Goal: Information Seeking & Learning: Learn about a topic

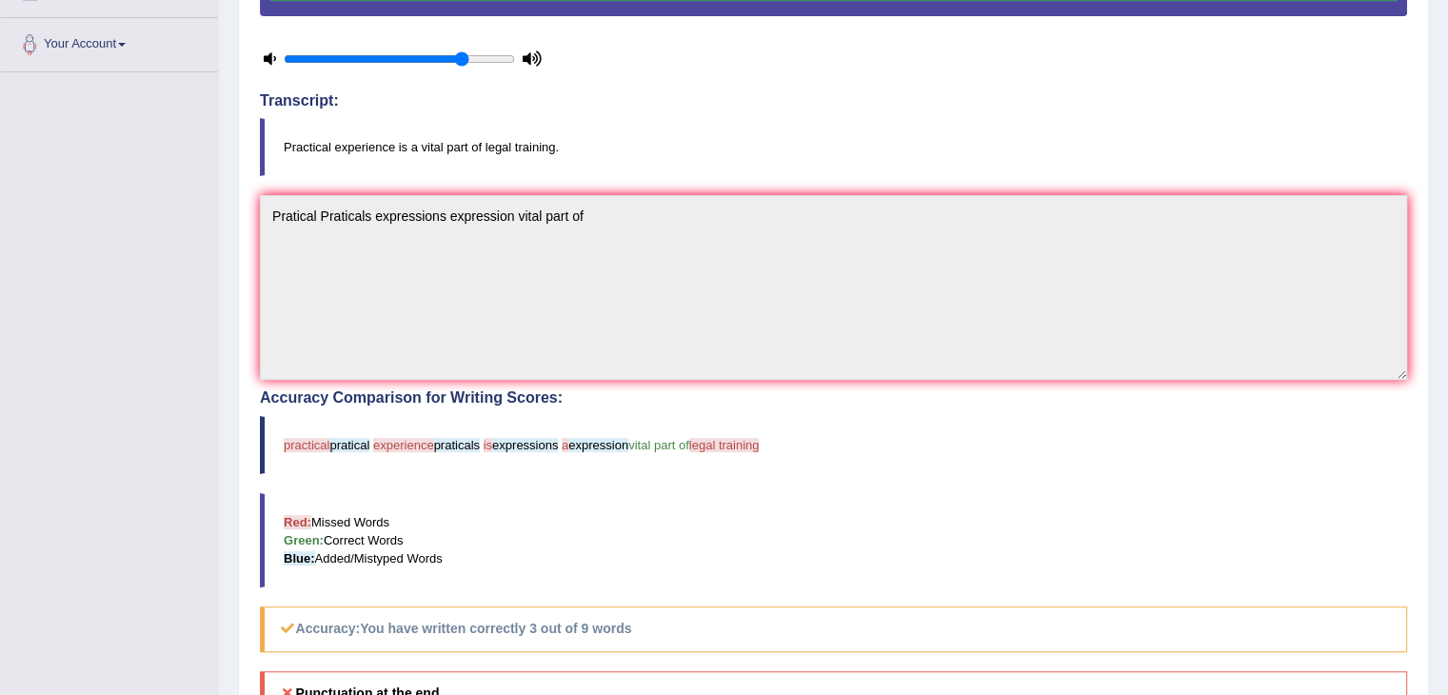
click at [128, 393] on div "Toggle navigation Home Practice Questions Speaking Practice Read Aloud Repeat S…" at bounding box center [724, 284] width 1448 height 1372
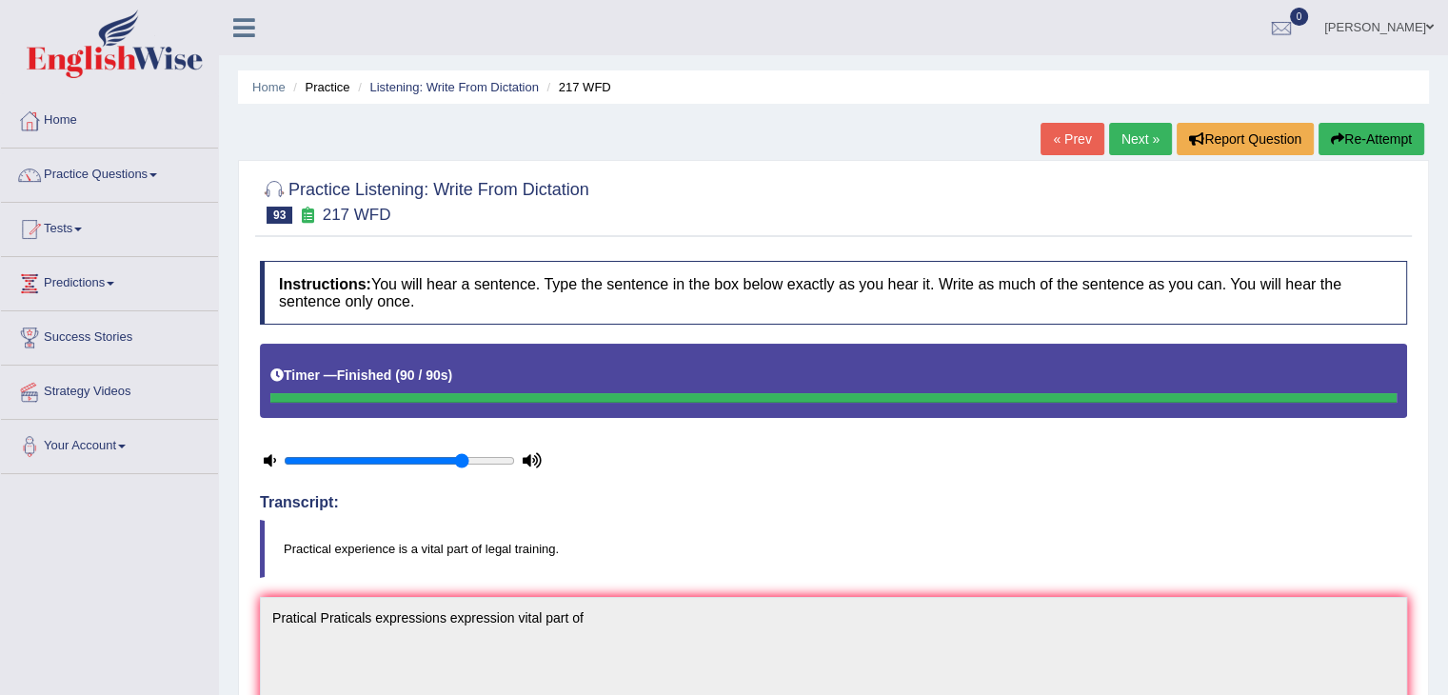
click at [1111, 148] on link "Next »" at bounding box center [1140, 139] width 63 height 32
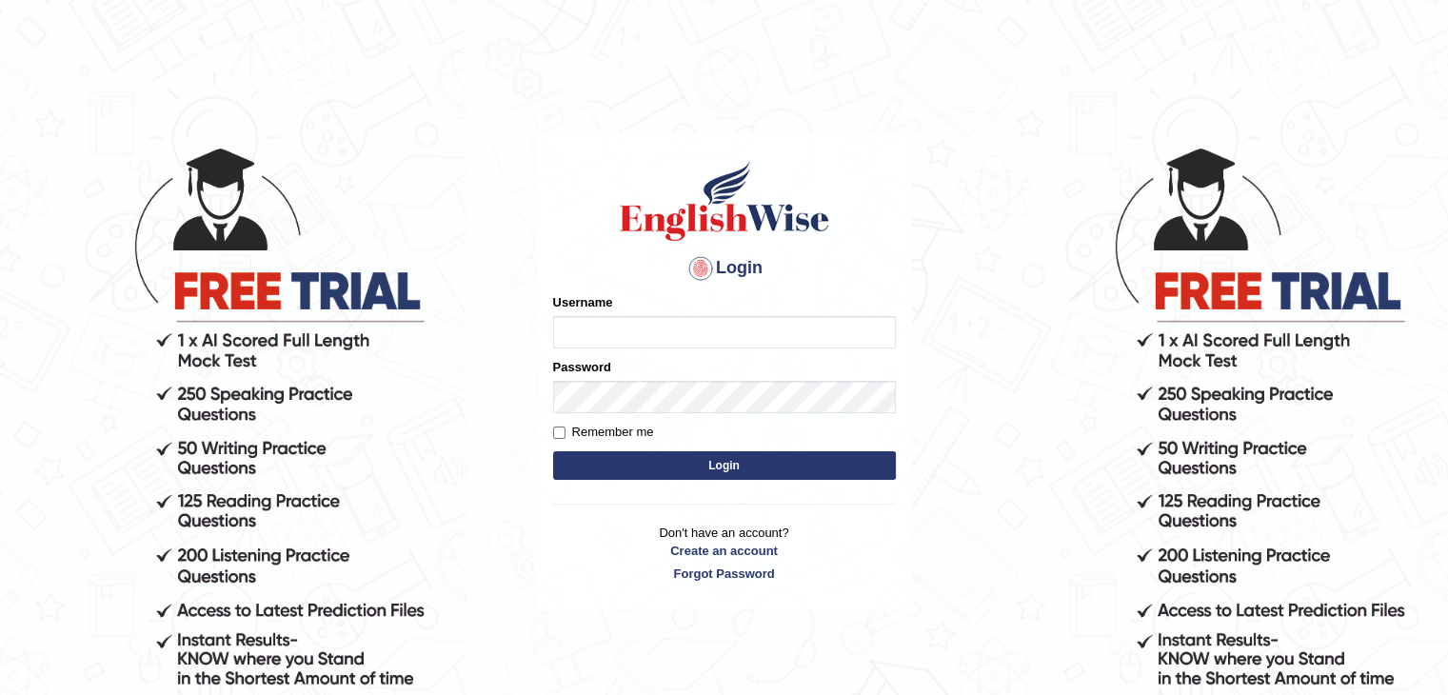
type input "sanjayagrahari_parramatta"
click at [789, 462] on button "Login" at bounding box center [724, 465] width 343 height 29
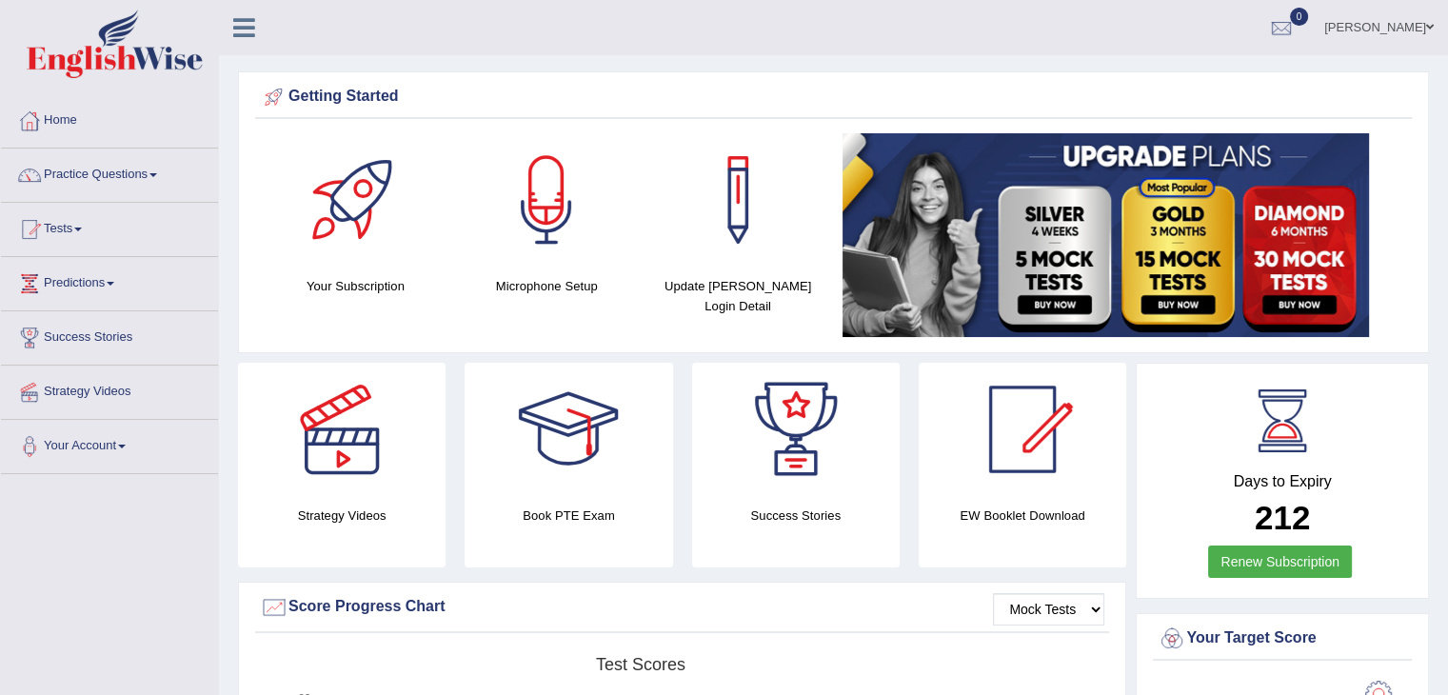
click at [150, 172] on link "Practice Questions" at bounding box center [109, 172] width 217 height 48
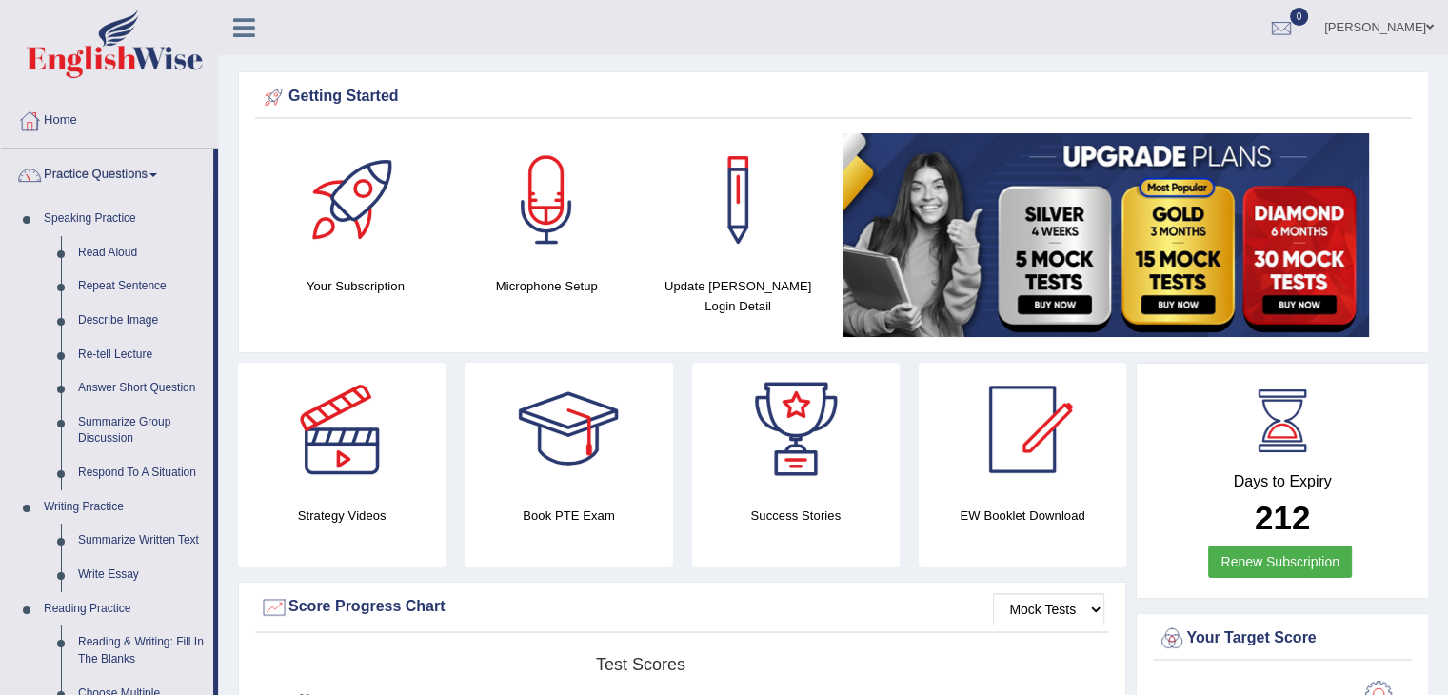
click at [1429, 29] on span at bounding box center [1430, 27] width 8 height 12
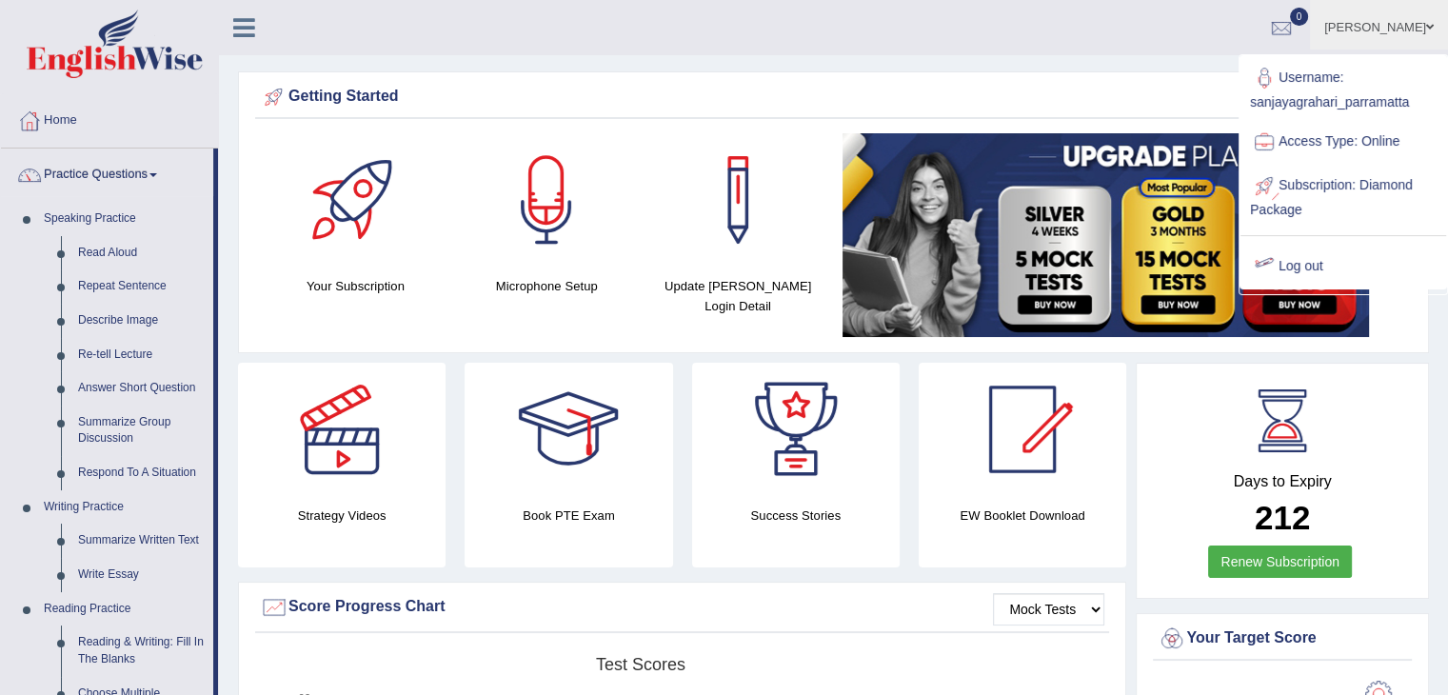
click at [1288, 267] on link "Log out" at bounding box center [1343, 267] width 206 height 44
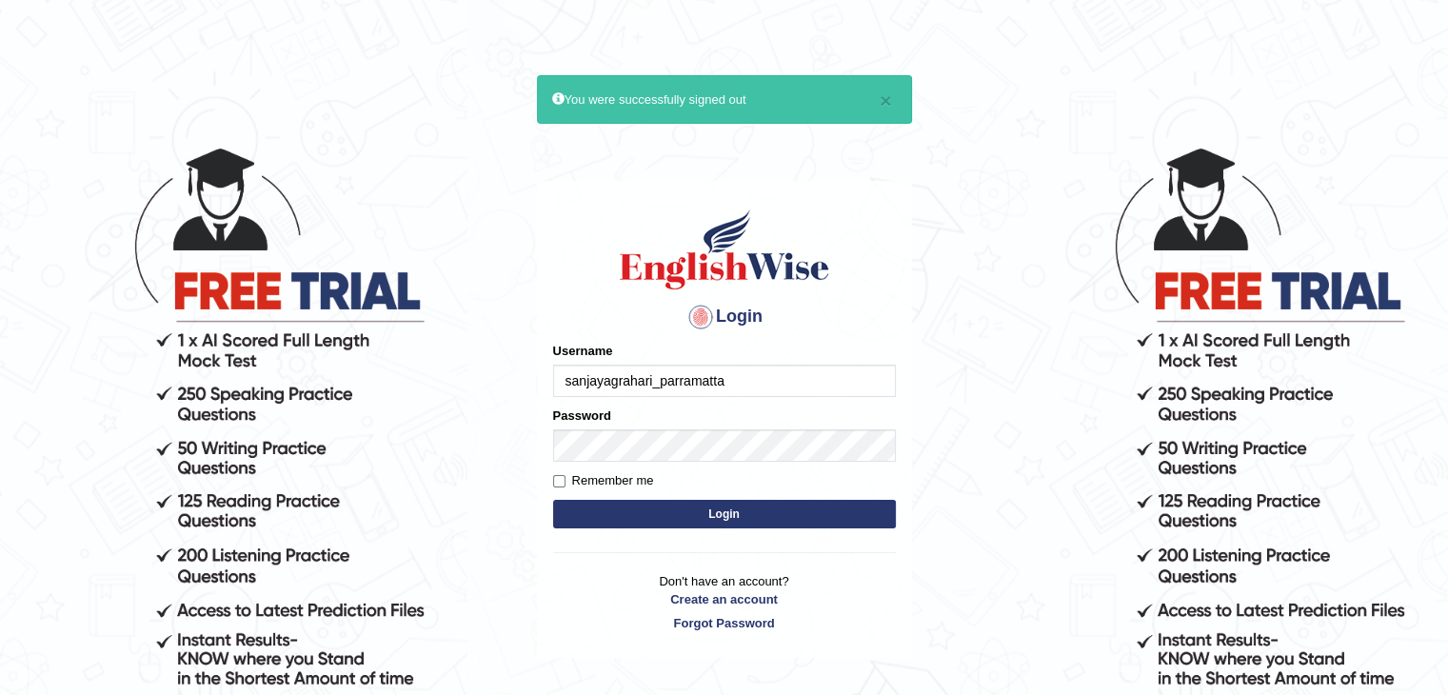
click at [767, 379] on input "sanjayagrahari_parramatta" at bounding box center [724, 381] width 343 height 32
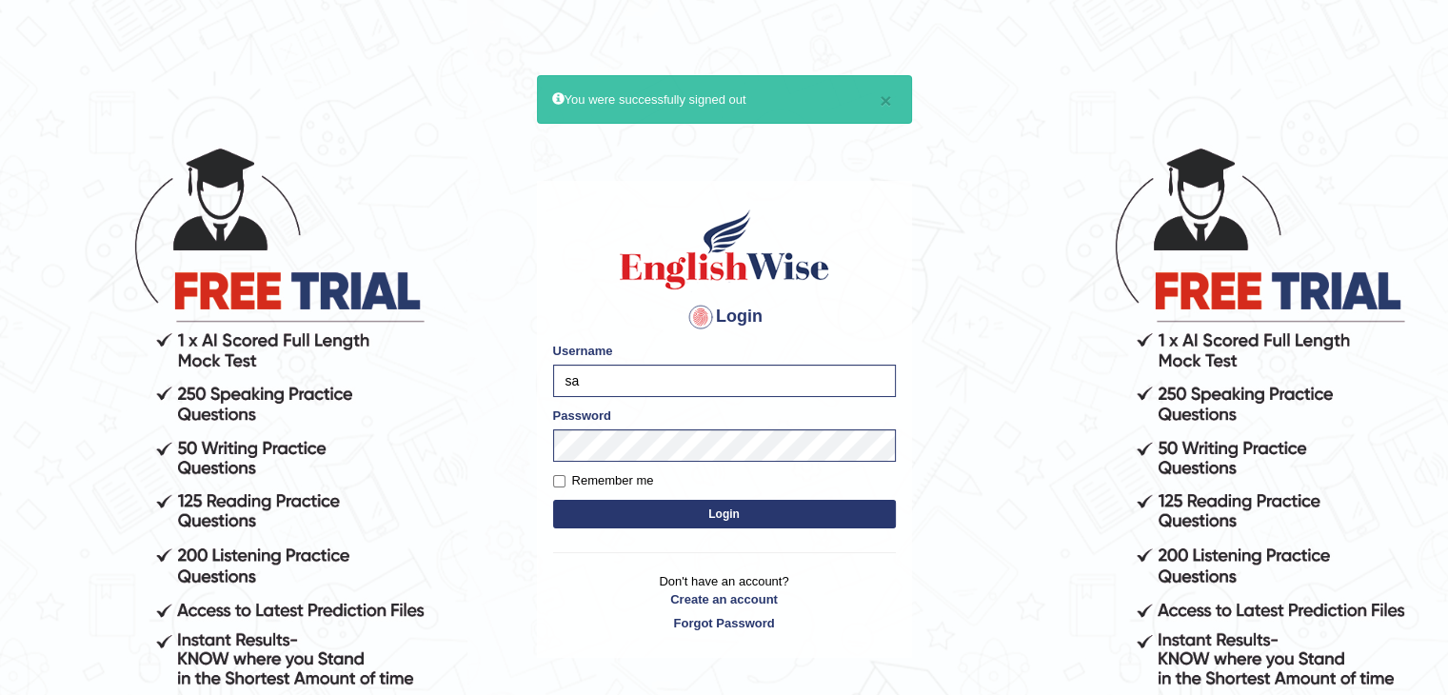
type input "s"
type input "manishchaudhary_parramatta"
click at [731, 525] on button "Login" at bounding box center [724, 514] width 343 height 29
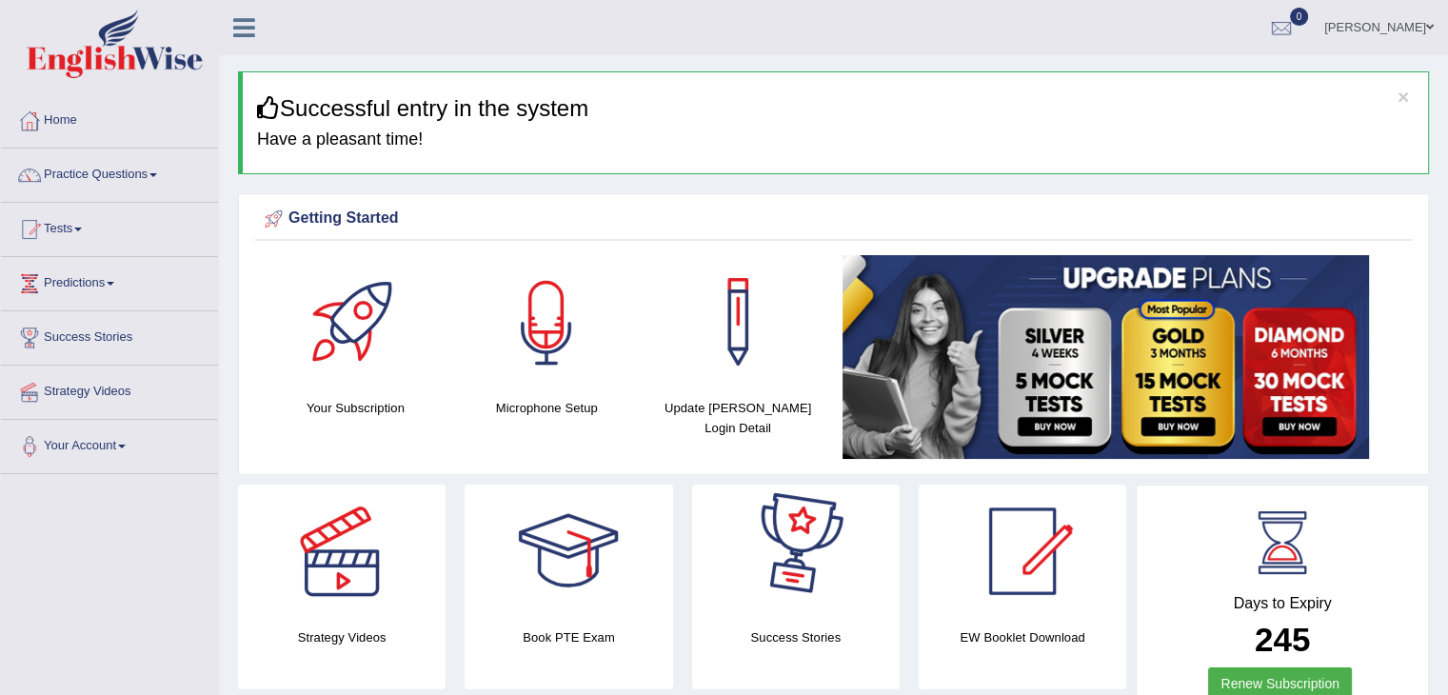
scroll to position [4, 0]
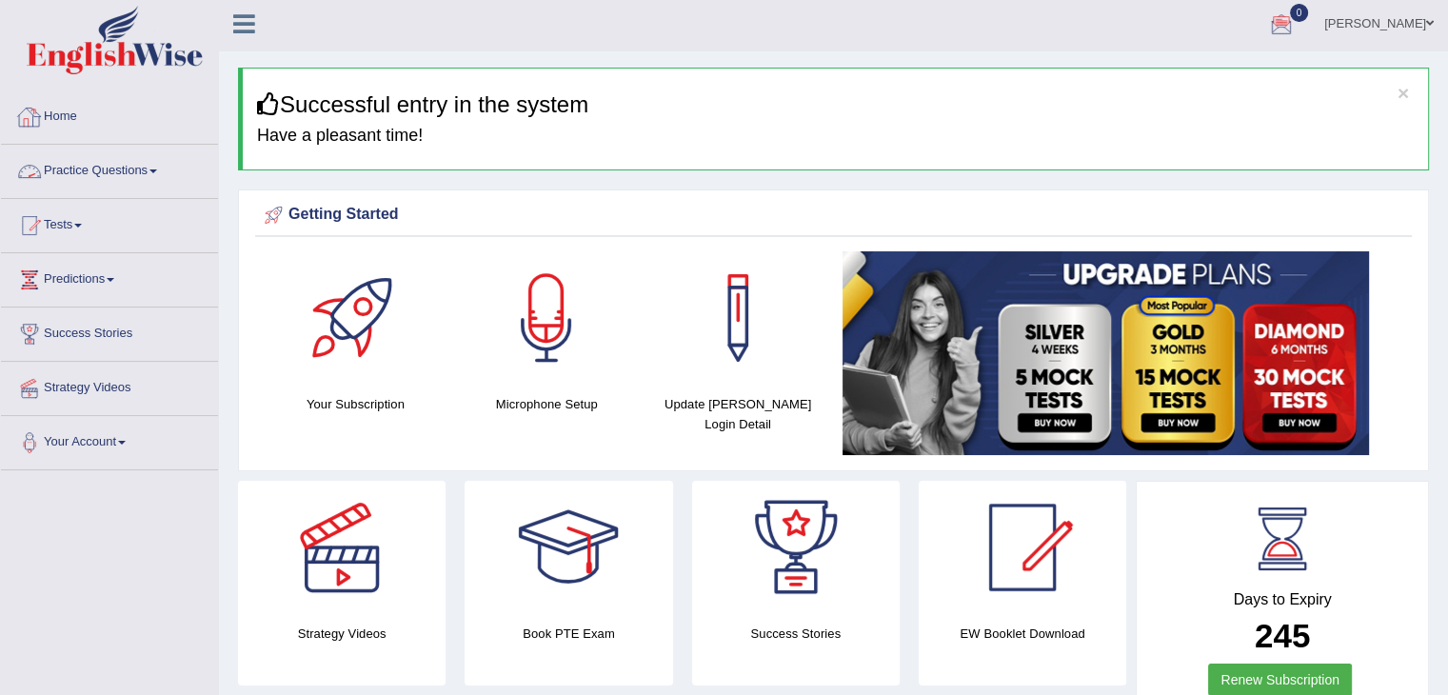
click at [90, 177] on link "Practice Questions" at bounding box center [109, 169] width 217 height 48
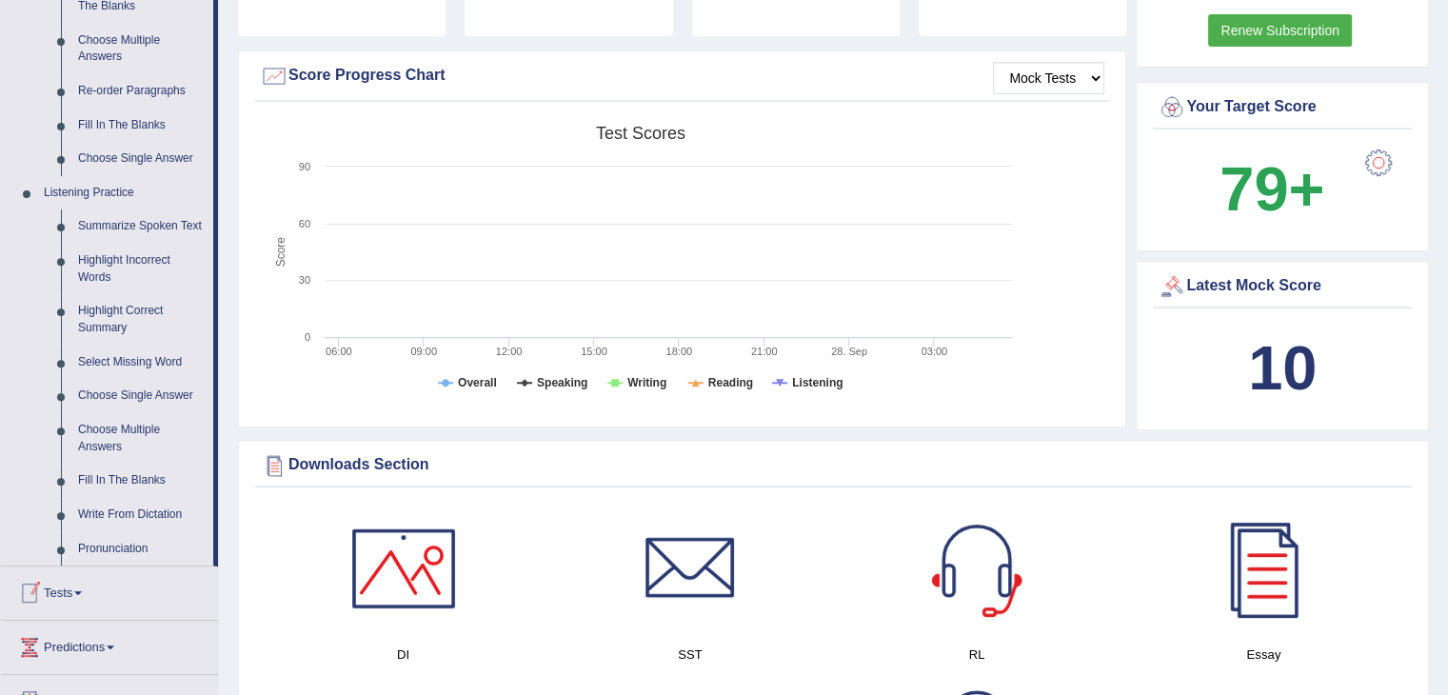
scroll to position [651, 0]
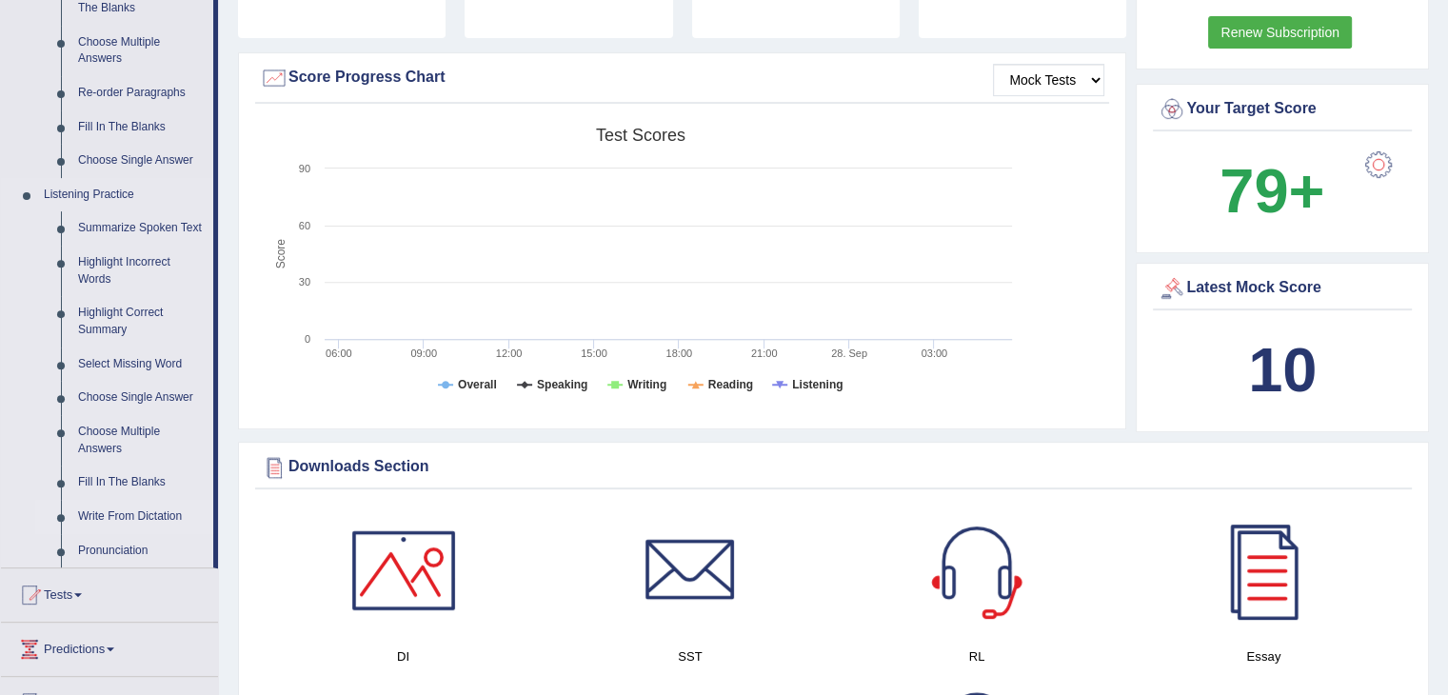
click at [114, 520] on link "Write From Dictation" at bounding box center [141, 517] width 144 height 34
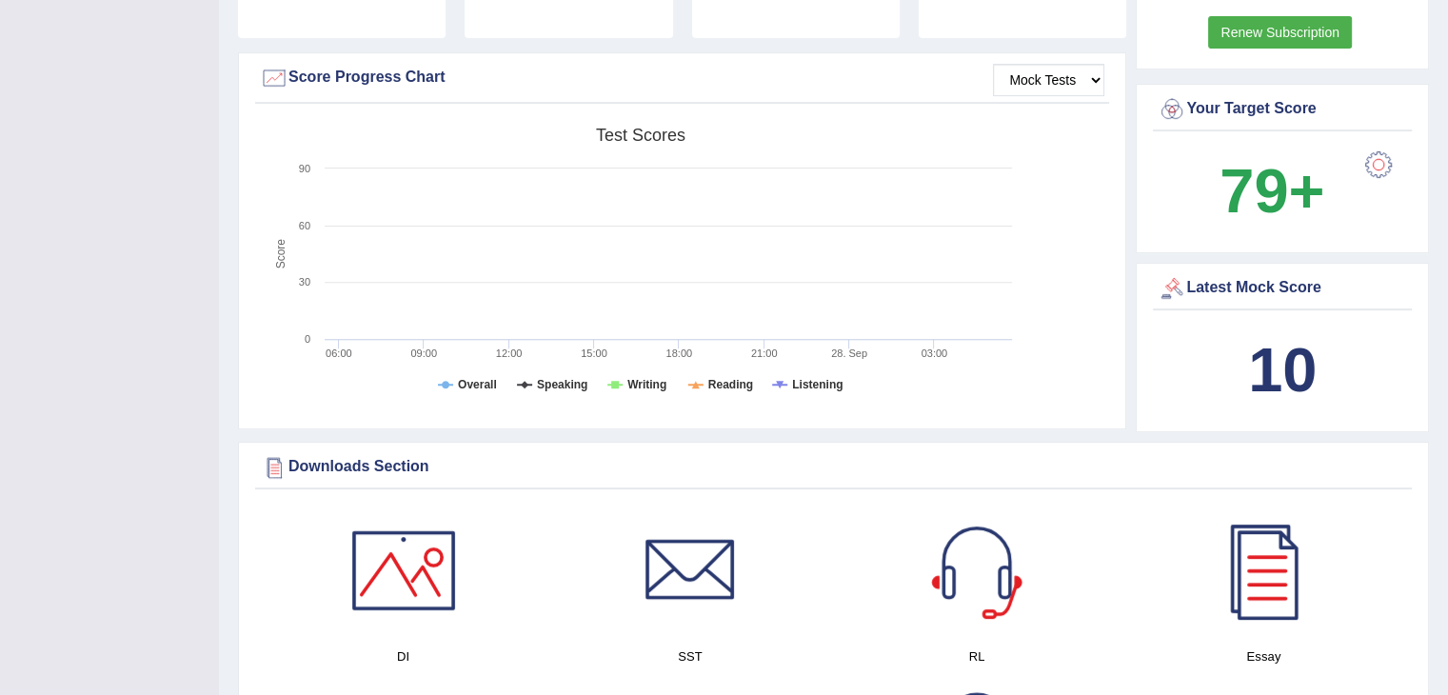
scroll to position [247, 0]
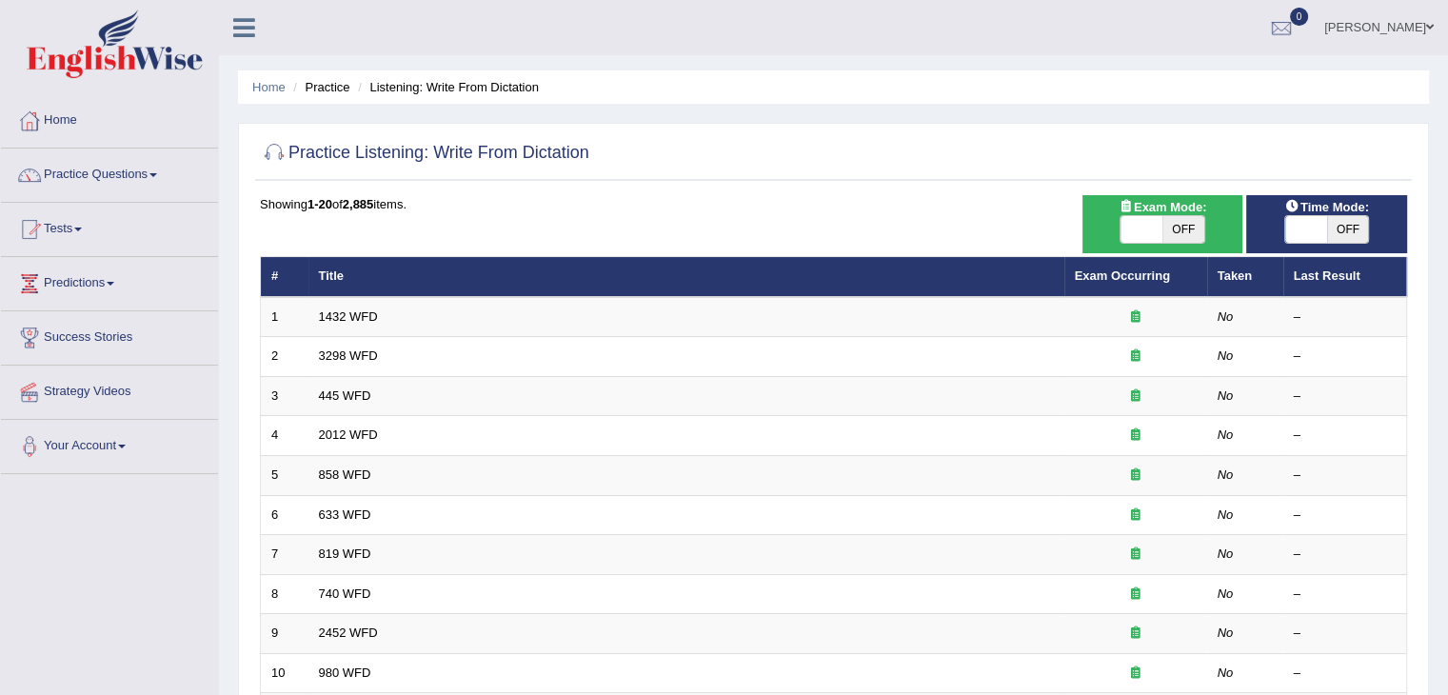
click at [1120, 228] on span at bounding box center [1141, 229] width 42 height 27
checkbox input "true"
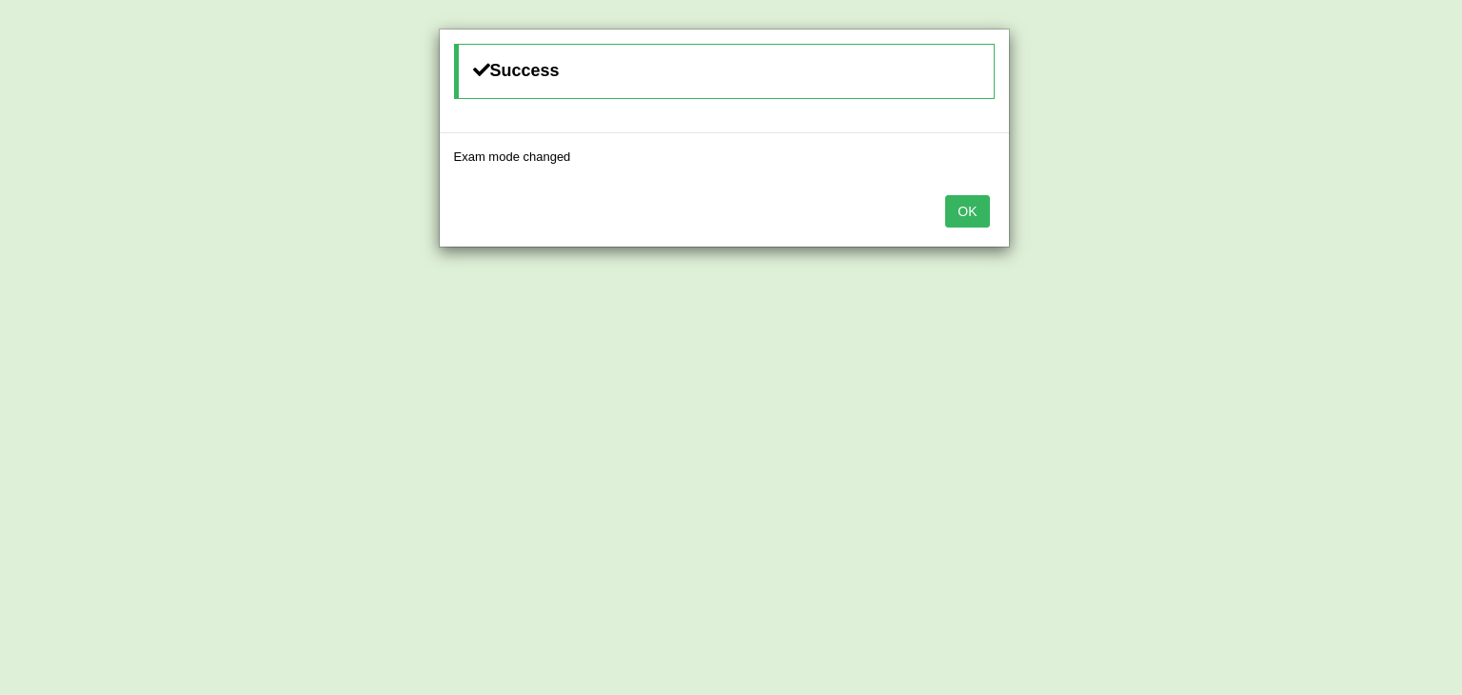
click at [971, 195] on button "OK" at bounding box center [967, 211] width 44 height 32
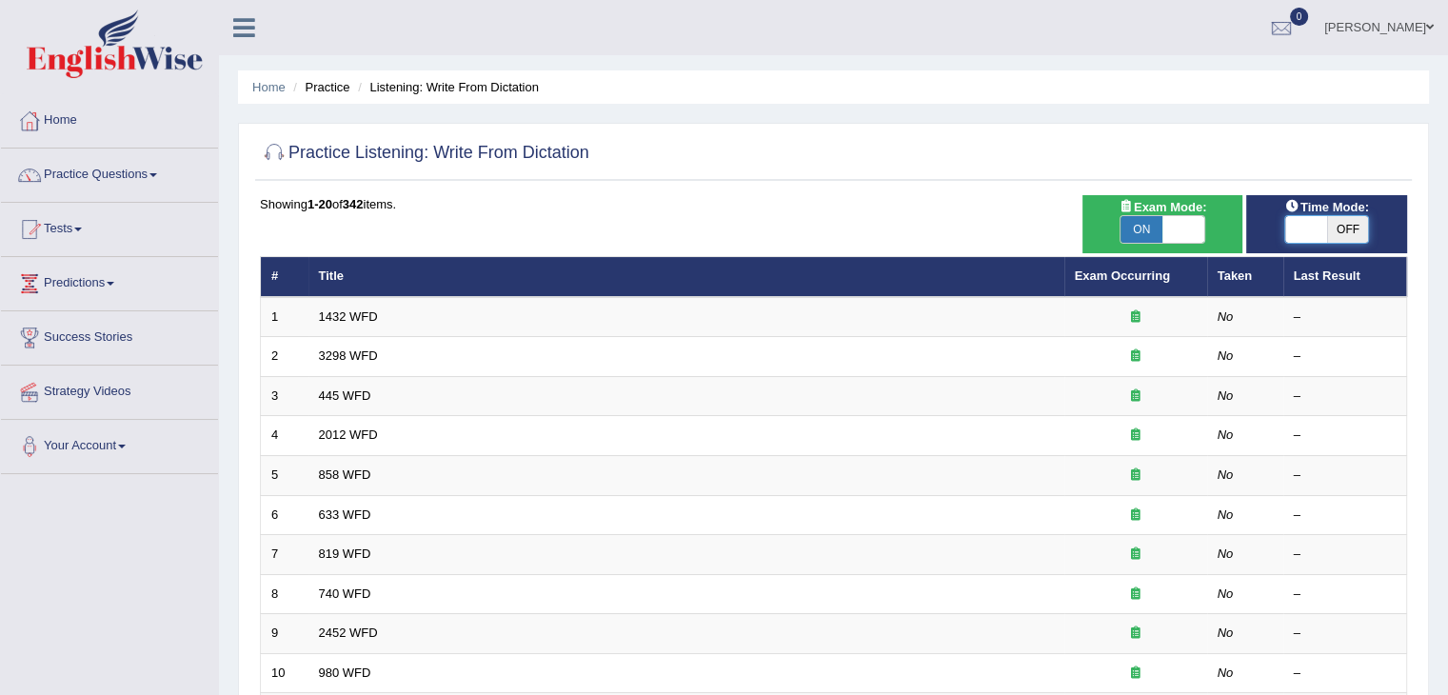
click at [1304, 227] on span at bounding box center [1306, 229] width 42 height 27
checkbox input "true"
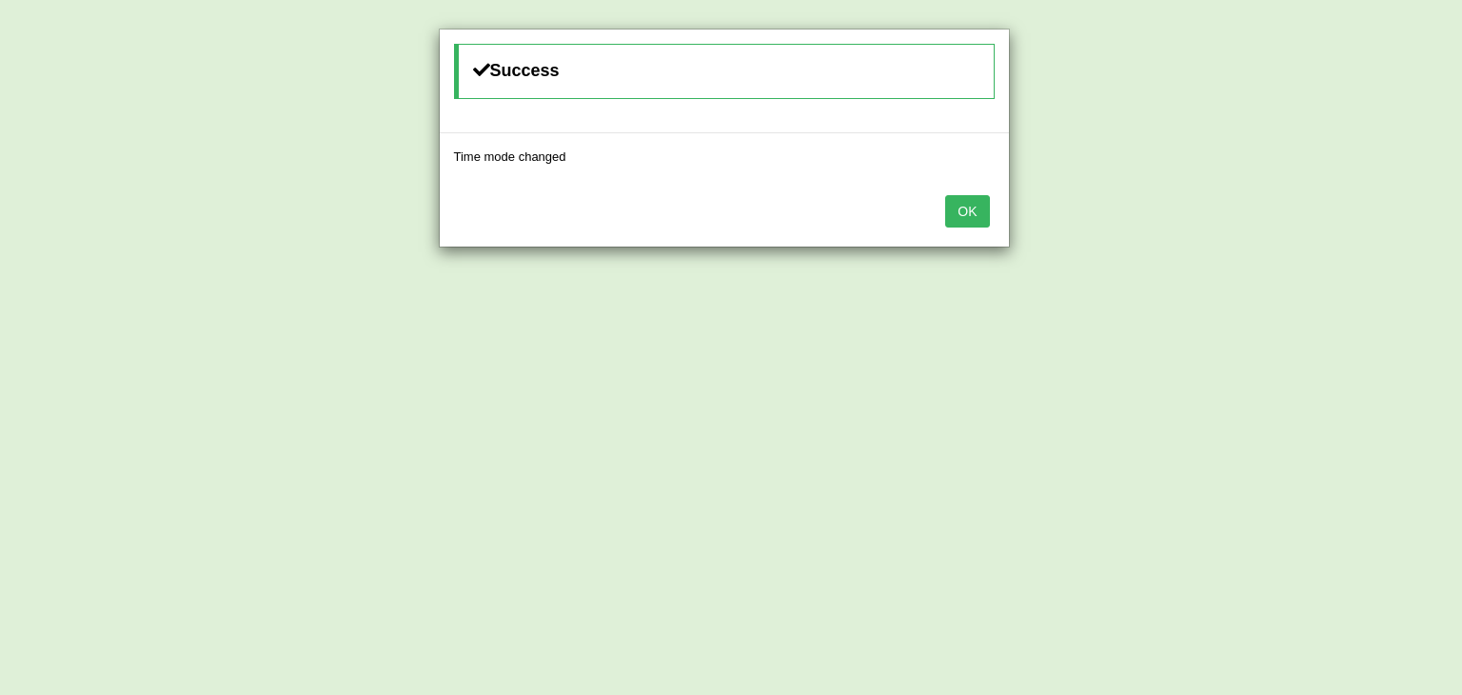
click at [962, 210] on button "OK" at bounding box center [967, 211] width 44 height 32
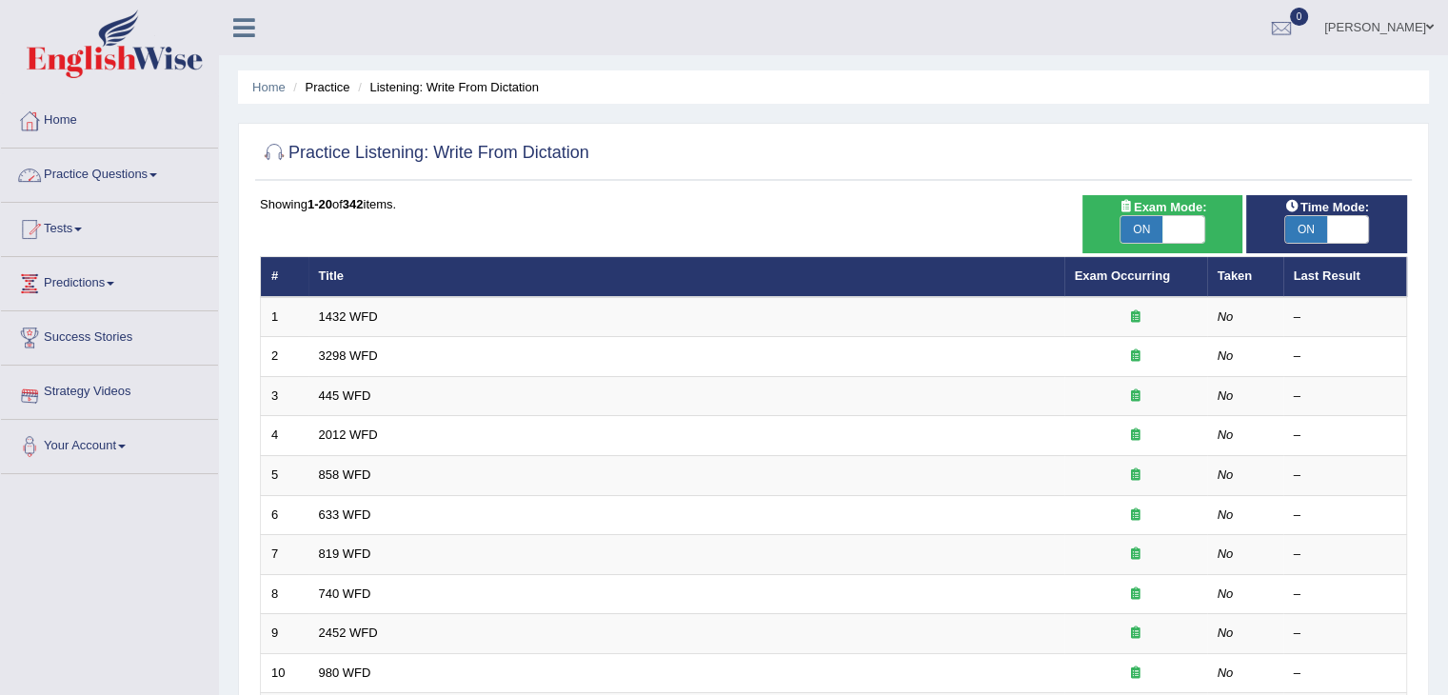
click at [142, 177] on link "Practice Questions" at bounding box center [109, 172] width 217 height 48
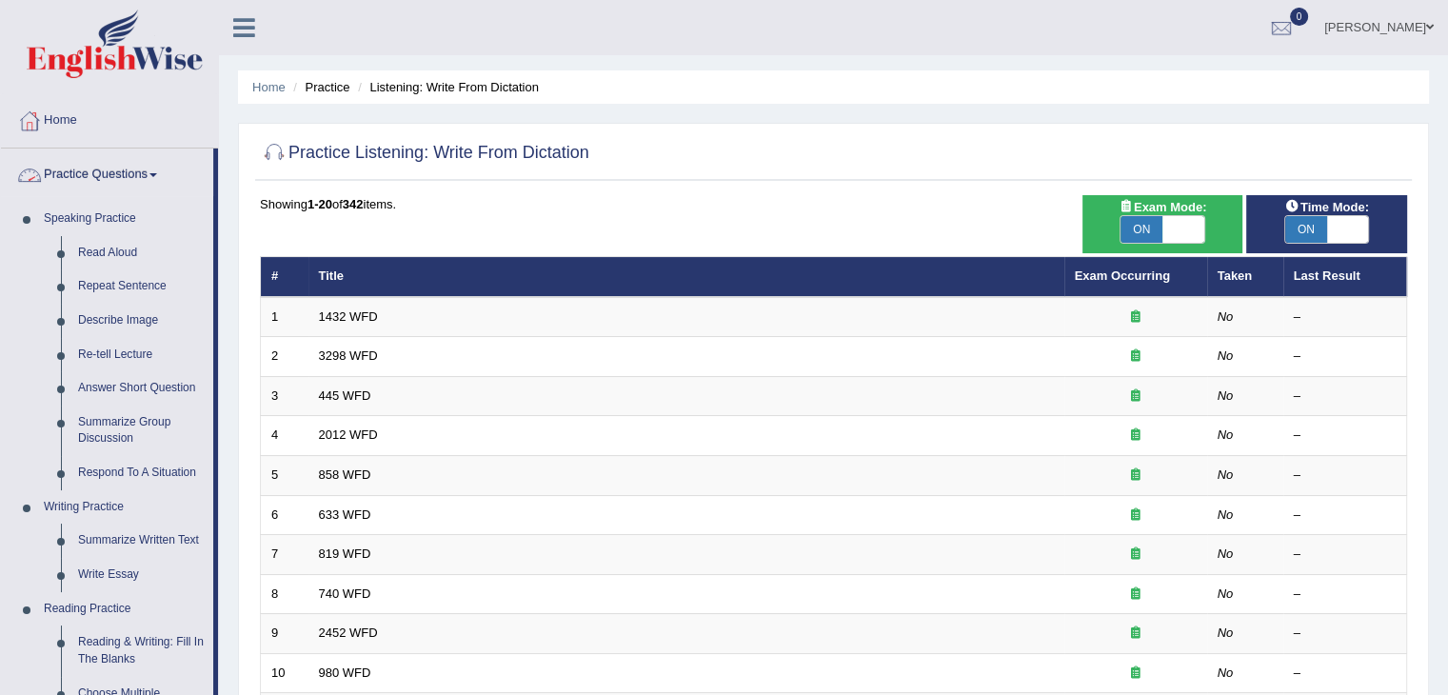
click at [147, 182] on link "Practice Questions" at bounding box center [107, 172] width 212 height 48
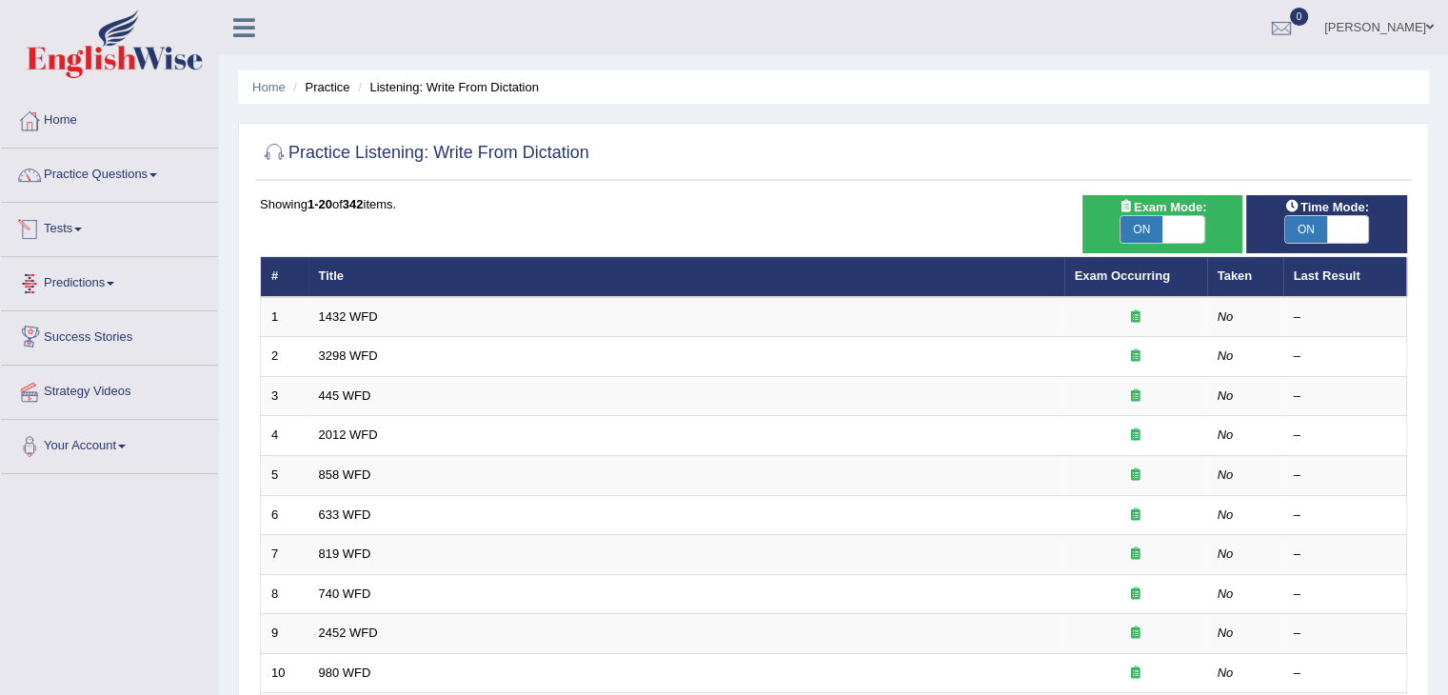
click at [89, 223] on link "Tests" at bounding box center [109, 227] width 217 height 48
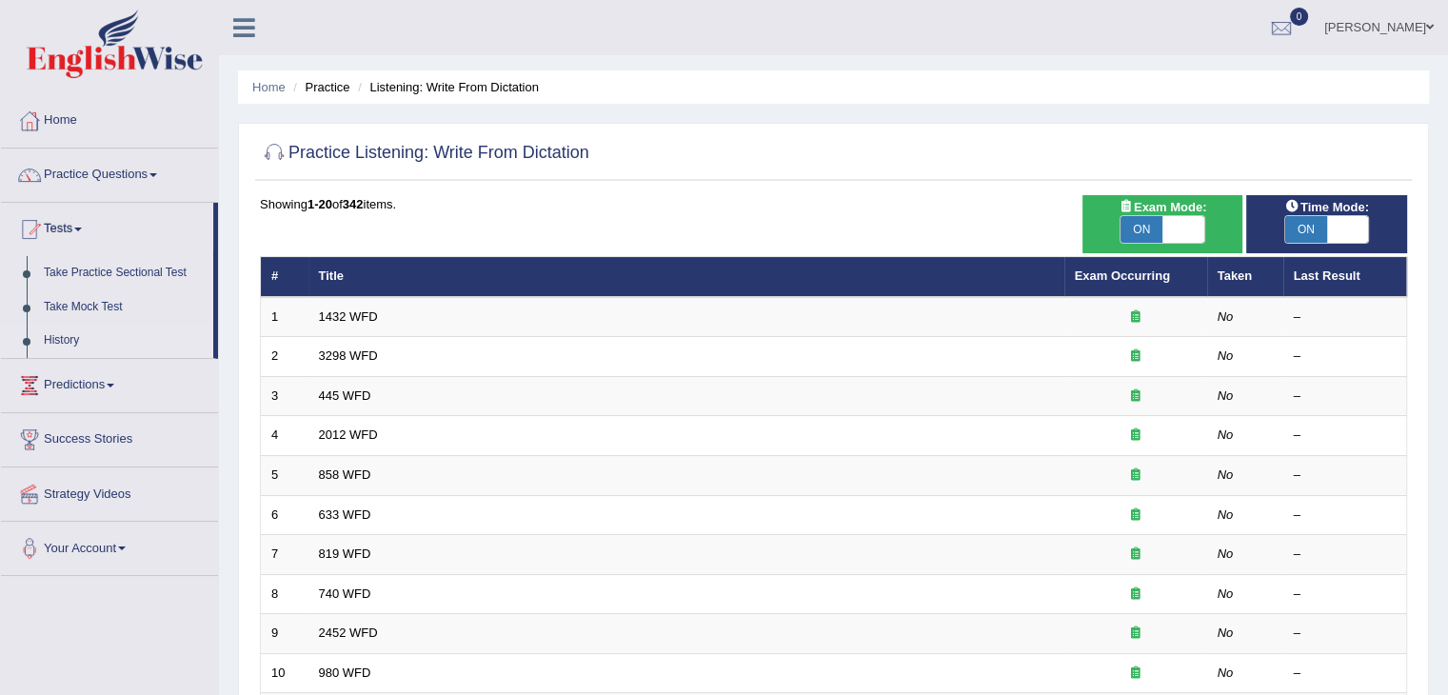
click at [51, 334] on link "History" at bounding box center [124, 341] width 178 height 34
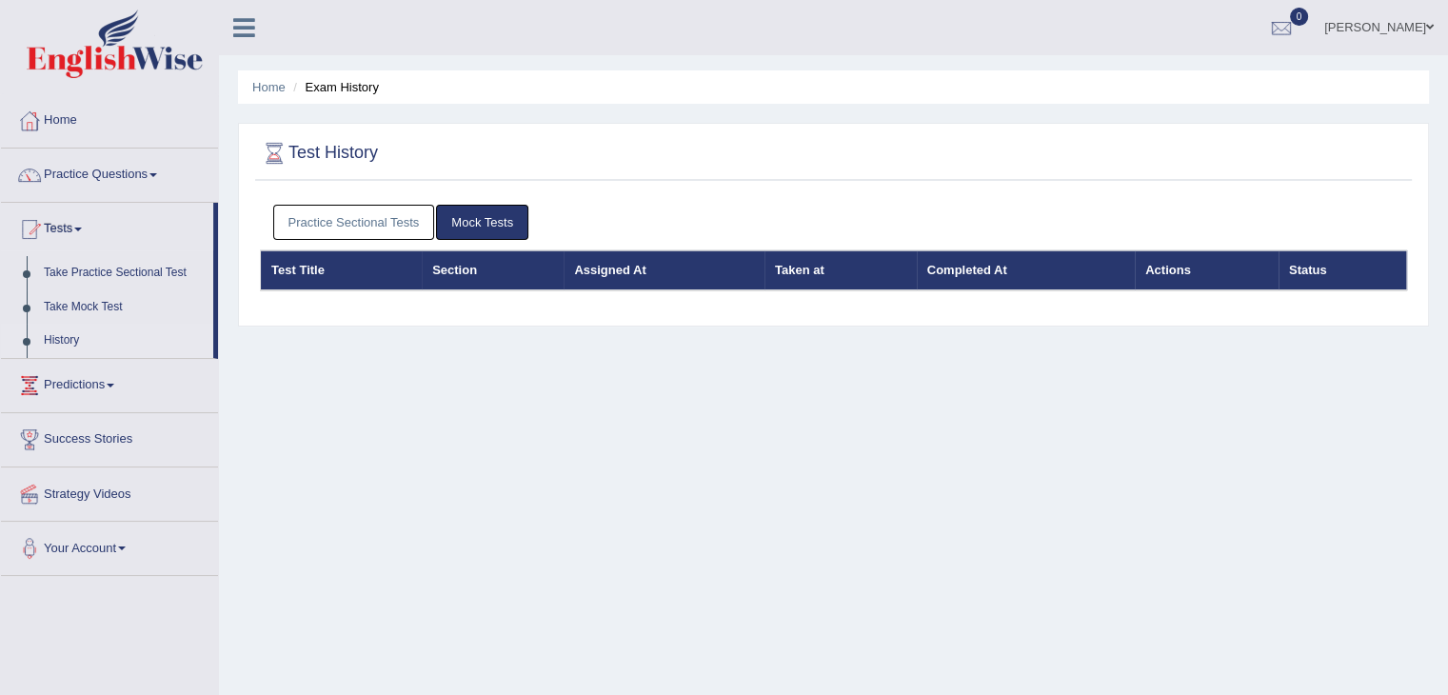
click at [355, 211] on link "Practice Sectional Tests" at bounding box center [354, 222] width 162 height 35
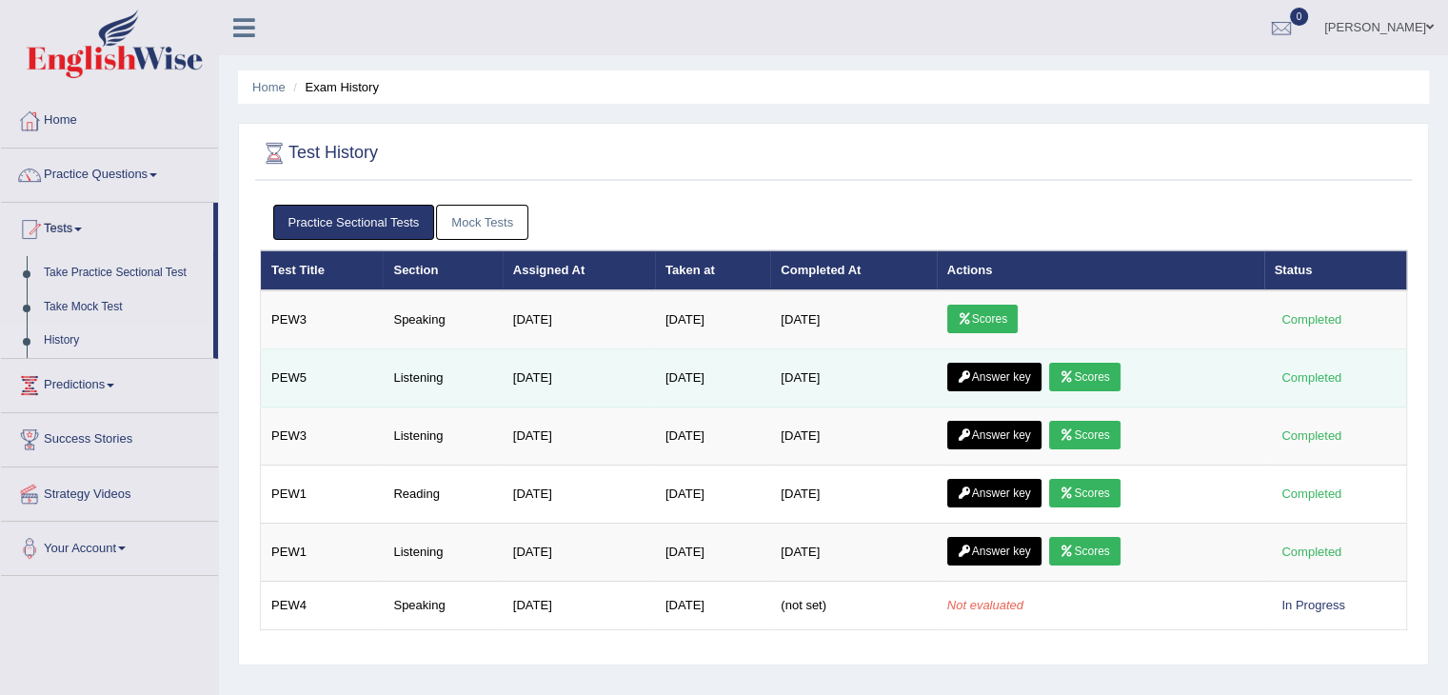
click at [1094, 380] on link "Scores" at bounding box center [1084, 377] width 70 height 29
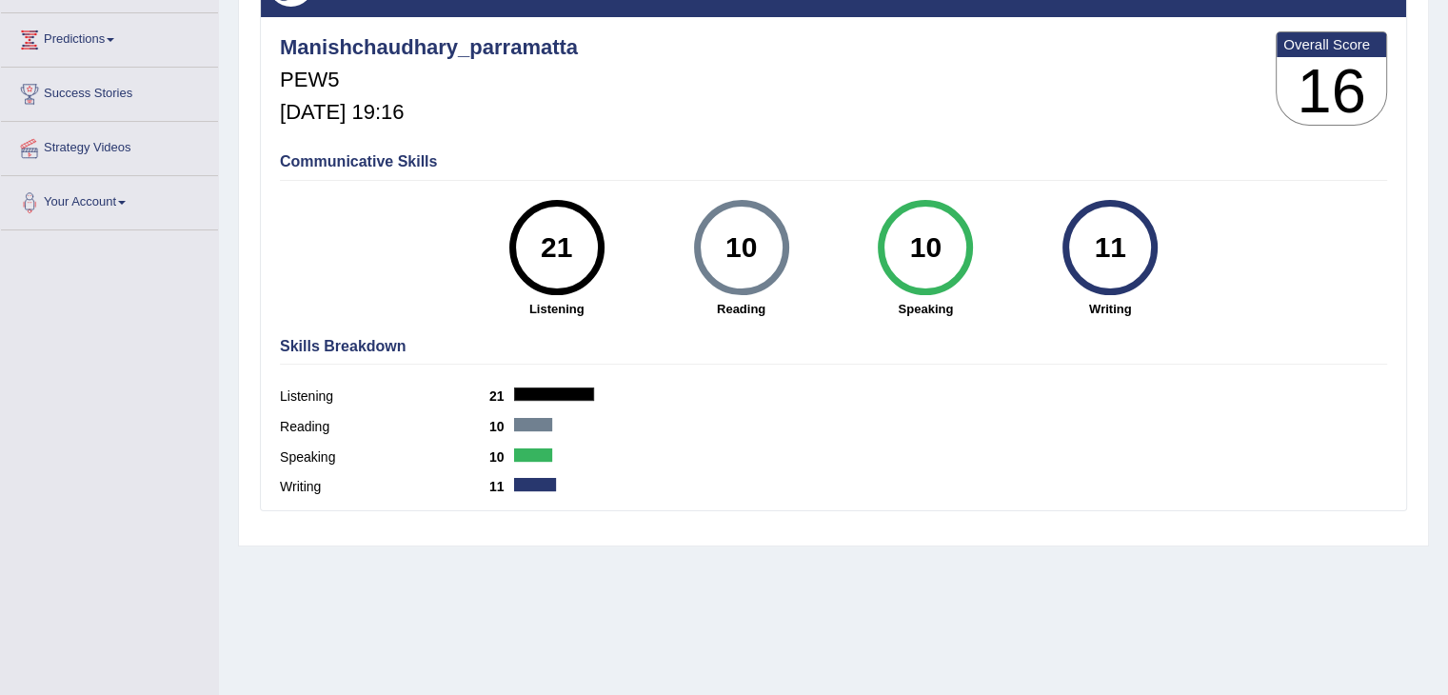
scroll to position [305, 0]
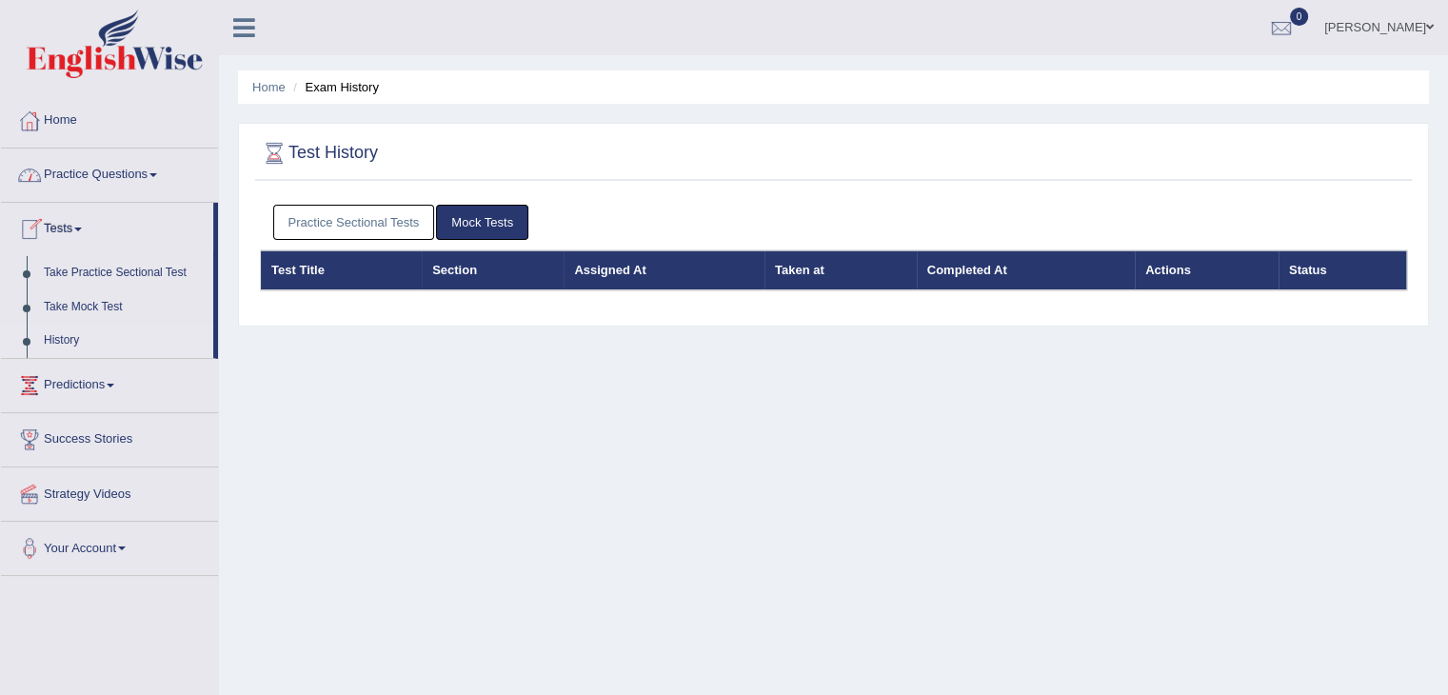
click at [331, 214] on link "Practice Sectional Tests" at bounding box center [354, 222] width 162 height 35
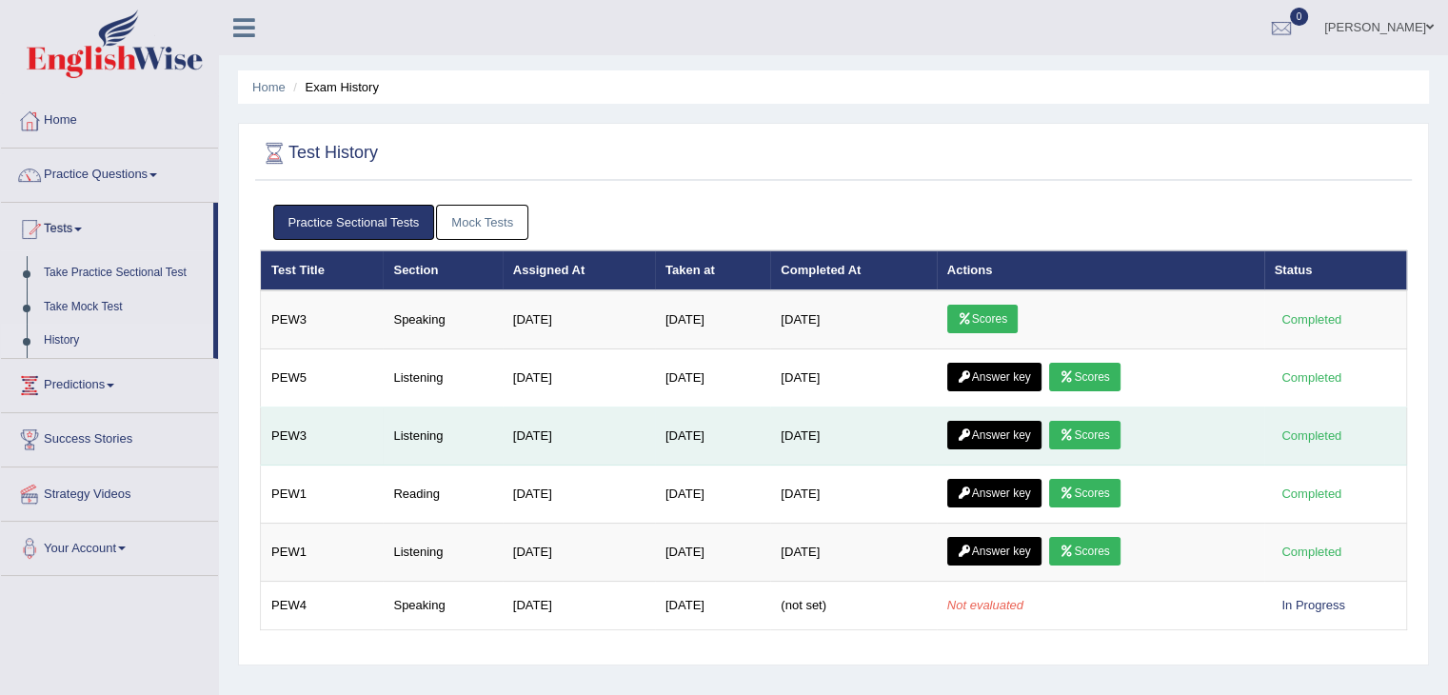
click at [982, 433] on link "Answer key" at bounding box center [994, 435] width 94 height 29
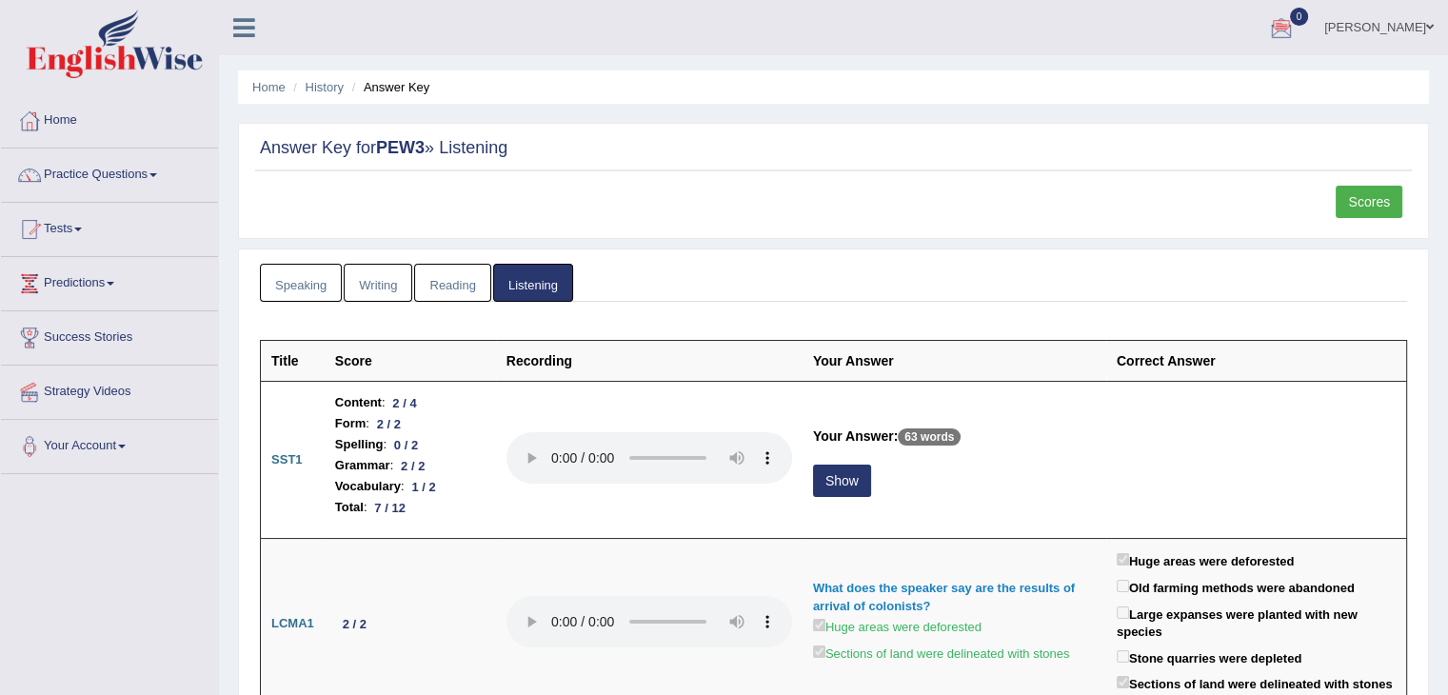
click at [1369, 31] on link "Manish Chaudhary" at bounding box center [1379, 24] width 138 height 49
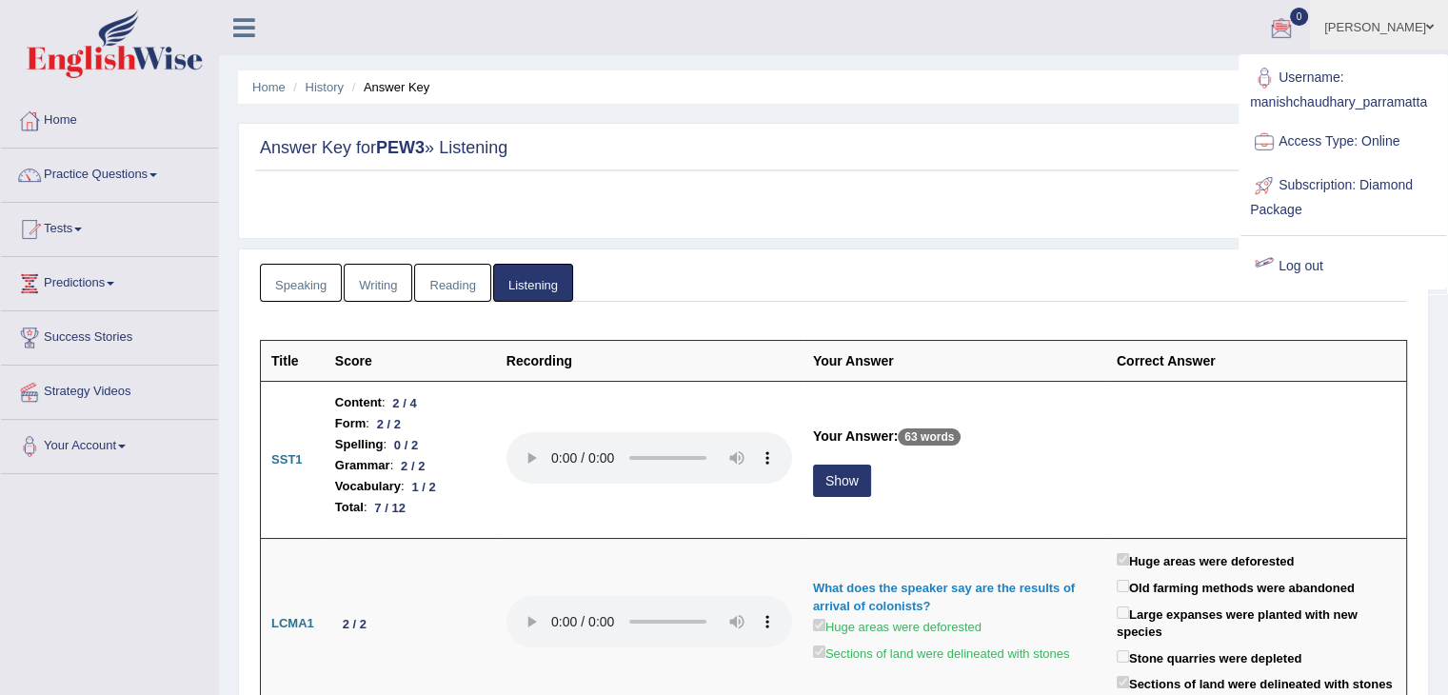
click at [1283, 260] on link "Log out" at bounding box center [1343, 267] width 206 height 44
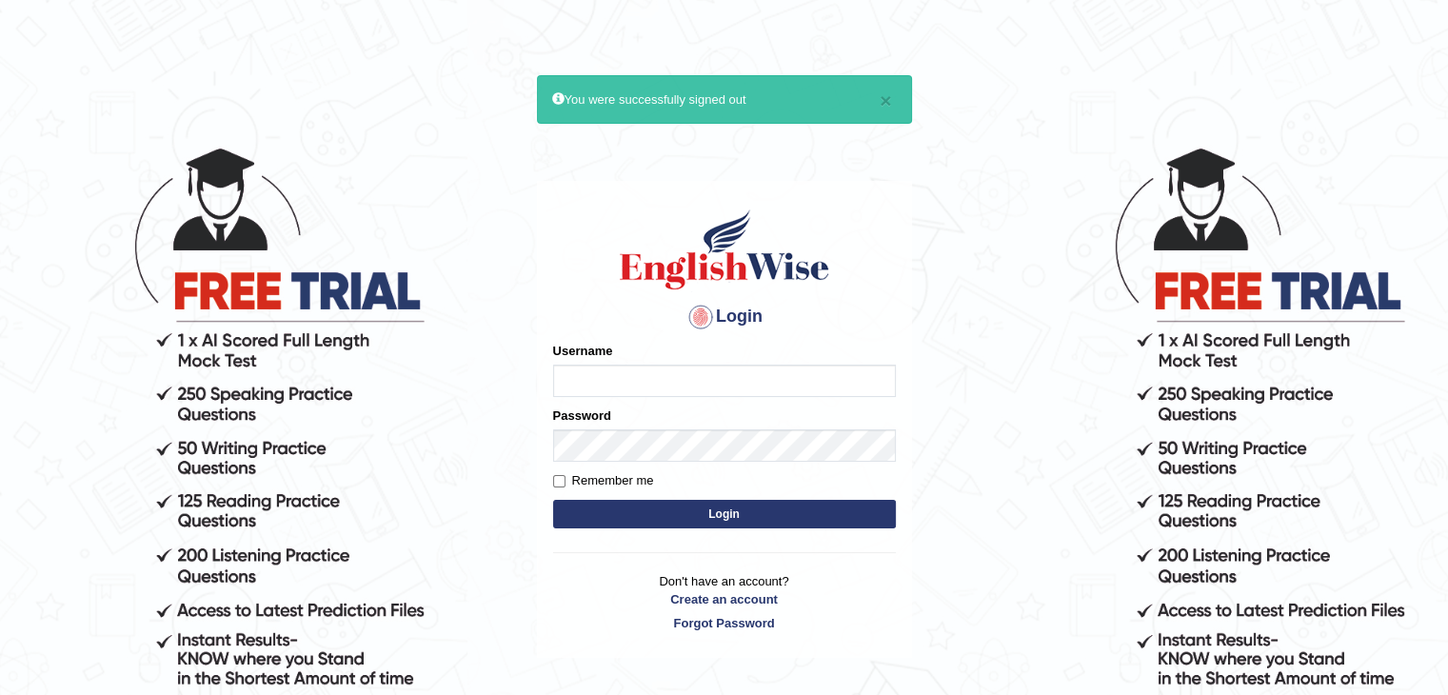
type input "sanjayagrahari_parramatta"
click at [629, 511] on button "Login" at bounding box center [724, 514] width 343 height 29
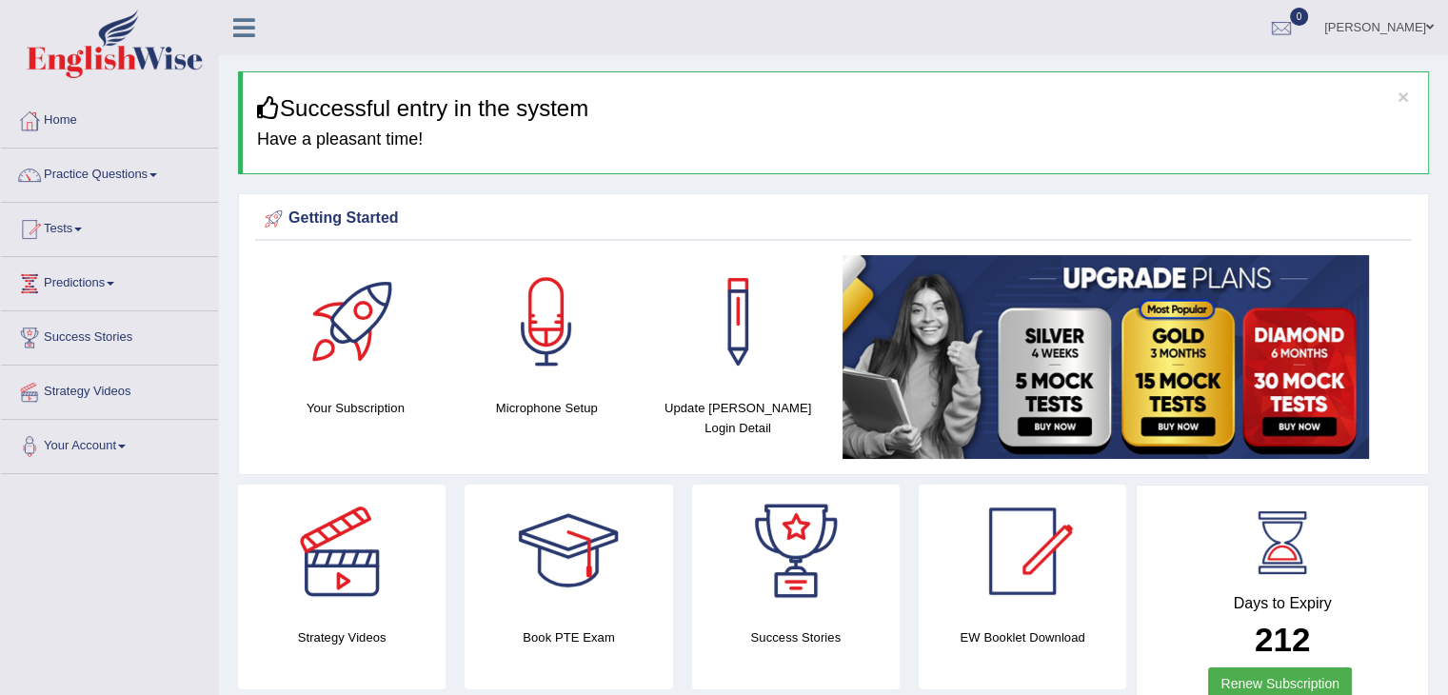
click at [629, 511] on div at bounding box center [568, 550] width 133 height 133
click at [148, 187] on link "Practice Questions" at bounding box center [109, 172] width 217 height 48
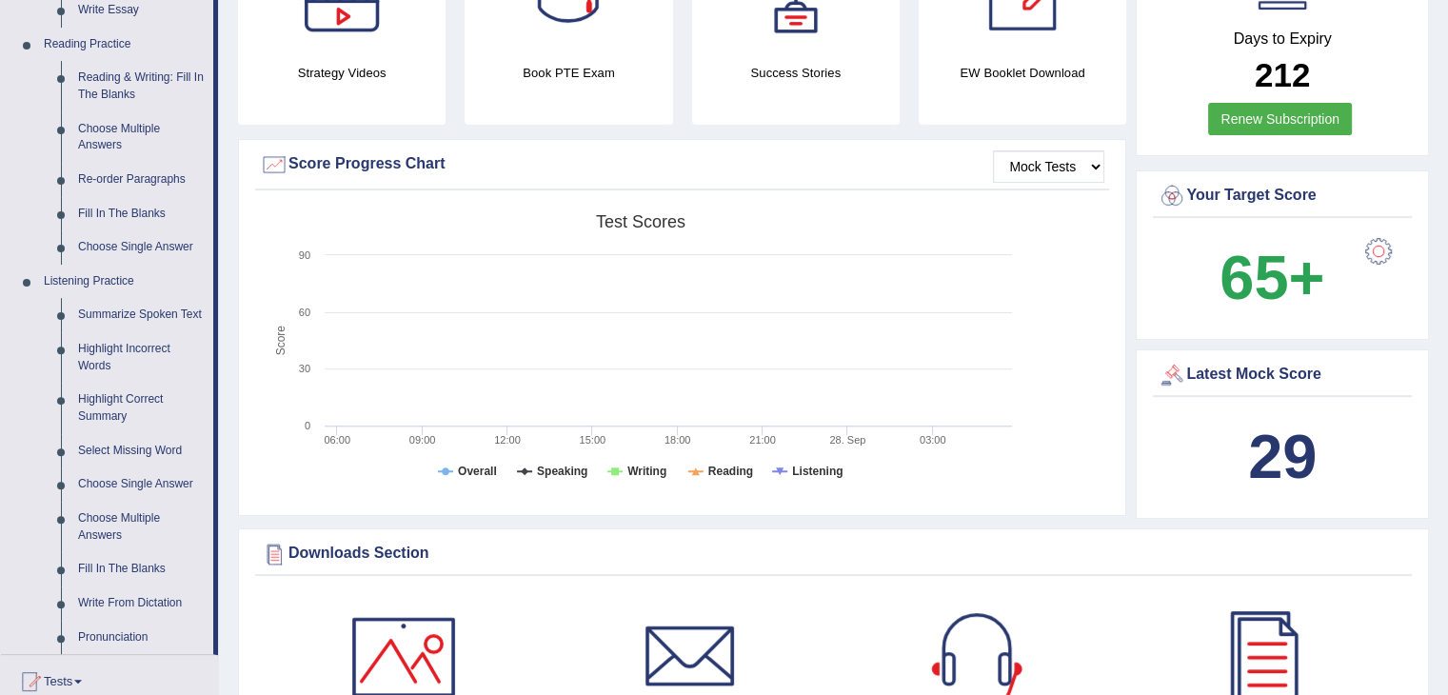
scroll to position [723, 0]
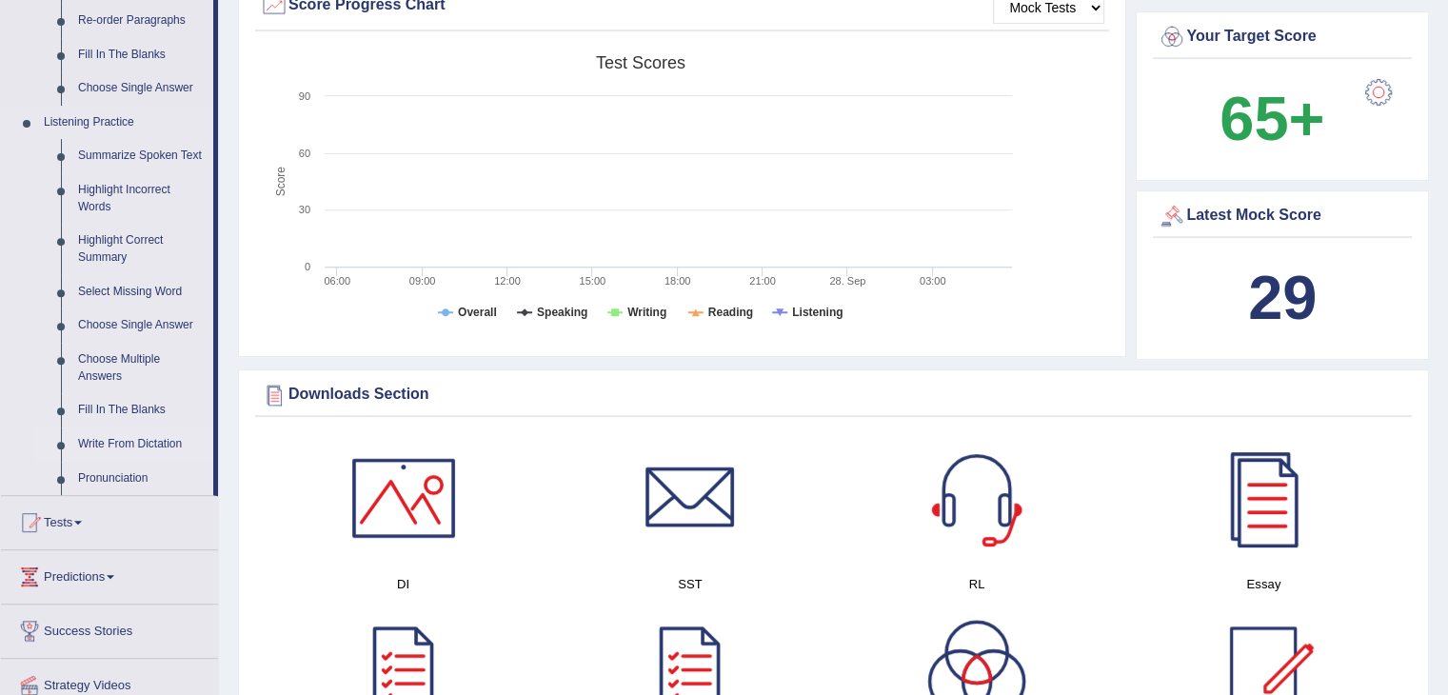
click at [128, 435] on link "Write From Dictation" at bounding box center [141, 444] width 144 height 34
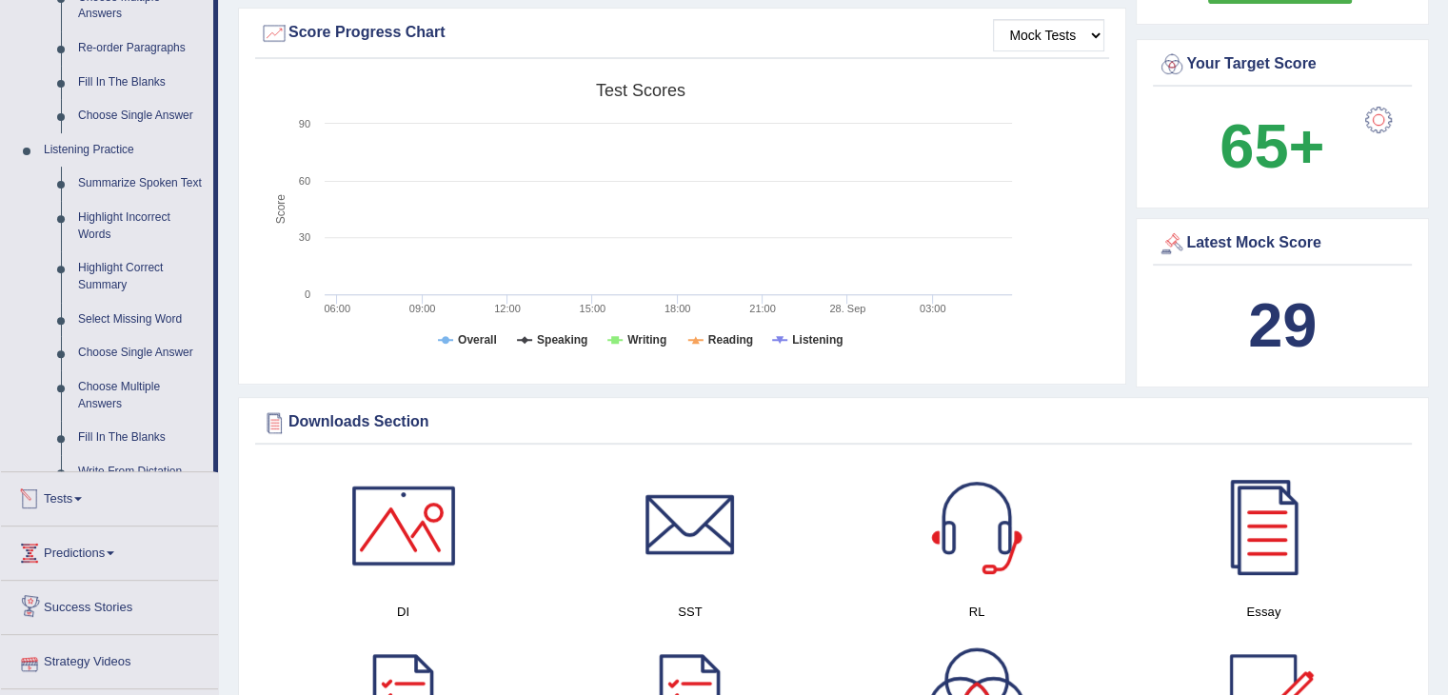
scroll to position [1172, 0]
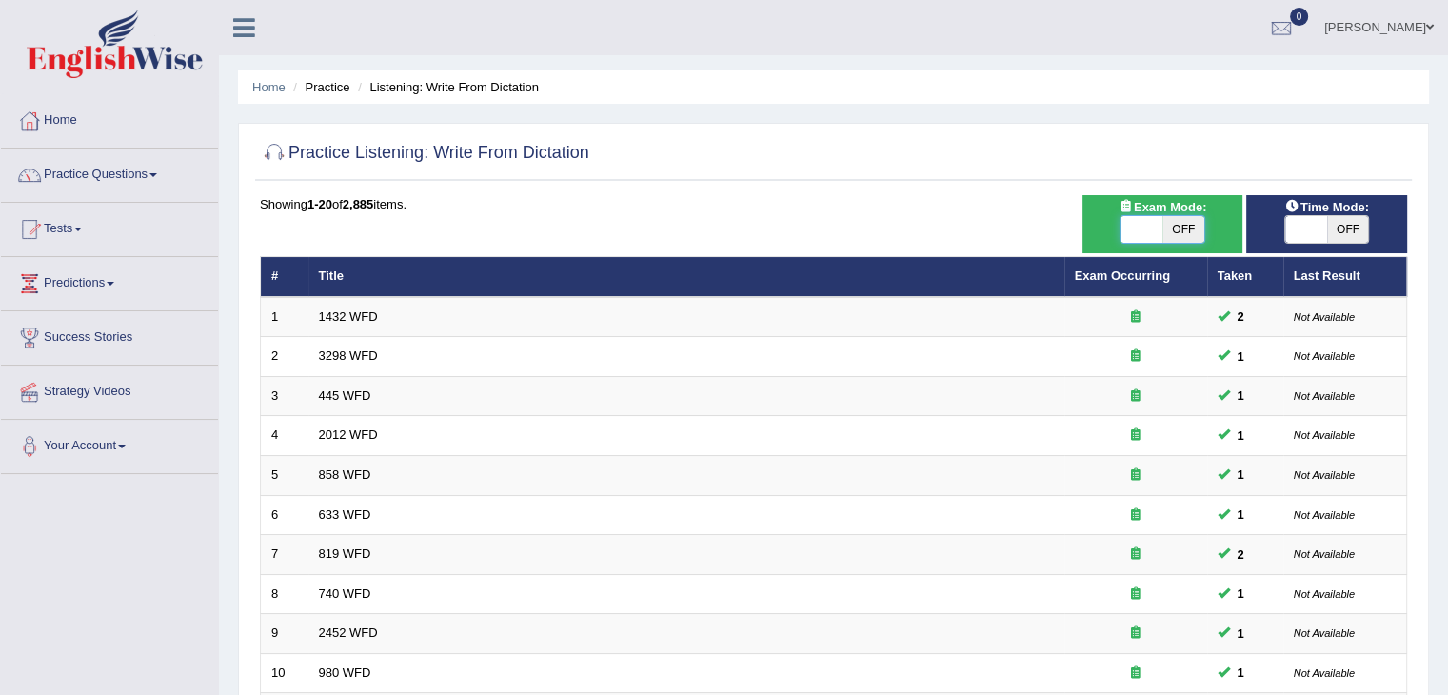
click at [1126, 226] on span at bounding box center [1141, 229] width 42 height 27
checkbox input "true"
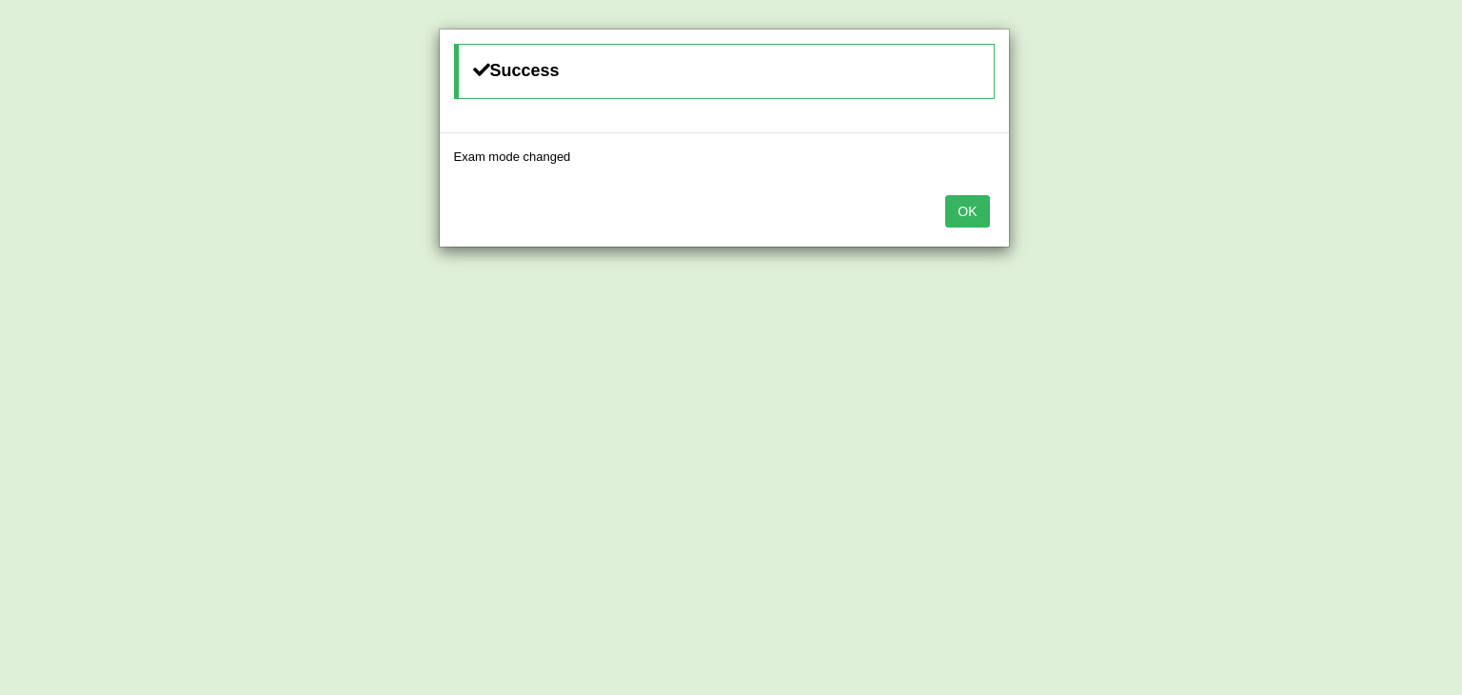
click at [985, 199] on button "OK" at bounding box center [967, 211] width 44 height 32
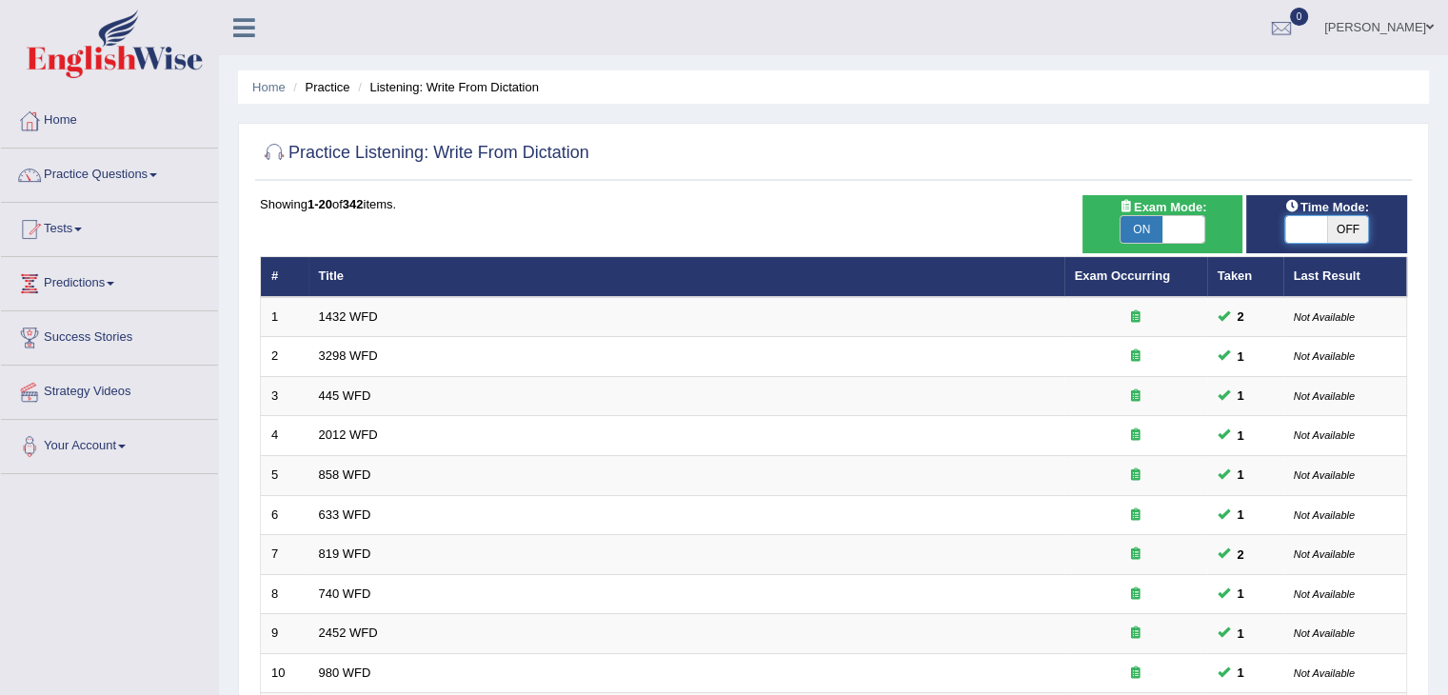
click at [1306, 222] on span at bounding box center [1306, 229] width 42 height 27
checkbox input "true"
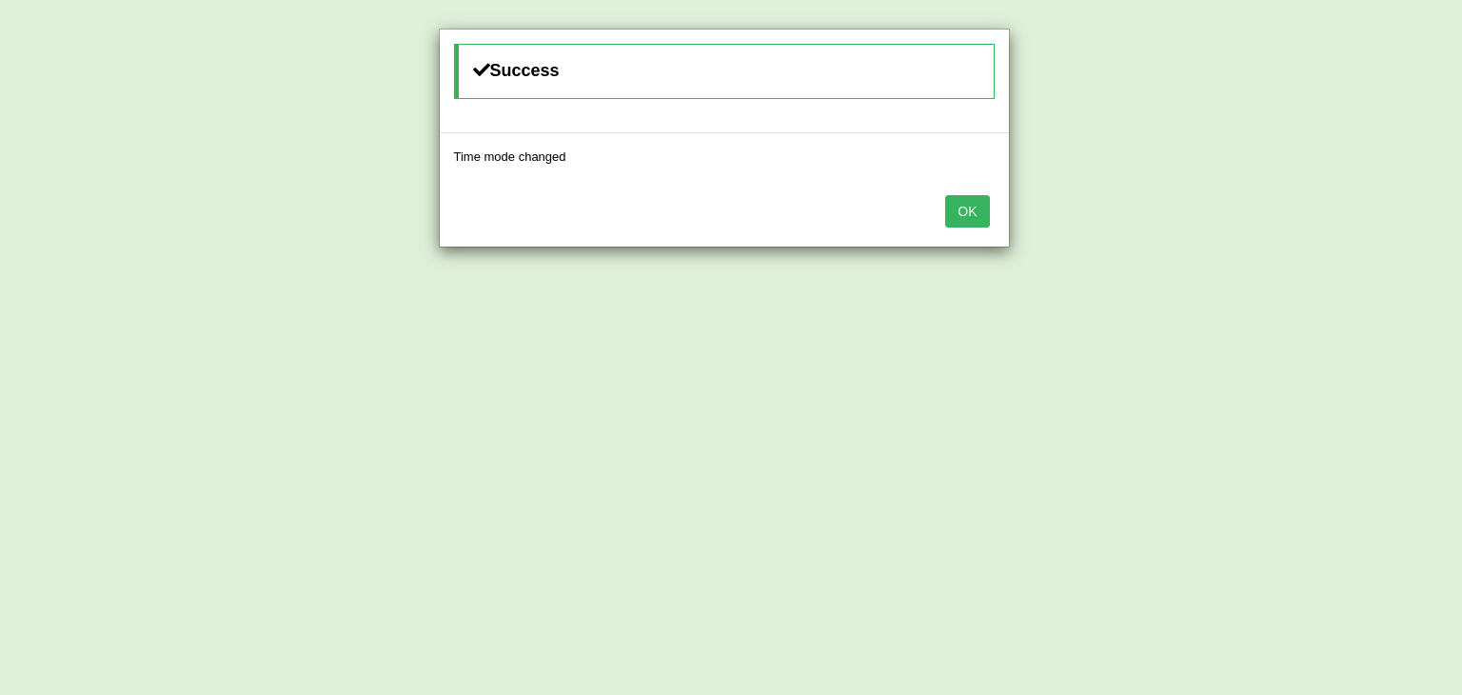
click at [962, 207] on button "OK" at bounding box center [967, 211] width 44 height 32
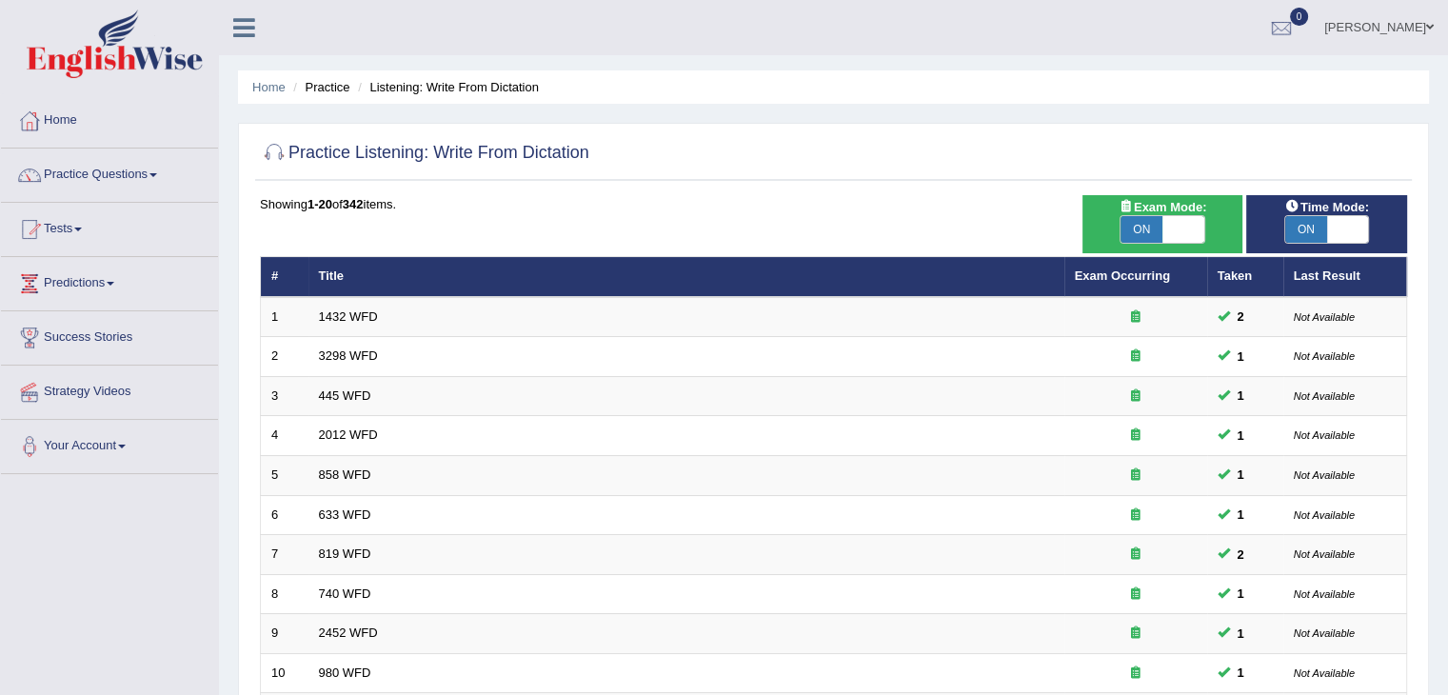
scroll to position [560, 0]
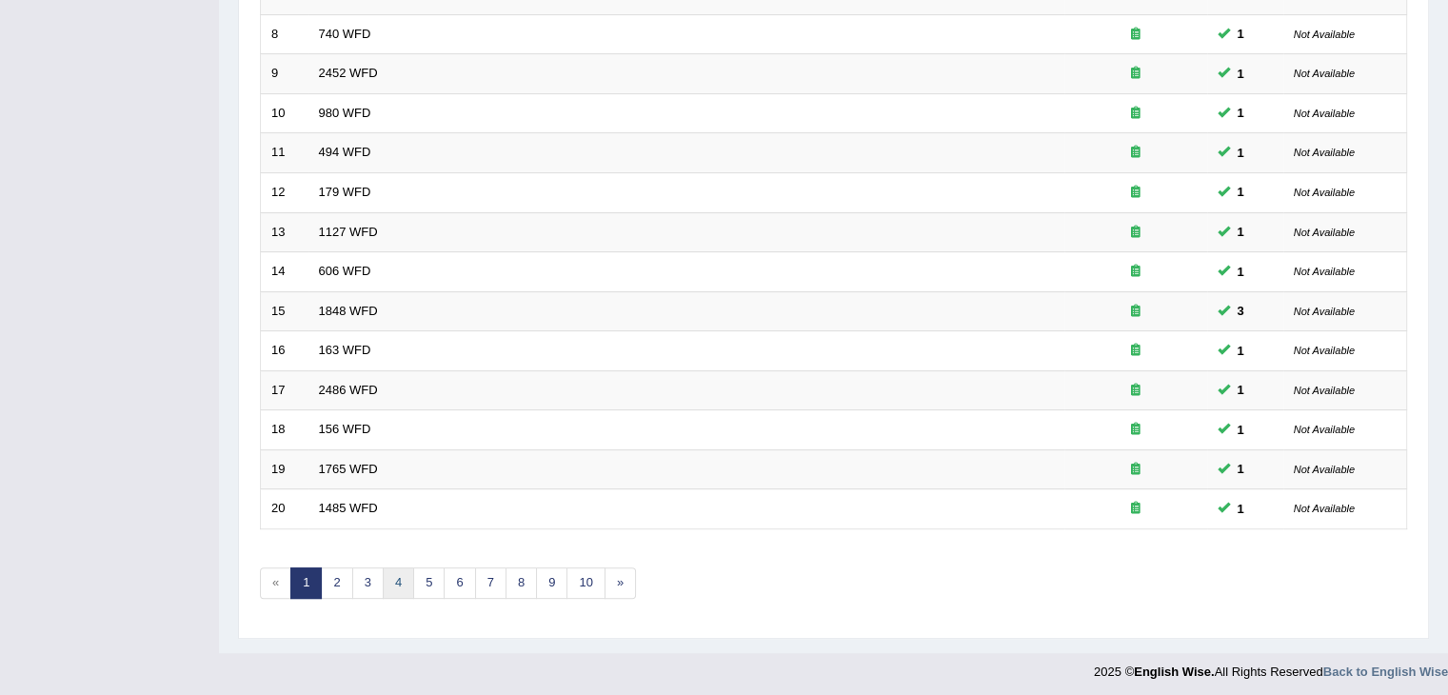
click at [406, 580] on link "4" at bounding box center [398, 582] width 31 height 31
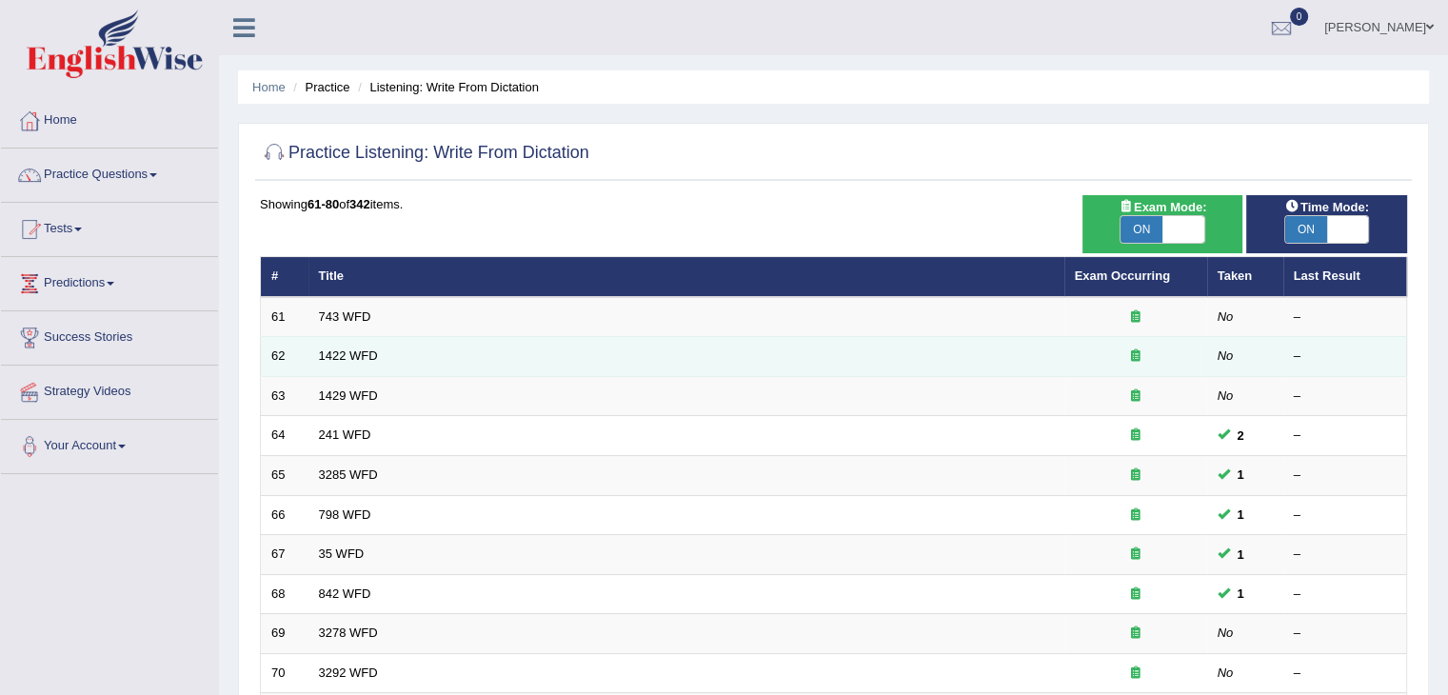
click at [297, 337] on td "62" at bounding box center [285, 357] width 48 height 40
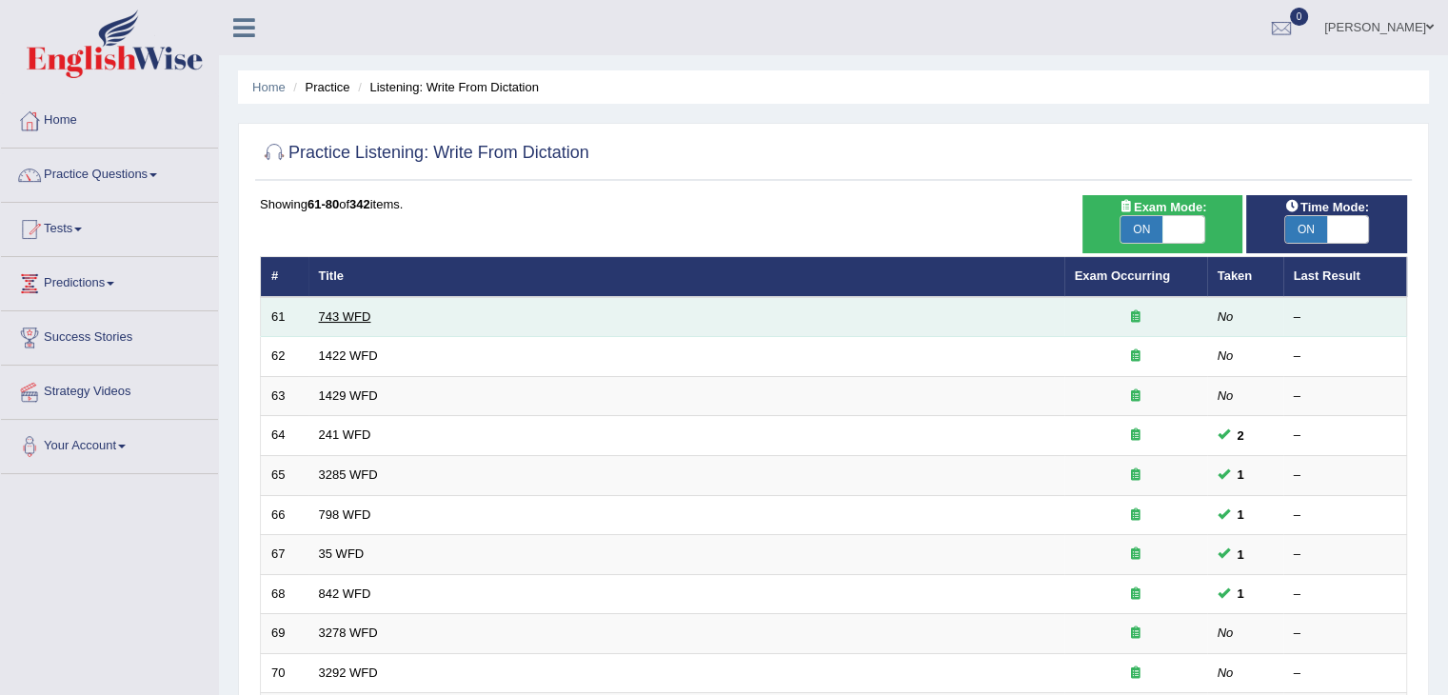
click at [329, 310] on link "743 WFD" at bounding box center [345, 316] width 52 height 14
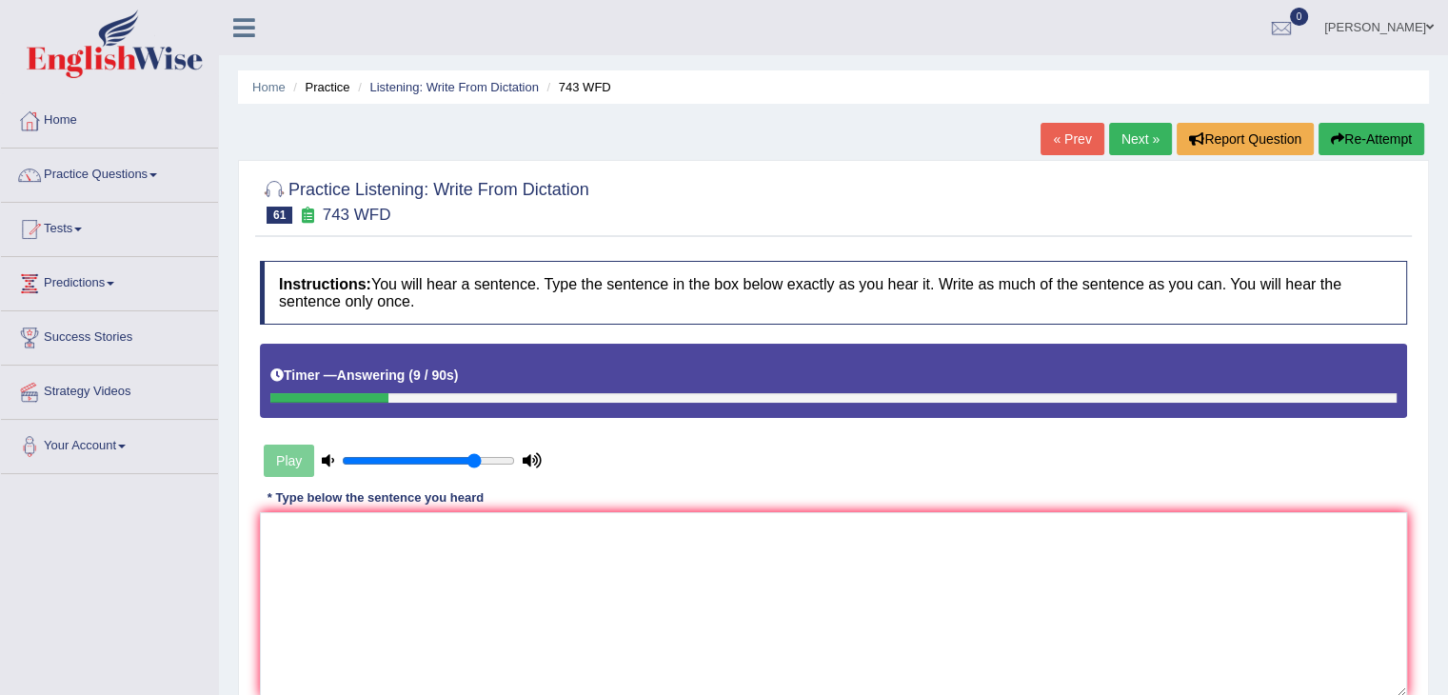
click at [1135, 134] on link "Next »" at bounding box center [1140, 139] width 63 height 32
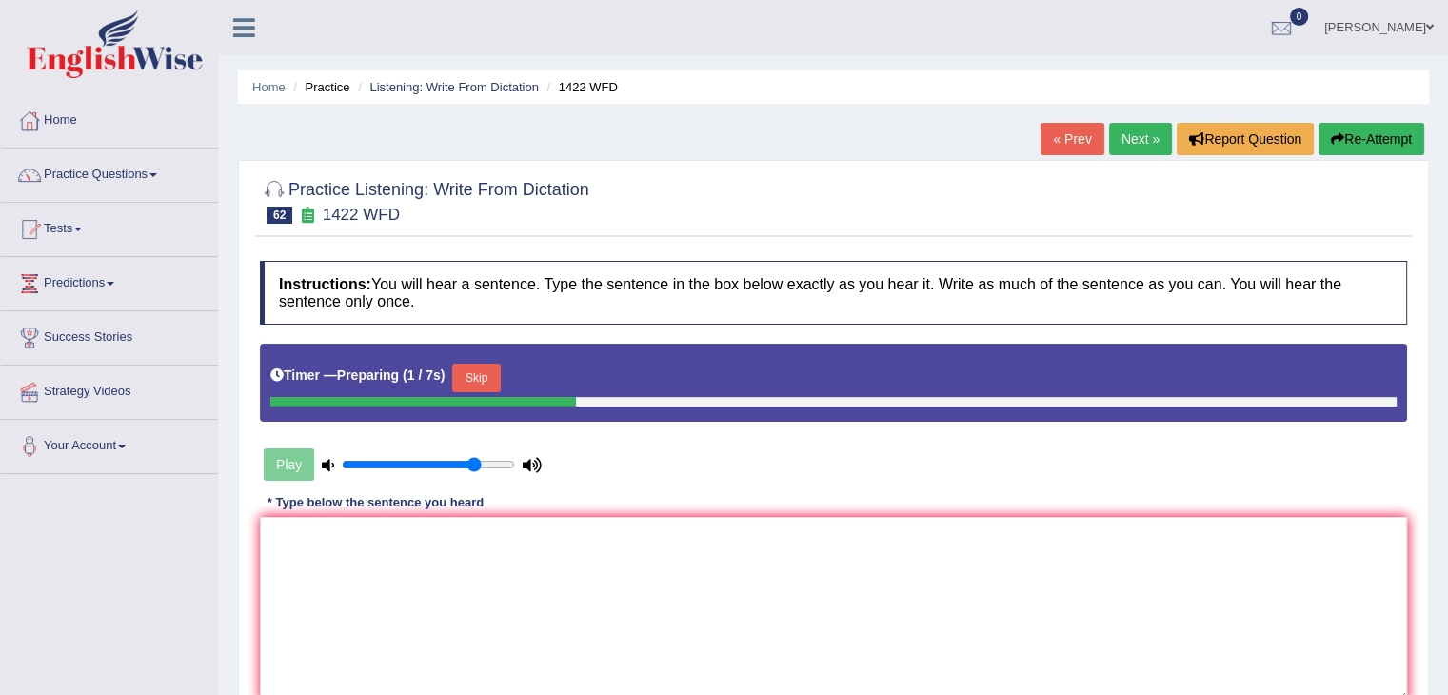
click at [482, 374] on button "Skip" at bounding box center [476, 378] width 48 height 29
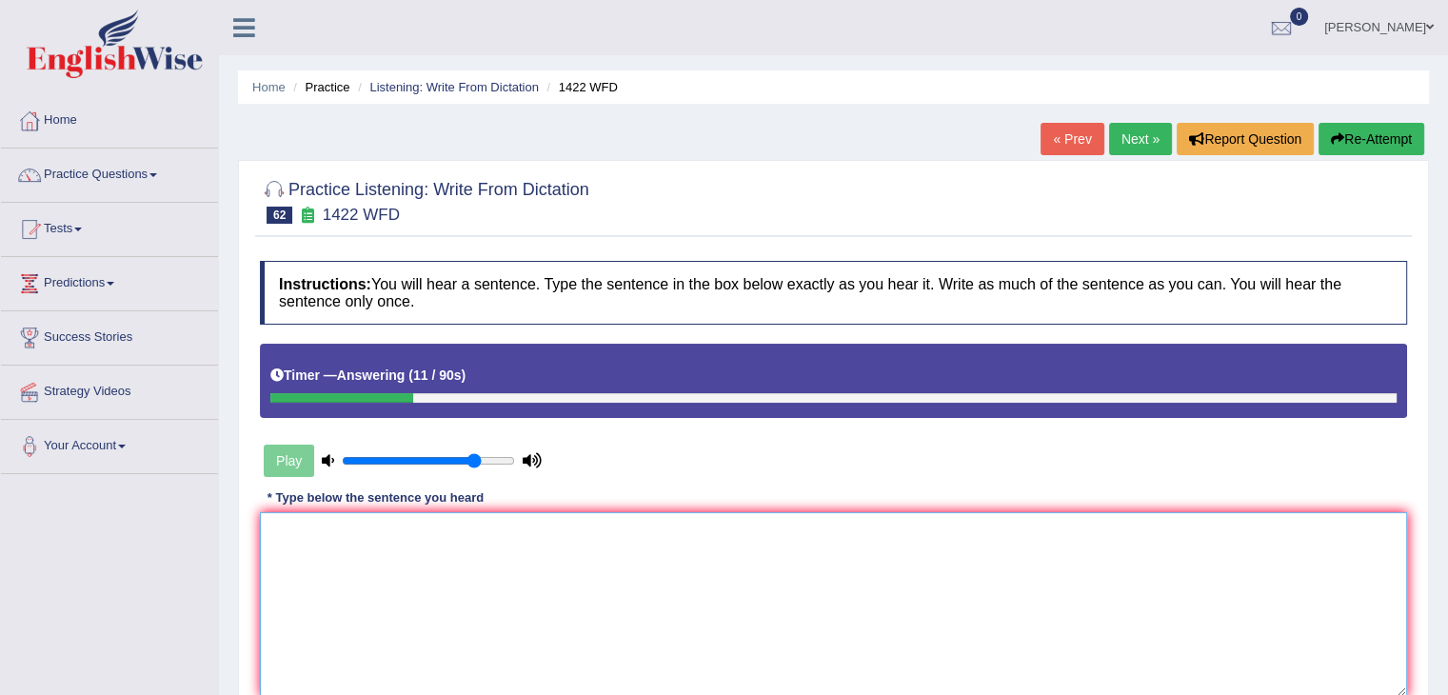
click at [297, 544] on textarea at bounding box center [833, 604] width 1147 height 185
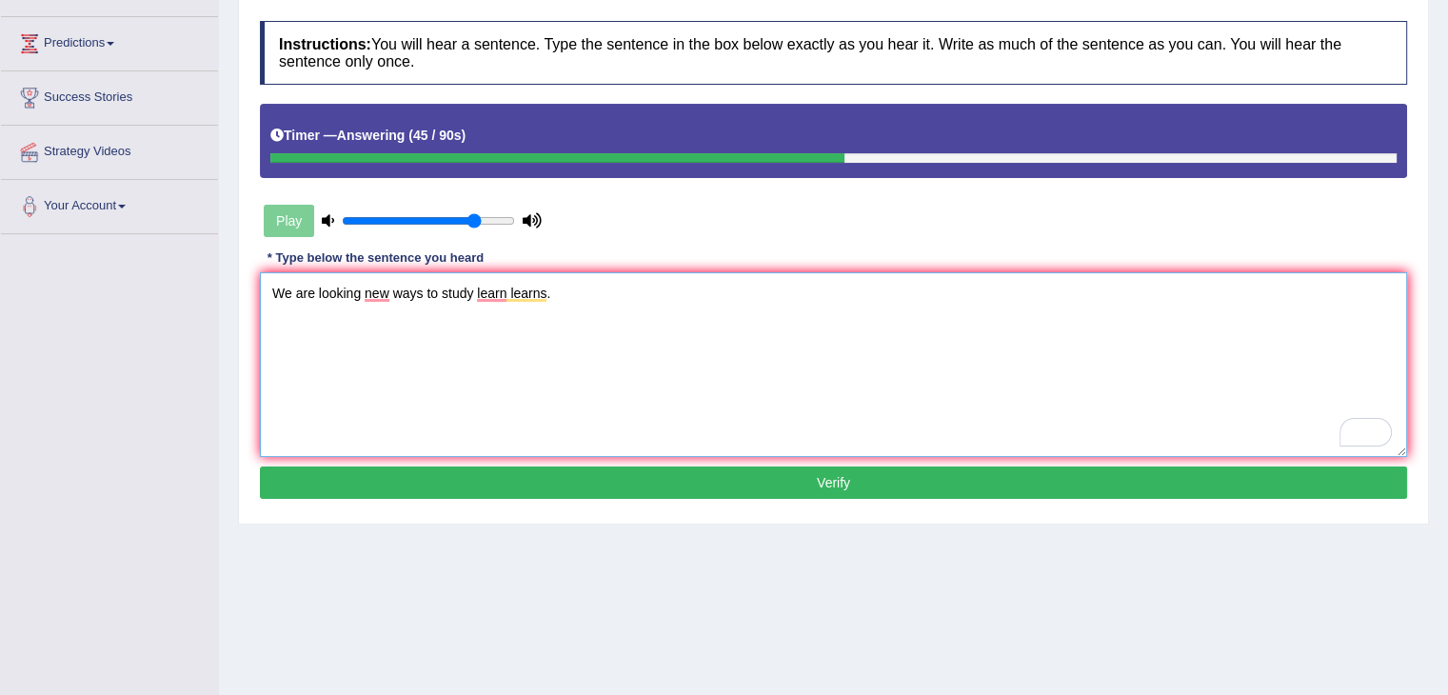
scroll to position [242, 0]
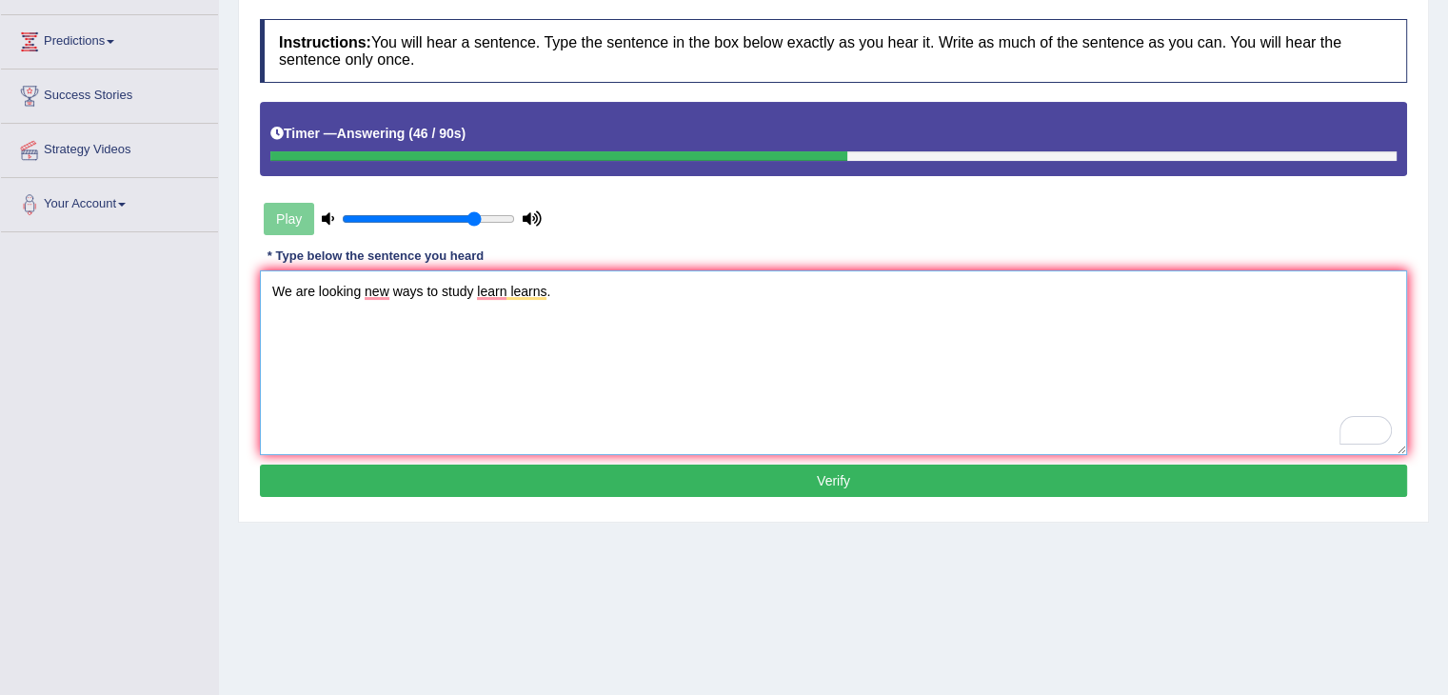
type textarea "We are looking new ways to study learn learns."
click at [451, 475] on button "Verify" at bounding box center [833, 480] width 1147 height 32
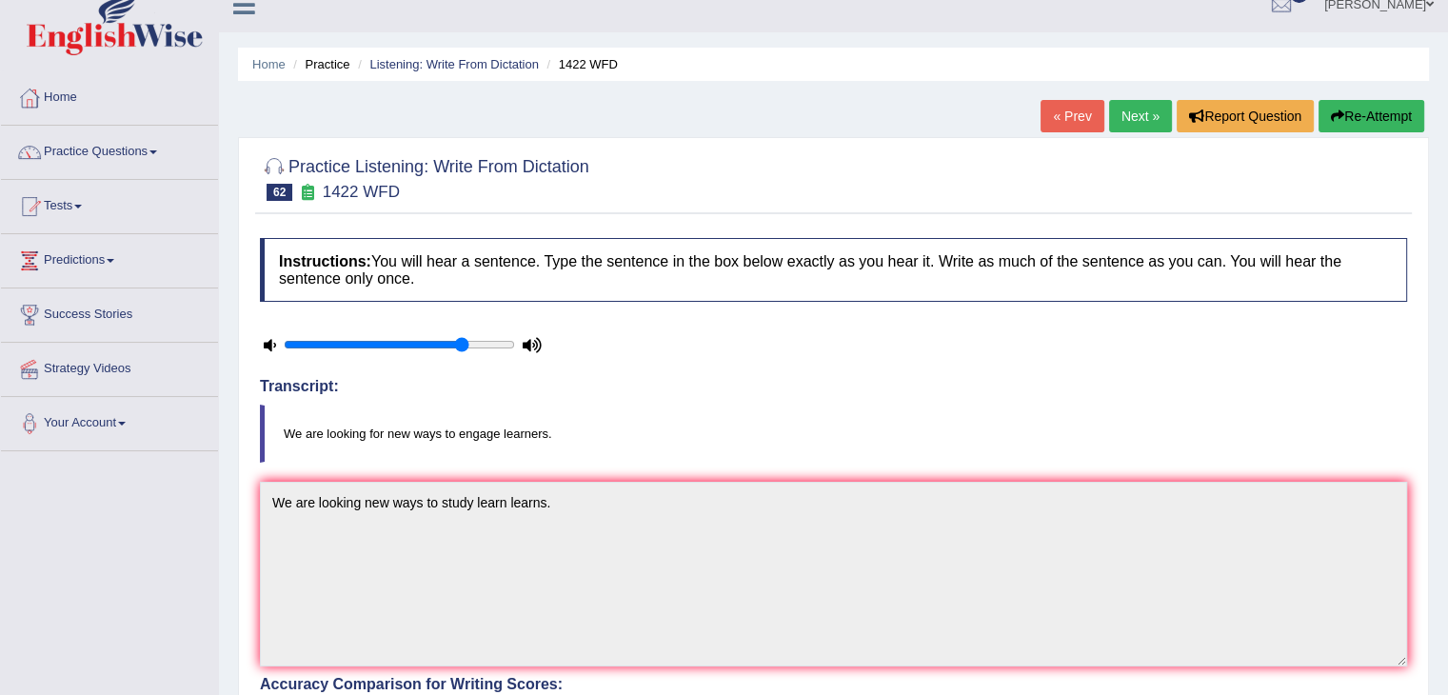
scroll to position [0, 0]
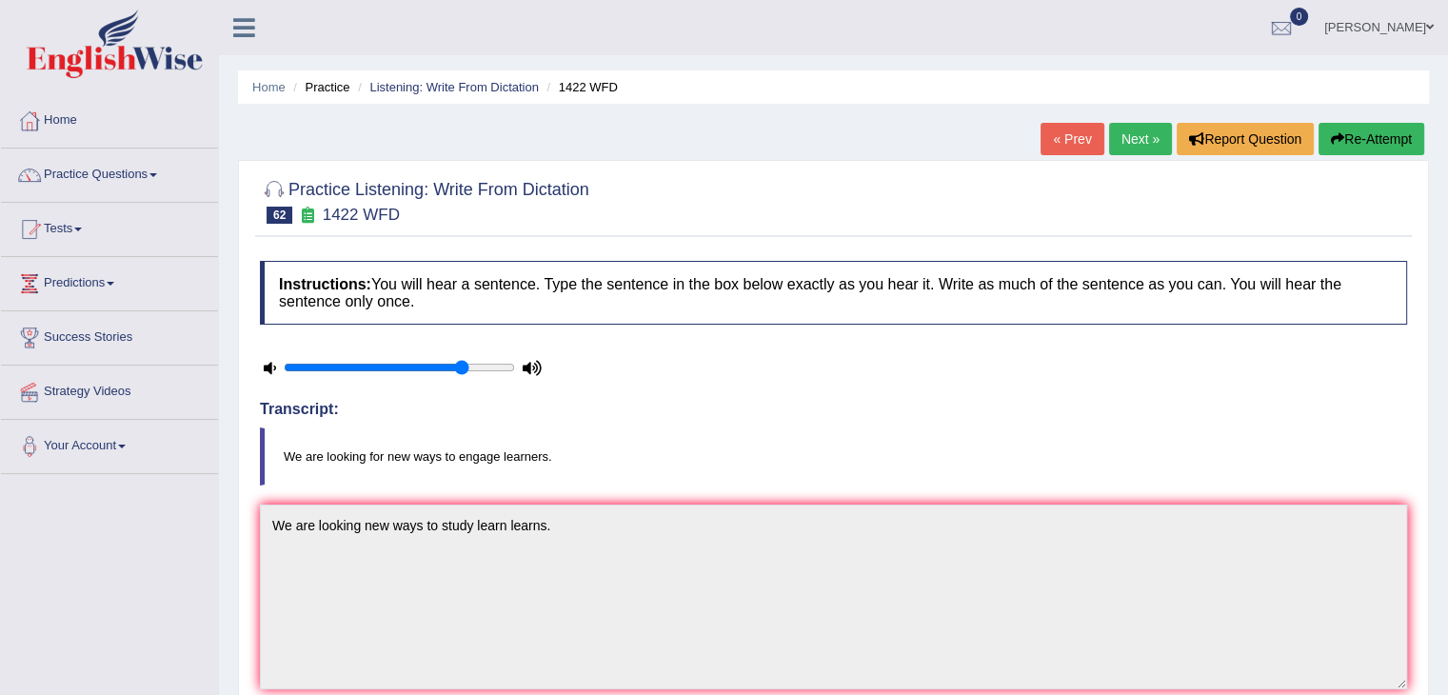
click at [1136, 126] on link "Next »" at bounding box center [1140, 139] width 63 height 32
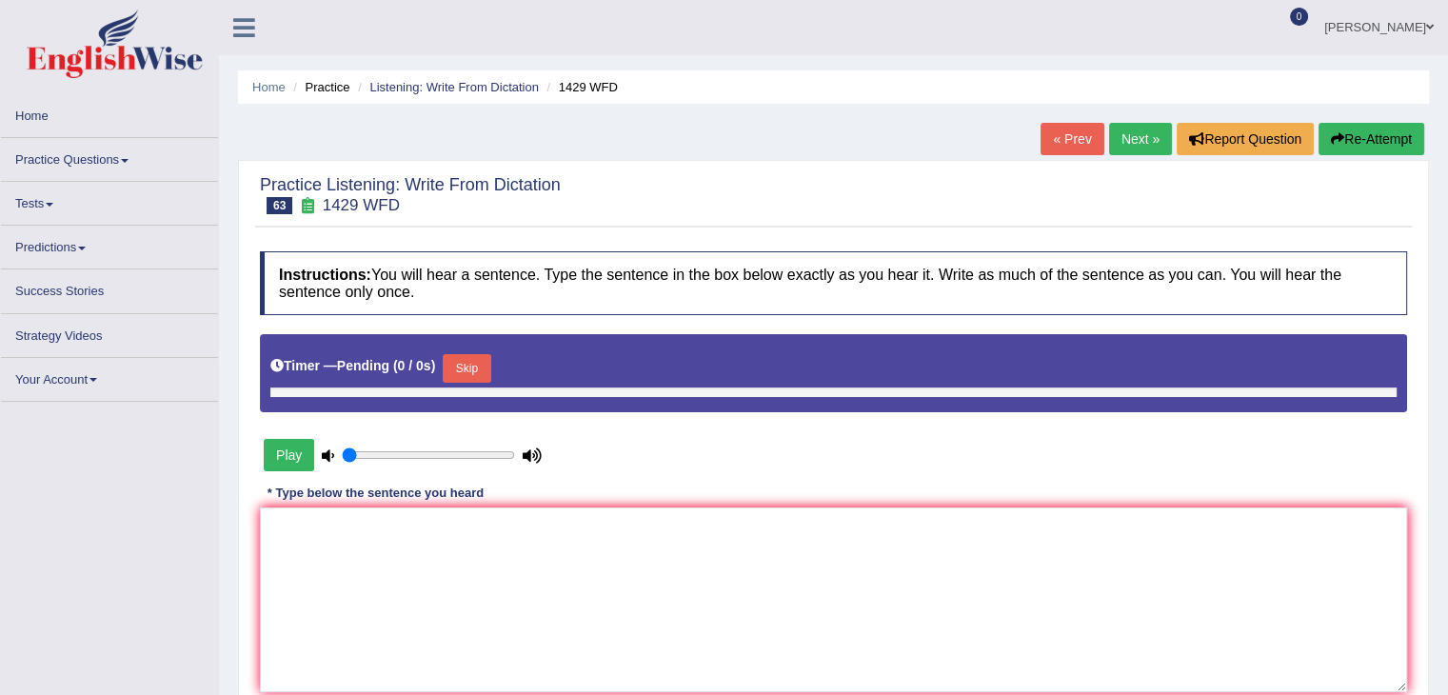
type input "0.8"
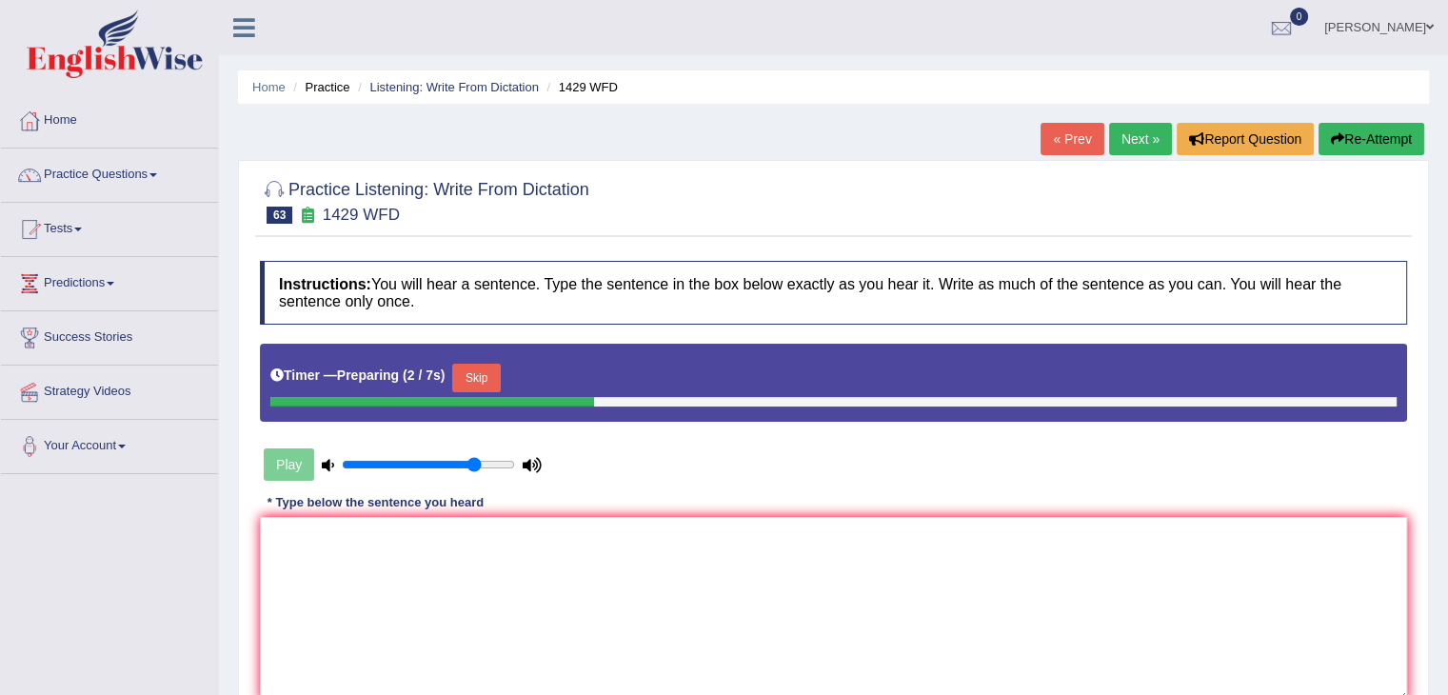
click at [500, 371] on button "Skip" at bounding box center [476, 378] width 48 height 29
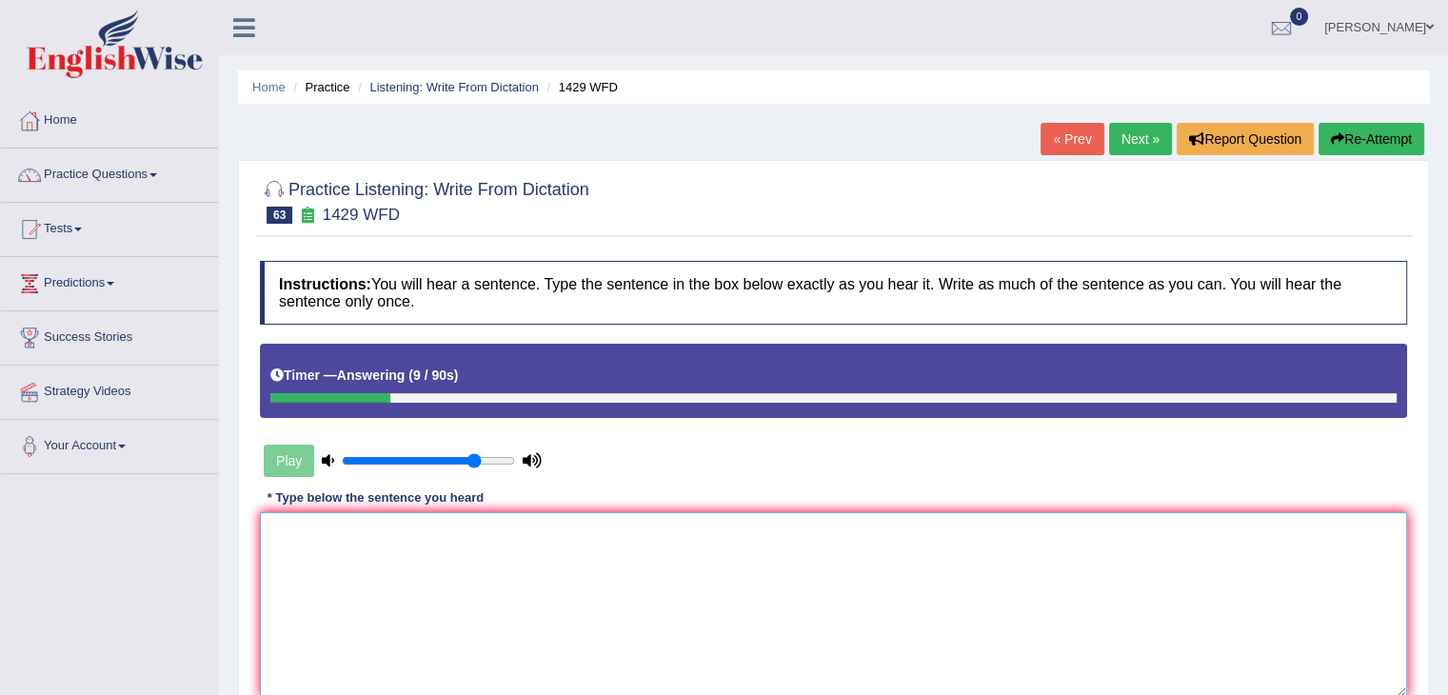
click at [339, 539] on textarea at bounding box center [833, 604] width 1147 height 185
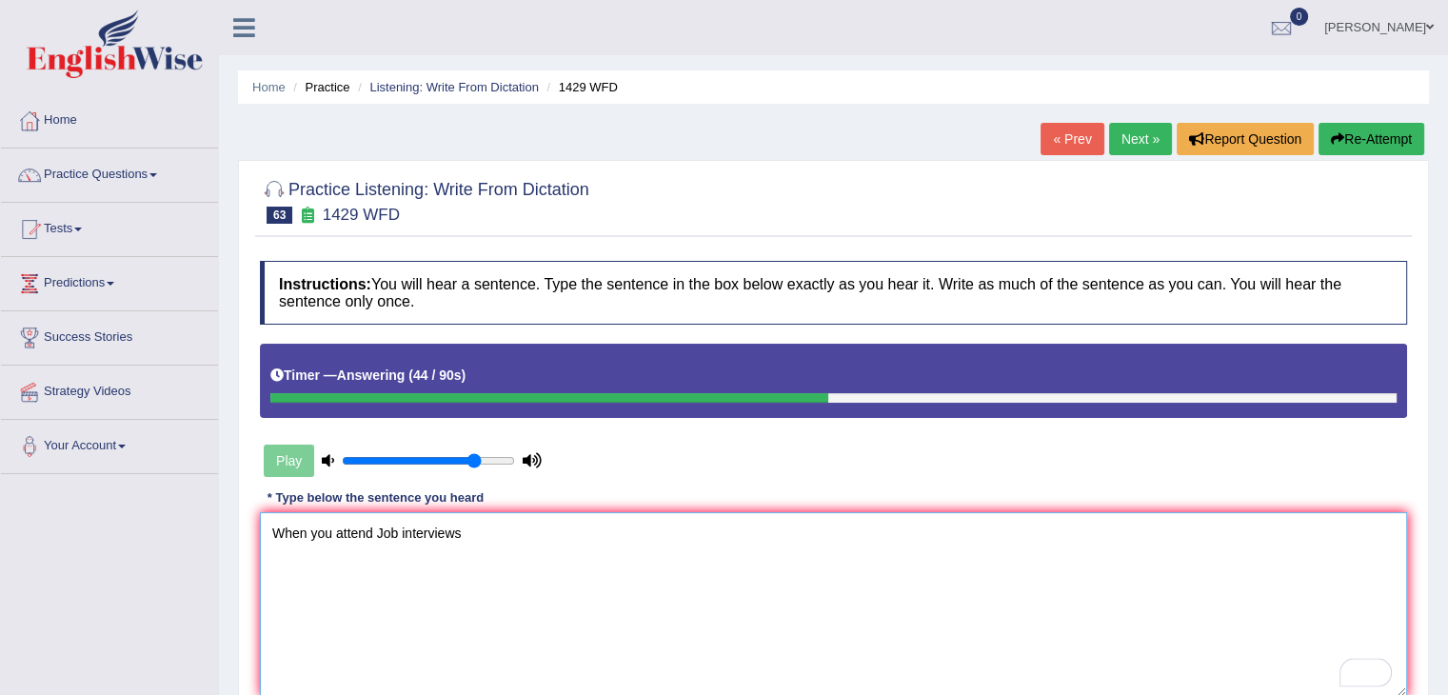
click at [495, 522] on textarea "When you attend Job interviews" at bounding box center [833, 604] width 1147 height 185
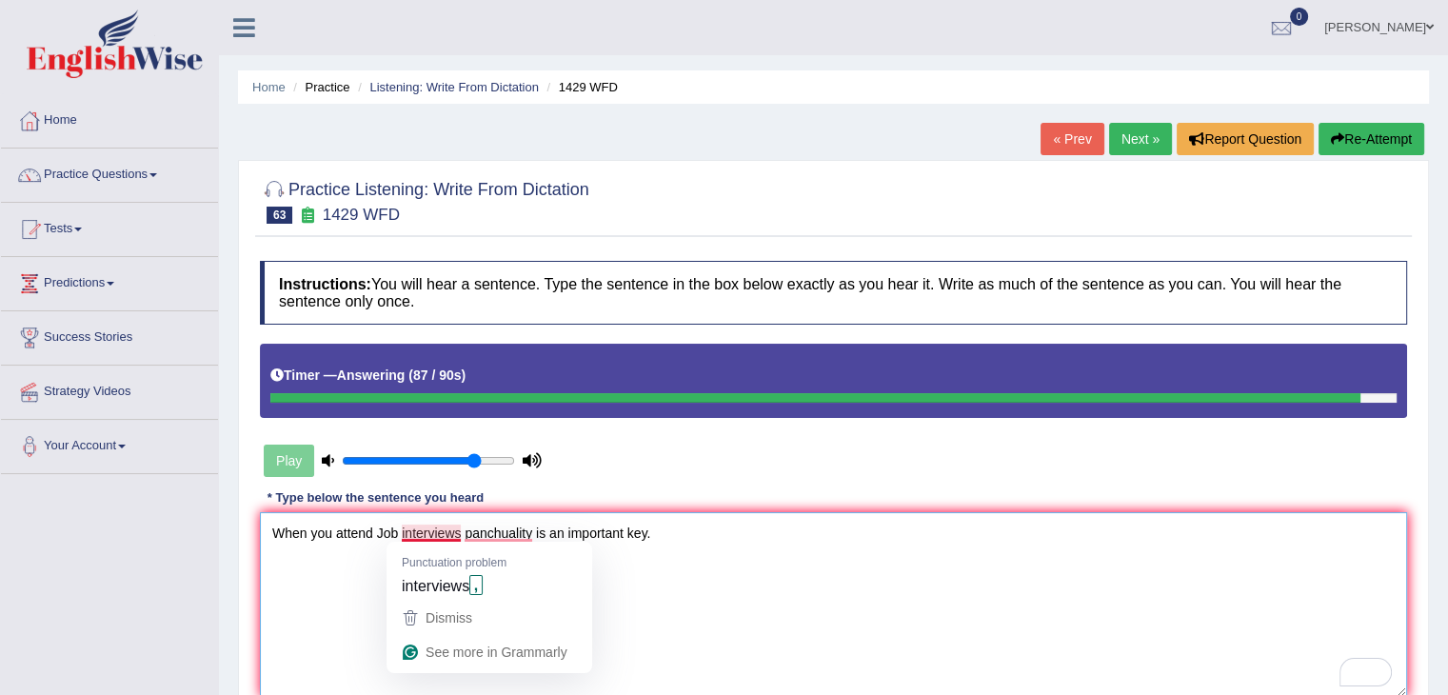
click at [460, 529] on textarea "When you attend Job interviews panchuality is an important key." at bounding box center [833, 604] width 1147 height 185
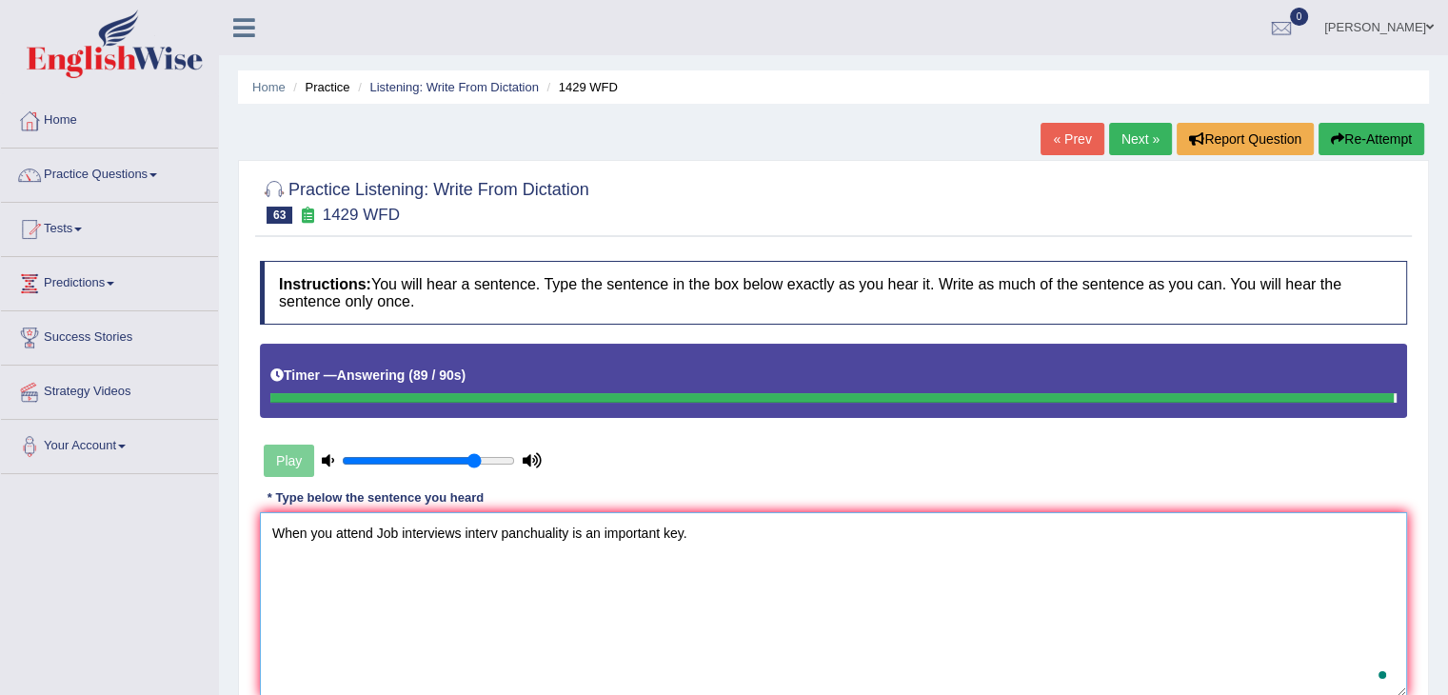
type textarea "When you attend Job interviews interv panchuality is an important key."
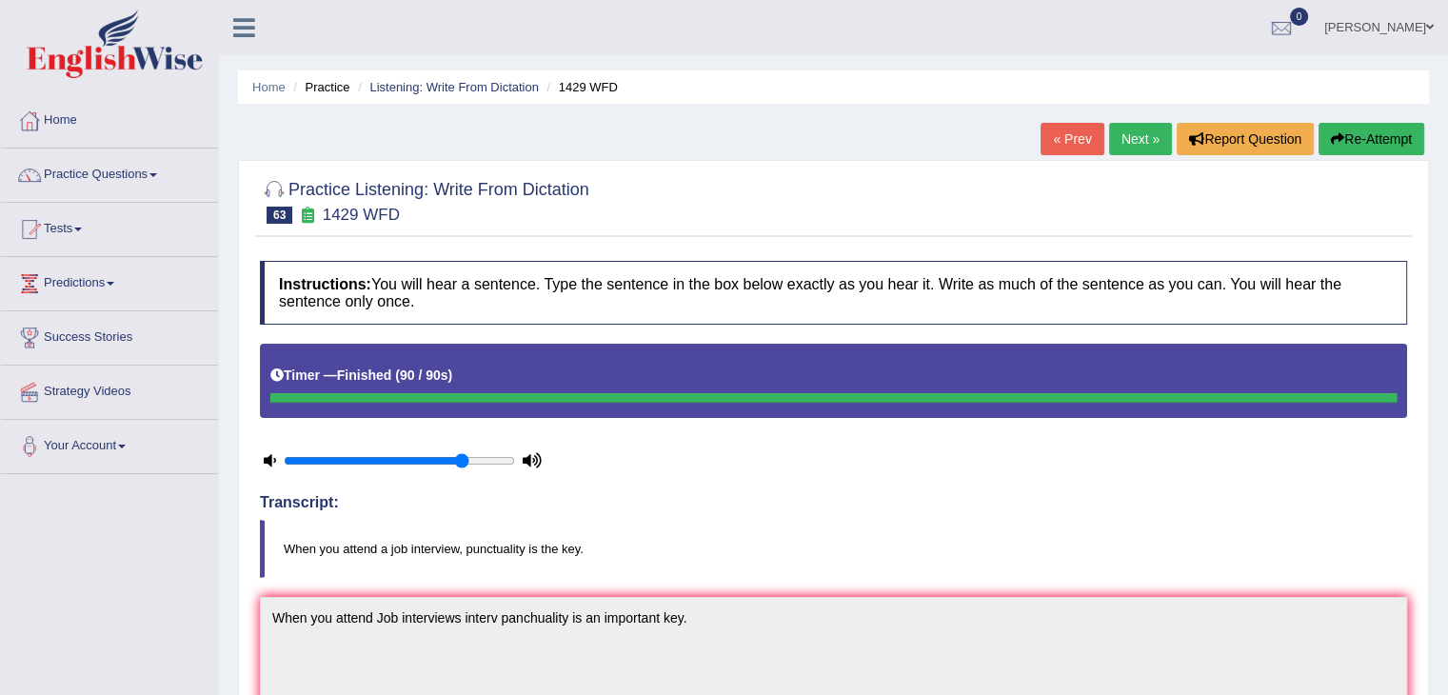
click at [1154, 132] on link "Next »" at bounding box center [1140, 139] width 63 height 32
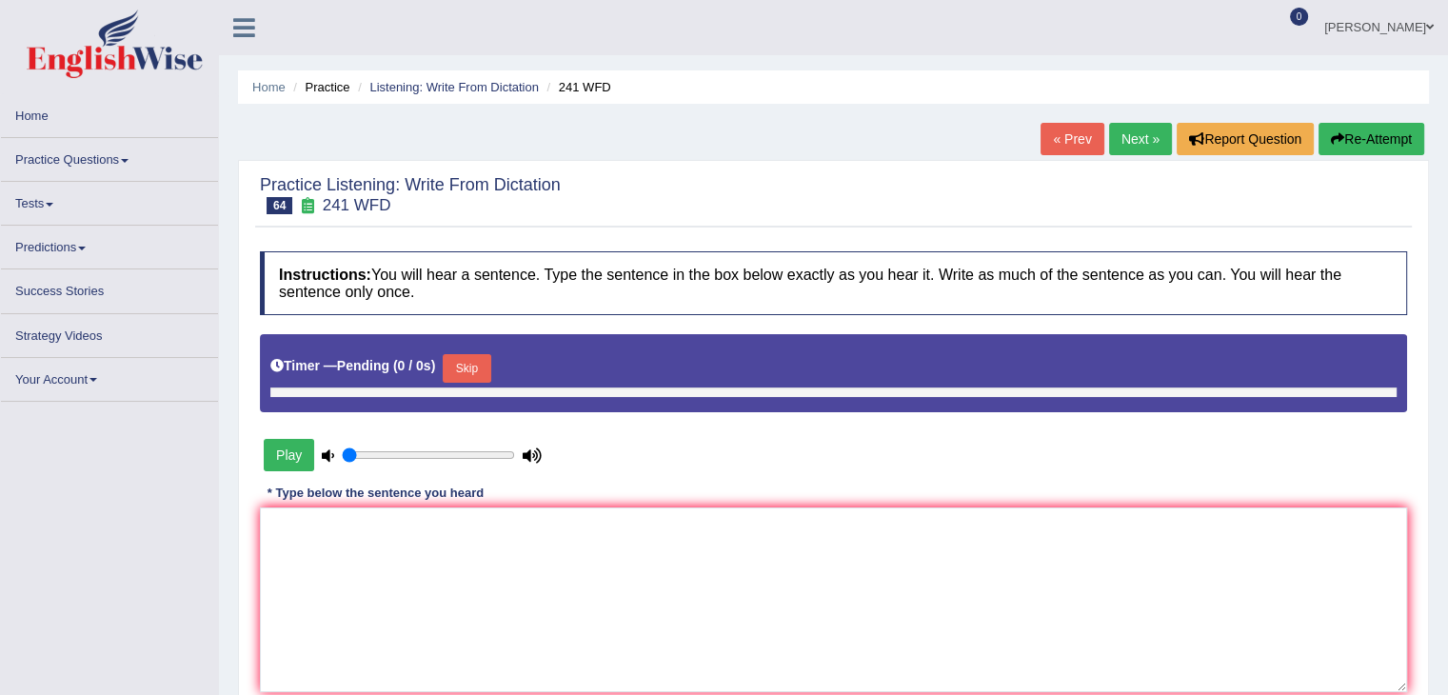
type input "0.8"
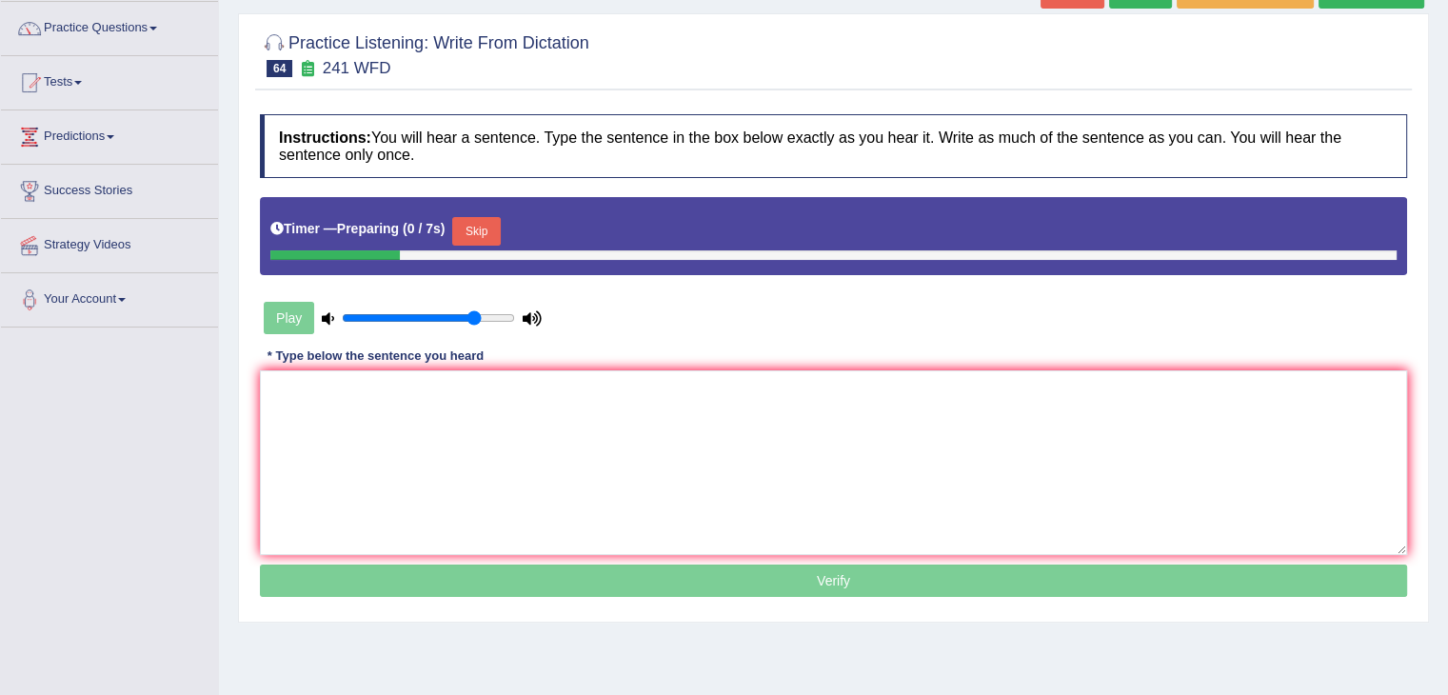
scroll to position [160, 0]
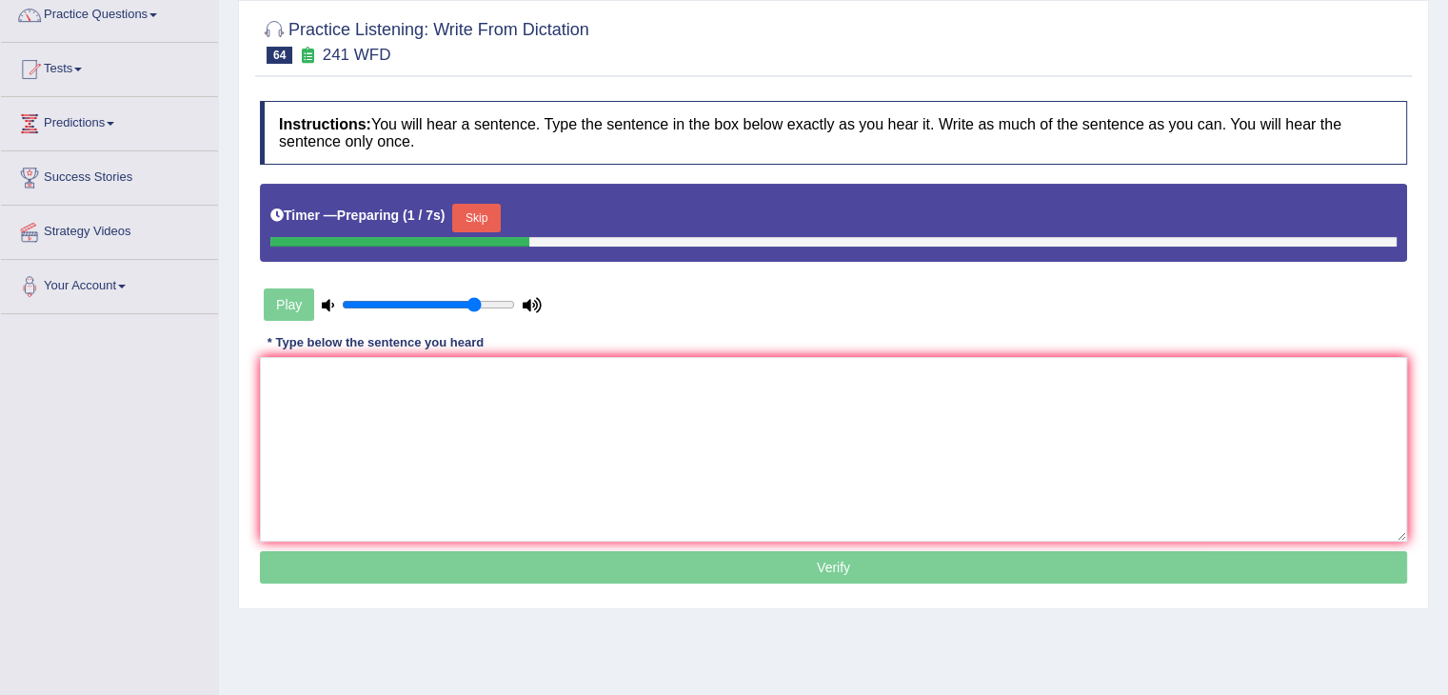
click at [484, 204] on button "Skip" at bounding box center [476, 218] width 48 height 29
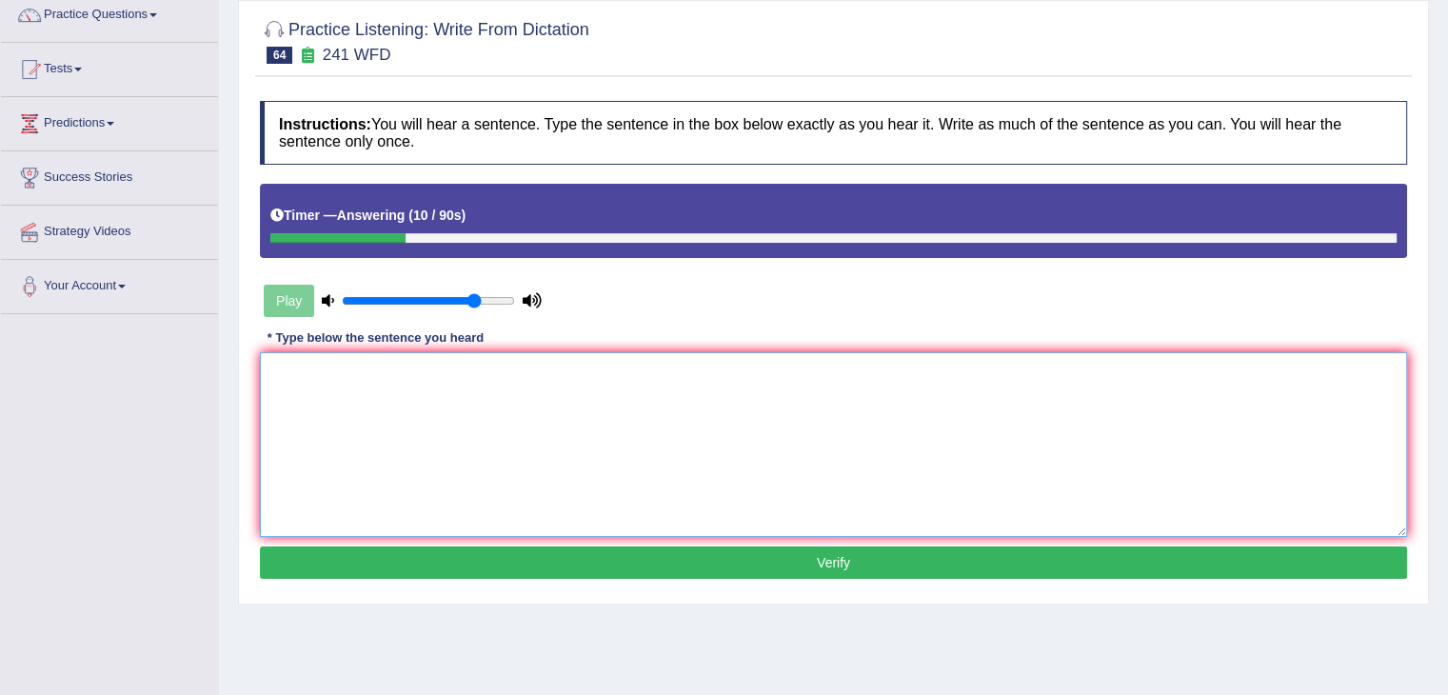
click at [325, 383] on textarea at bounding box center [833, 444] width 1147 height 185
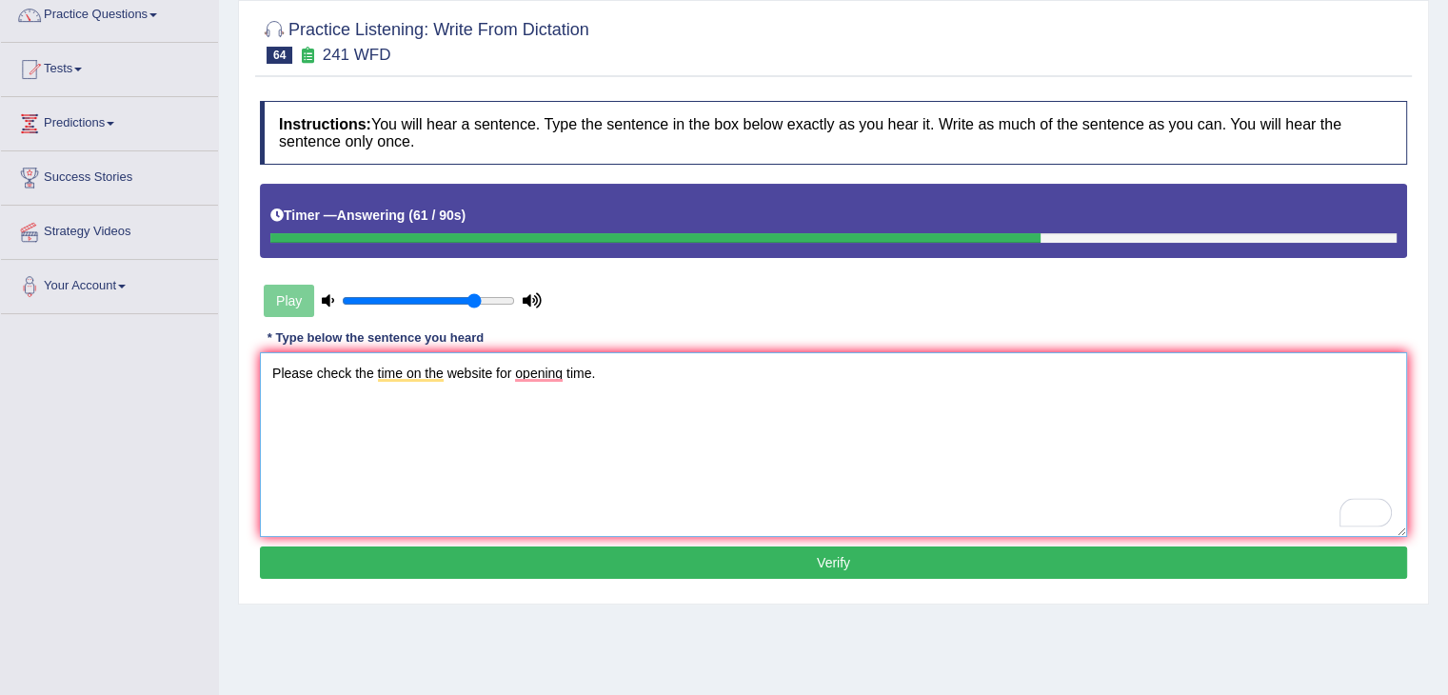
type textarea "Please check the time on the website for opening time."
click at [819, 552] on button "Verify" at bounding box center [833, 562] width 1147 height 32
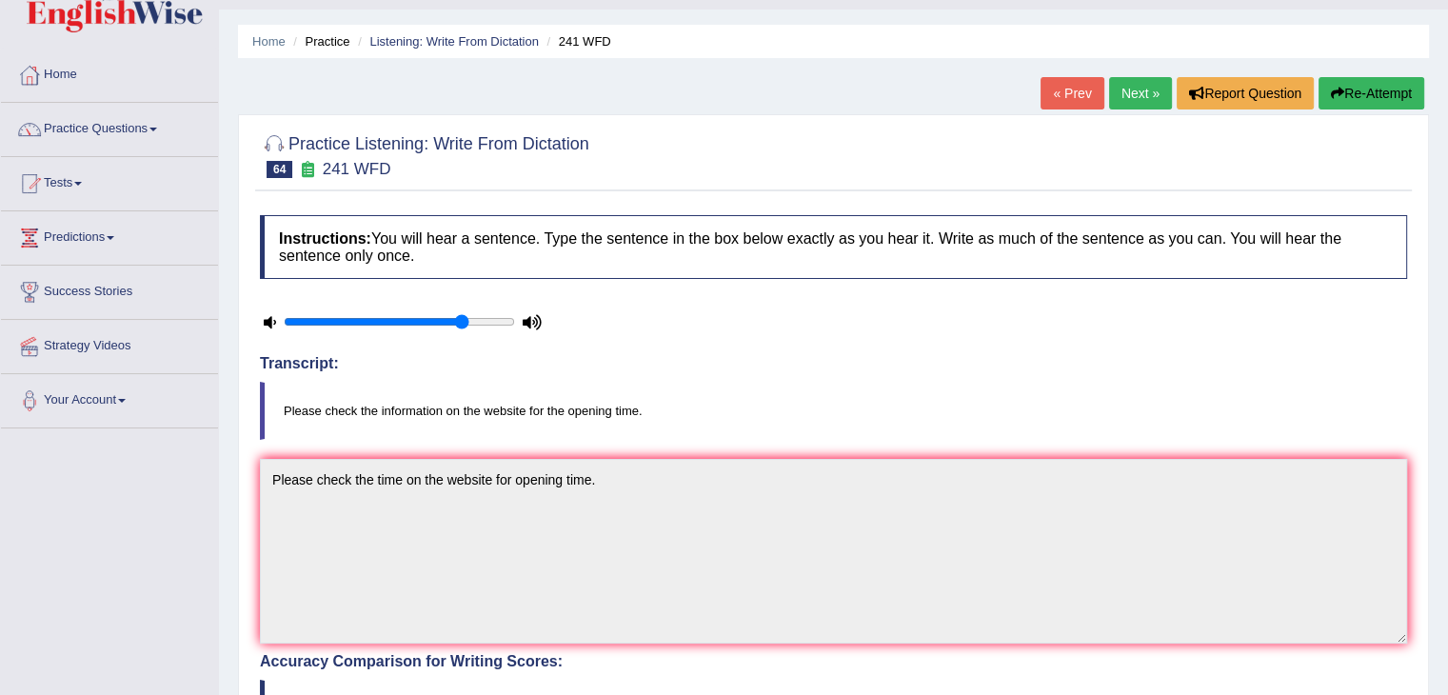
scroll to position [0, 0]
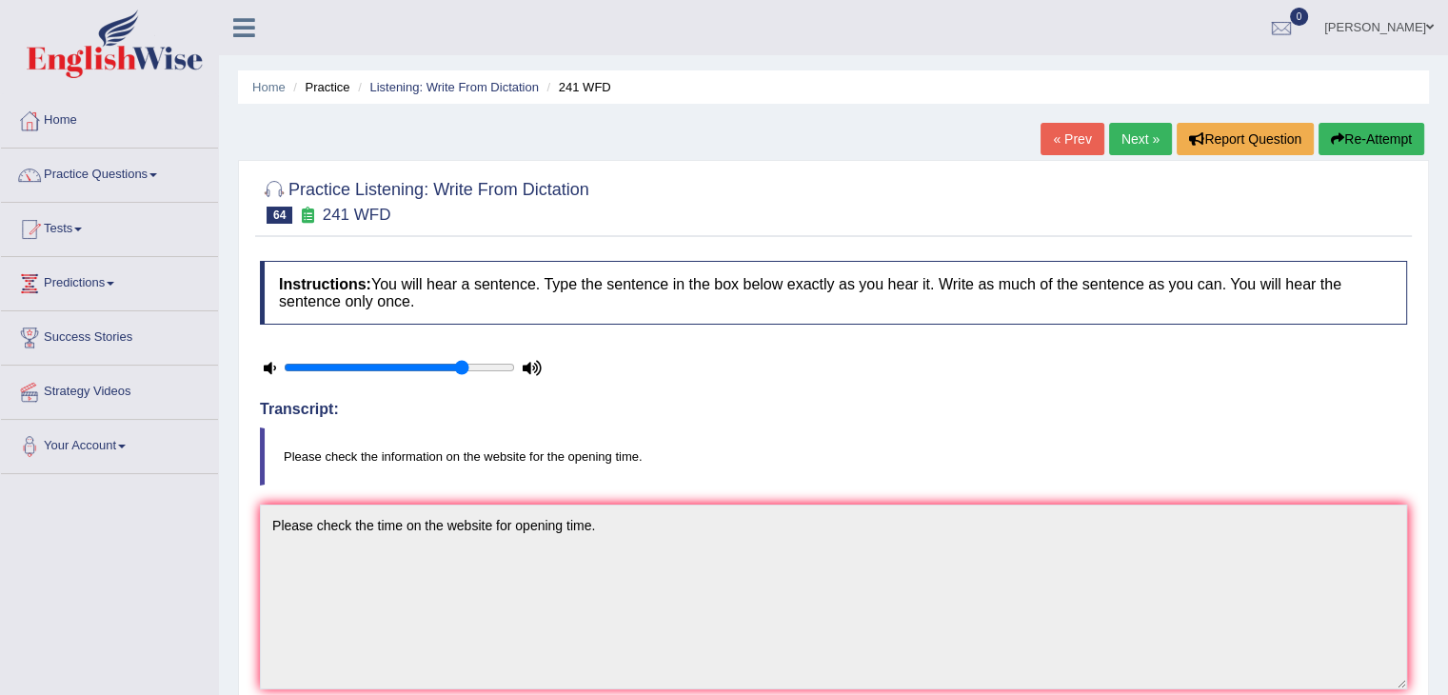
click at [1131, 124] on link "Next »" at bounding box center [1140, 139] width 63 height 32
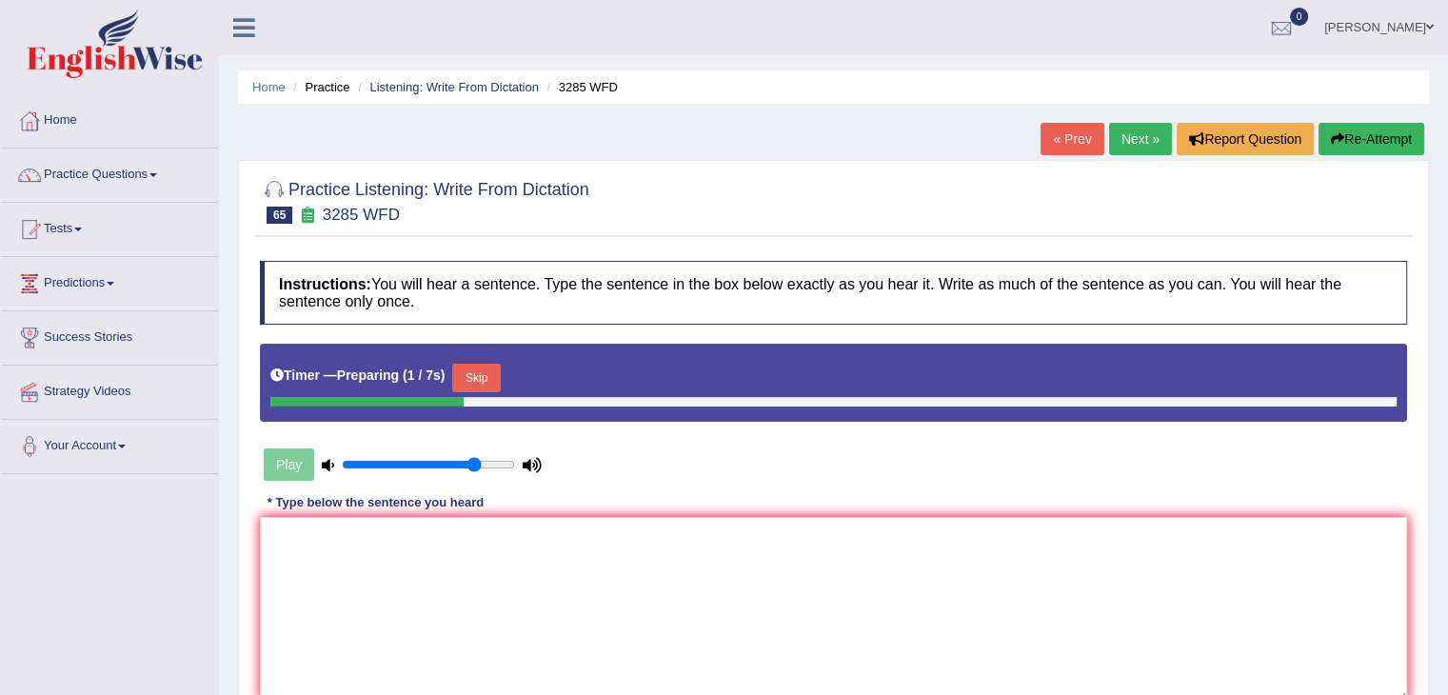
click at [490, 384] on button "Skip" at bounding box center [476, 378] width 48 height 29
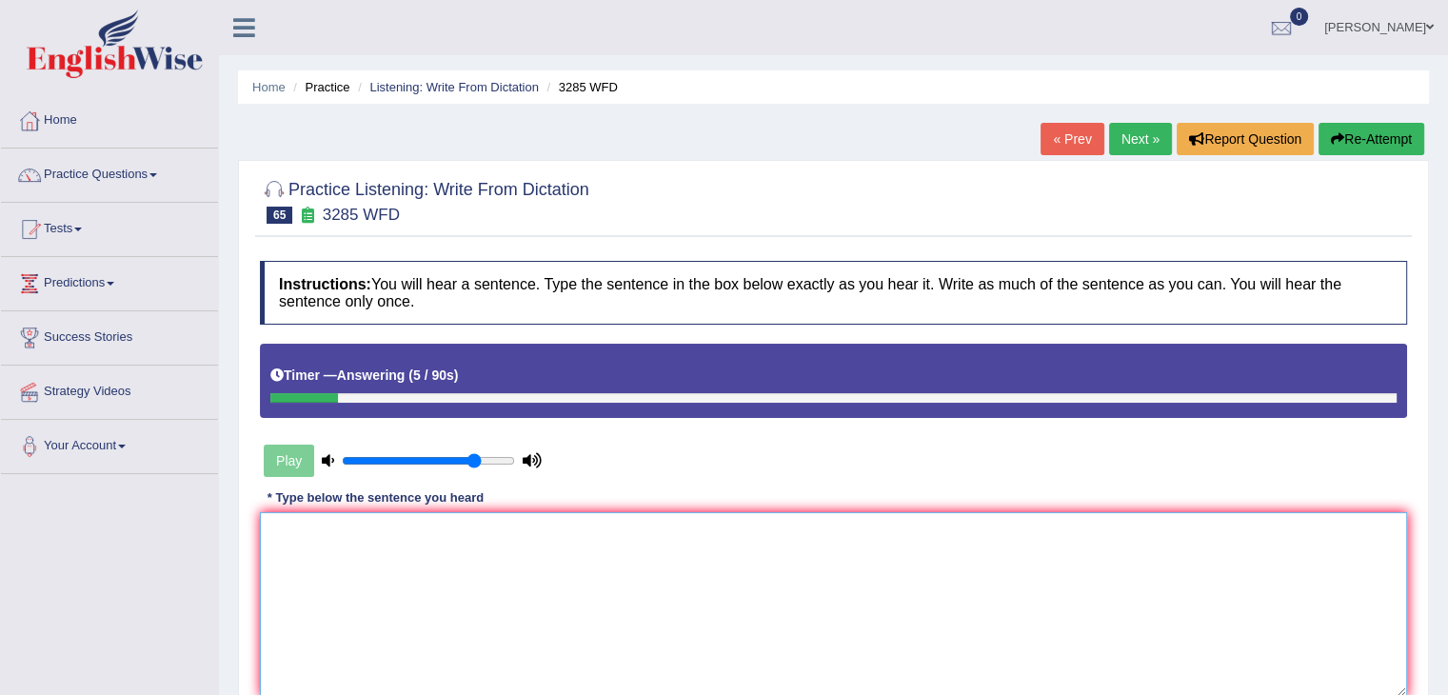
click at [320, 585] on textarea at bounding box center [833, 604] width 1147 height 185
type textarea "o"
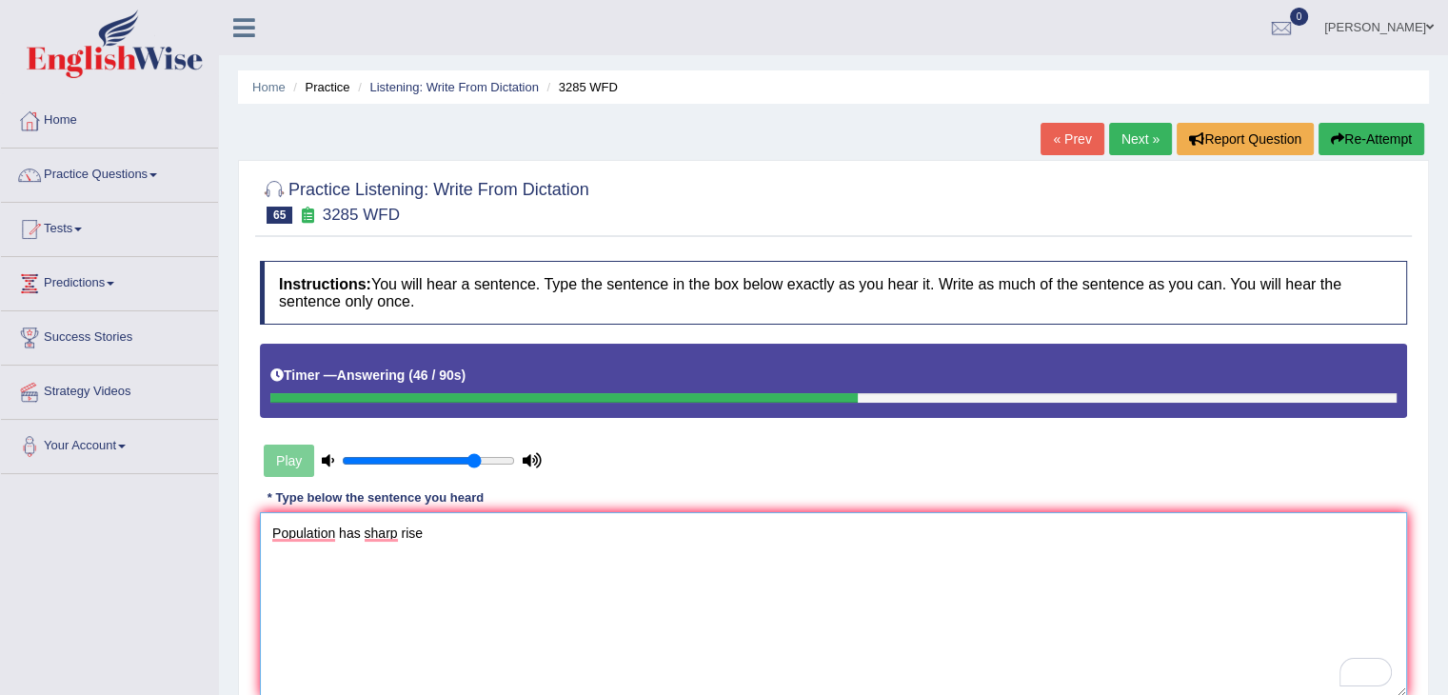
click at [456, 521] on textarea "Population has sharp rise" at bounding box center [833, 604] width 1147 height 185
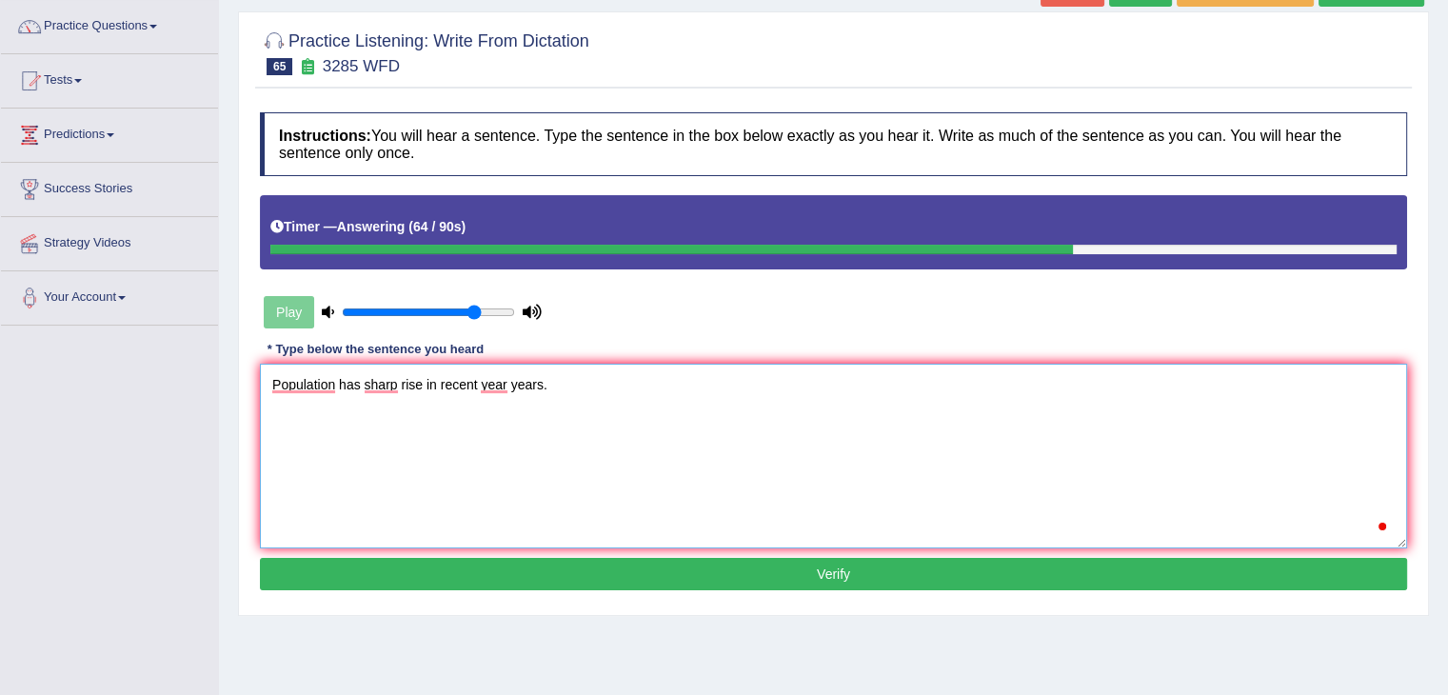
scroll to position [152, 0]
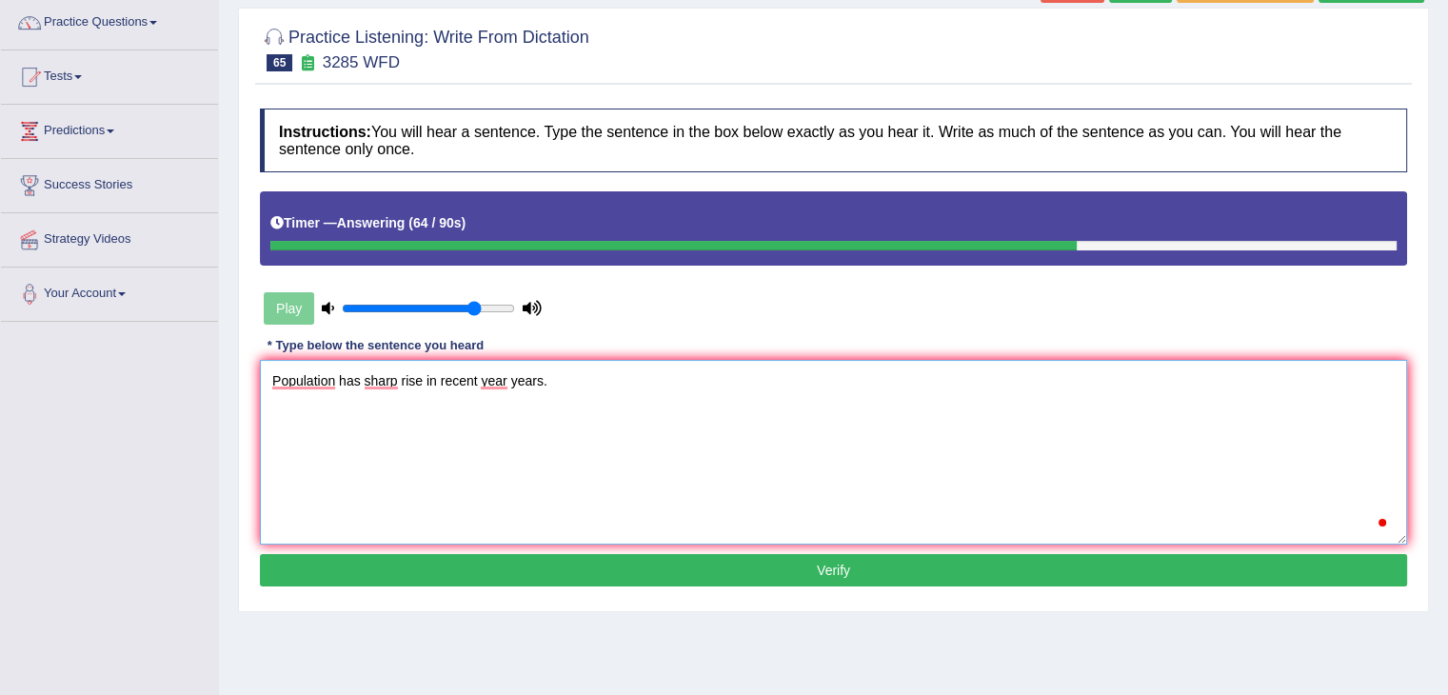
type textarea "Population has sharp rise in recent year years."
click at [606, 571] on button "Verify" at bounding box center [833, 570] width 1147 height 32
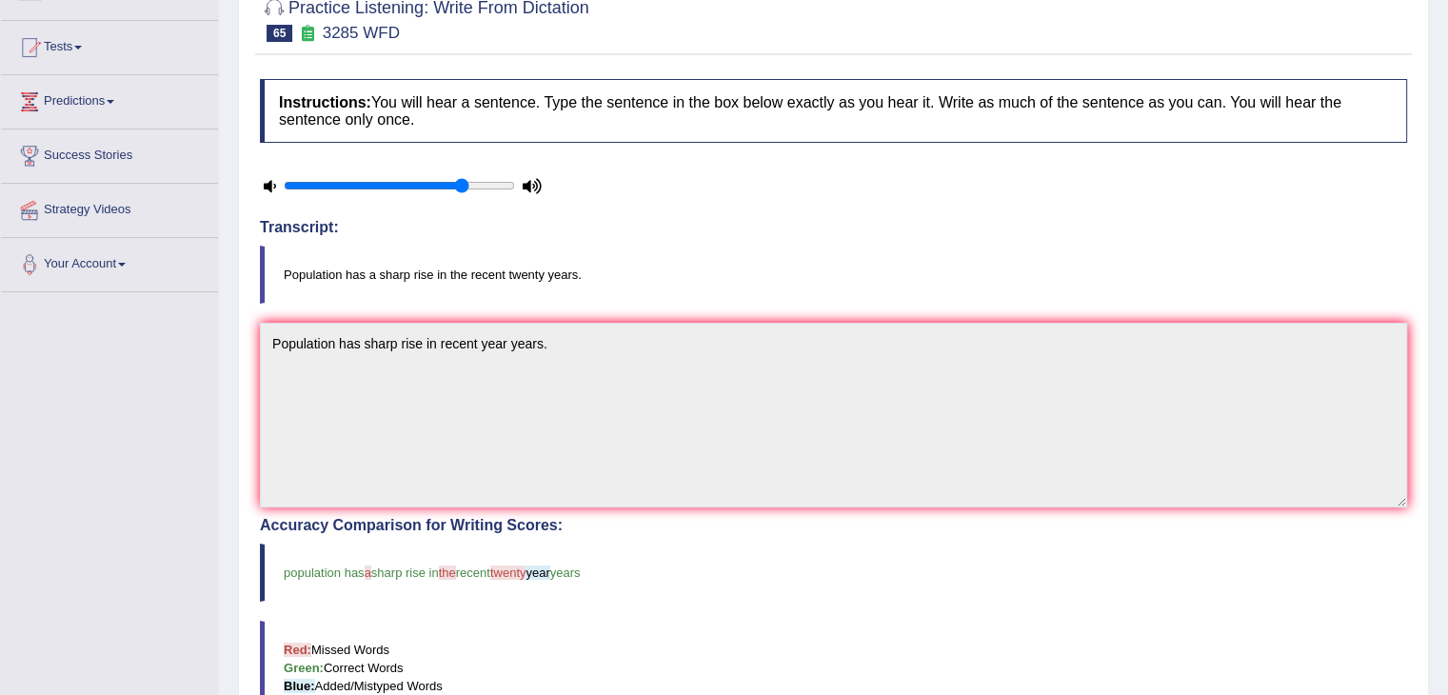
scroll to position [0, 0]
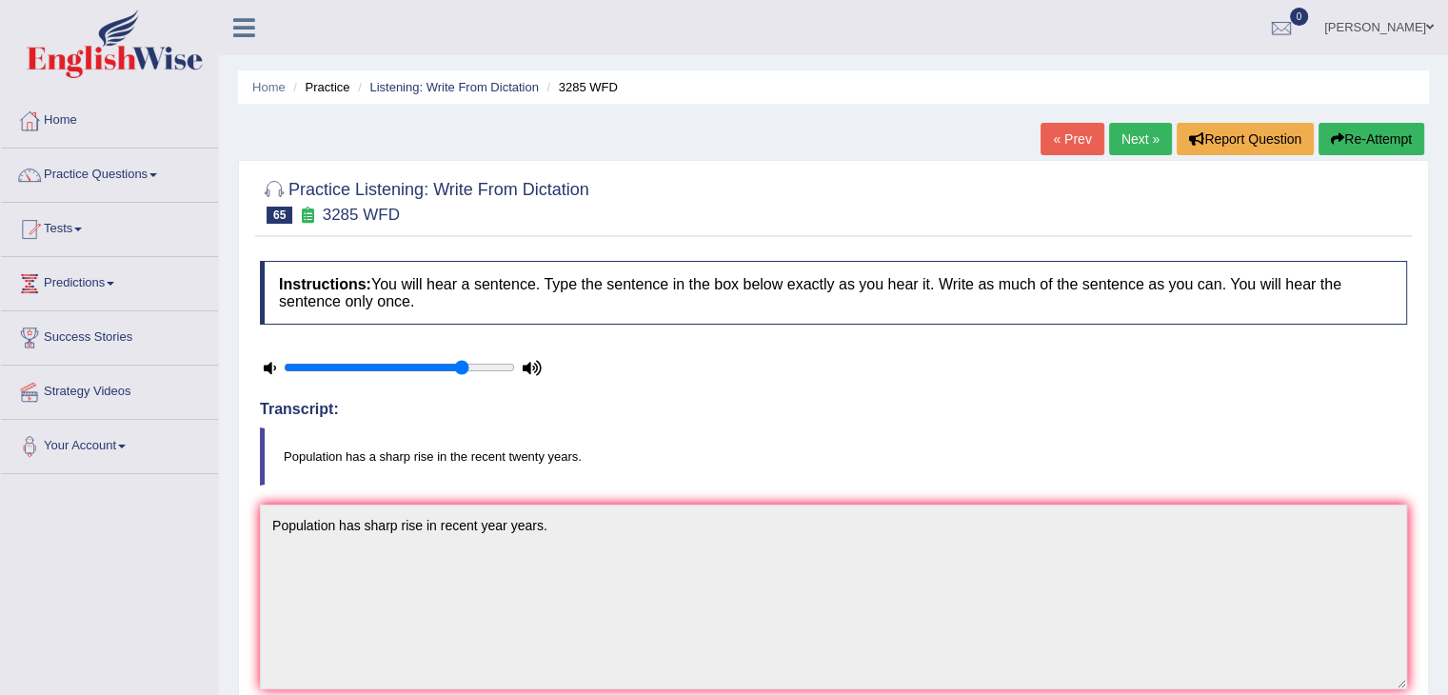
click at [1128, 135] on link "Next »" at bounding box center [1140, 139] width 63 height 32
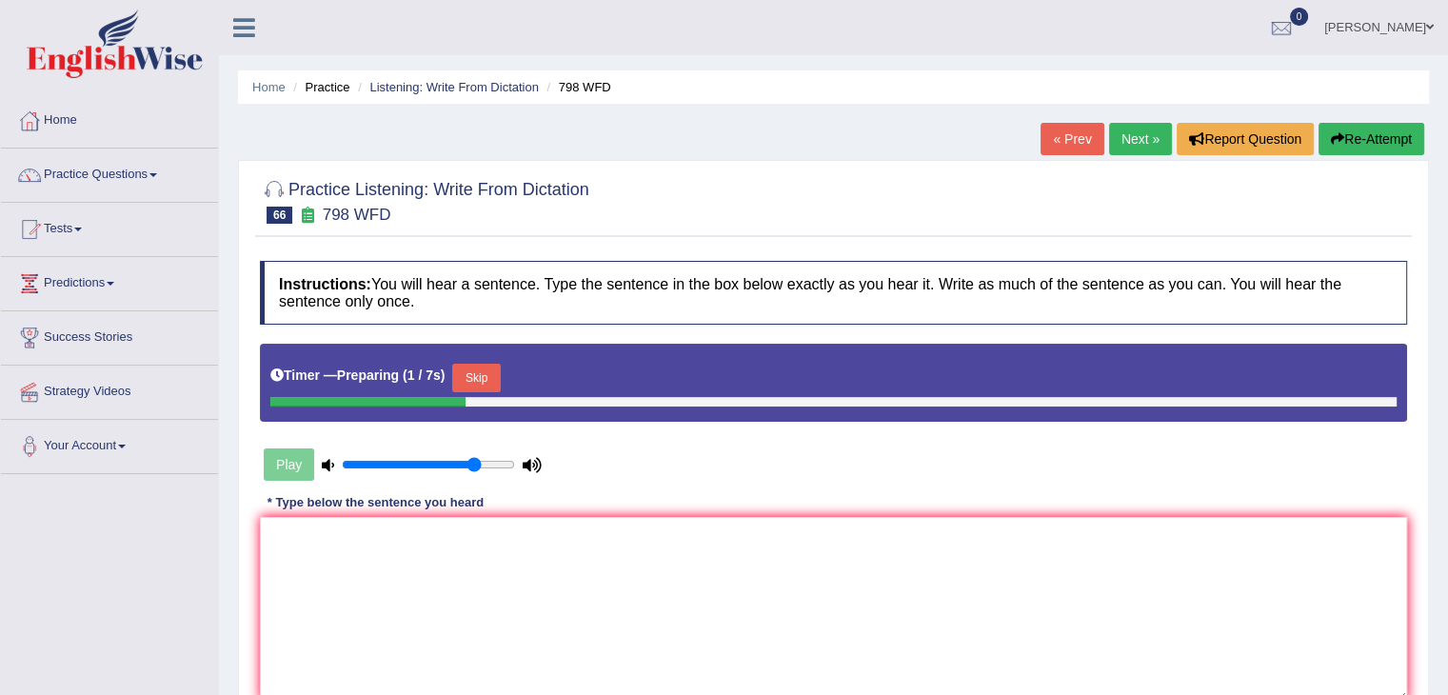
click at [495, 369] on button "Skip" at bounding box center [476, 378] width 48 height 29
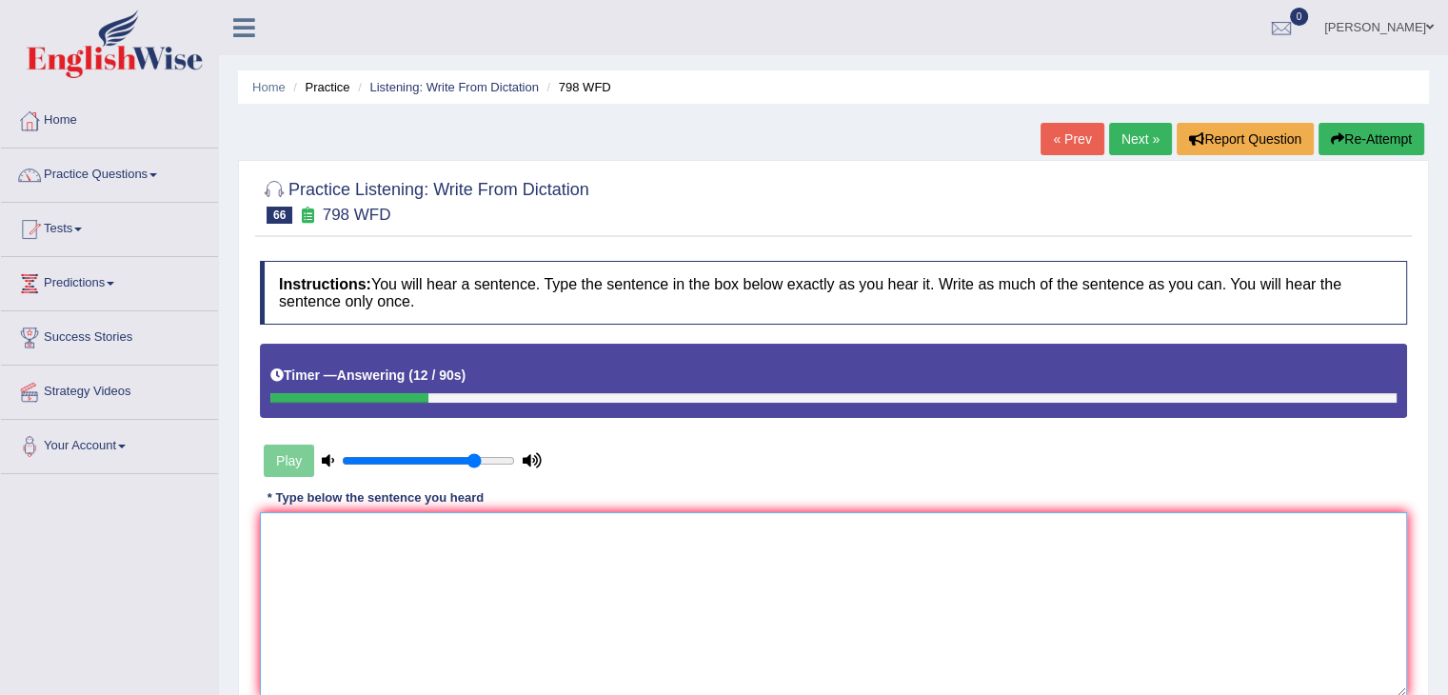
click at [317, 560] on textarea at bounding box center [833, 604] width 1147 height 185
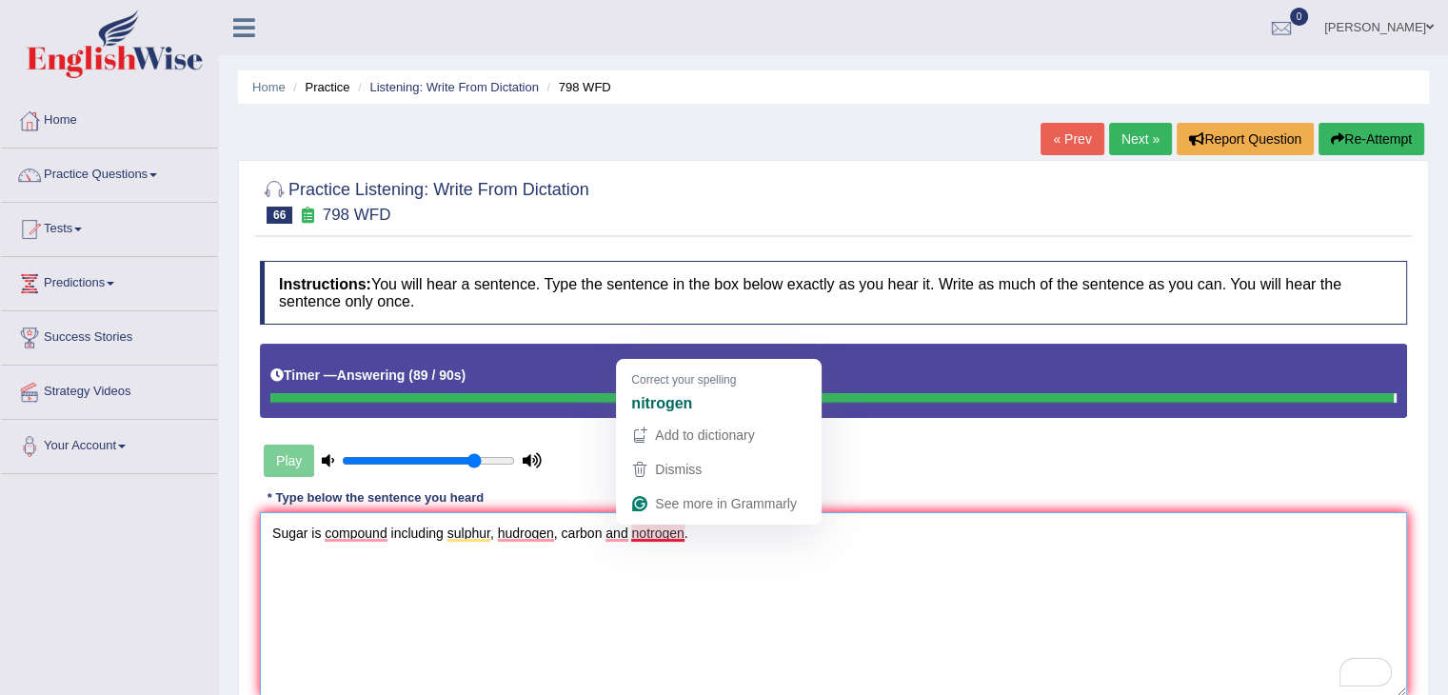
type textarea "Sugar is compound including sulphur, hudrogen, carbon and notrogen."
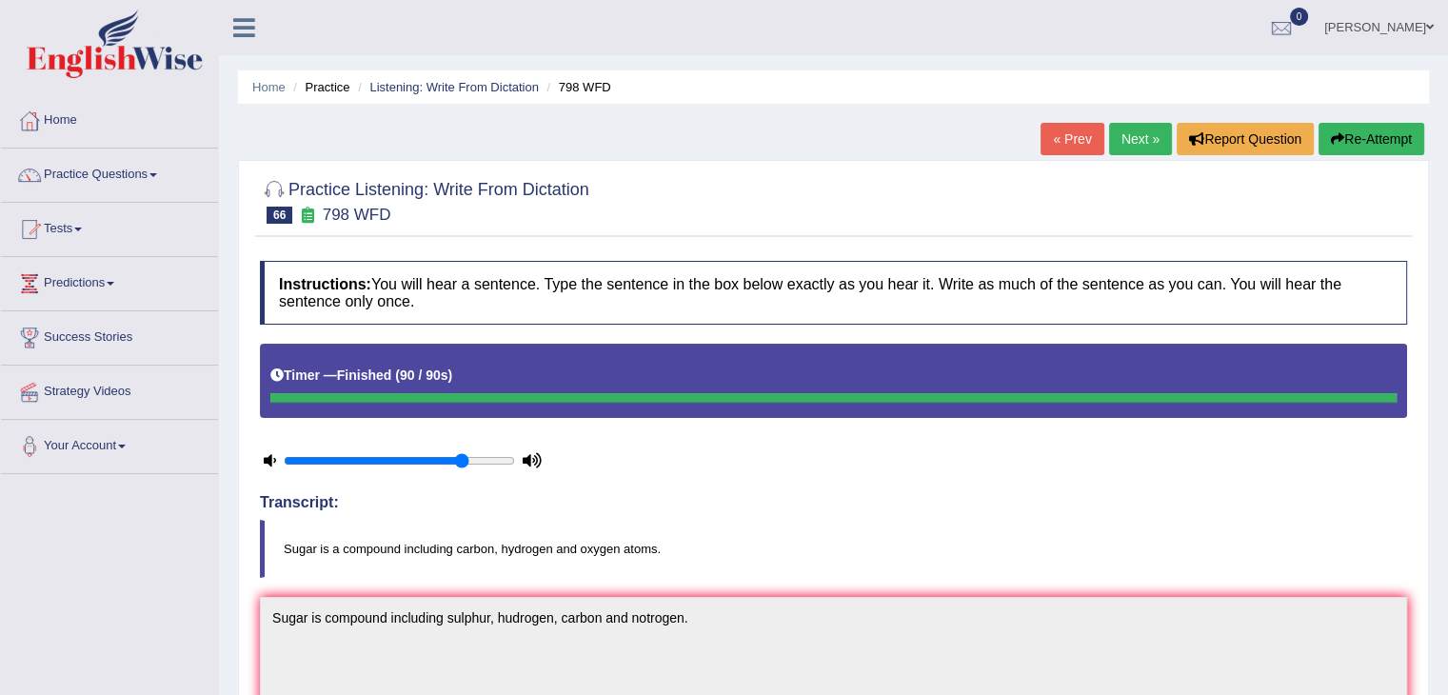
click at [157, 174] on span at bounding box center [153, 175] width 8 height 4
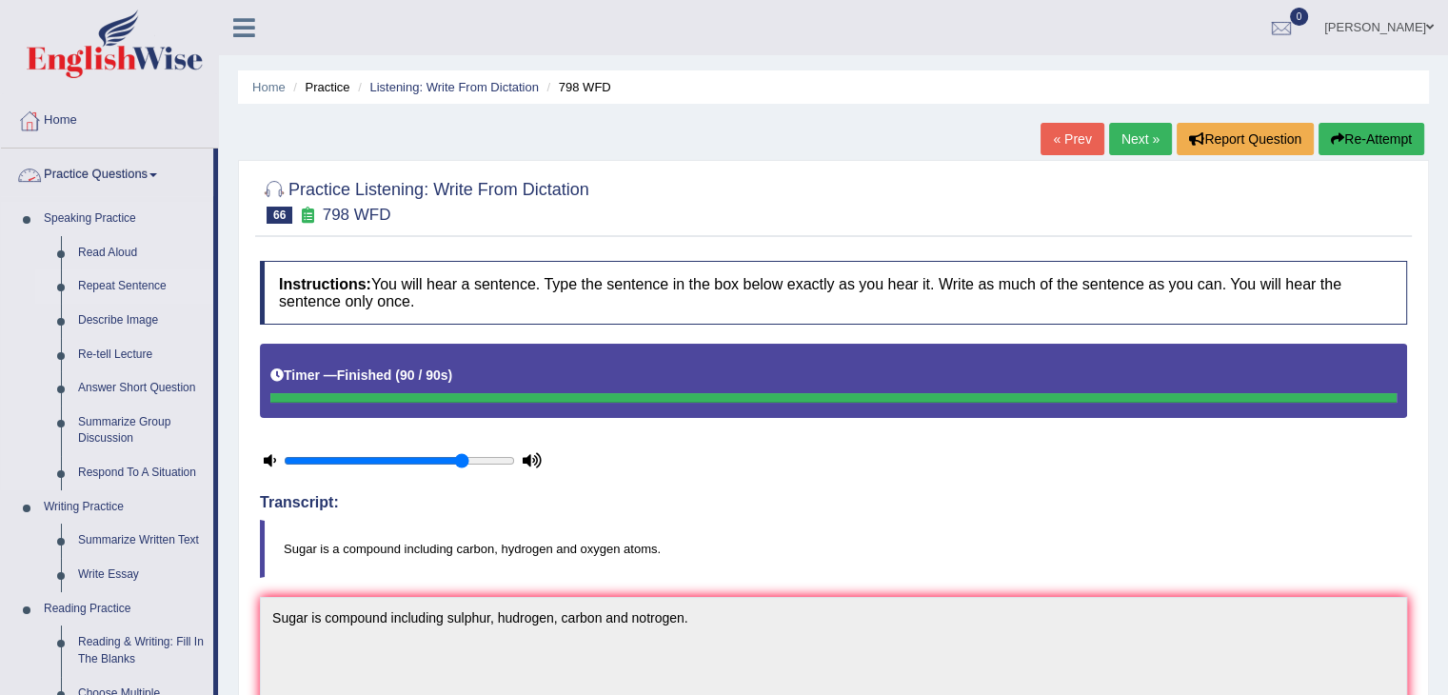
click at [141, 286] on link "Repeat Sentence" at bounding box center [141, 286] width 144 height 34
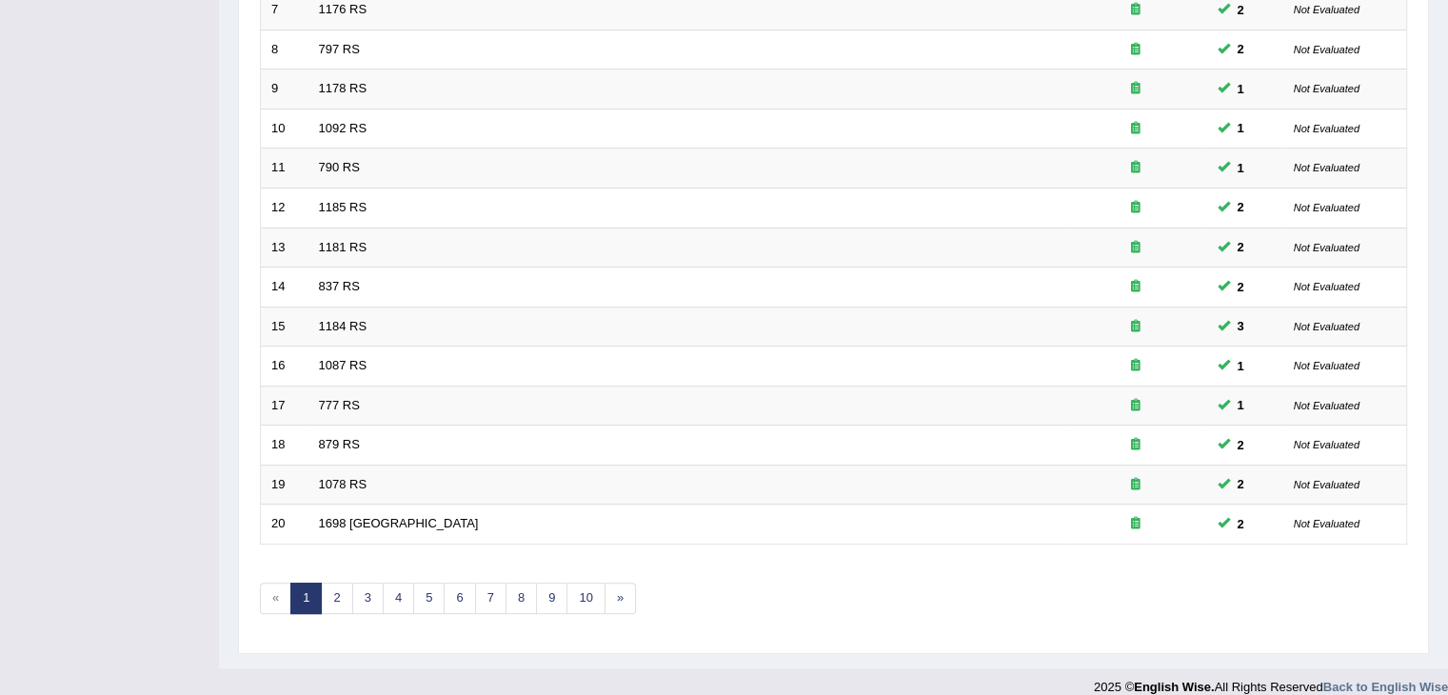
scroll to position [548, 0]
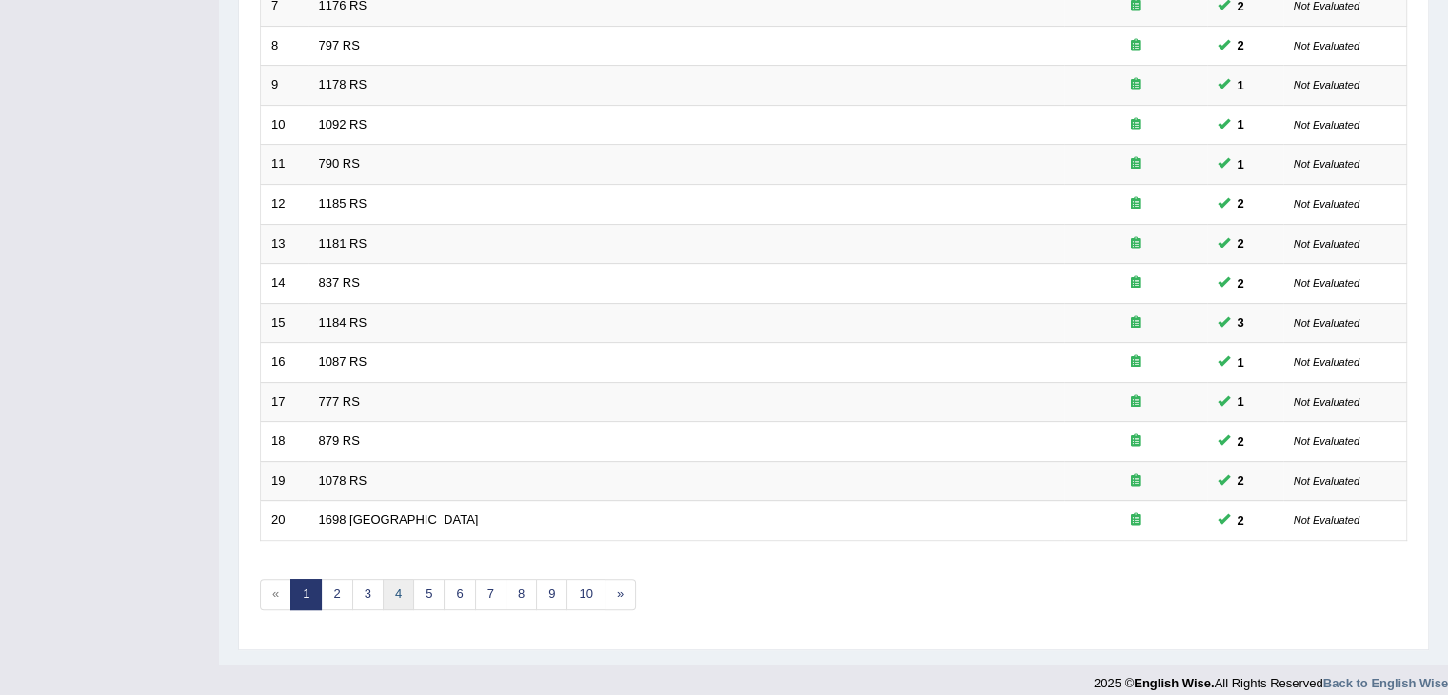
click at [394, 592] on link "4" at bounding box center [398, 594] width 31 height 31
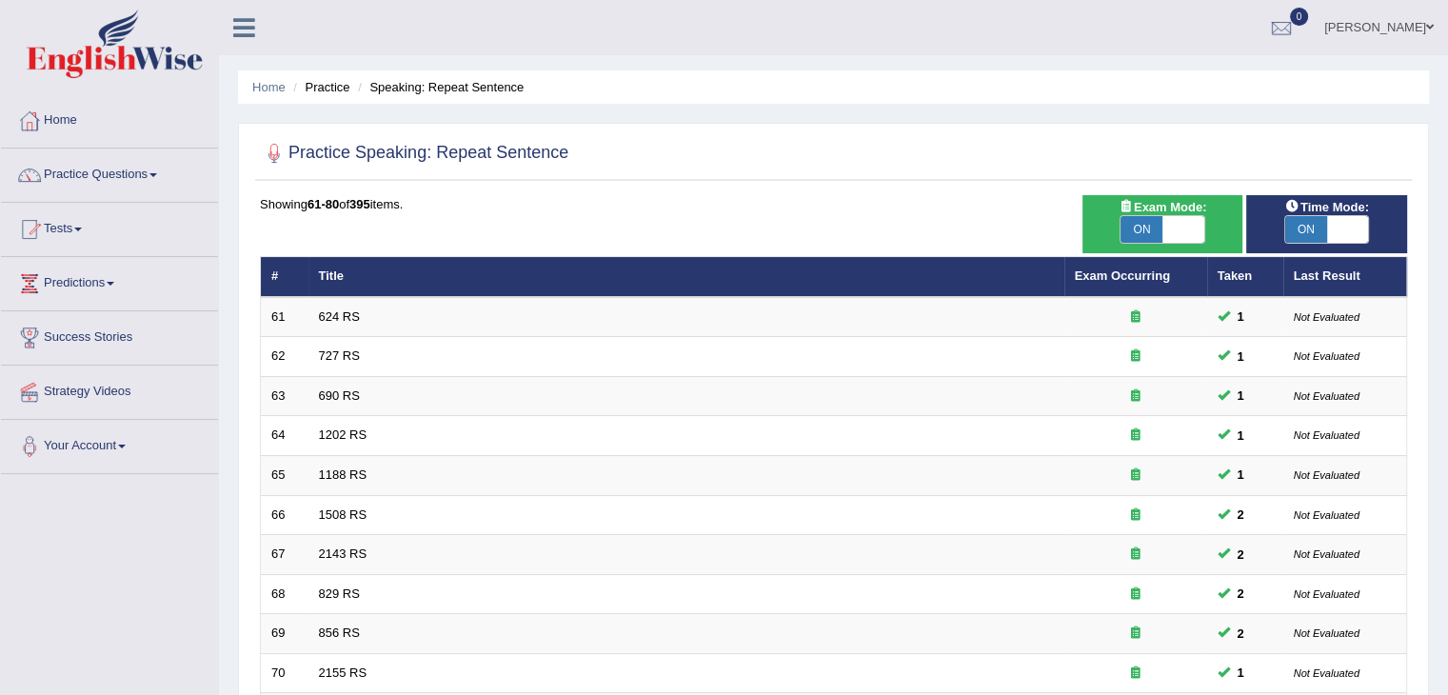
click at [368, 489] on td "1188 RS" at bounding box center [686, 476] width 756 height 40
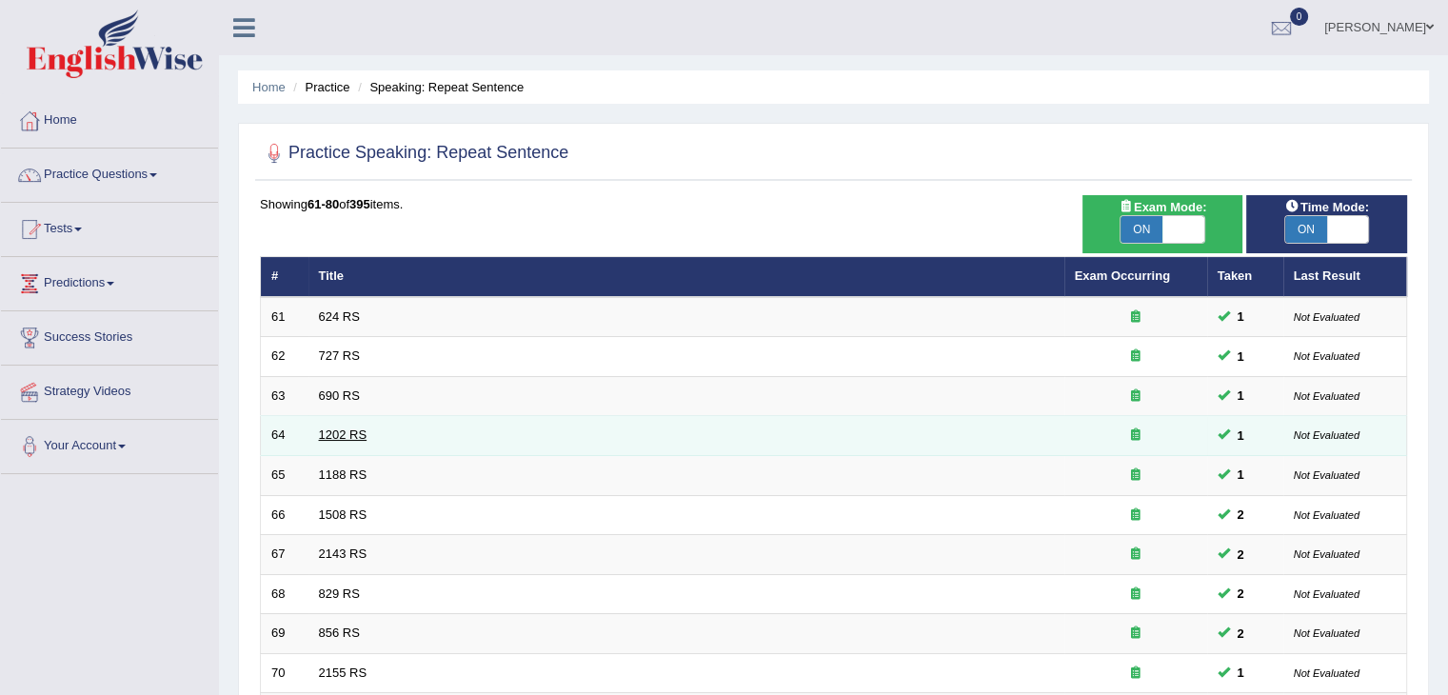
click at [360, 430] on link "1202 RS" at bounding box center [343, 434] width 49 height 14
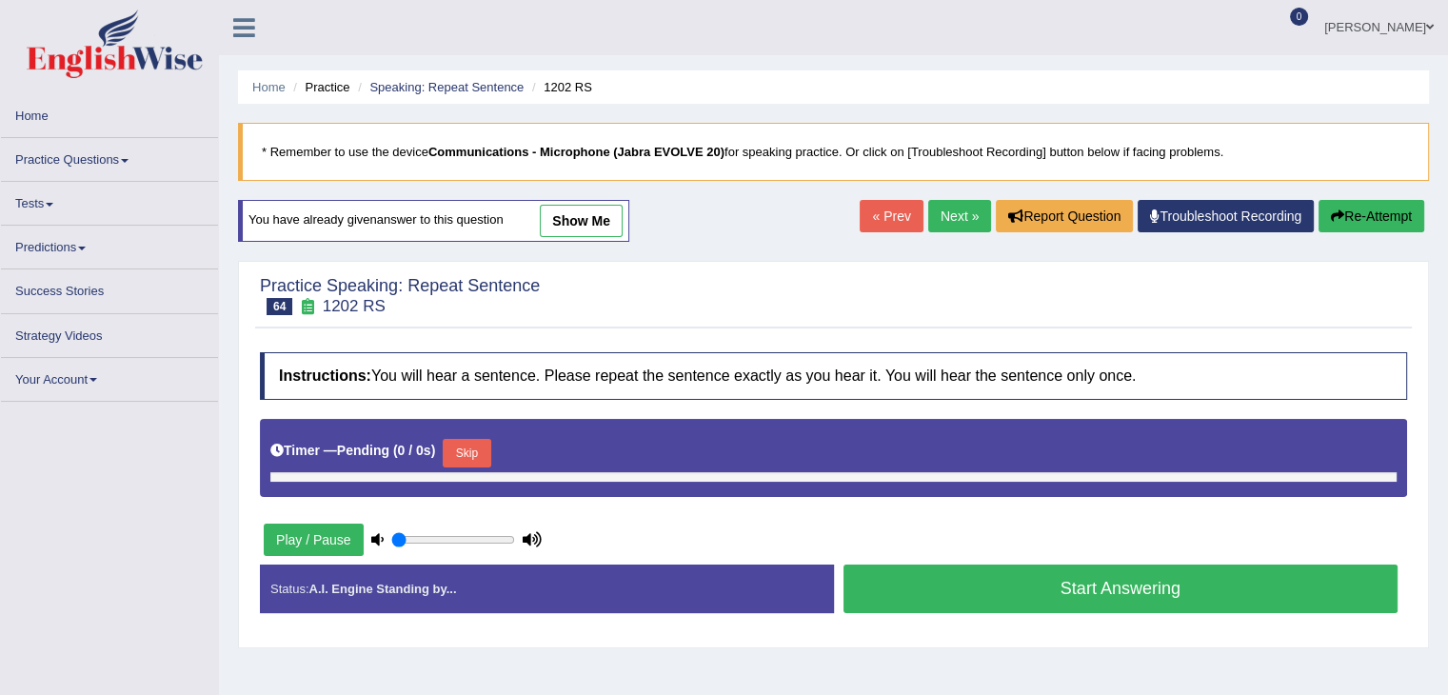
type input "0.8"
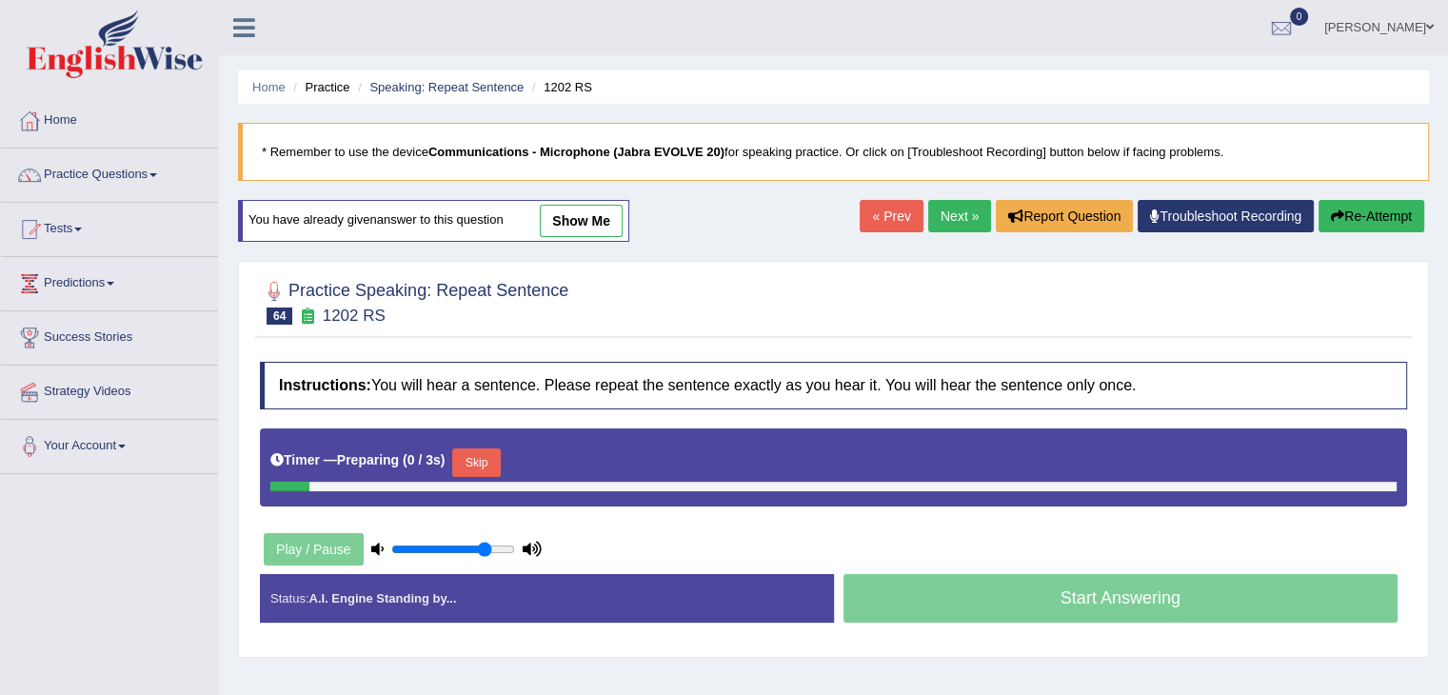
click at [477, 458] on button "Skip" at bounding box center [476, 462] width 48 height 29
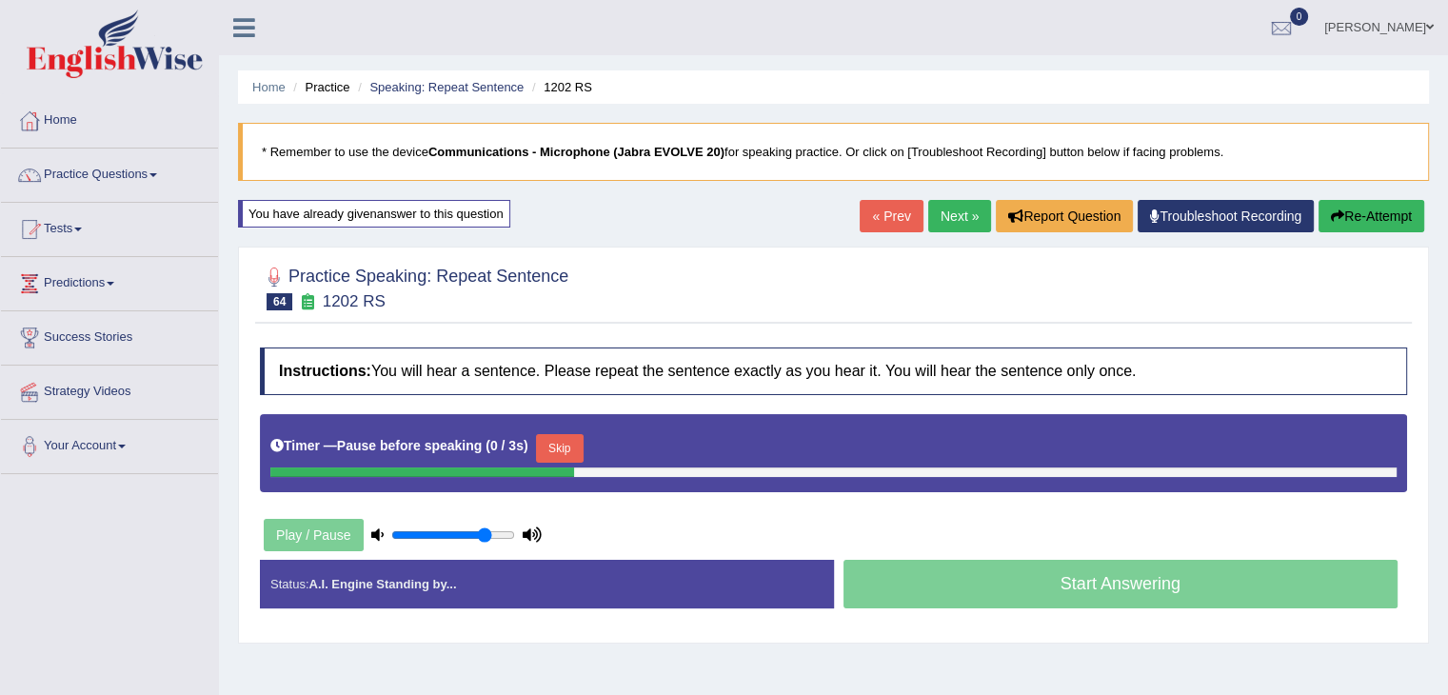
click at [561, 457] on button "Skip" at bounding box center [560, 448] width 48 height 29
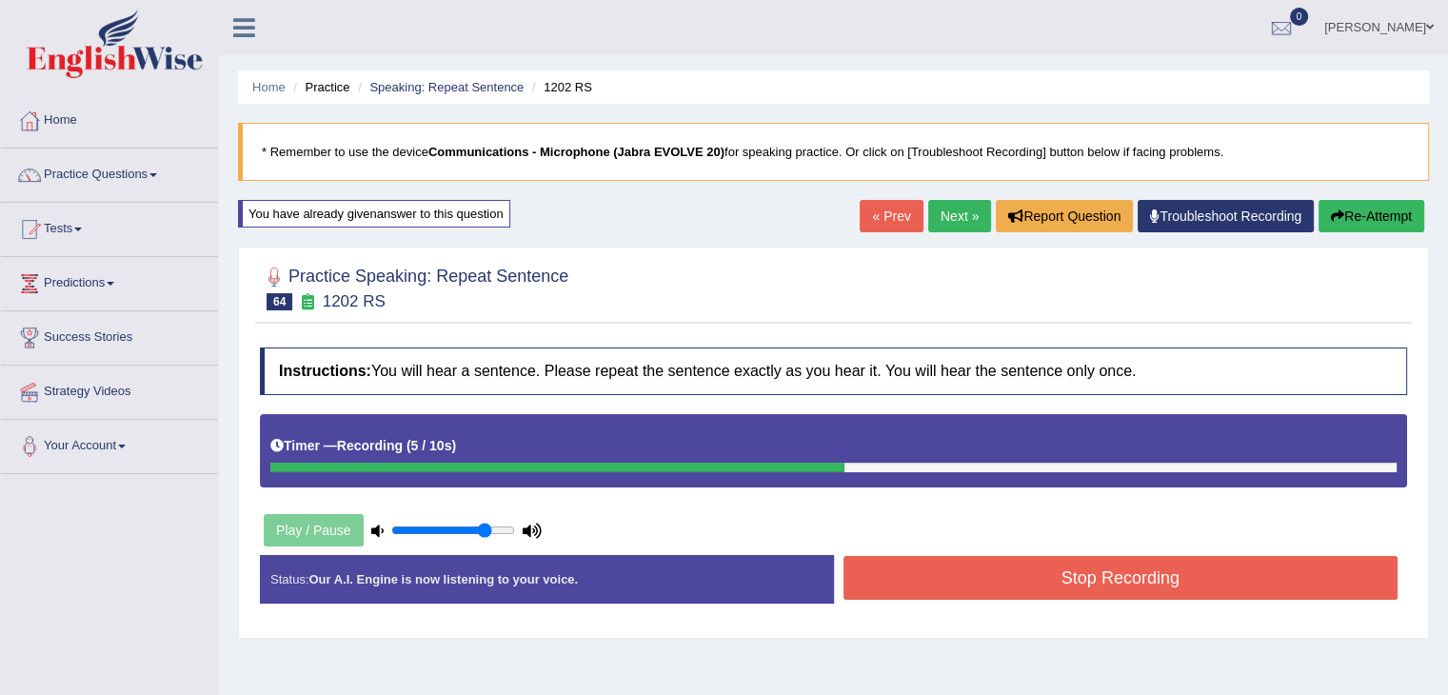
click at [1023, 581] on button "Stop Recording" at bounding box center [1120, 578] width 555 height 44
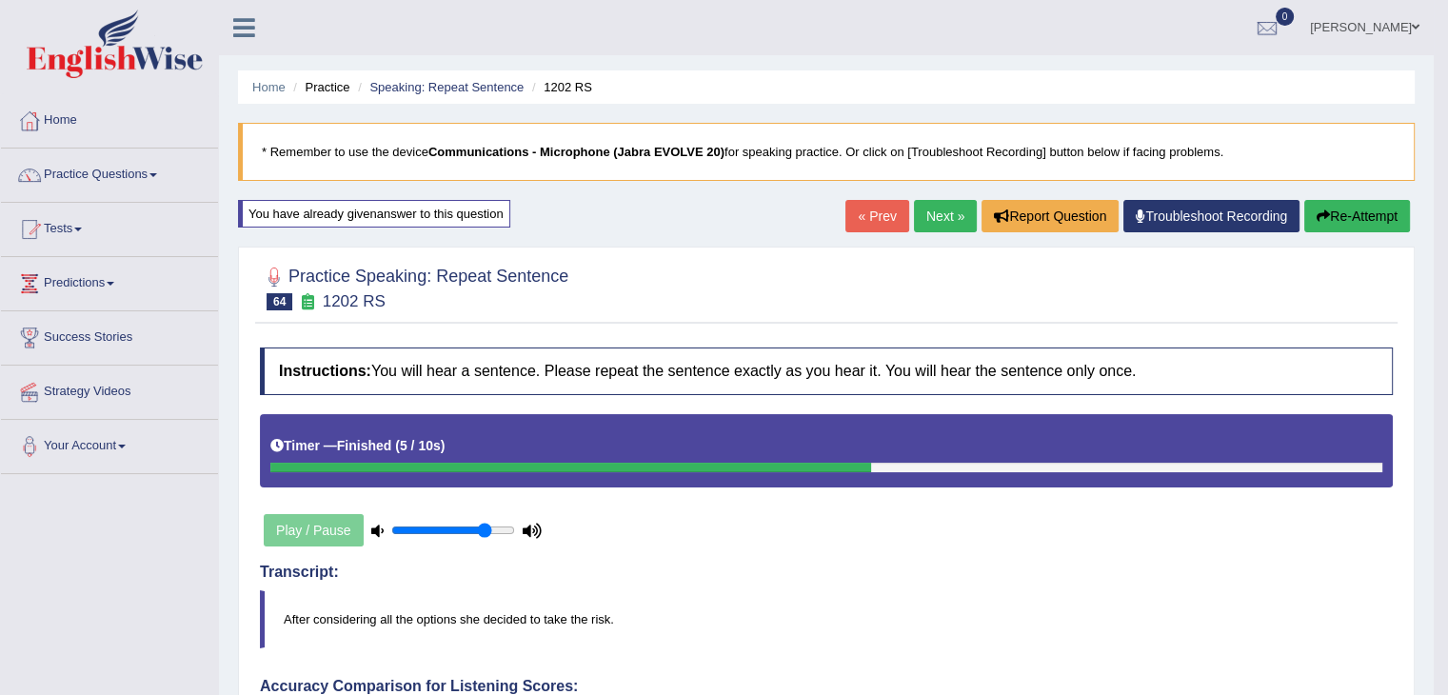
click at [915, 211] on link "Next »" at bounding box center [945, 216] width 63 height 32
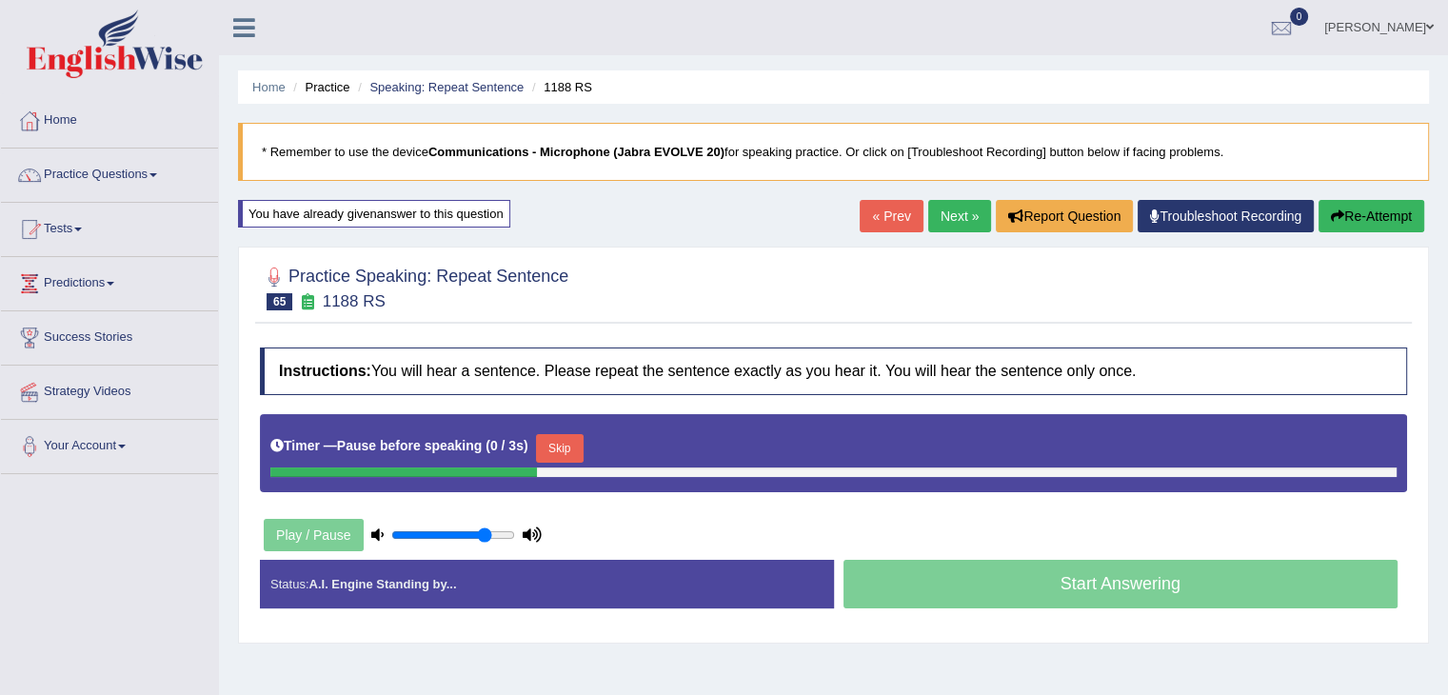
click at [578, 434] on button "Skip" at bounding box center [560, 448] width 48 height 29
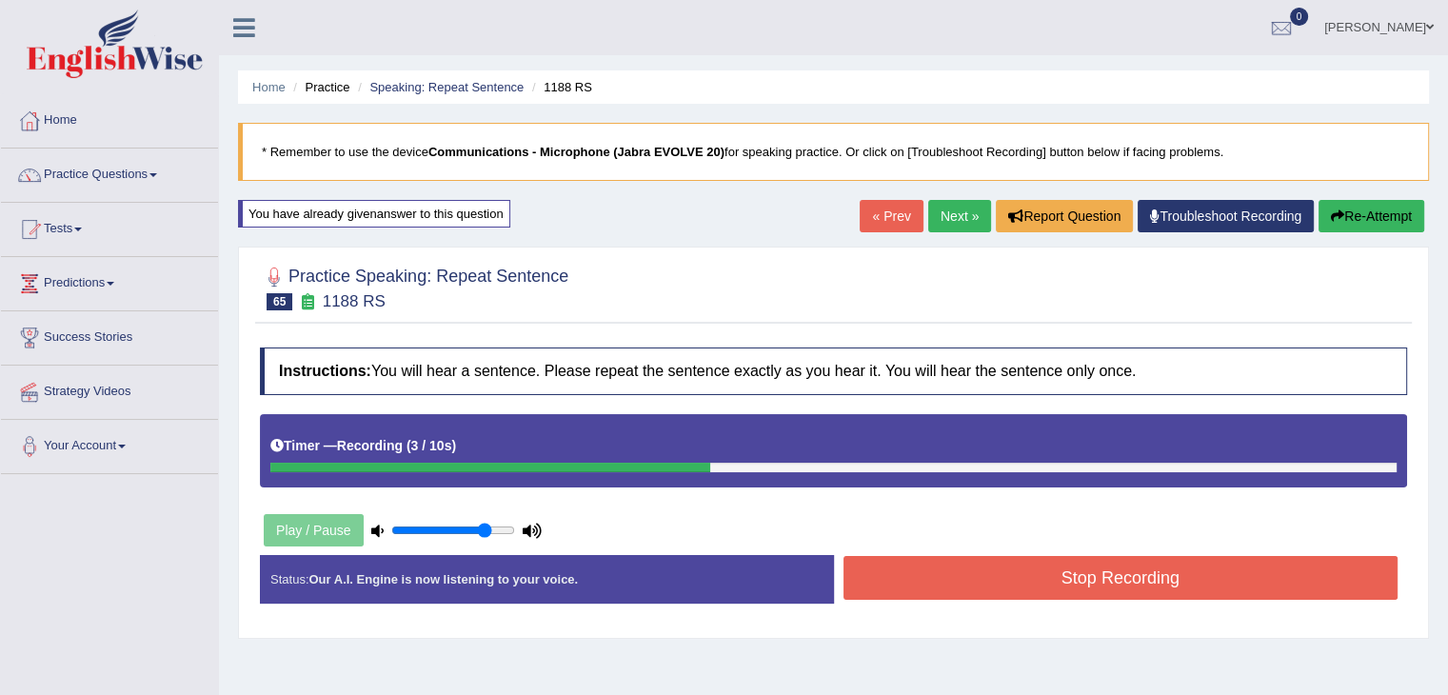
click at [1079, 589] on button "Stop Recording" at bounding box center [1120, 578] width 555 height 44
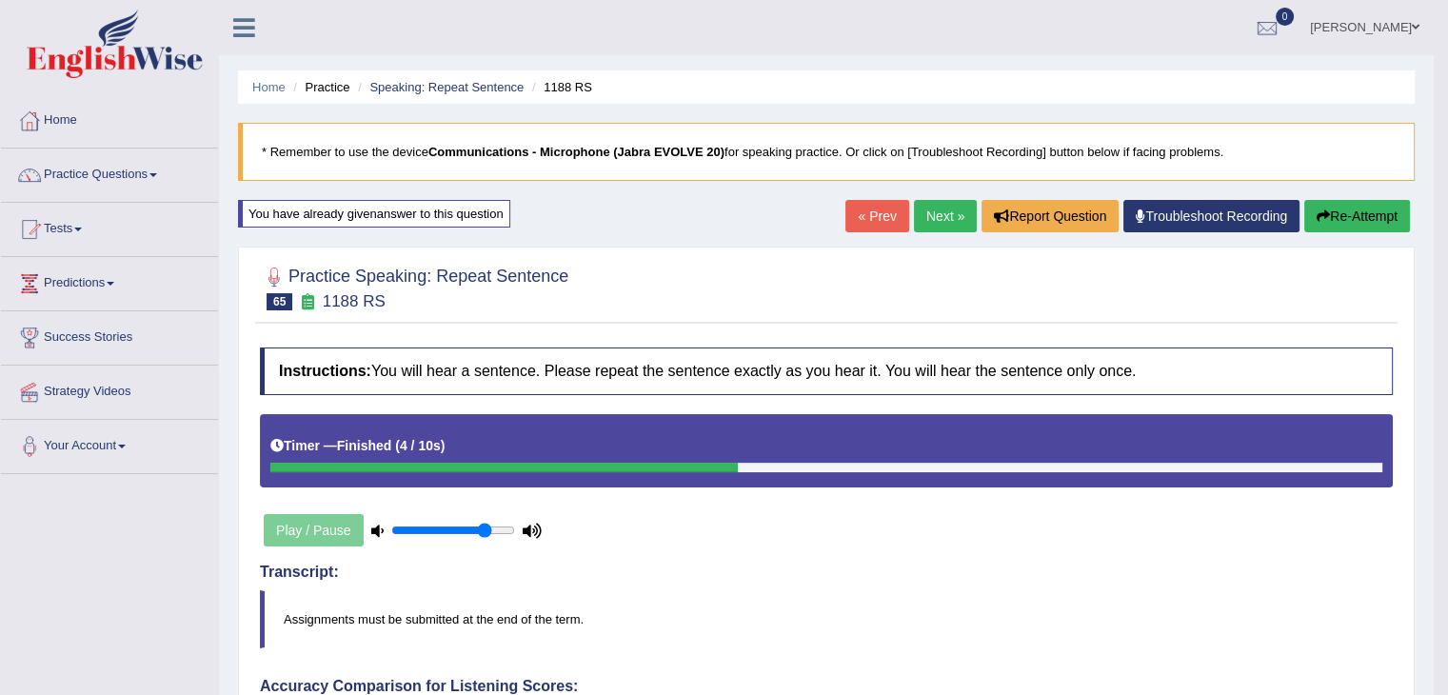
click at [925, 207] on link "Next »" at bounding box center [945, 216] width 63 height 32
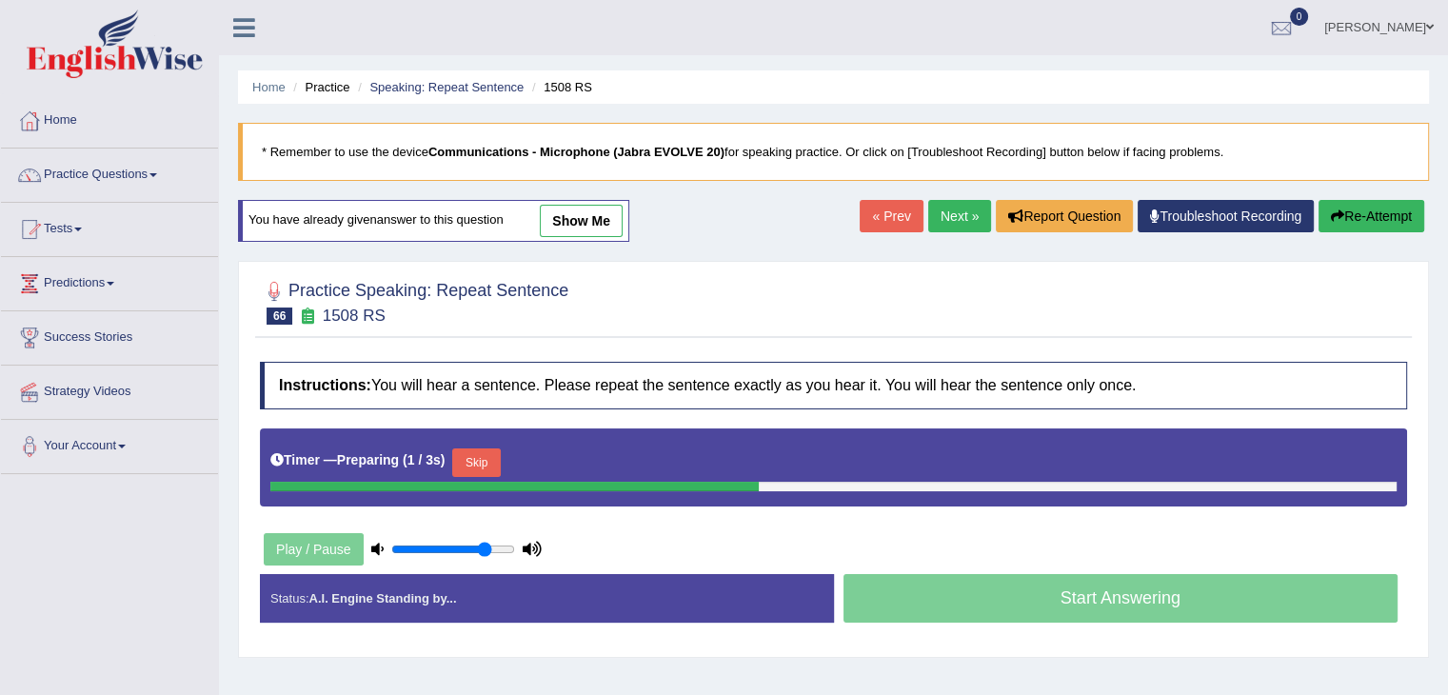
click at [604, 221] on link "show me" at bounding box center [581, 221] width 83 height 32
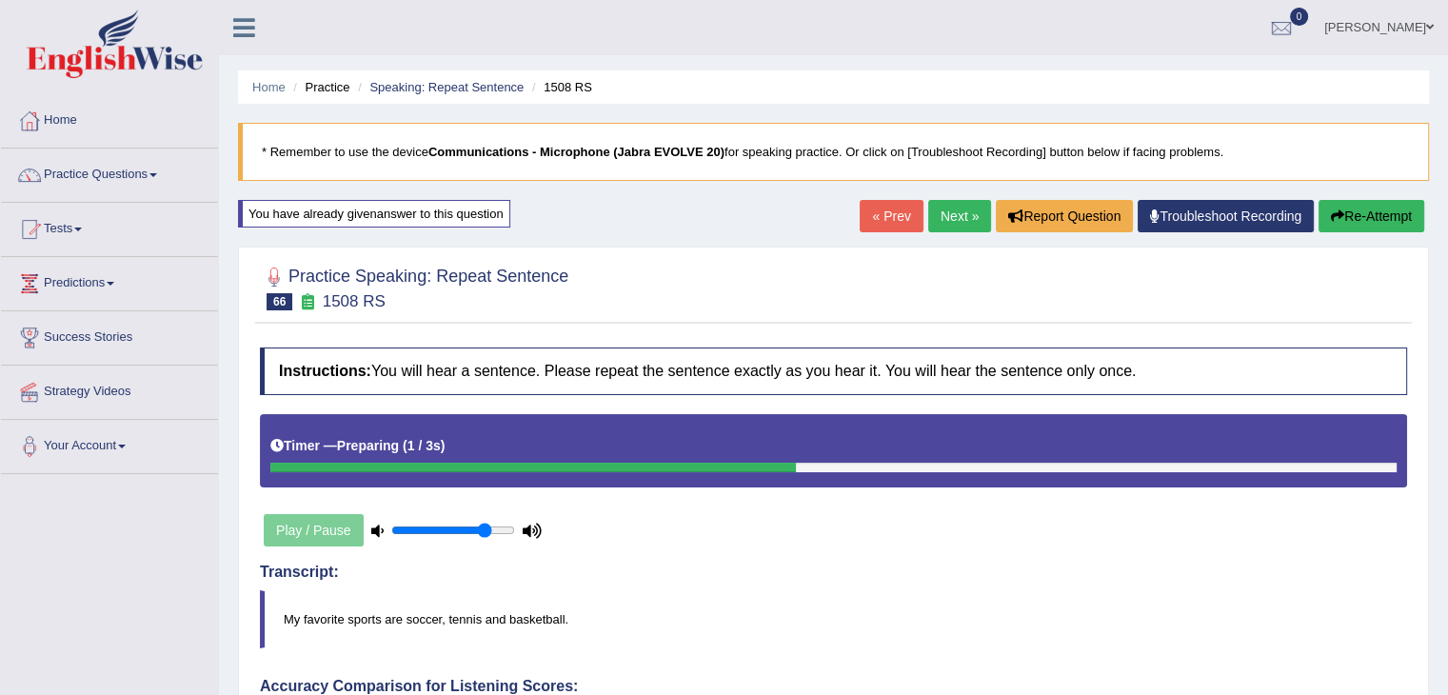
click at [1377, 210] on button "Re-Attempt" at bounding box center [1371, 216] width 106 height 32
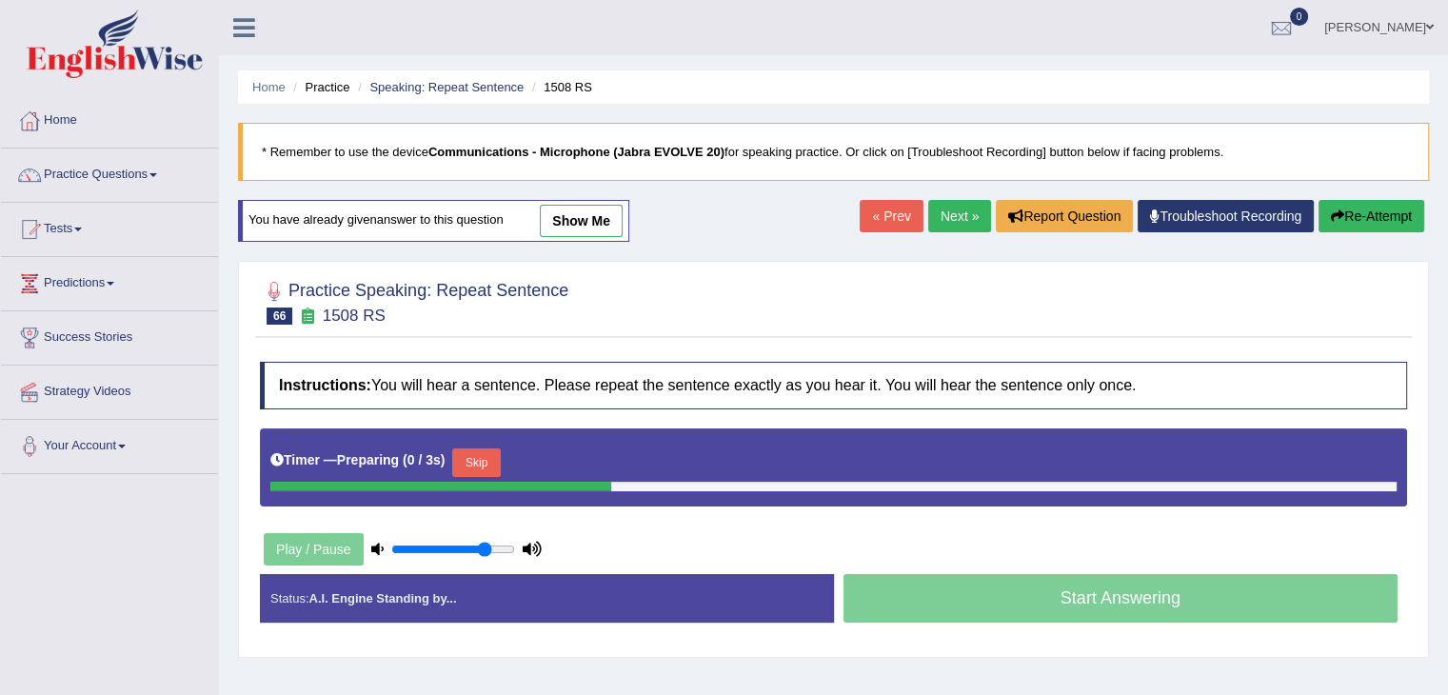
click at [500, 464] on button "Skip" at bounding box center [476, 462] width 48 height 29
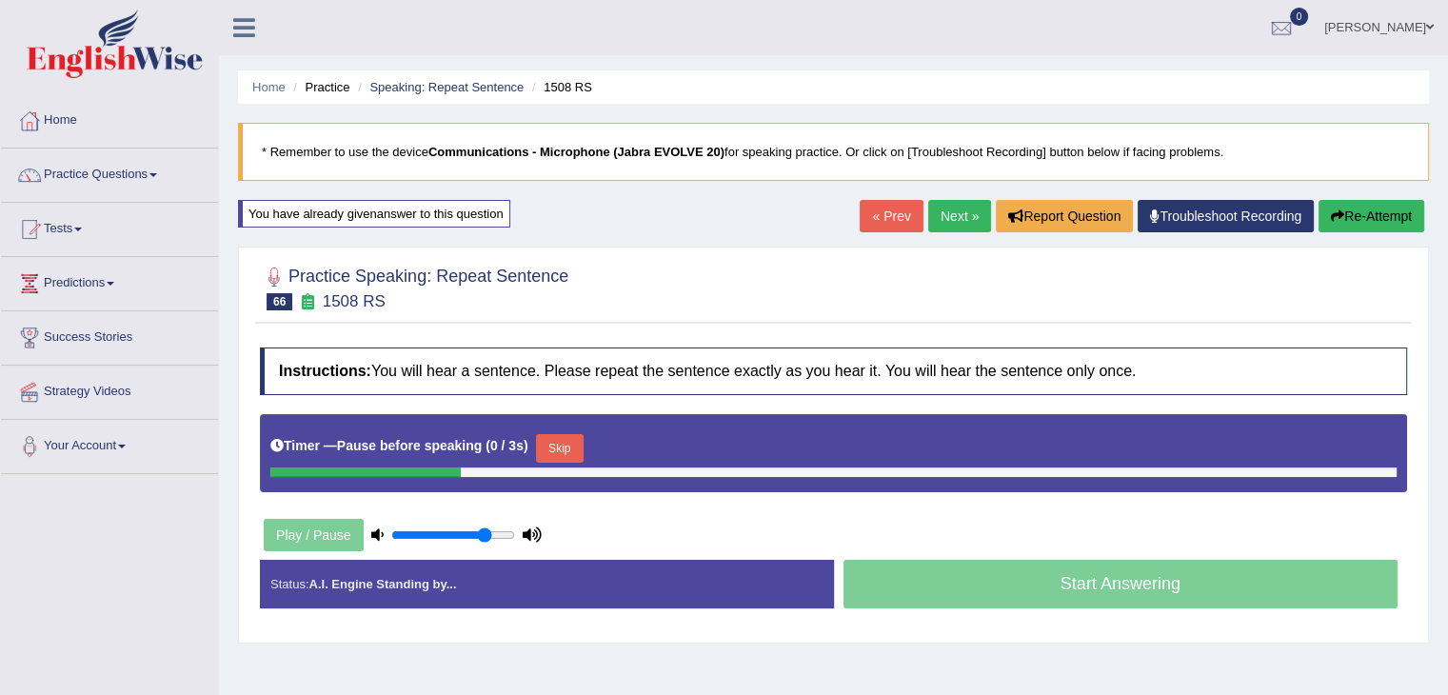
click at [562, 438] on button "Skip" at bounding box center [560, 448] width 48 height 29
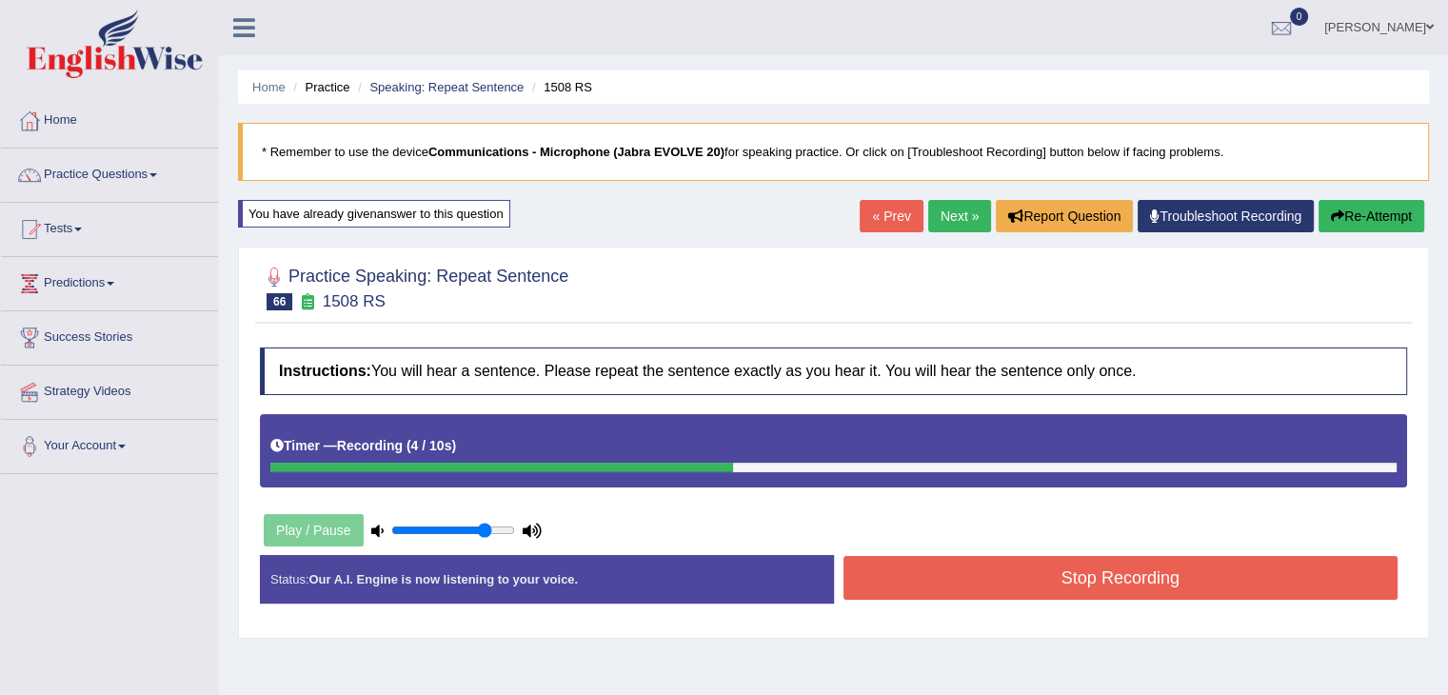
click at [1097, 583] on button "Stop Recording" at bounding box center [1120, 578] width 555 height 44
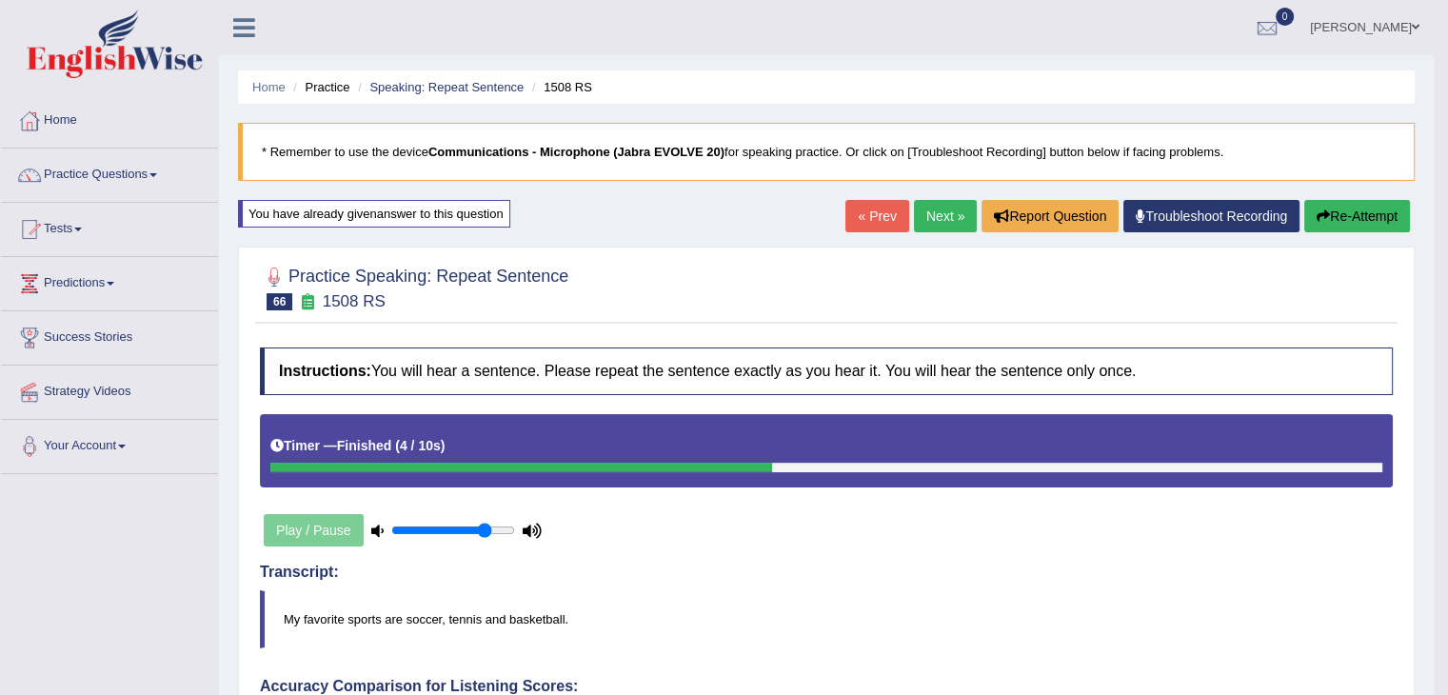
click at [932, 209] on link "Next »" at bounding box center [945, 216] width 63 height 32
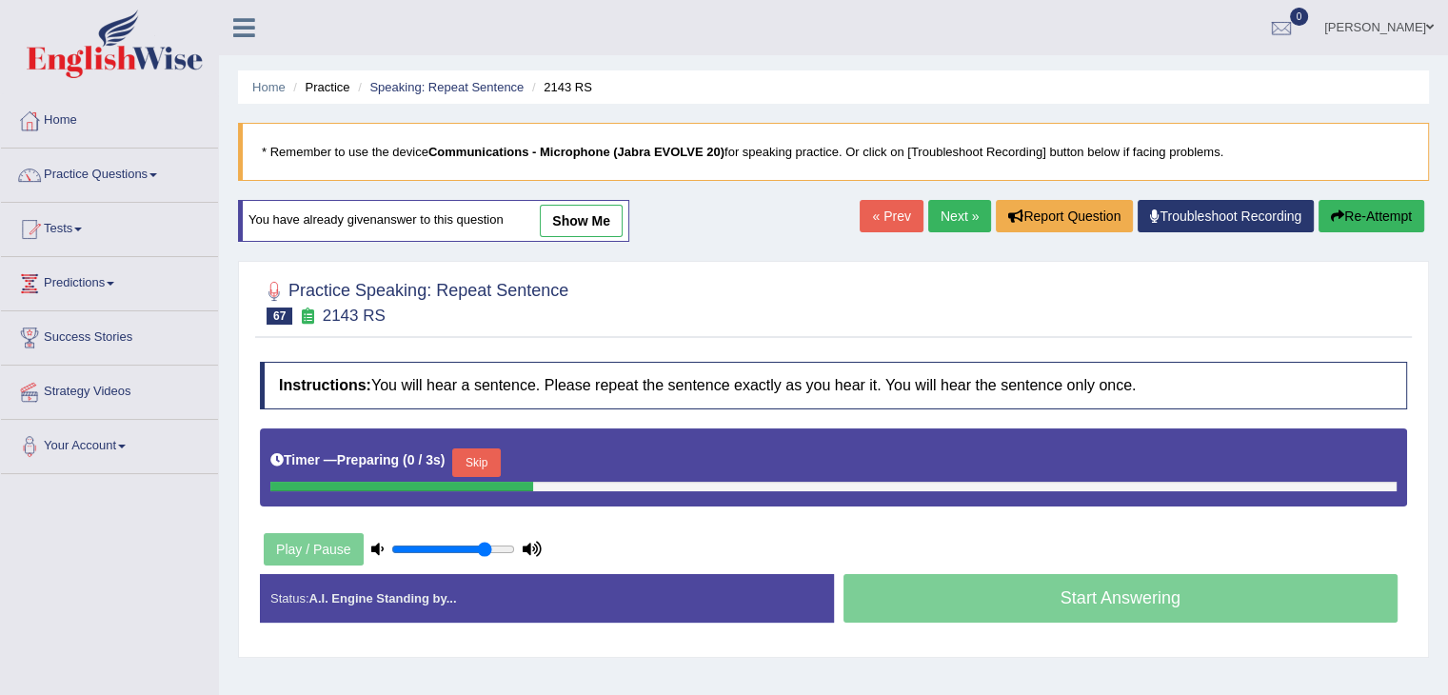
click at [469, 448] on button "Skip" at bounding box center [476, 462] width 48 height 29
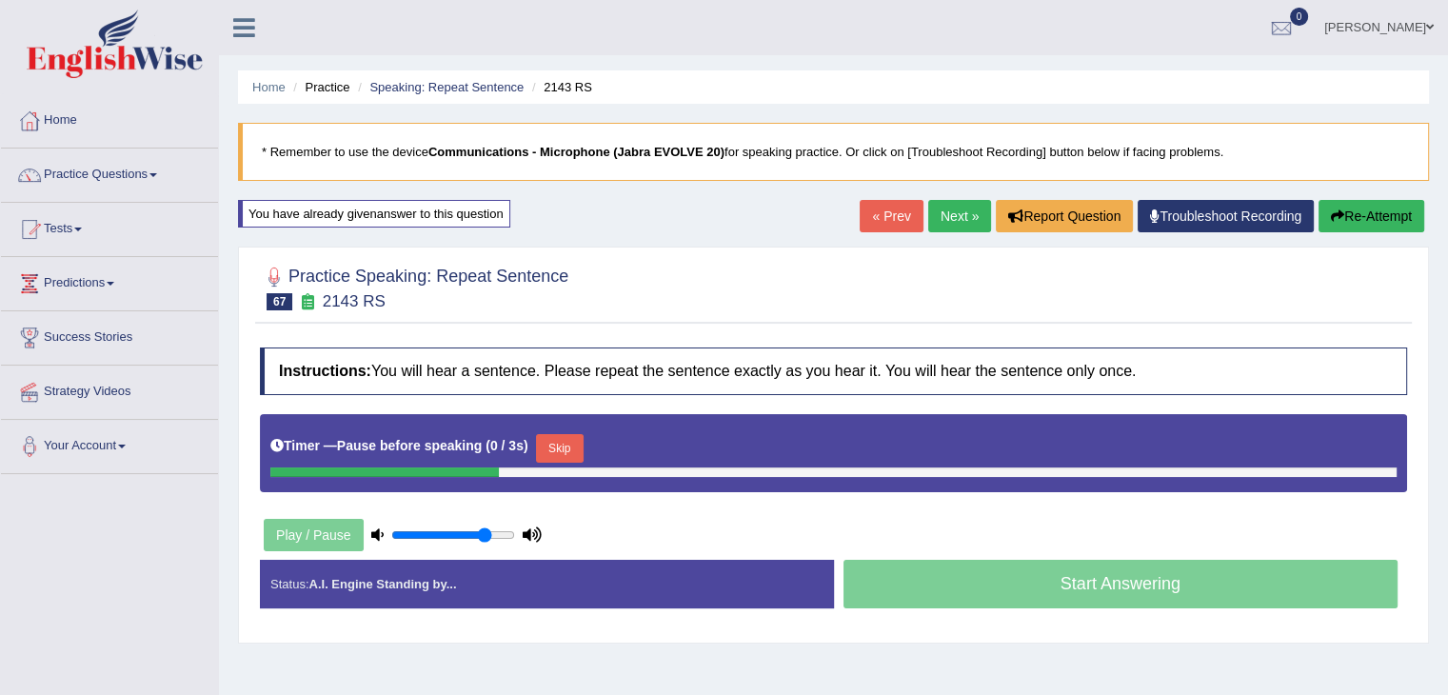
click at [559, 445] on button "Skip" at bounding box center [560, 448] width 48 height 29
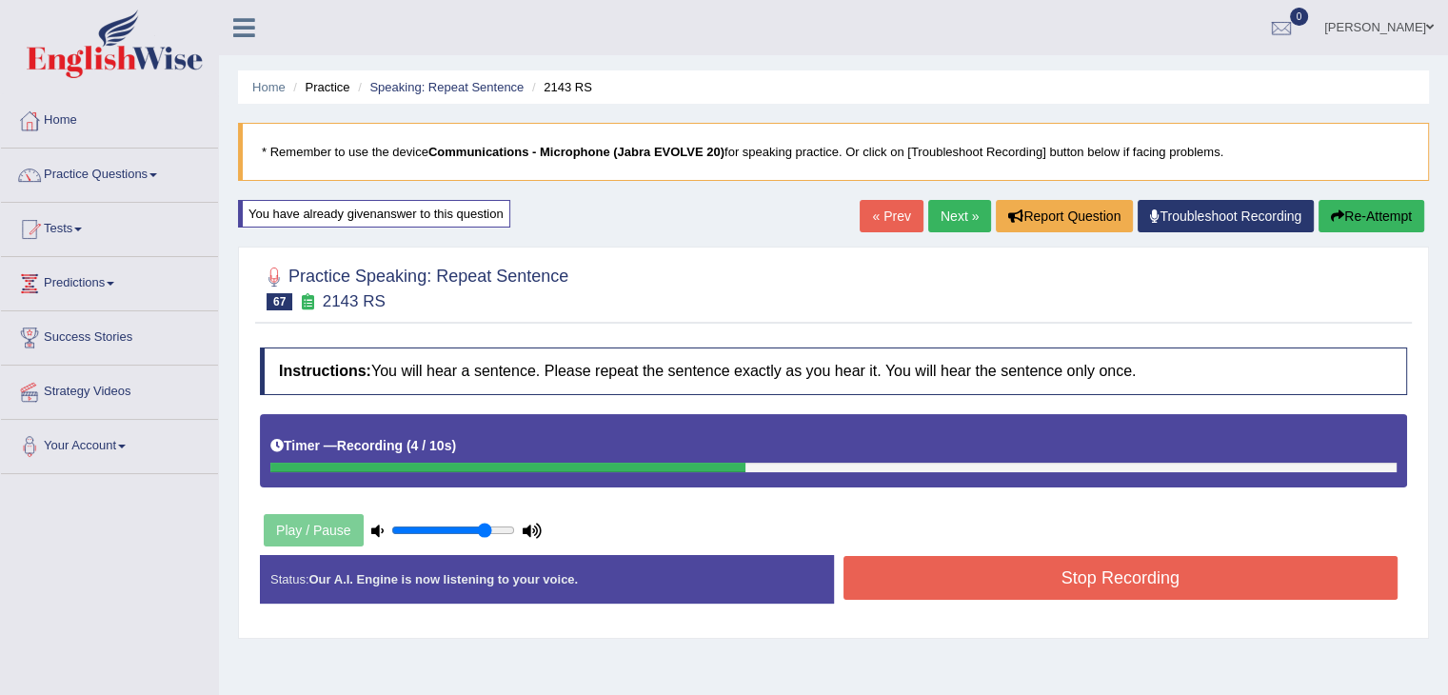
click at [1110, 586] on button "Stop Recording" at bounding box center [1120, 578] width 555 height 44
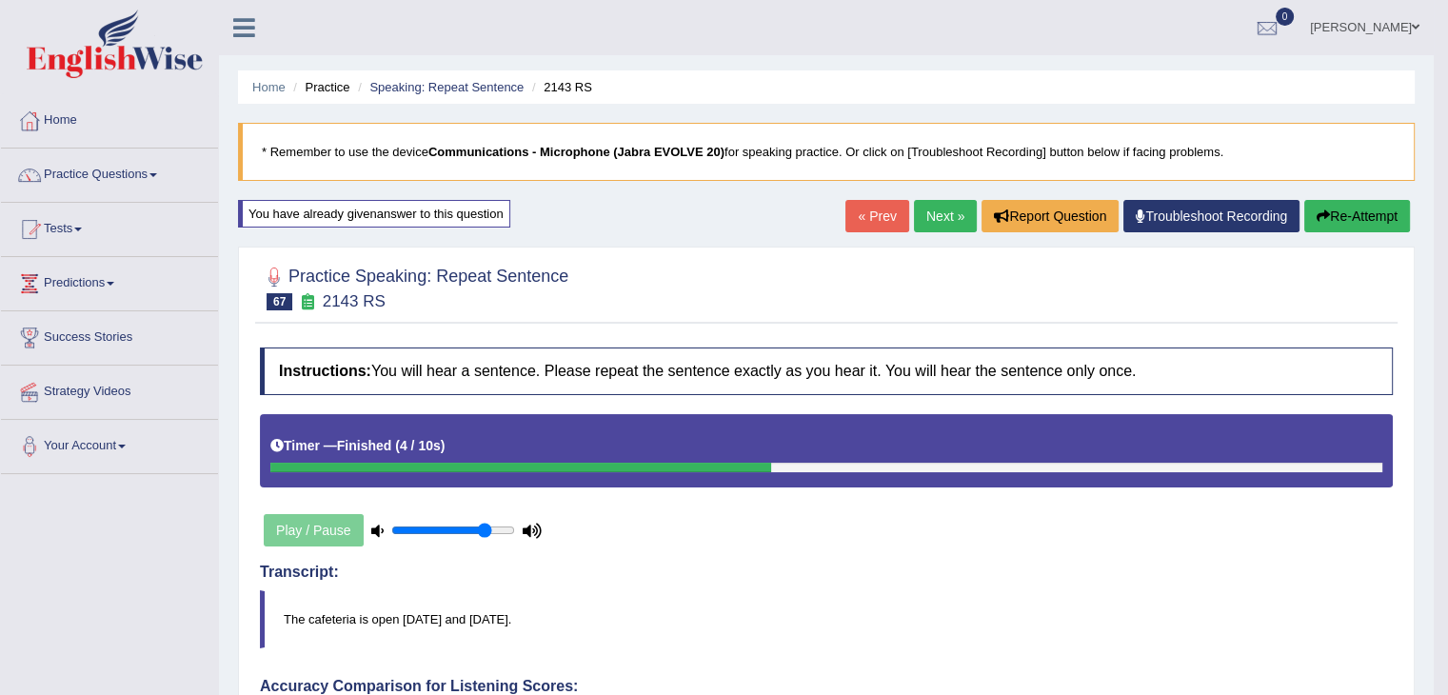
click at [929, 217] on link "Next »" at bounding box center [945, 216] width 63 height 32
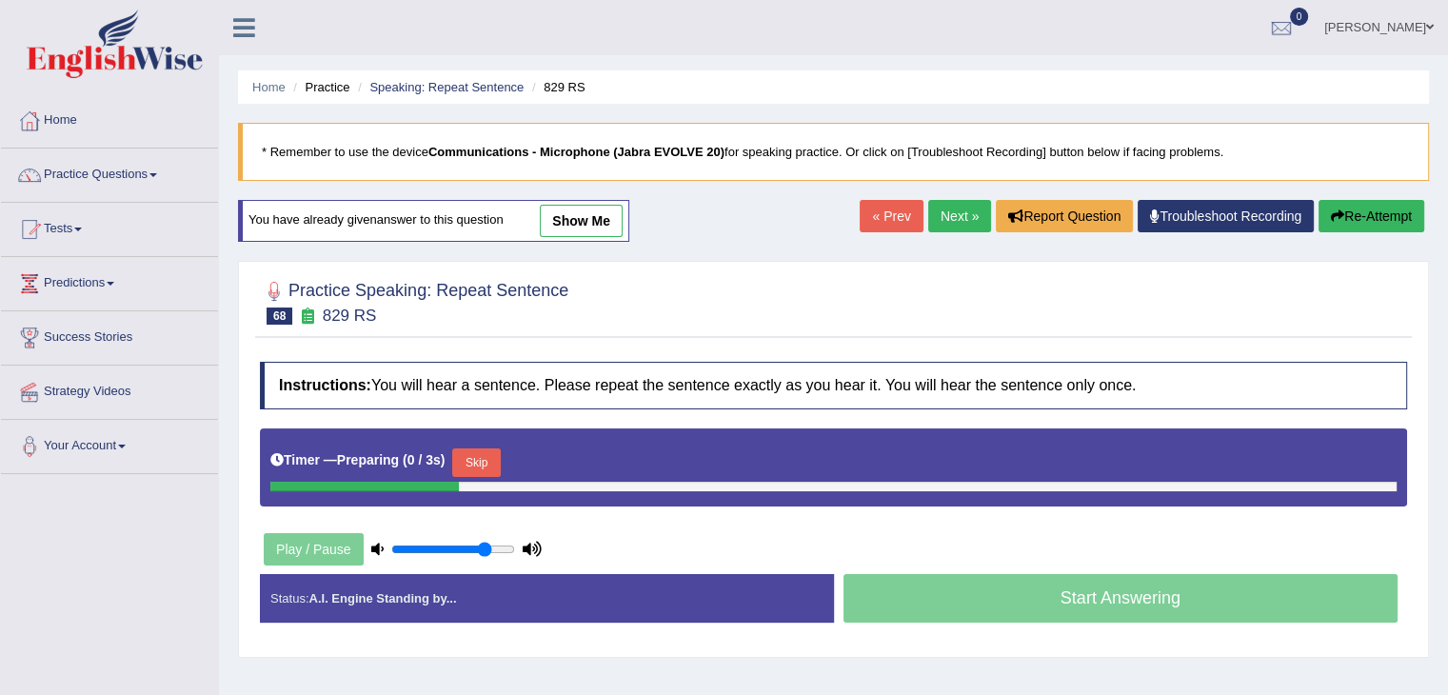
click at [485, 485] on div at bounding box center [833, 487] width 1126 height 10
click at [482, 449] on button "Skip" at bounding box center [476, 462] width 48 height 29
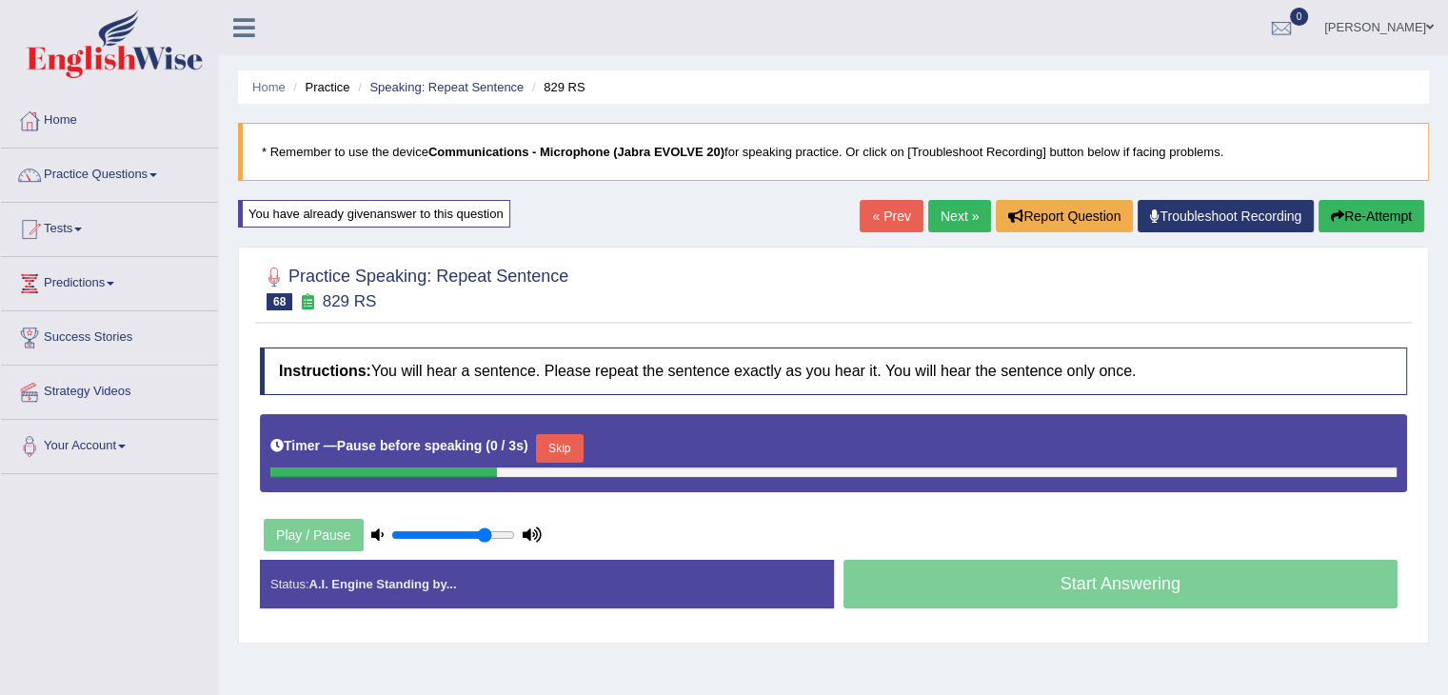
click at [574, 457] on button "Skip" at bounding box center [560, 448] width 48 height 29
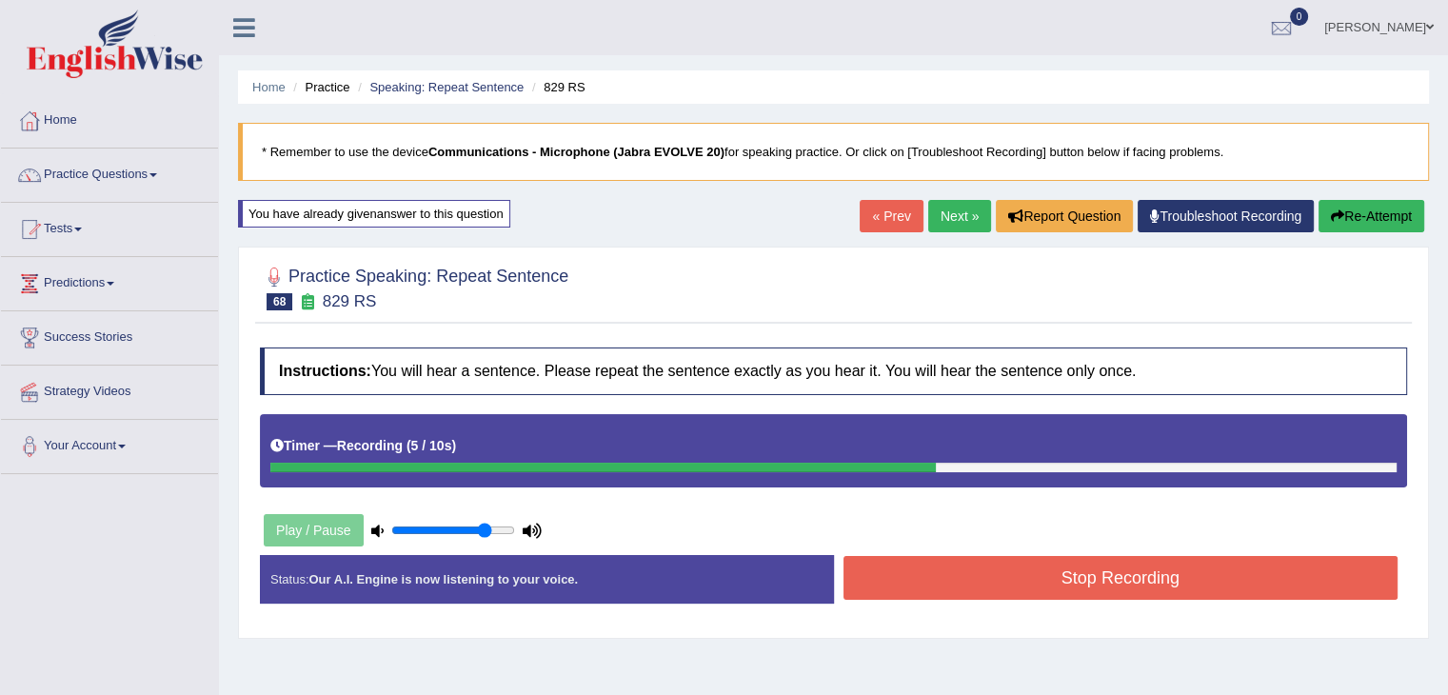
click at [952, 573] on button "Stop Recording" at bounding box center [1120, 578] width 555 height 44
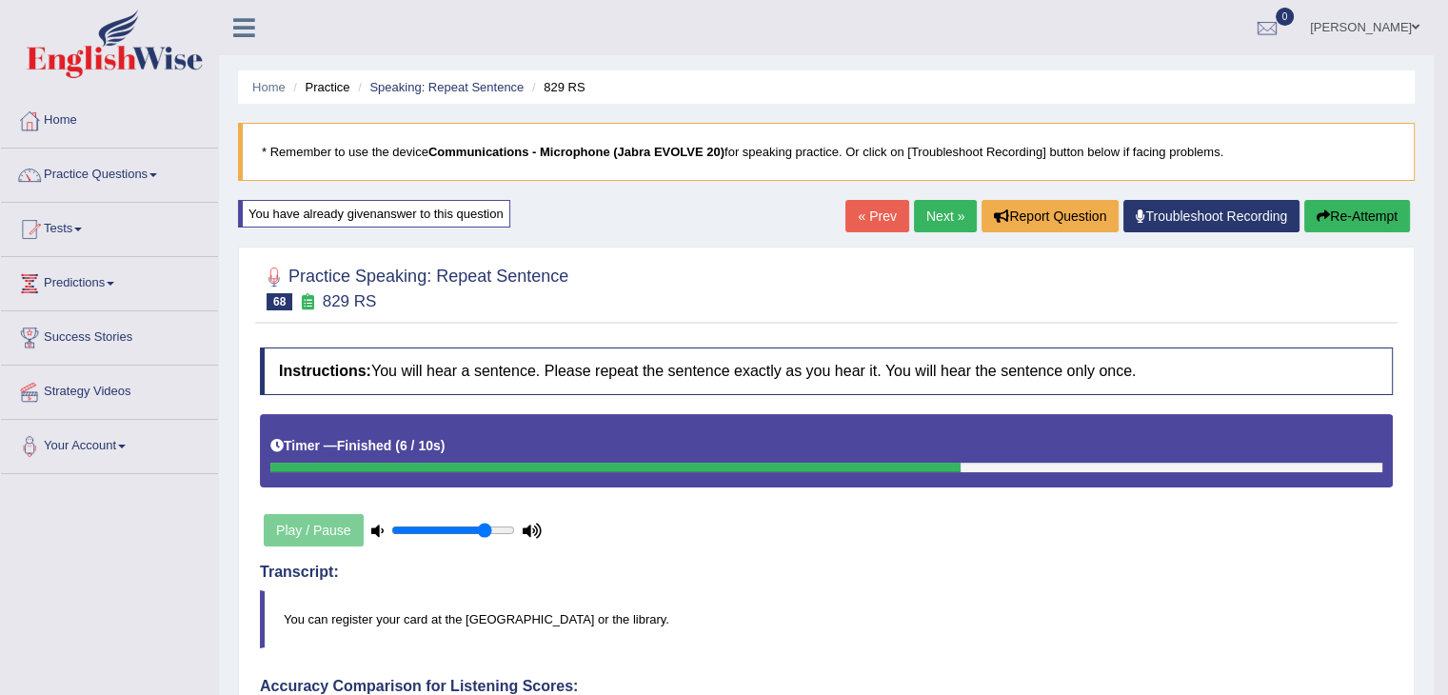
click at [954, 210] on link "Next »" at bounding box center [945, 216] width 63 height 32
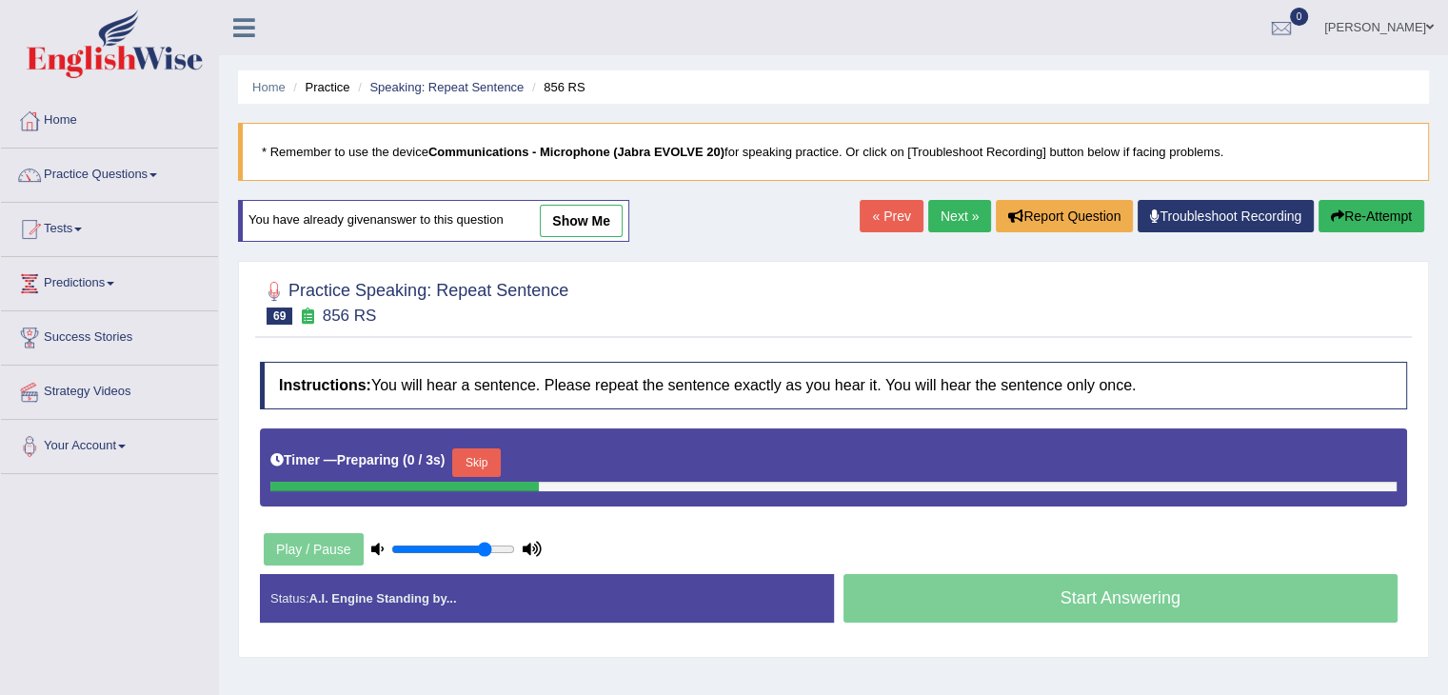
click at [469, 451] on button "Skip" at bounding box center [476, 462] width 48 height 29
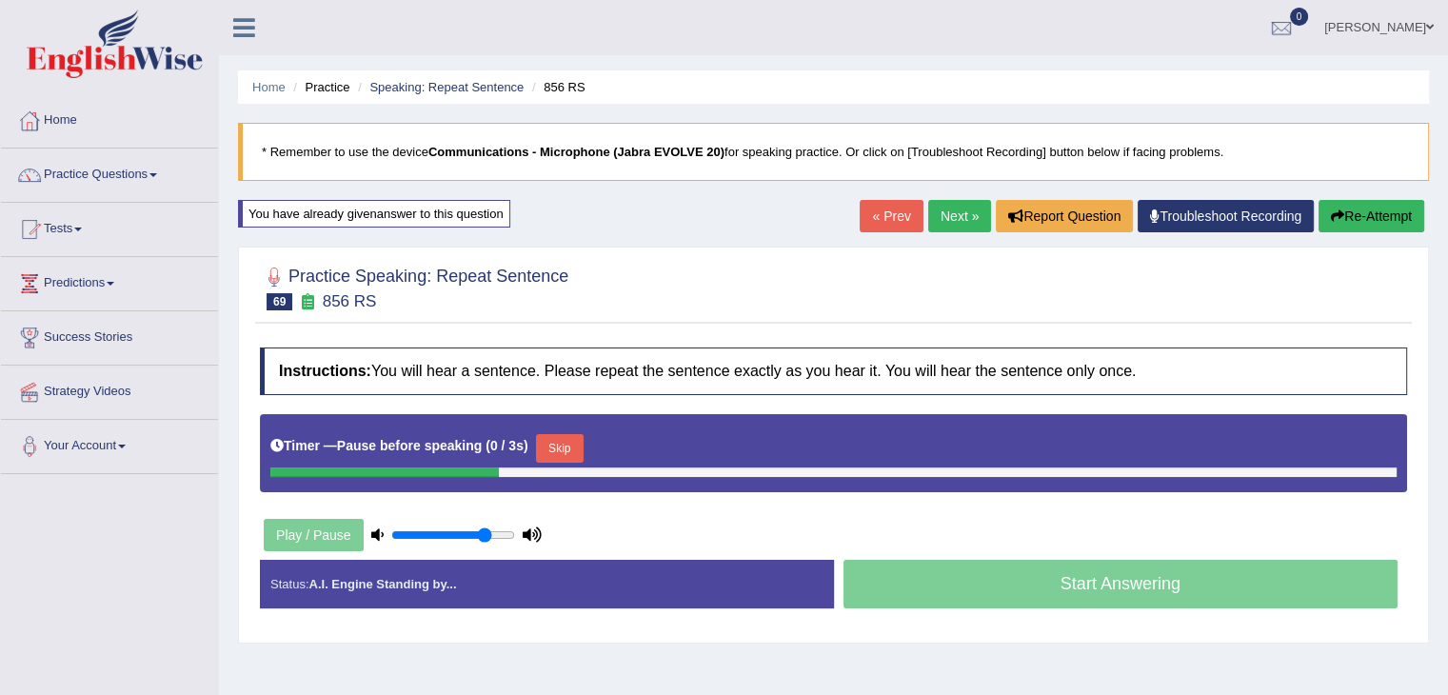
click at [583, 459] on button "Skip" at bounding box center [560, 448] width 48 height 29
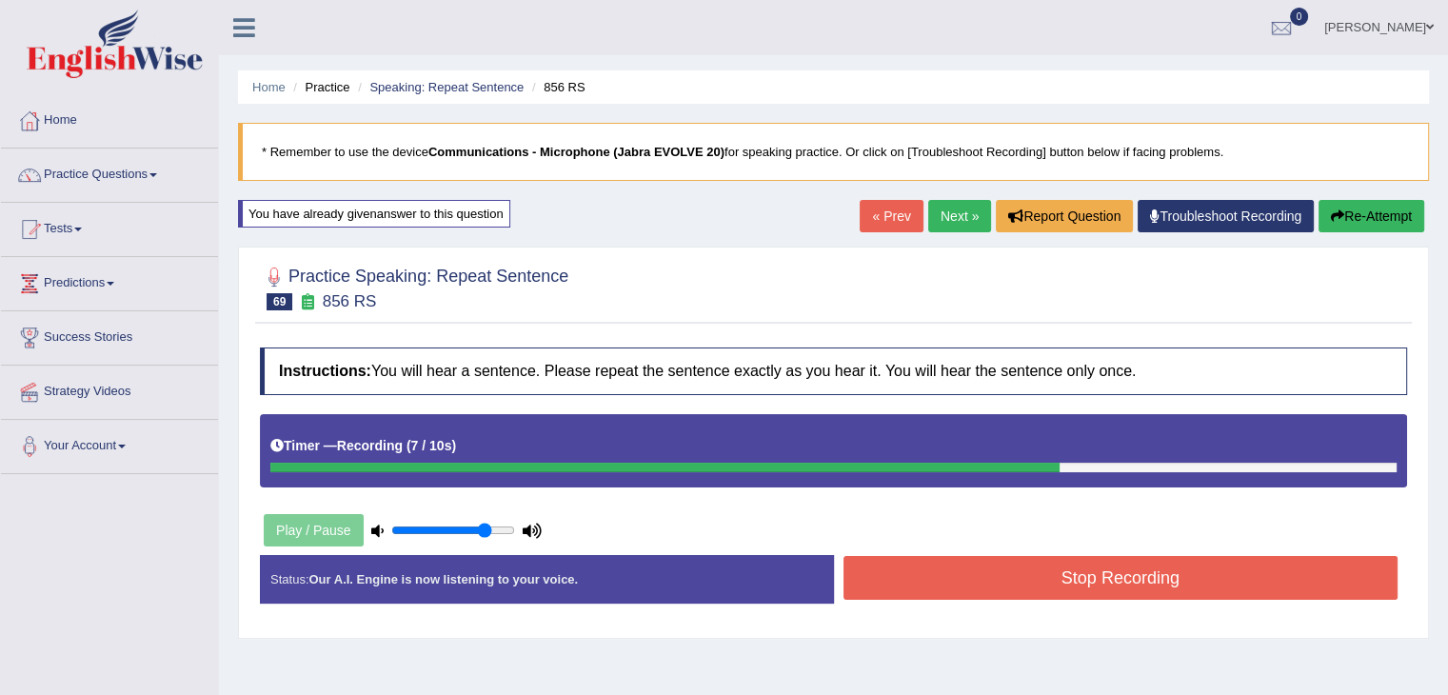
click at [1094, 593] on button "Stop Recording" at bounding box center [1120, 578] width 555 height 44
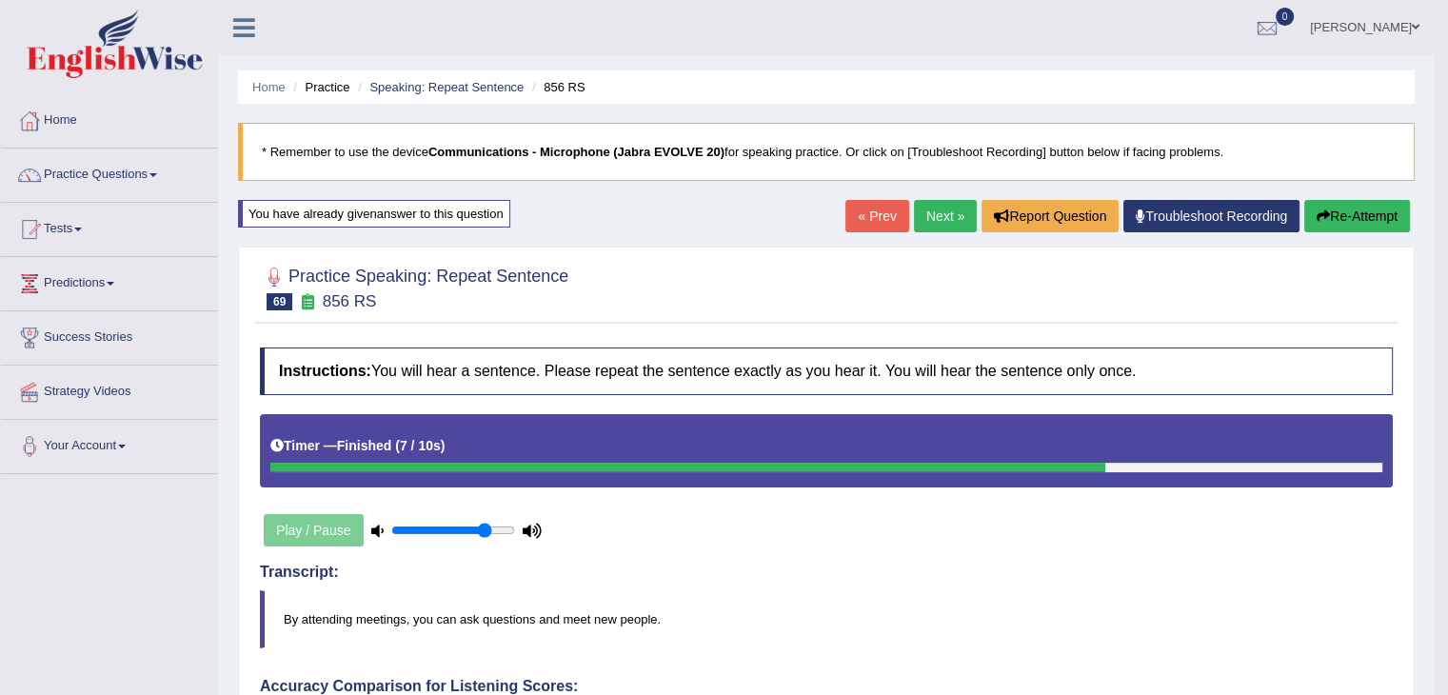
click at [948, 204] on link "Next »" at bounding box center [945, 216] width 63 height 32
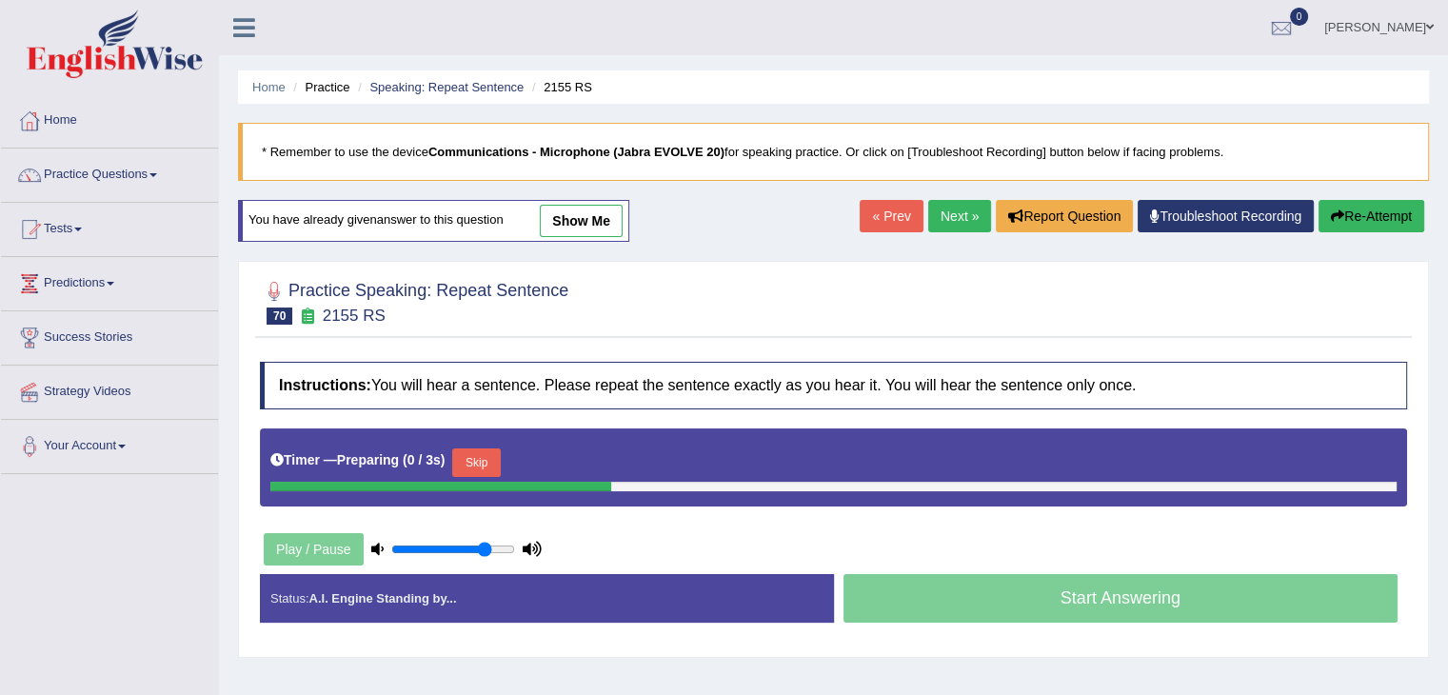
click at [492, 459] on button "Skip" at bounding box center [476, 462] width 48 height 29
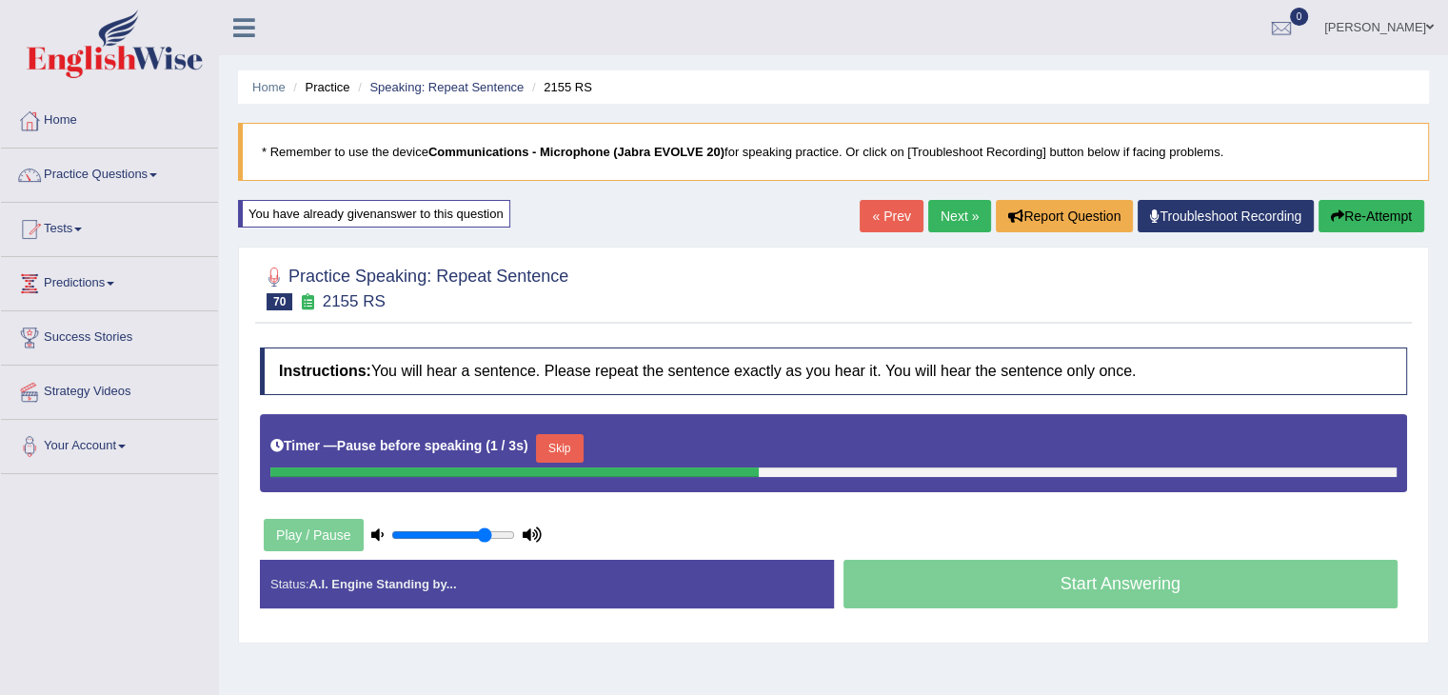
click at [560, 443] on button "Skip" at bounding box center [560, 448] width 48 height 29
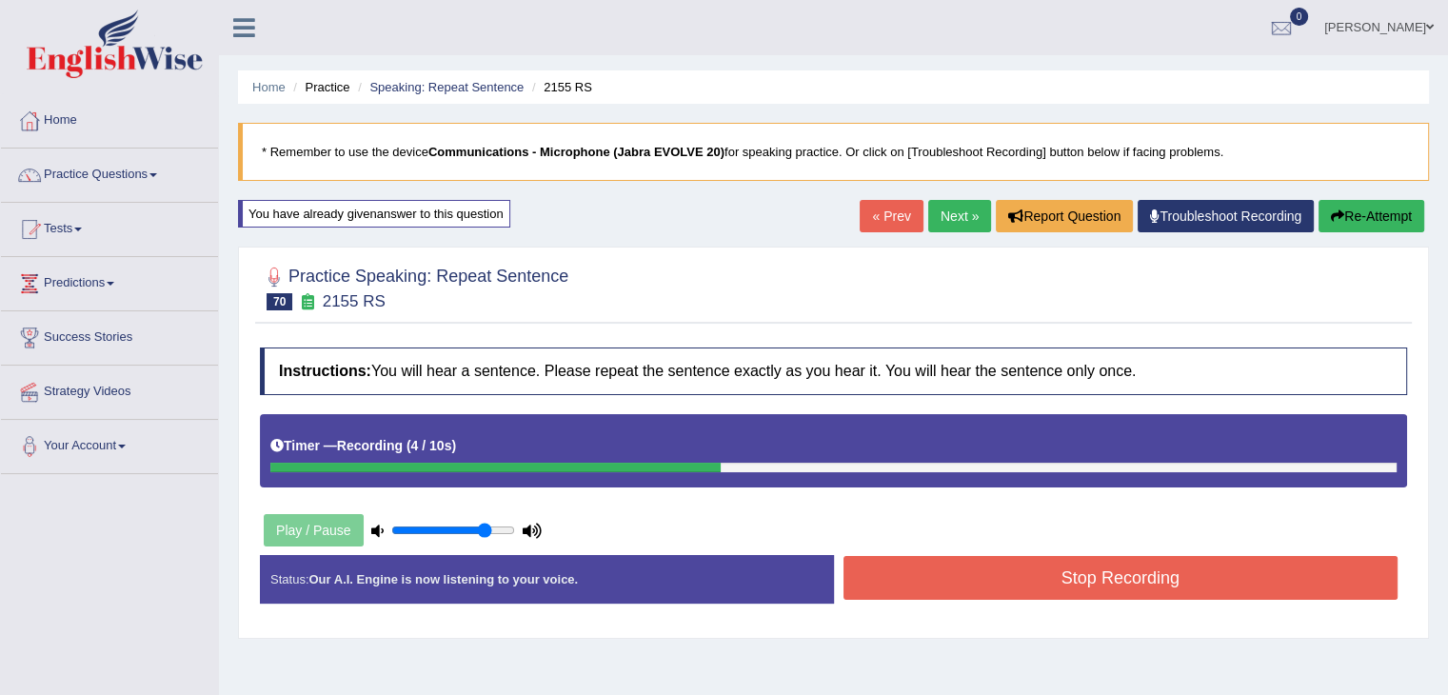
click at [1226, 582] on button "Stop Recording" at bounding box center [1120, 578] width 555 height 44
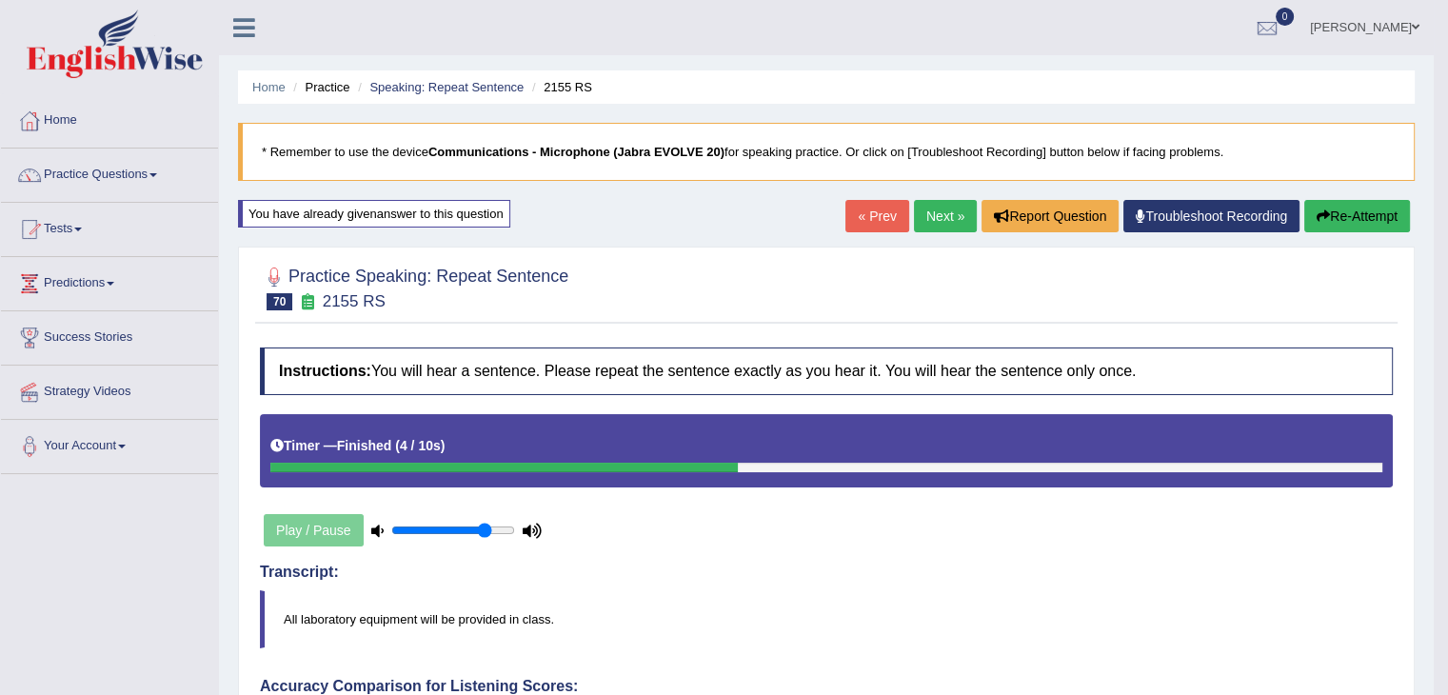
click at [947, 209] on link "Next »" at bounding box center [945, 216] width 63 height 32
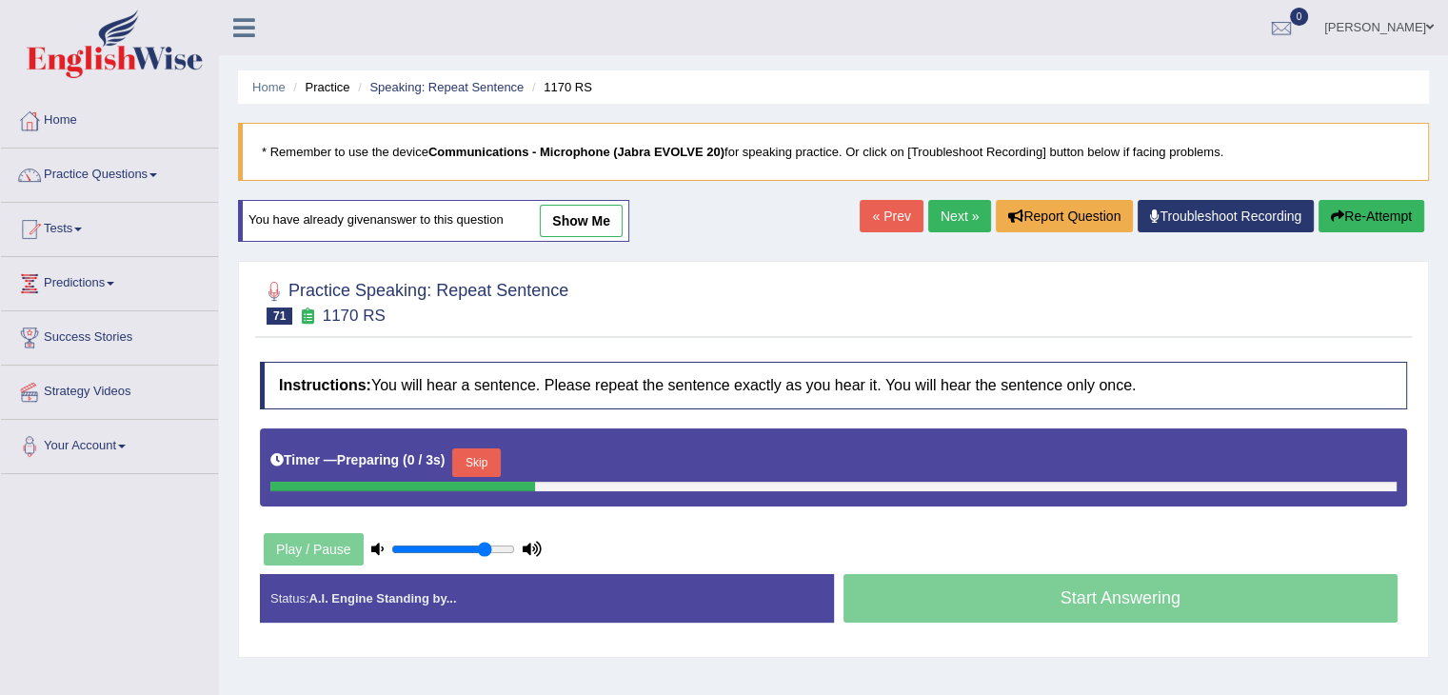
click at [463, 448] on button "Skip" at bounding box center [476, 462] width 48 height 29
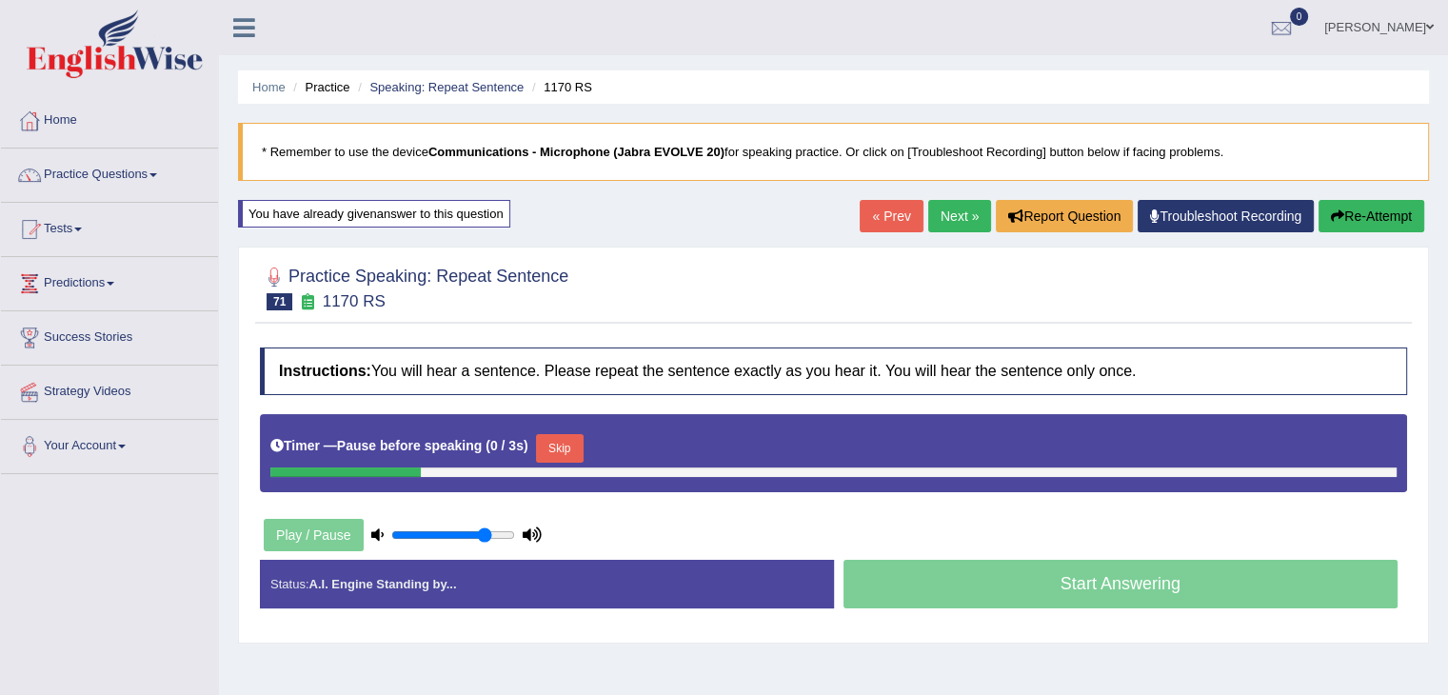
click at [582, 444] on button "Skip" at bounding box center [560, 448] width 48 height 29
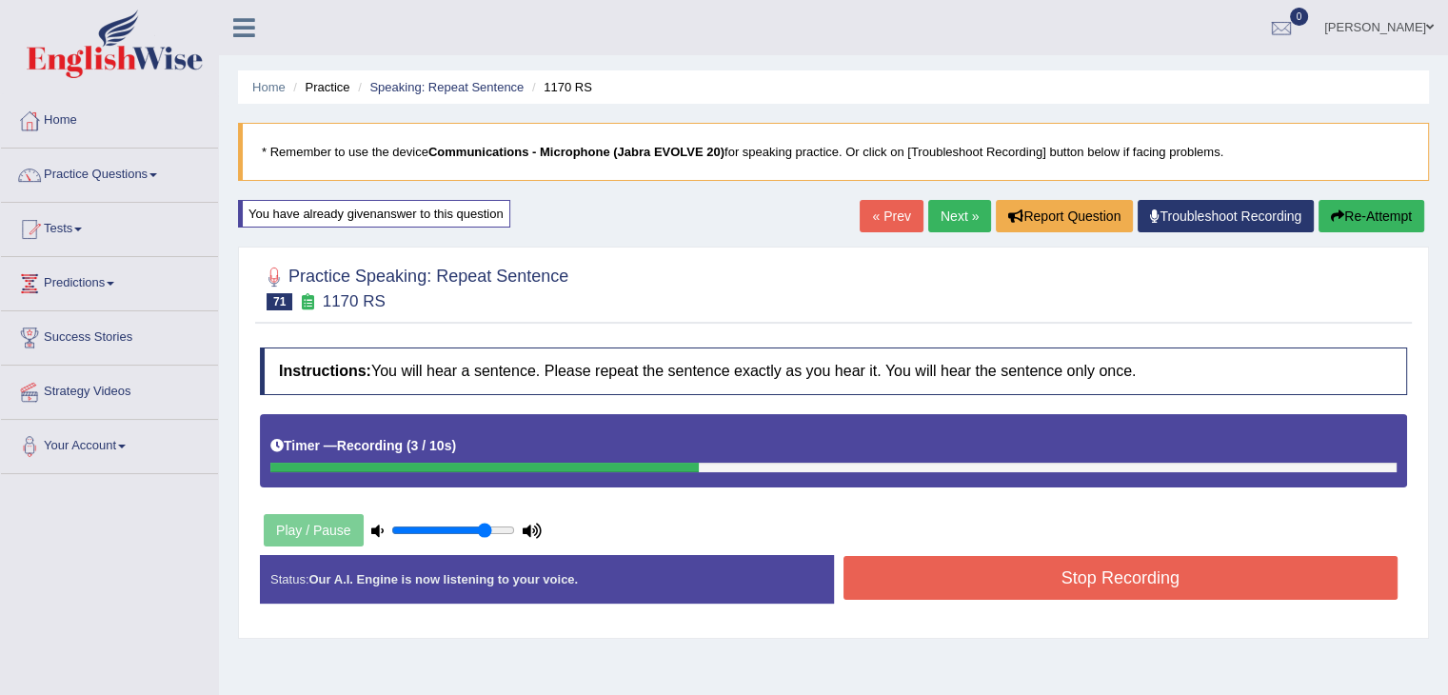
click at [907, 561] on button "Stop Recording" at bounding box center [1120, 578] width 555 height 44
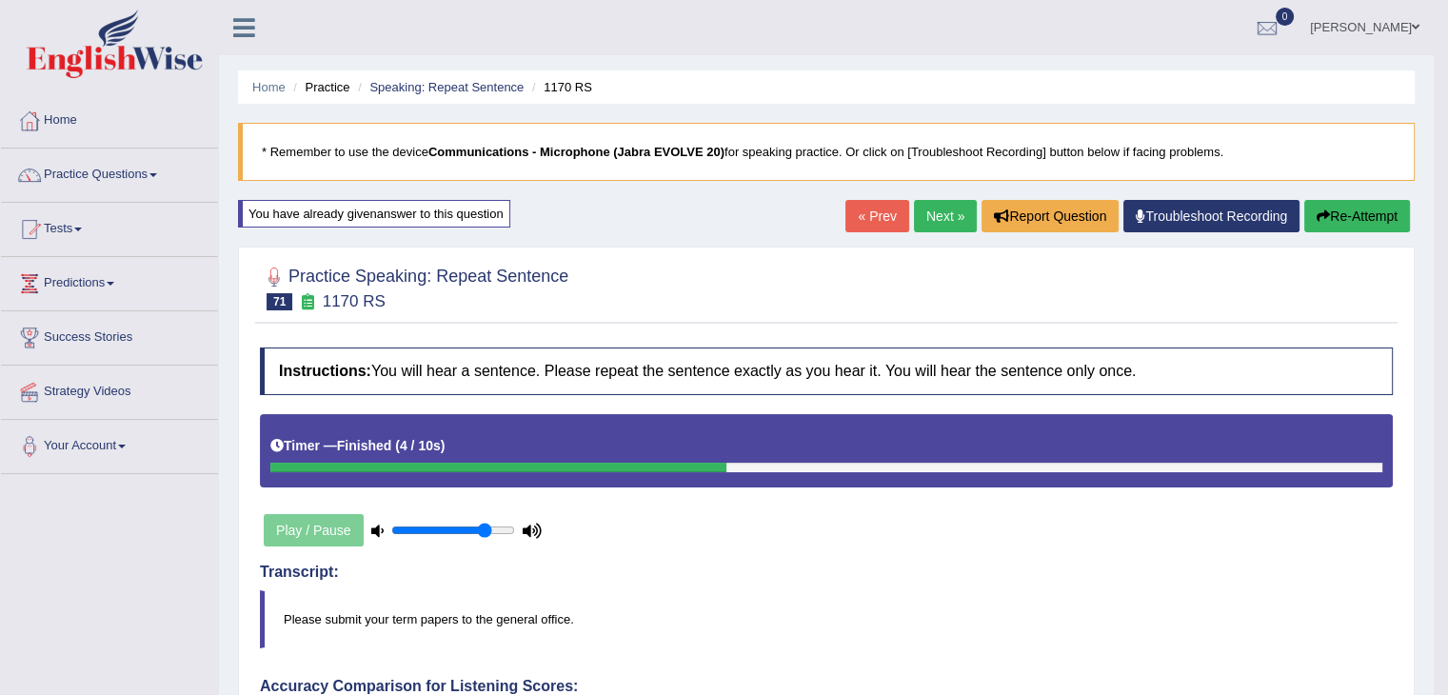
click at [938, 210] on link "Next »" at bounding box center [945, 216] width 63 height 32
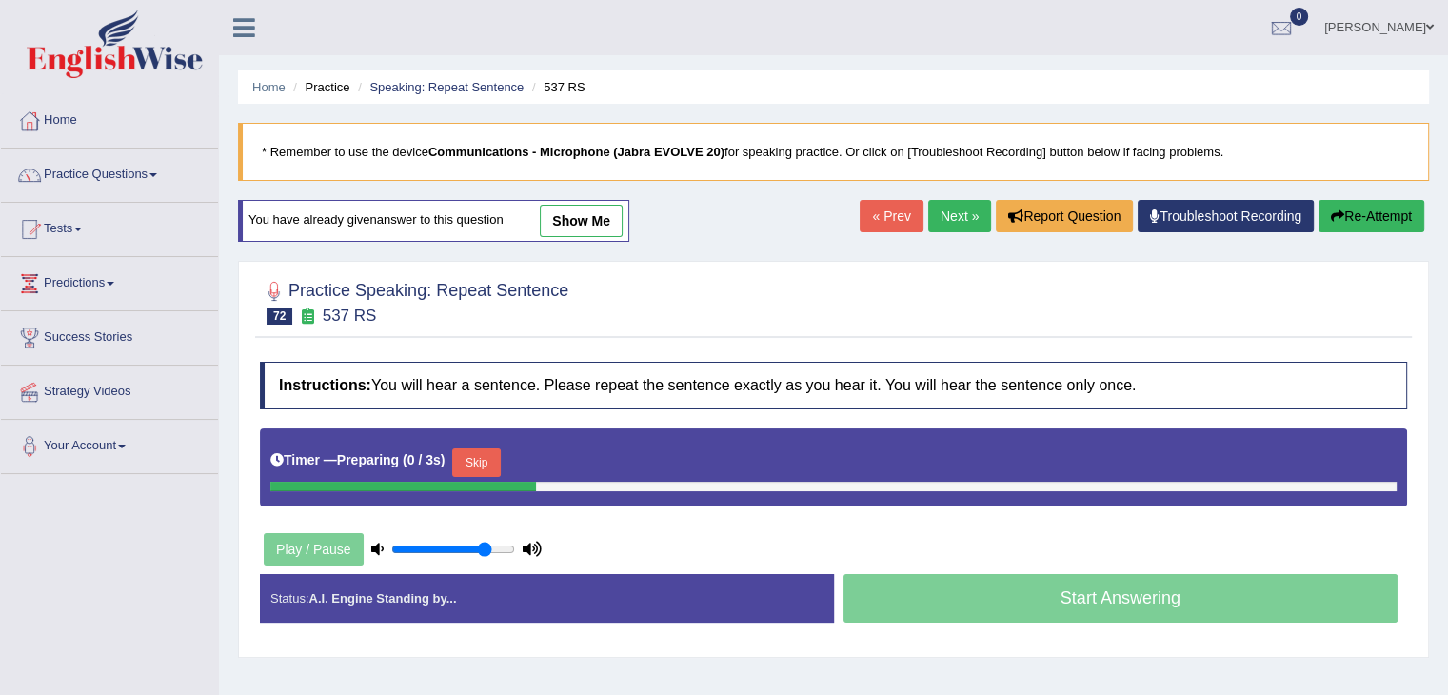
click at [465, 469] on button "Skip" at bounding box center [476, 462] width 48 height 29
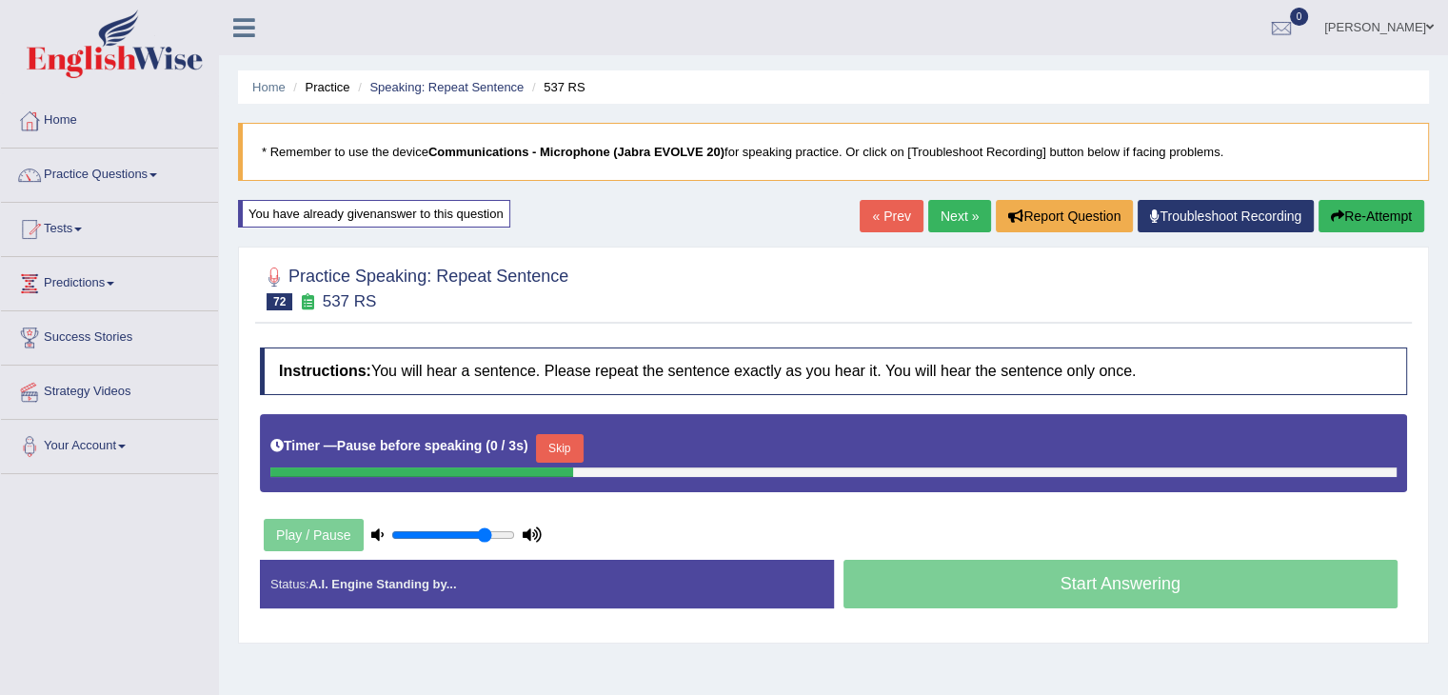
click at [572, 434] on button "Skip" at bounding box center [560, 448] width 48 height 29
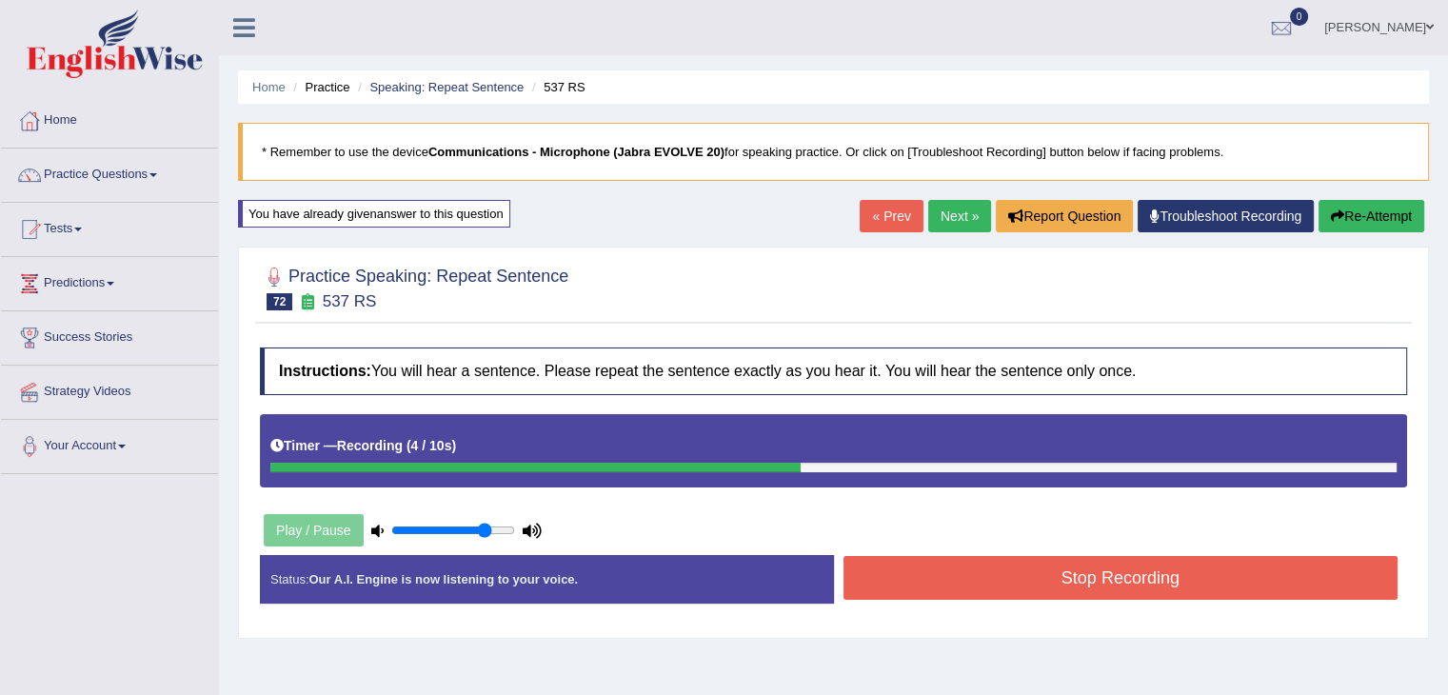
click at [1047, 567] on button "Stop Recording" at bounding box center [1120, 578] width 555 height 44
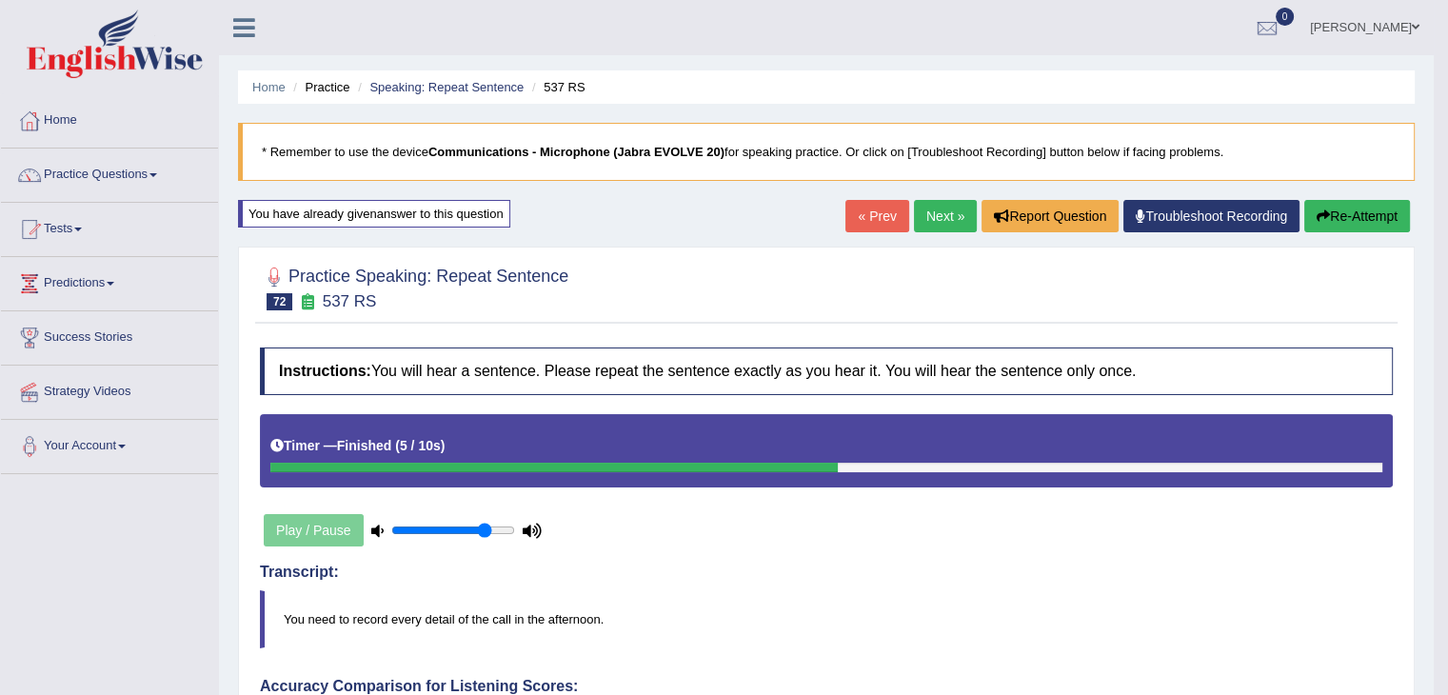
click at [948, 209] on link "Next »" at bounding box center [945, 216] width 63 height 32
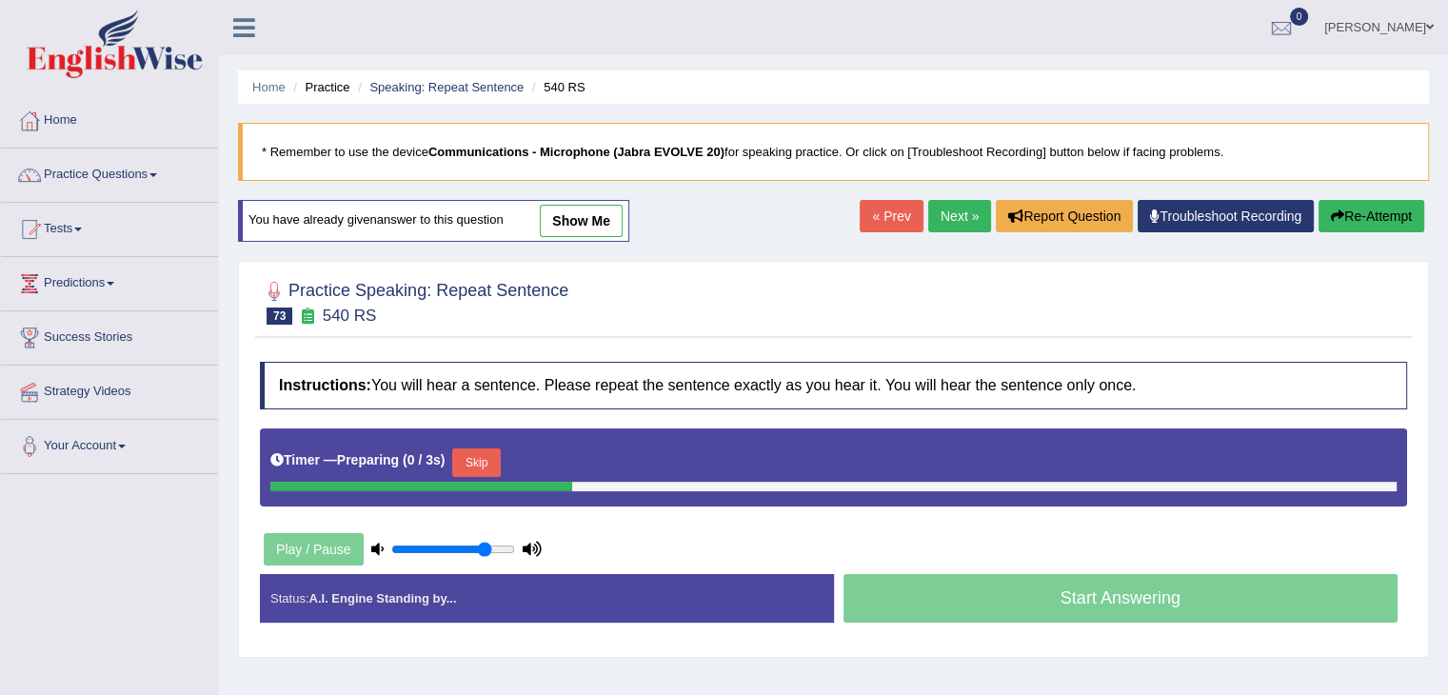
click at [476, 465] on button "Skip" at bounding box center [476, 462] width 48 height 29
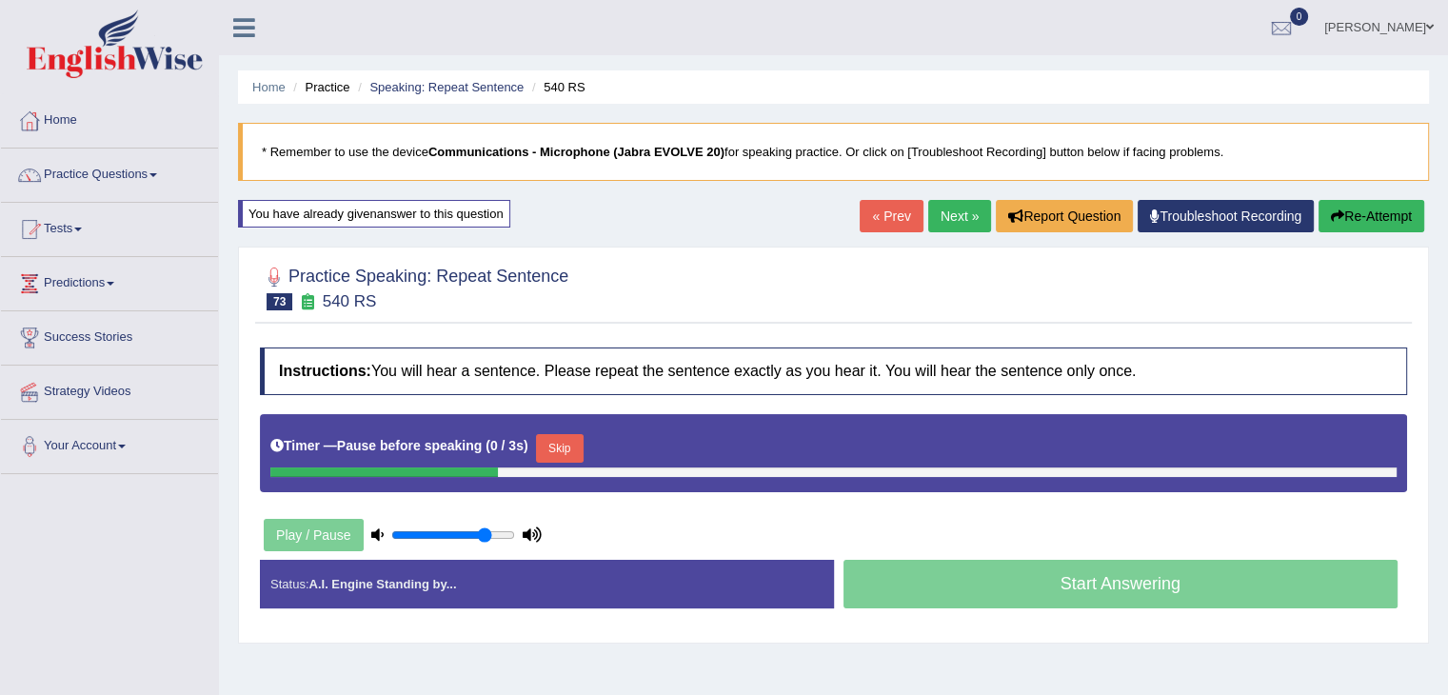
click at [552, 429] on div "Timer — Pause before speaking ( 0 / 3s ) Skip" at bounding box center [833, 448] width 1126 height 38
click at [556, 434] on button "Skip" at bounding box center [560, 448] width 48 height 29
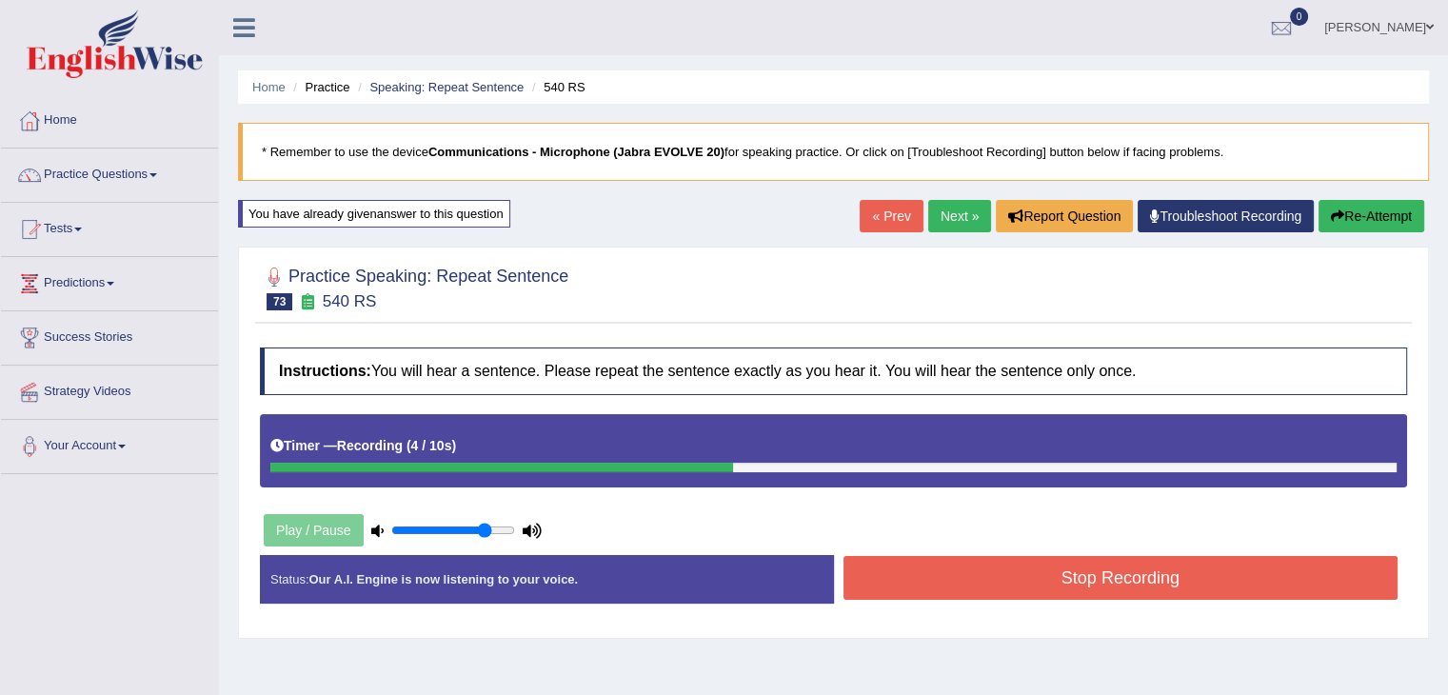
click at [998, 579] on button "Stop Recording" at bounding box center [1120, 578] width 555 height 44
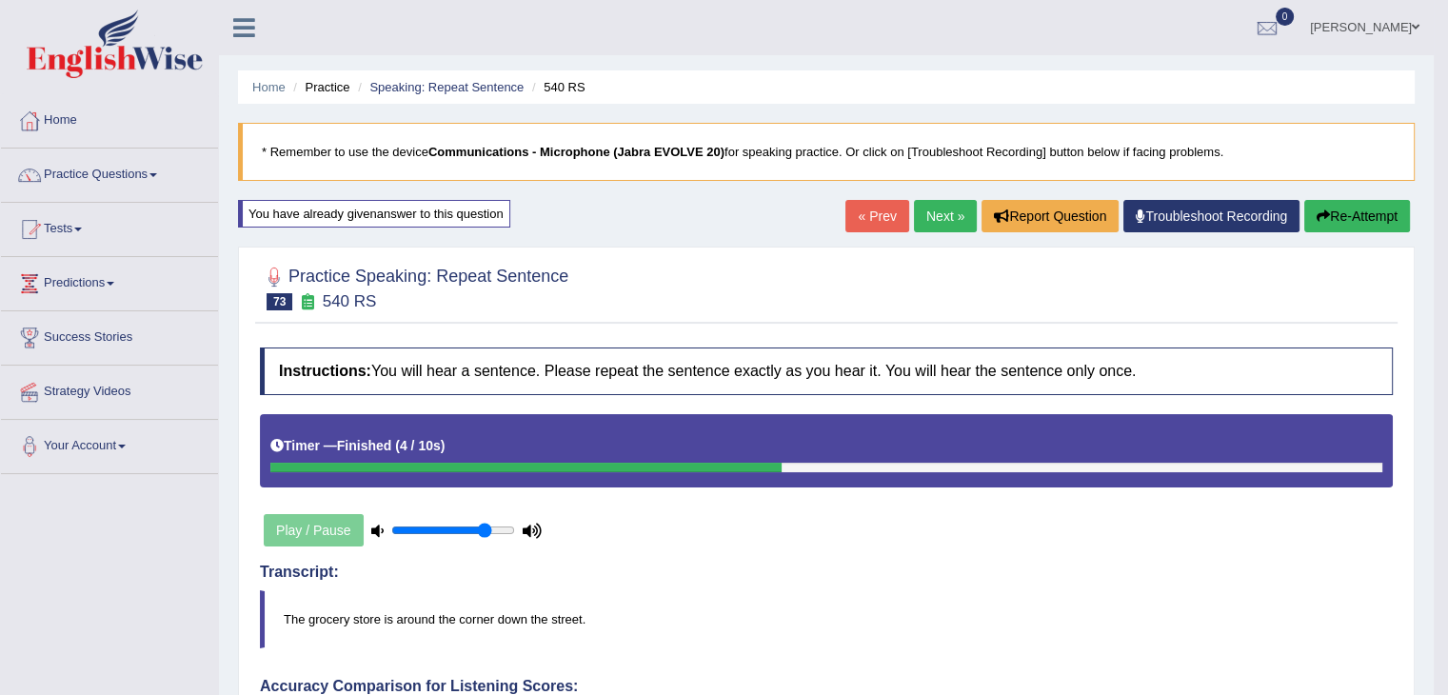
click at [951, 227] on link "Next »" at bounding box center [945, 216] width 63 height 32
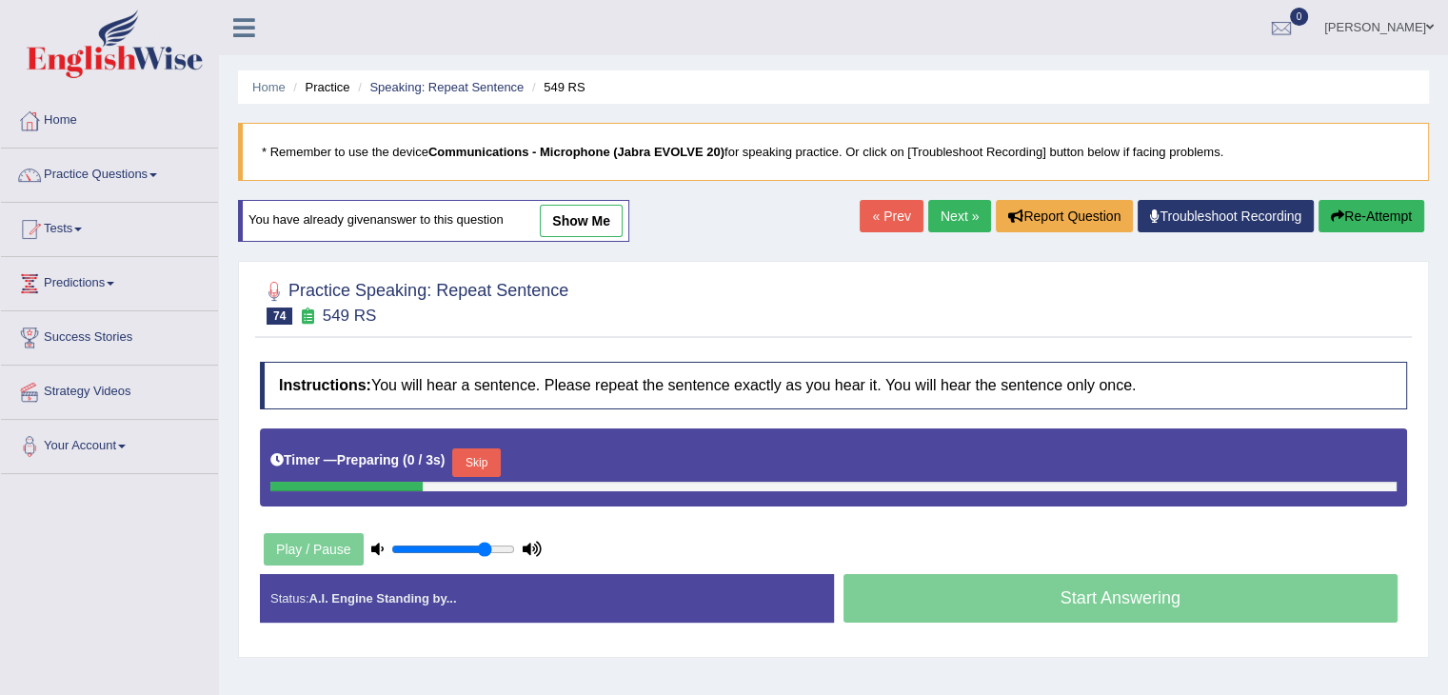
click at [500, 461] on button "Skip" at bounding box center [476, 462] width 48 height 29
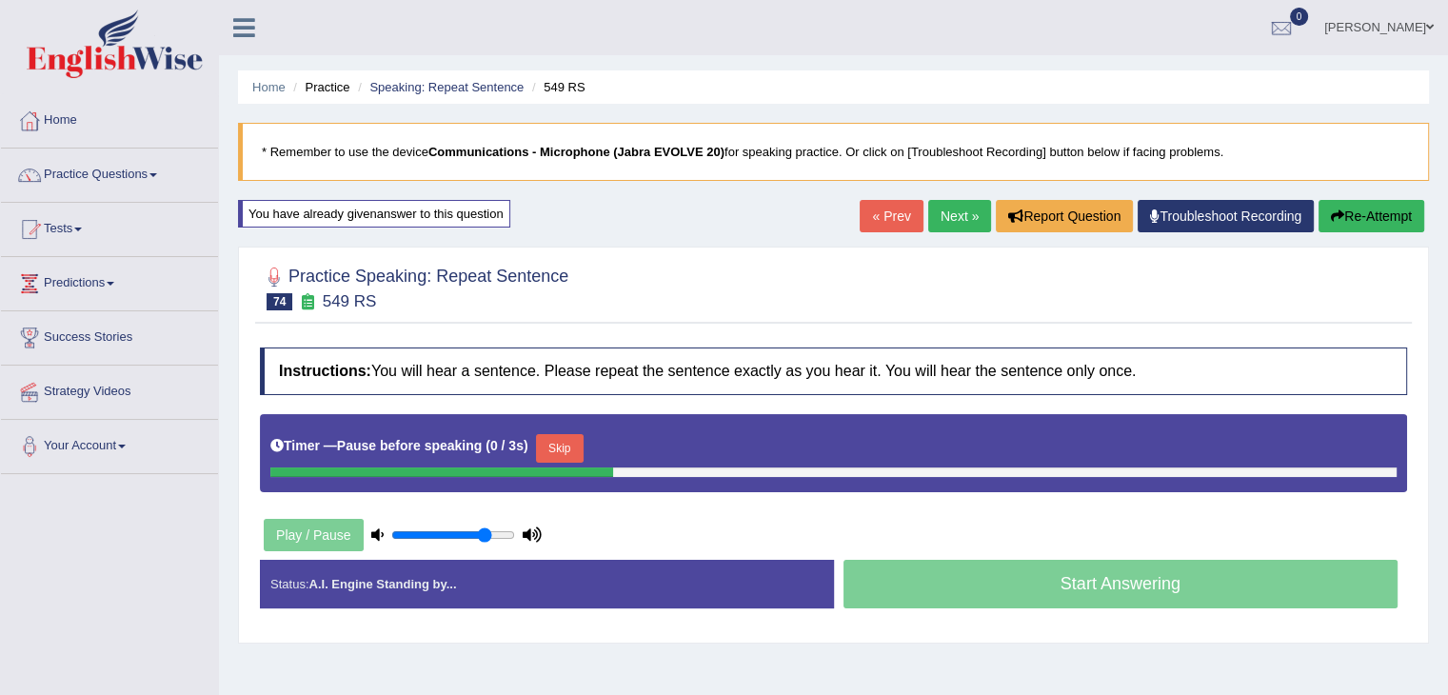
click at [583, 451] on button "Skip" at bounding box center [560, 448] width 48 height 29
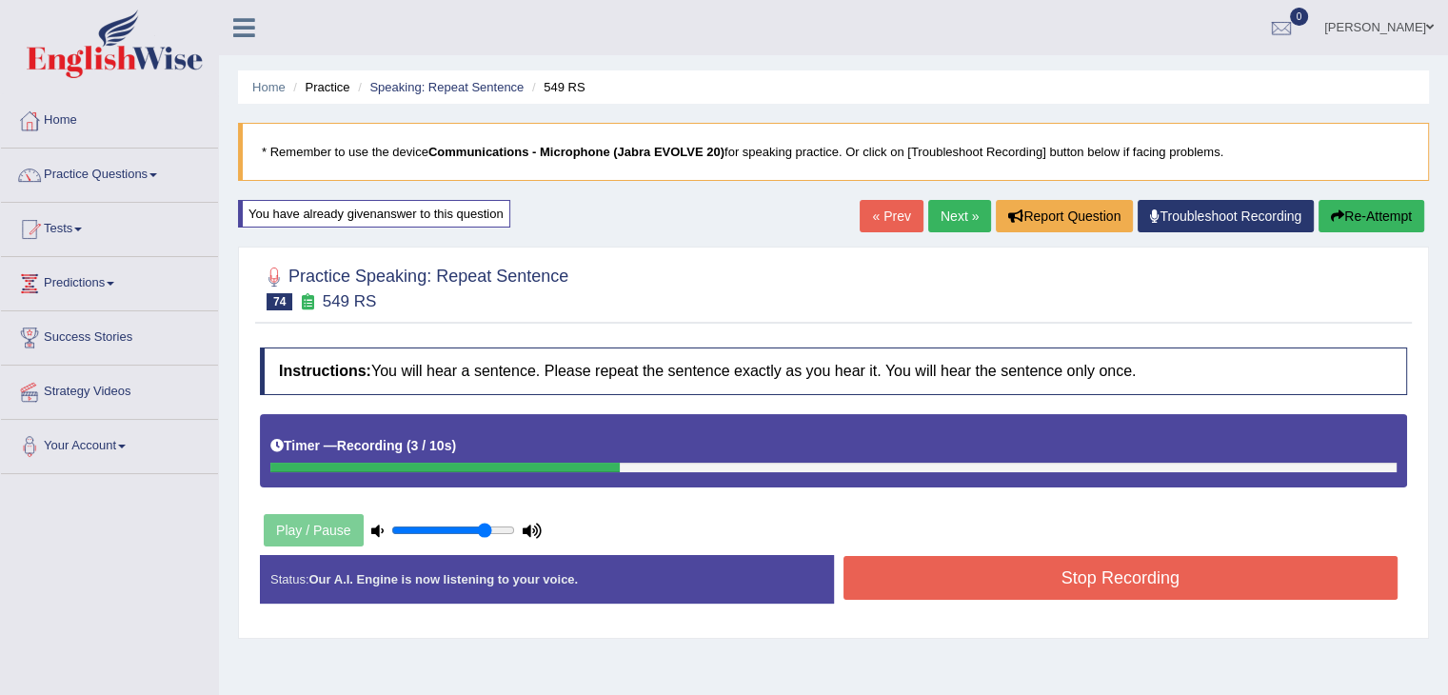
click at [988, 582] on button "Stop Recording" at bounding box center [1120, 578] width 555 height 44
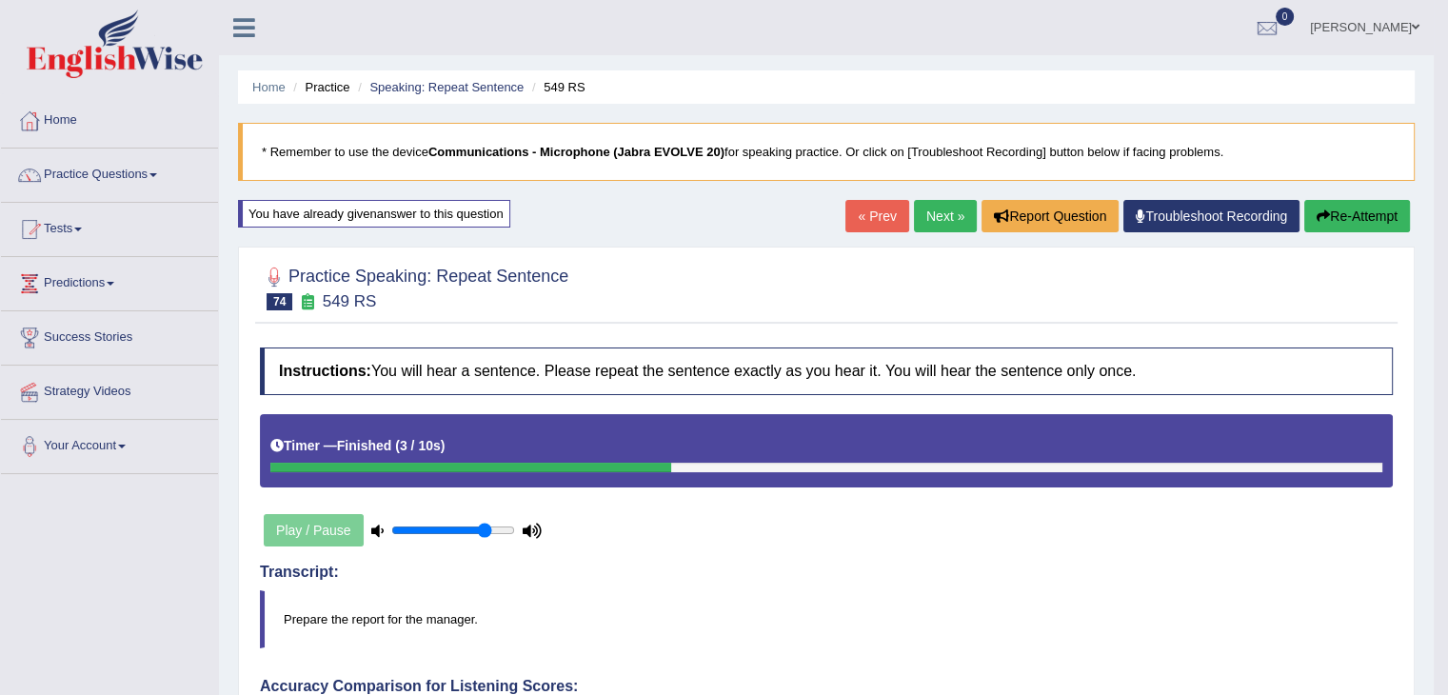
click at [936, 209] on link "Next »" at bounding box center [945, 216] width 63 height 32
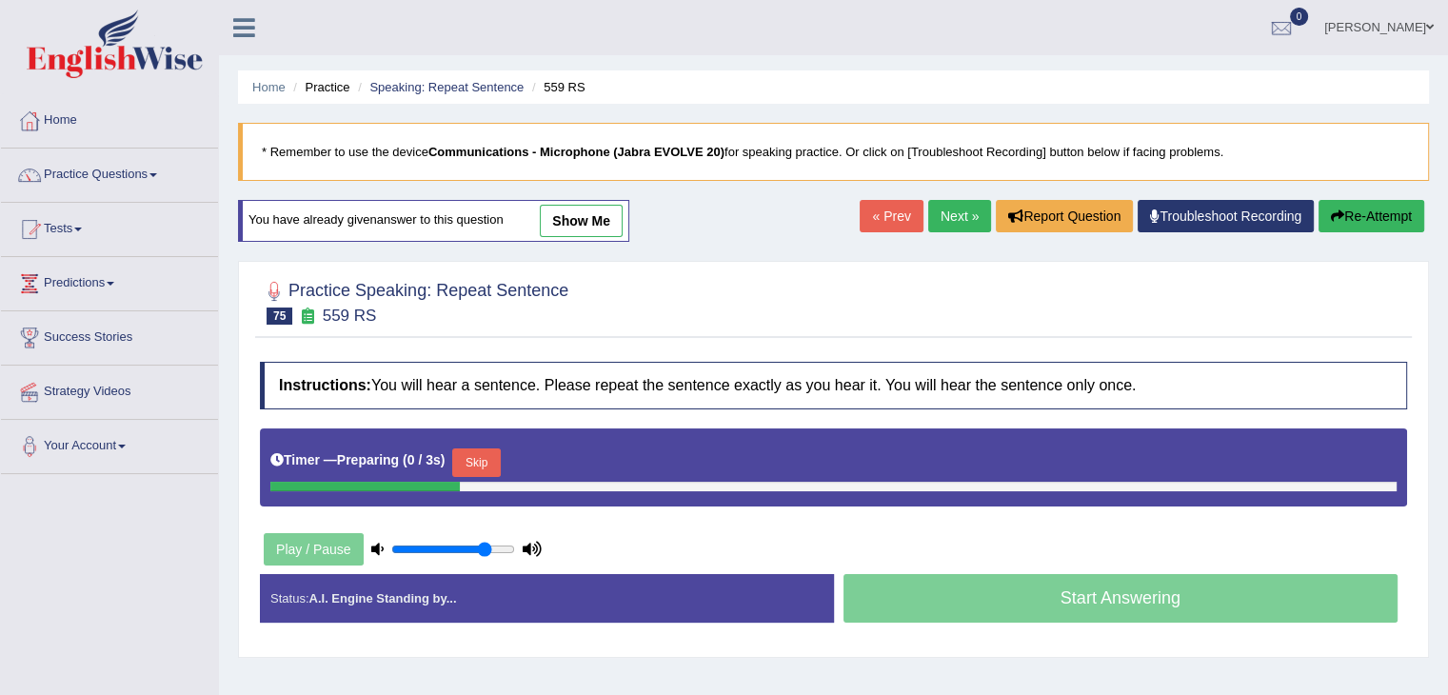
click at [490, 457] on button "Skip" at bounding box center [476, 462] width 48 height 29
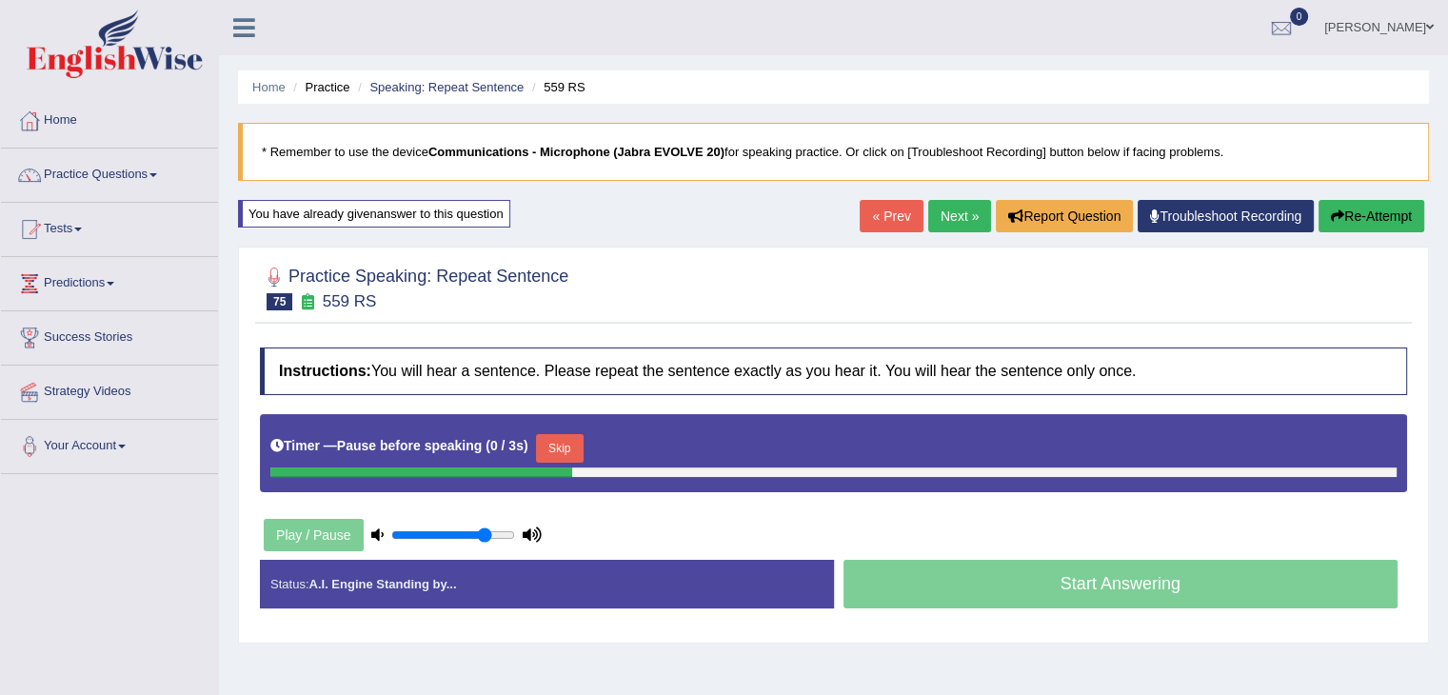
click at [574, 446] on button "Skip" at bounding box center [560, 448] width 48 height 29
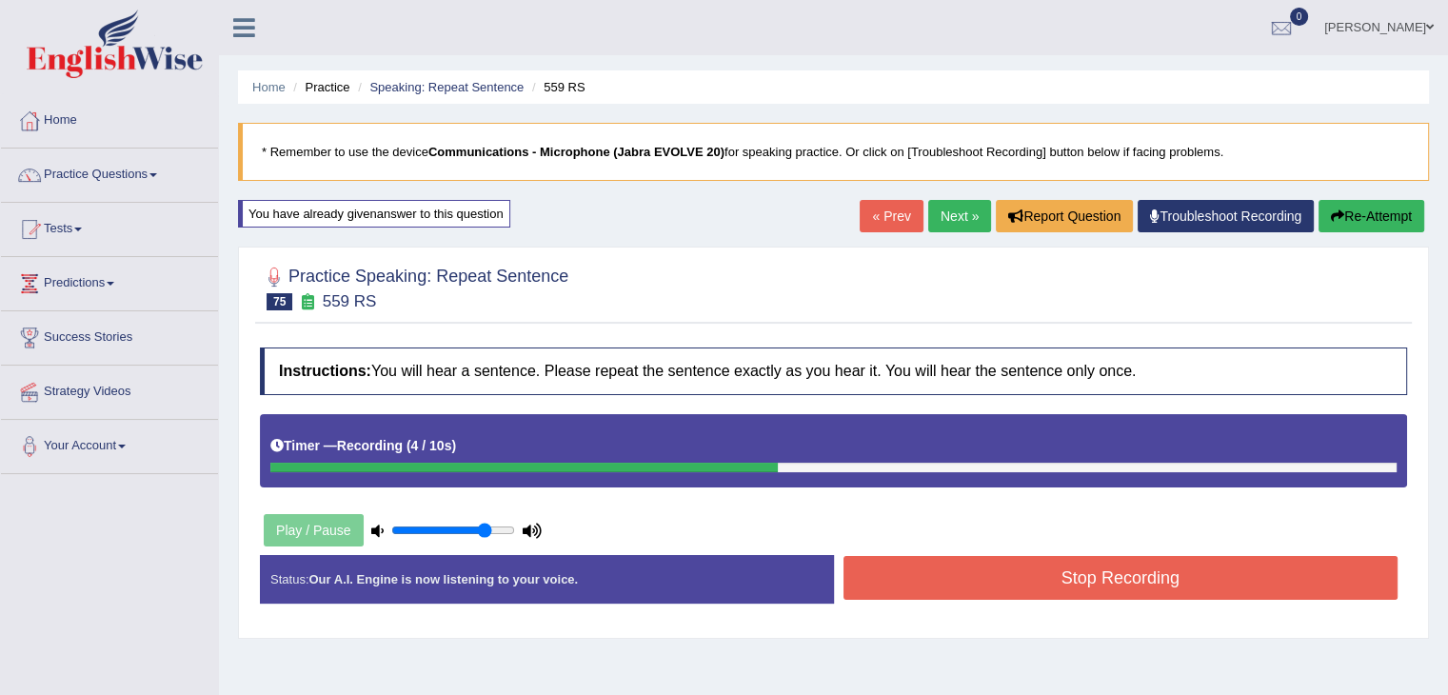
click at [1118, 590] on button "Stop Recording" at bounding box center [1120, 578] width 555 height 44
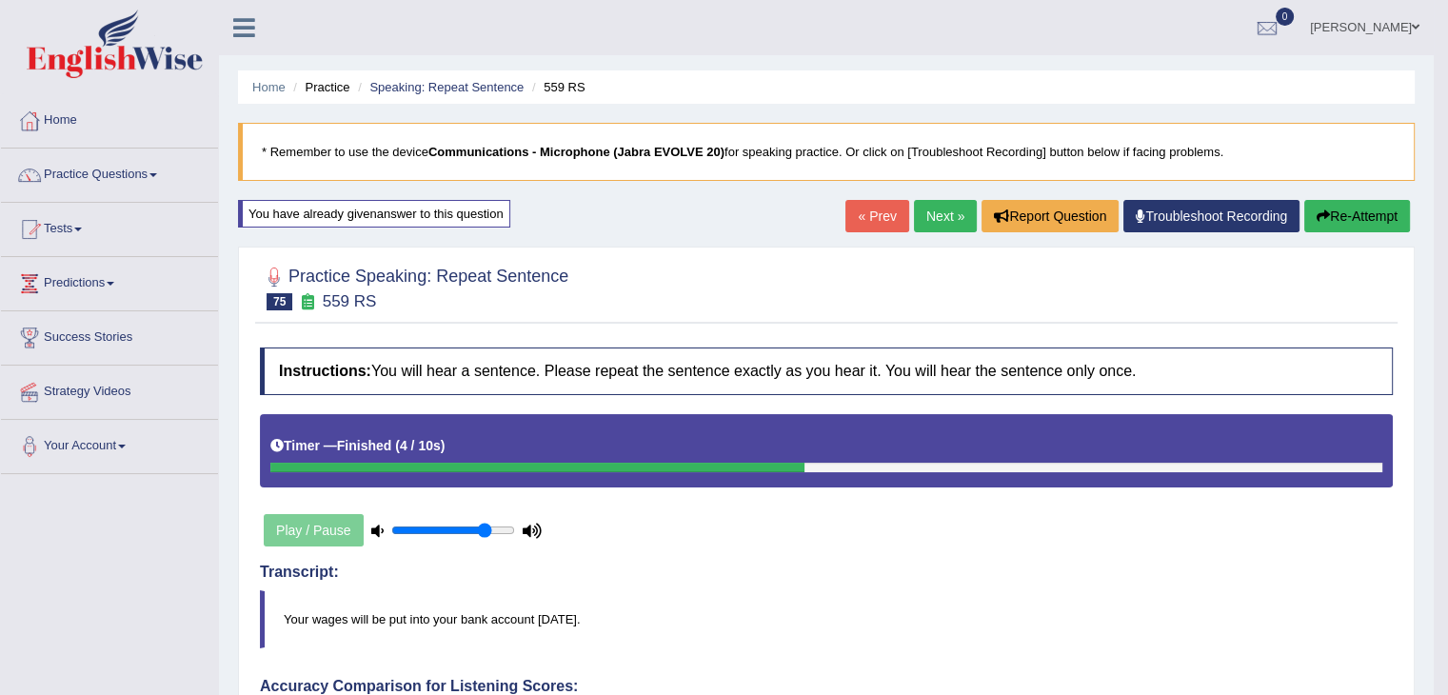
click at [938, 213] on link "Next »" at bounding box center [945, 216] width 63 height 32
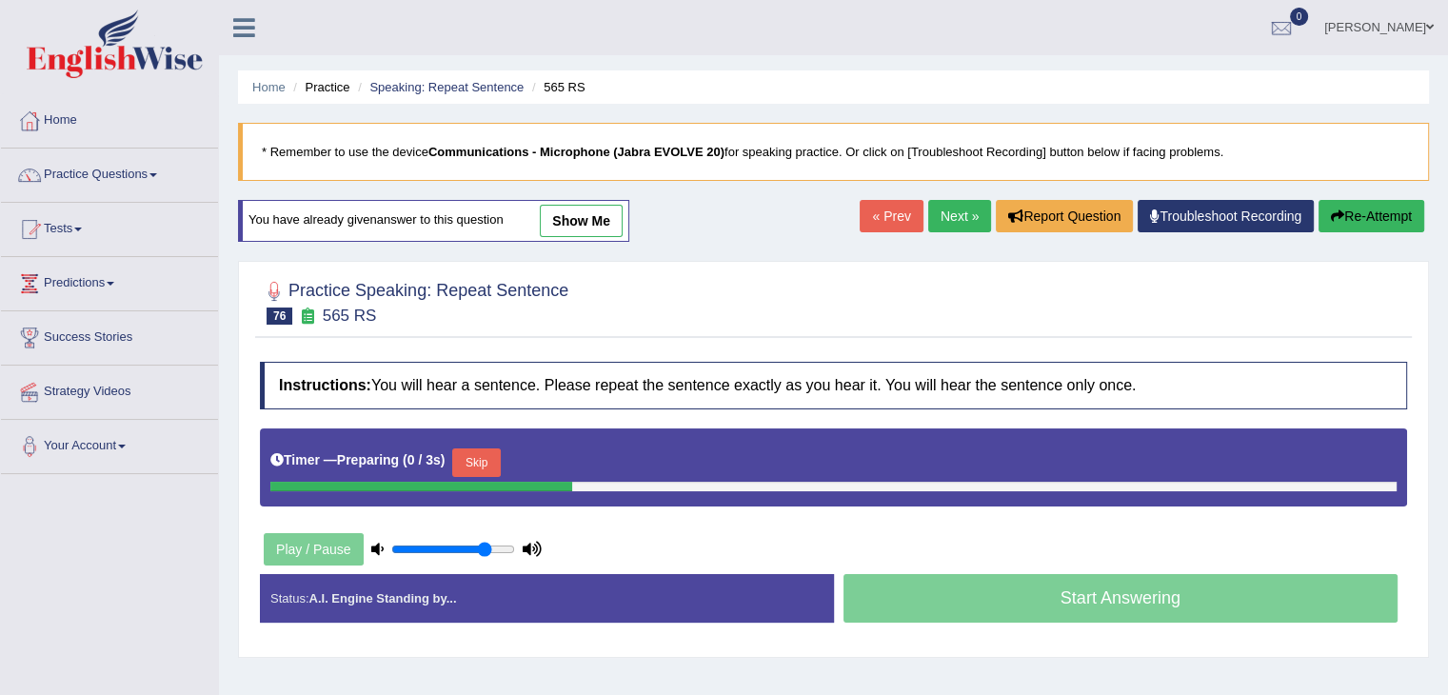
click at [464, 468] on button "Skip" at bounding box center [476, 462] width 48 height 29
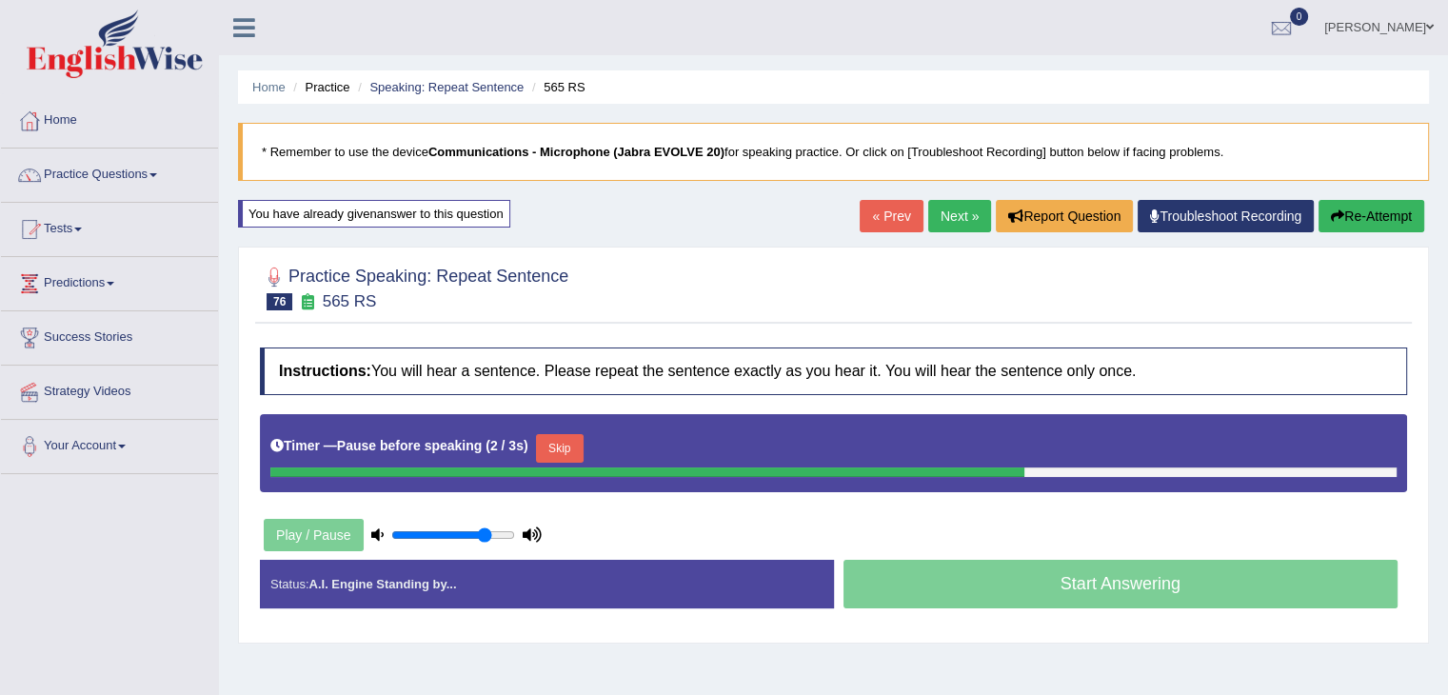
click at [543, 449] on button "Skip" at bounding box center [560, 448] width 48 height 29
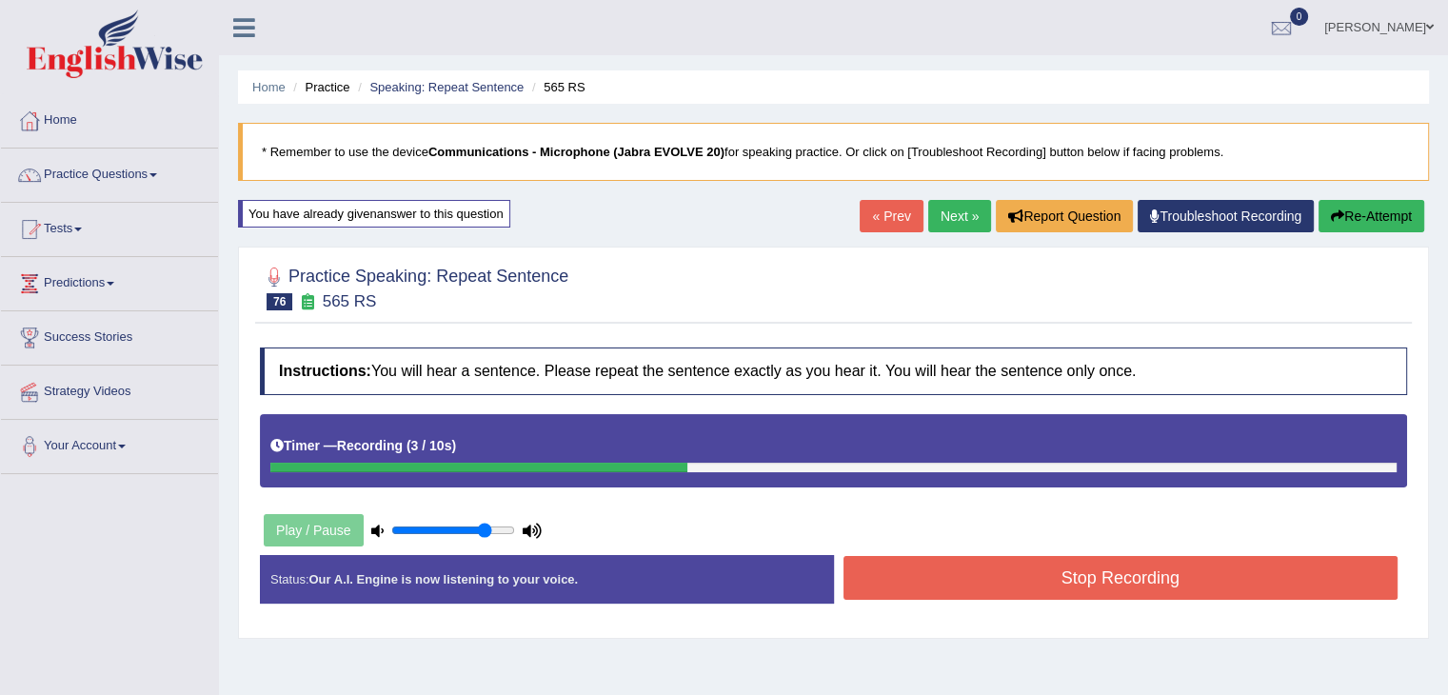
click at [1010, 587] on button "Stop Recording" at bounding box center [1120, 578] width 555 height 44
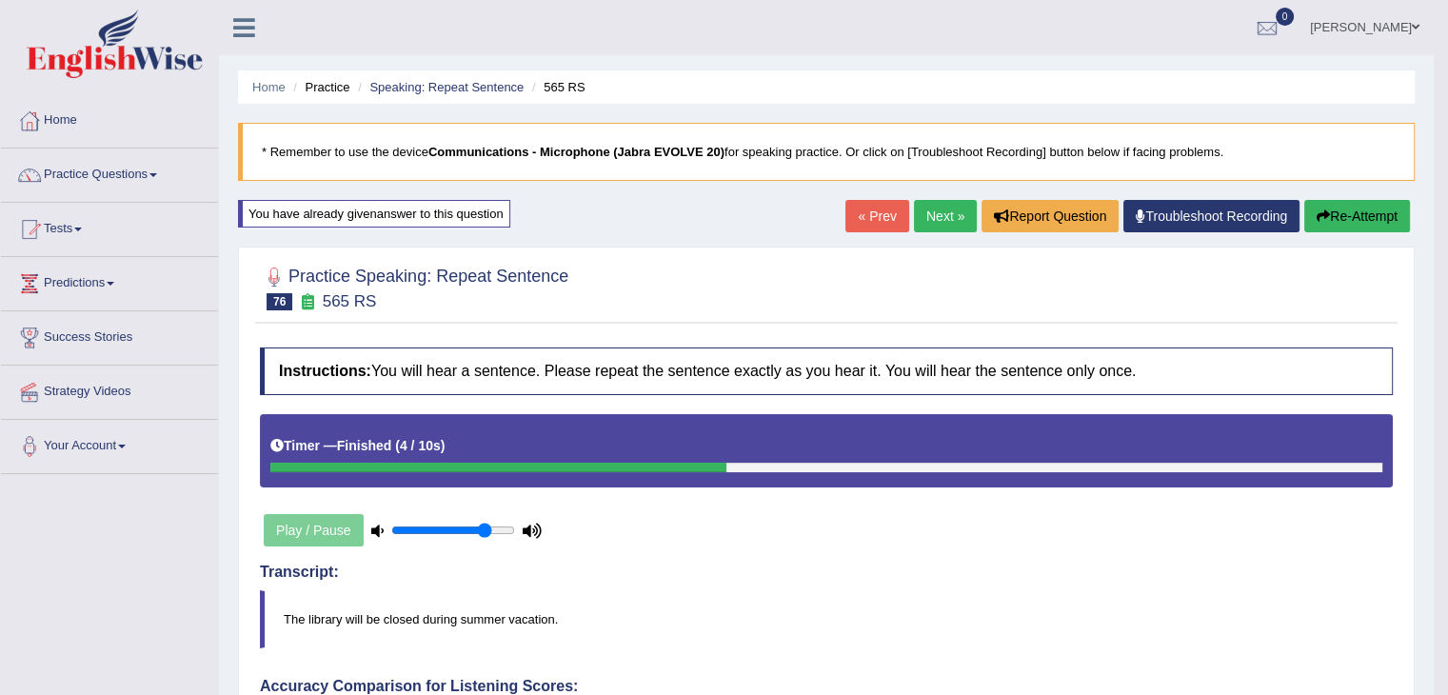
click at [960, 179] on blockquote "* Remember to use the device Communications - Microphone (Jabra EVOLVE 20) for …" at bounding box center [826, 152] width 1176 height 58
click at [939, 207] on link "Next »" at bounding box center [945, 216] width 63 height 32
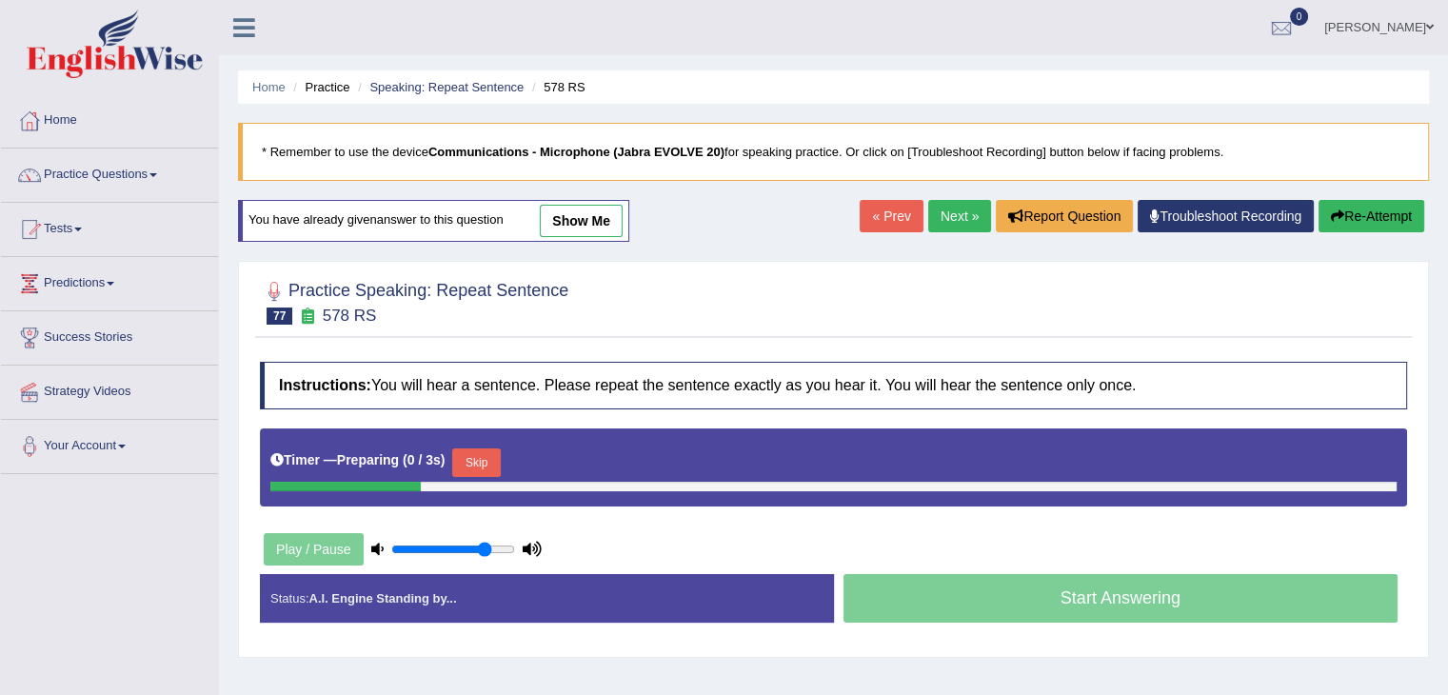
click at [483, 448] on button "Skip" at bounding box center [476, 462] width 48 height 29
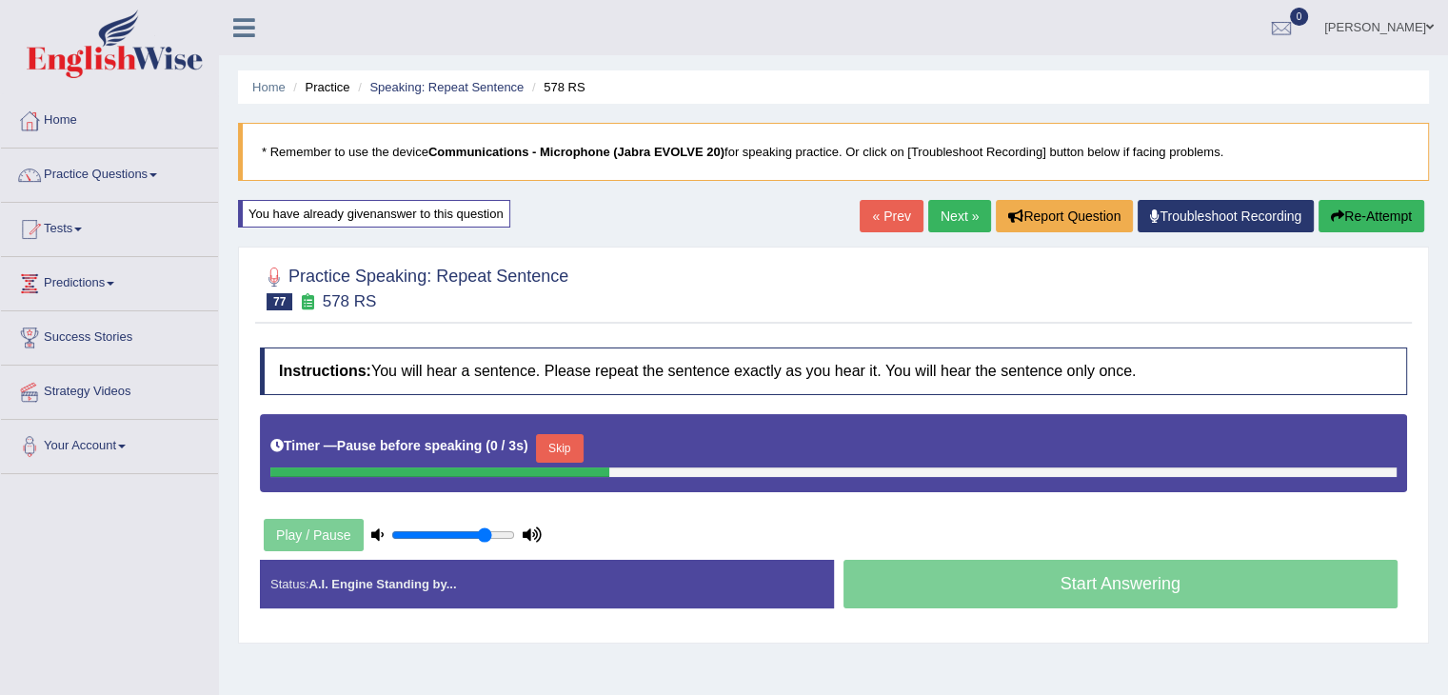
click at [562, 454] on button "Skip" at bounding box center [560, 448] width 48 height 29
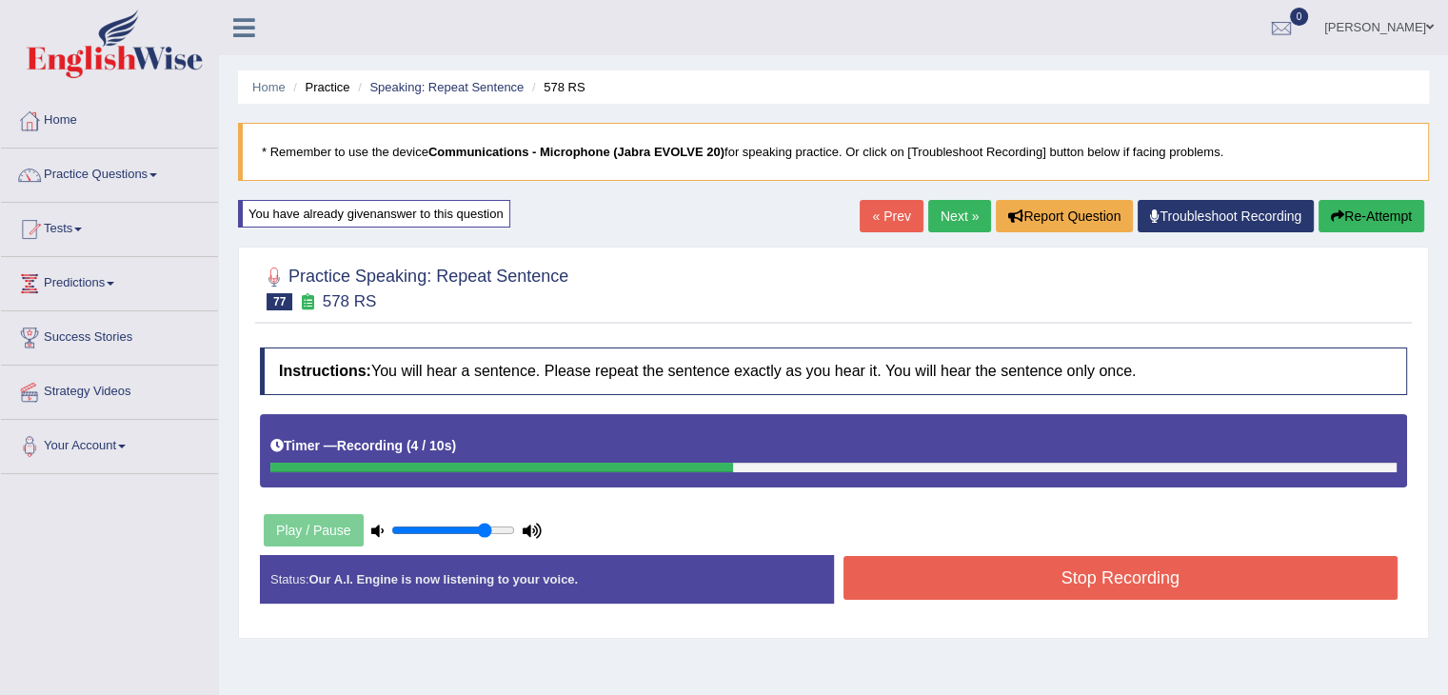
click at [1038, 579] on button "Stop Recording" at bounding box center [1120, 578] width 555 height 44
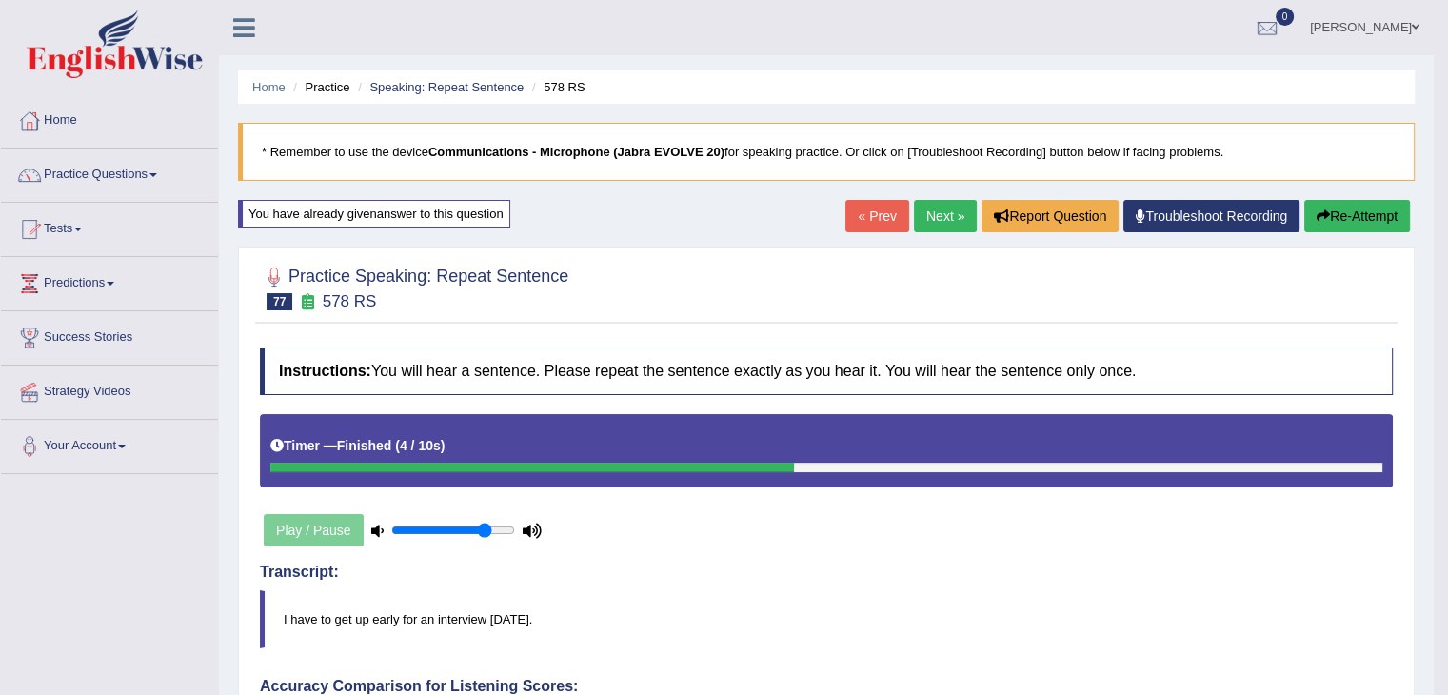
click at [934, 221] on link "Next »" at bounding box center [945, 216] width 63 height 32
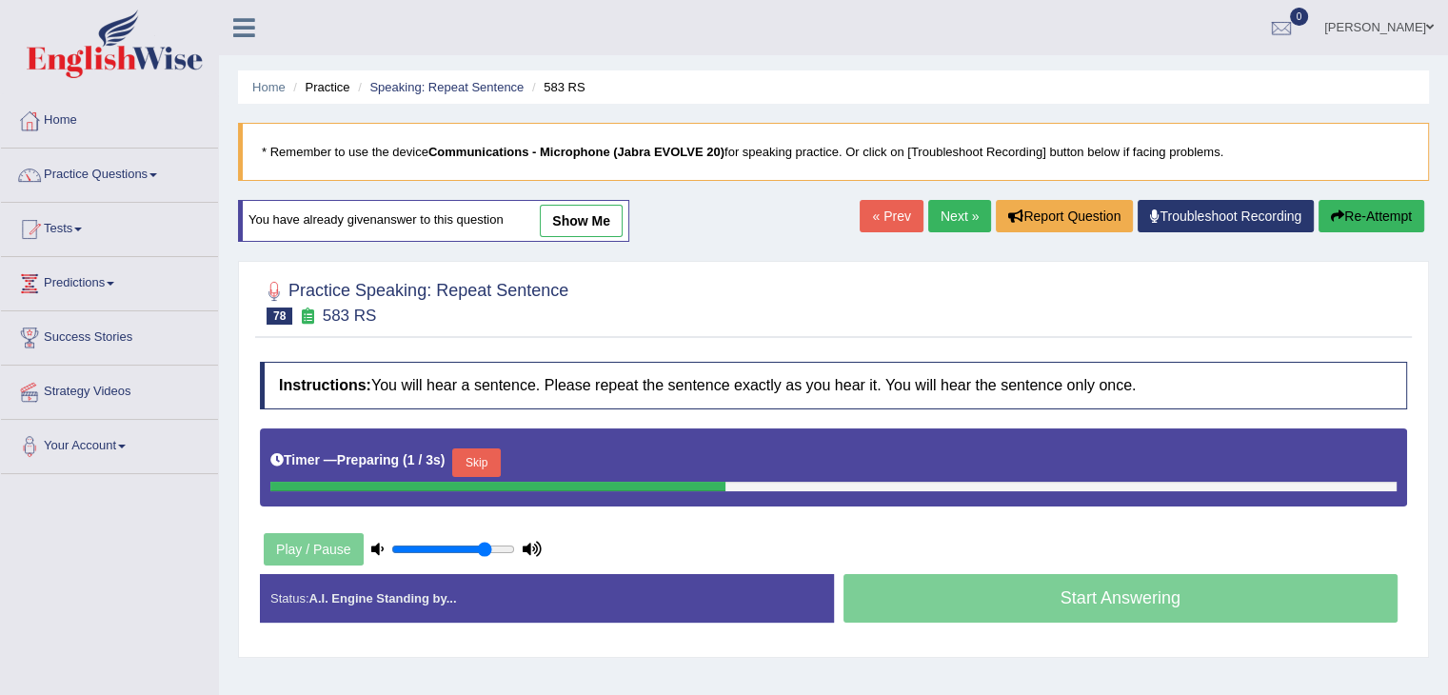
click at [522, 457] on div "Timer — Preparing ( 1 / 3s ) Skip" at bounding box center [833, 462] width 1126 height 38
click at [483, 464] on button "Skip" at bounding box center [476, 462] width 48 height 29
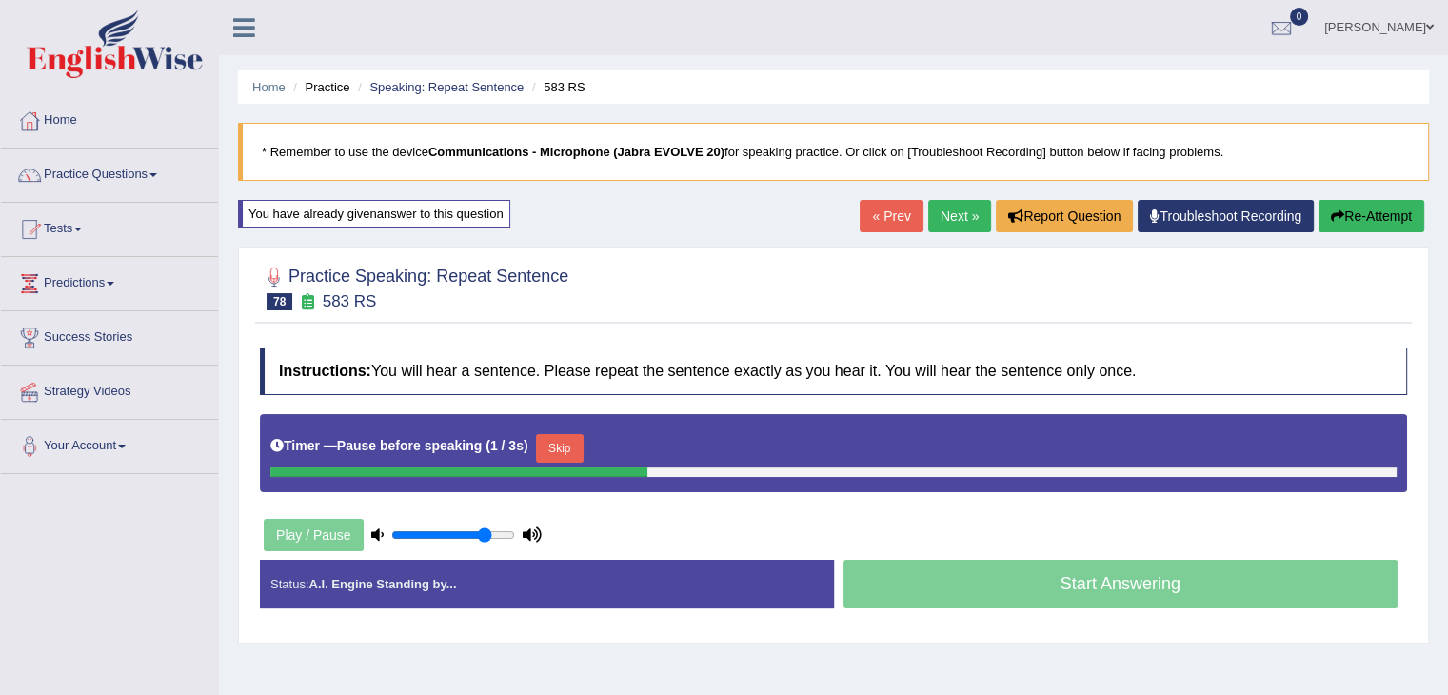
click at [582, 438] on button "Skip" at bounding box center [560, 448] width 48 height 29
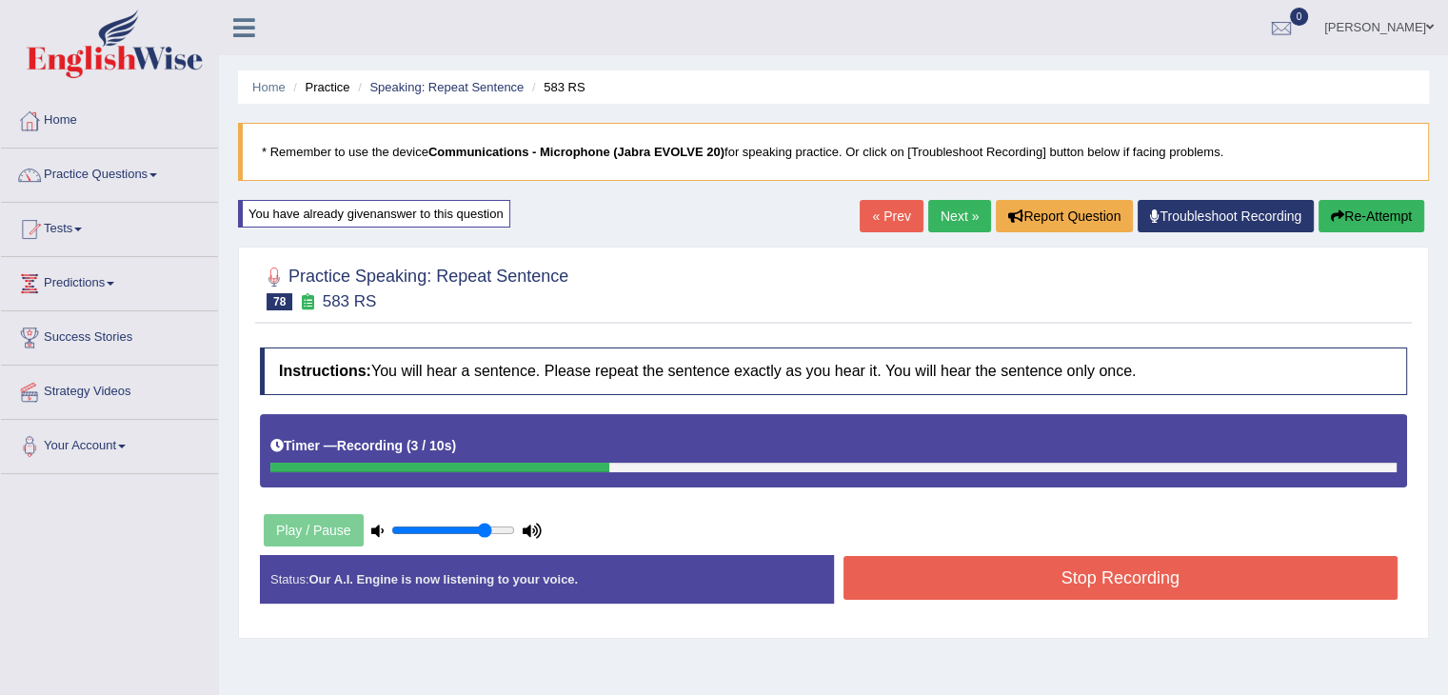
click at [969, 554] on div "Created with Highcharts 7.1.2 Great Too slow Too fast Time Speech pace meter: 0…" at bounding box center [1125, 554] width 583 height 1
click at [936, 570] on button "Stop Recording" at bounding box center [1120, 578] width 555 height 44
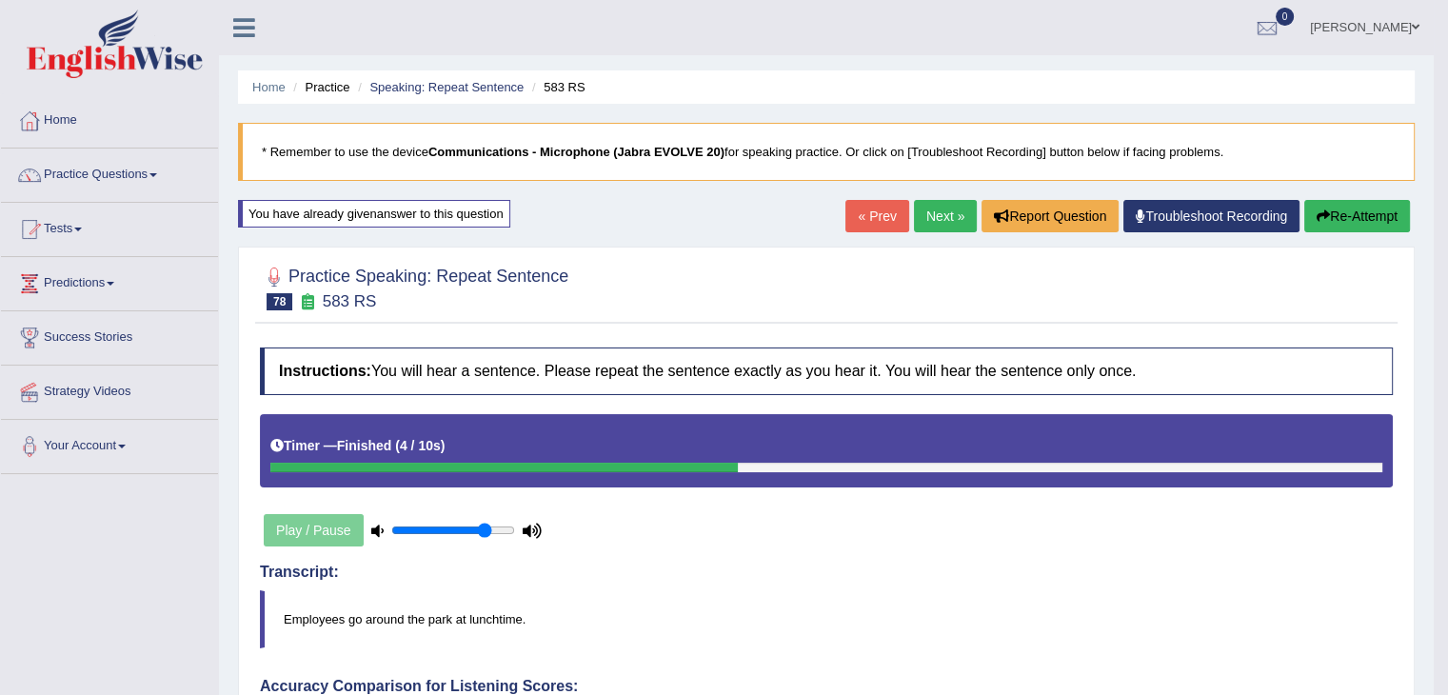
click at [126, 167] on link "Practice Questions" at bounding box center [109, 172] width 217 height 48
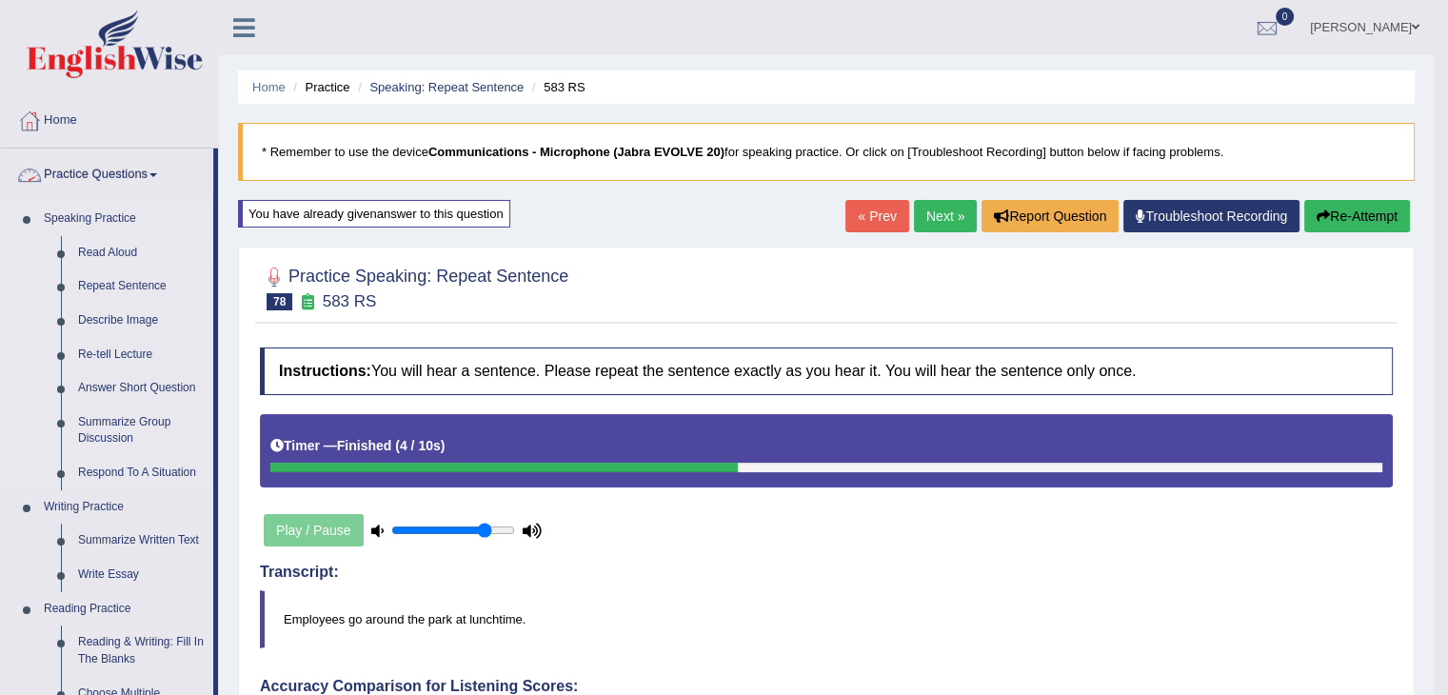
click at [76, 250] on link "Read Aloud" at bounding box center [141, 253] width 144 height 34
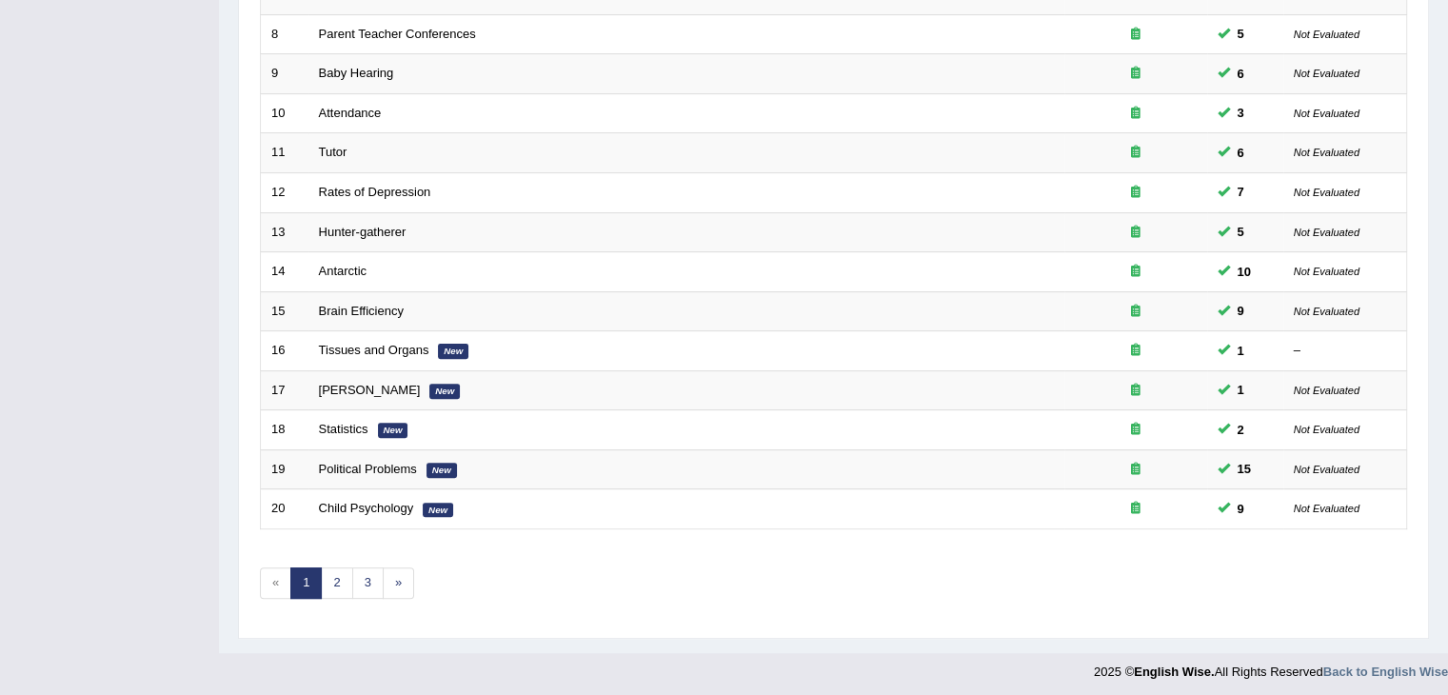
scroll to position [560, 0]
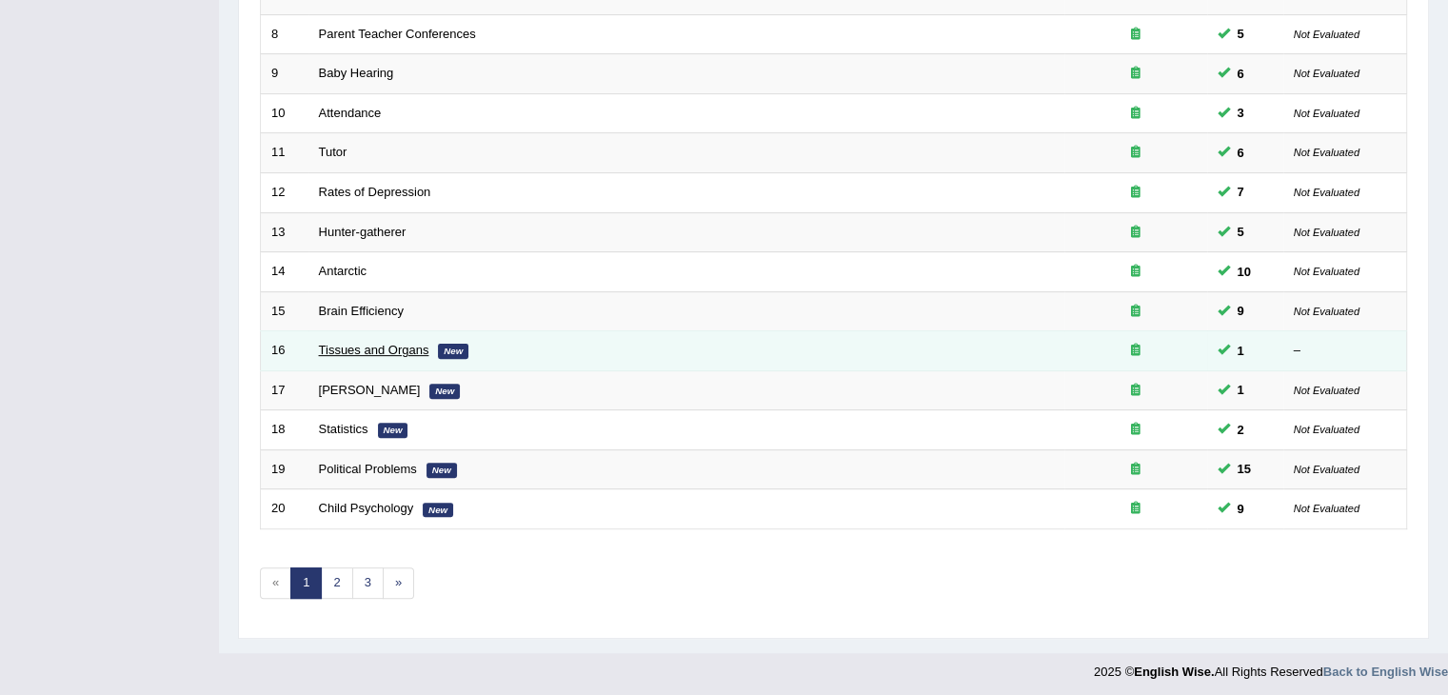
click at [334, 350] on link "Tissues and Organs" at bounding box center [374, 350] width 110 height 14
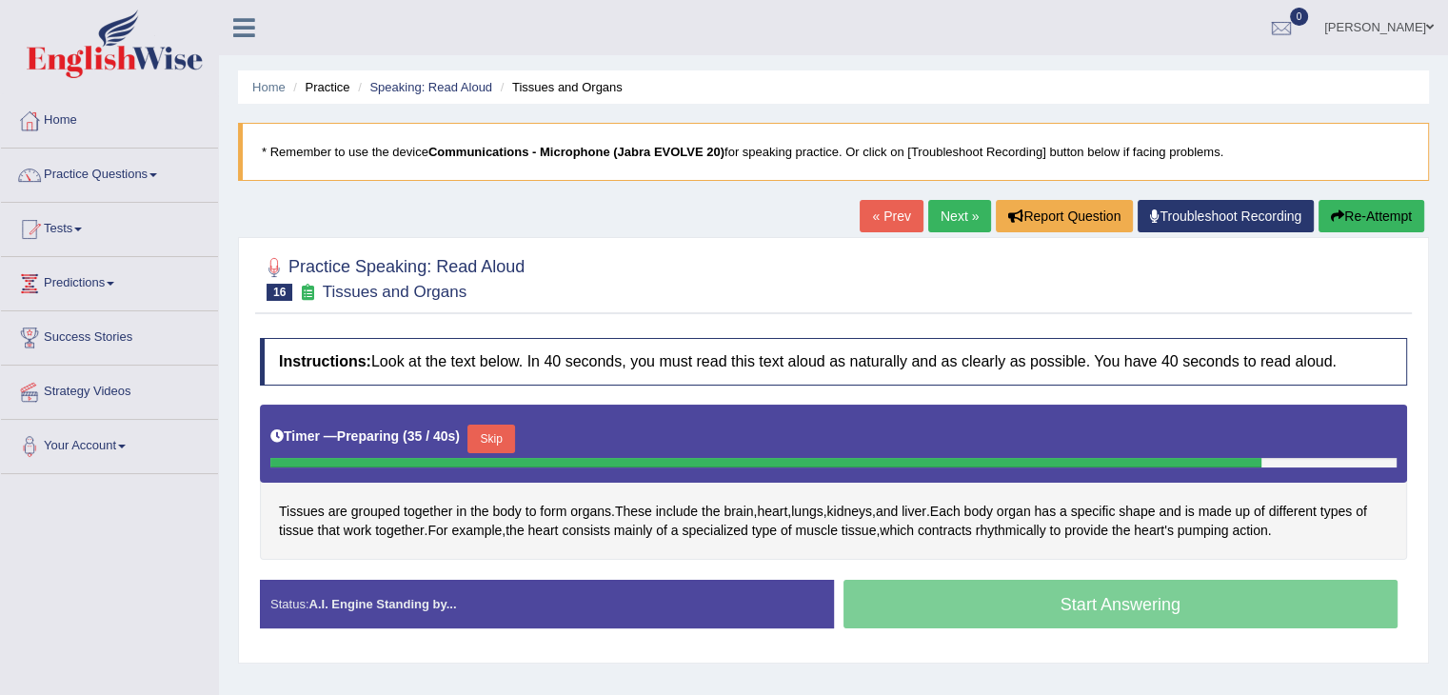
click at [514, 442] on button "Skip" at bounding box center [491, 438] width 48 height 29
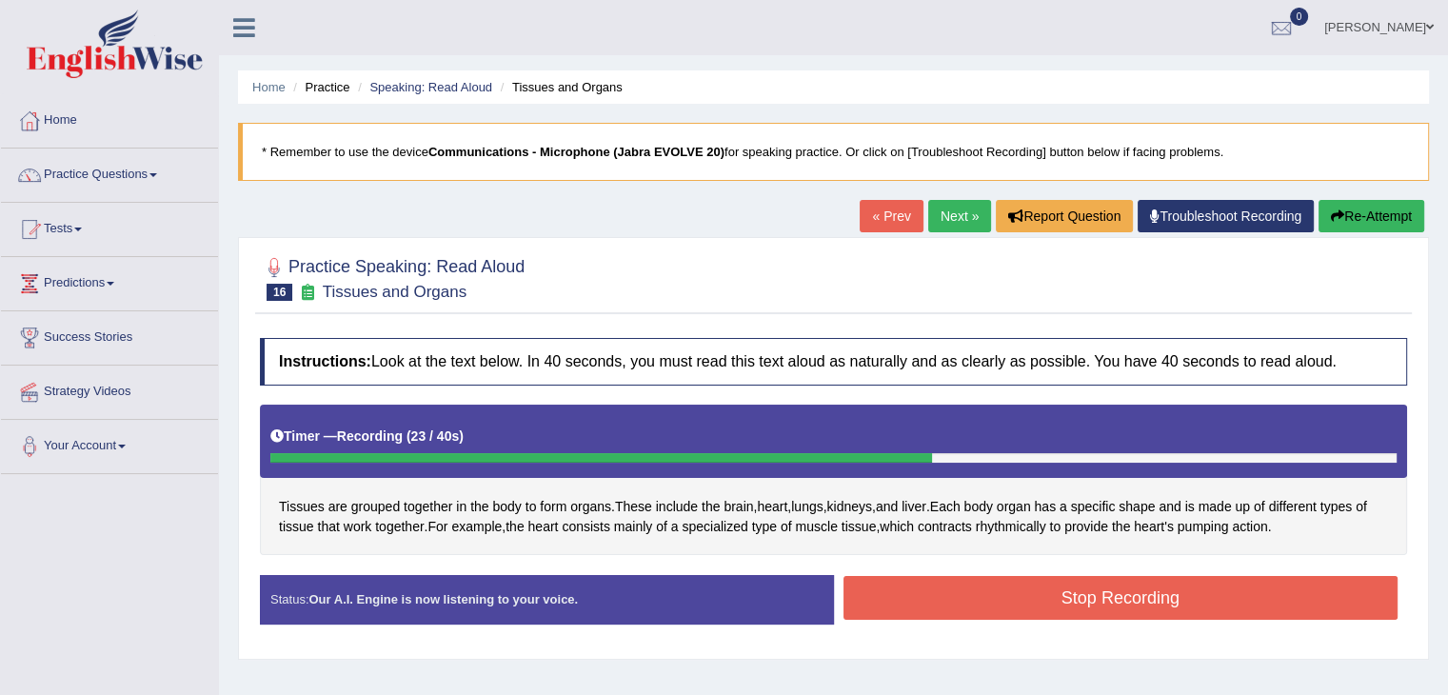
click at [1129, 586] on button "Stop Recording" at bounding box center [1120, 598] width 555 height 44
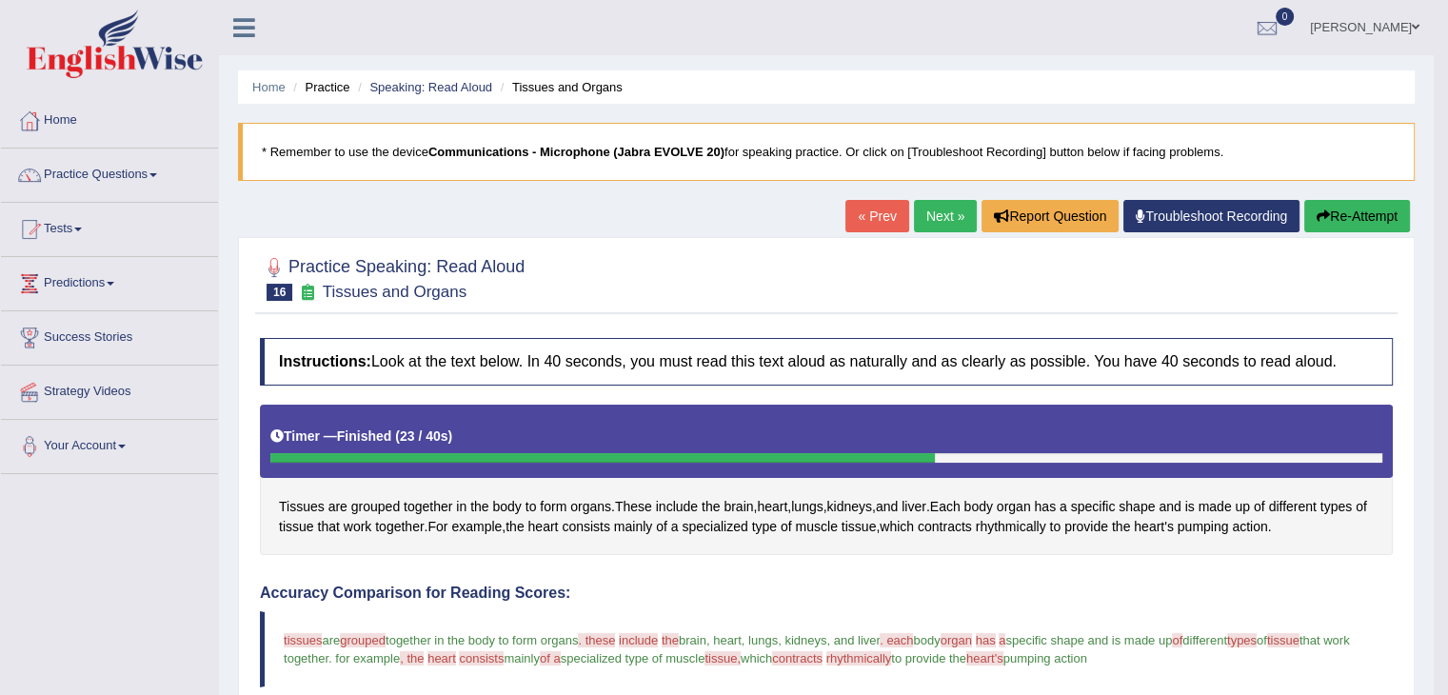
click at [936, 206] on link "Next »" at bounding box center [945, 216] width 63 height 32
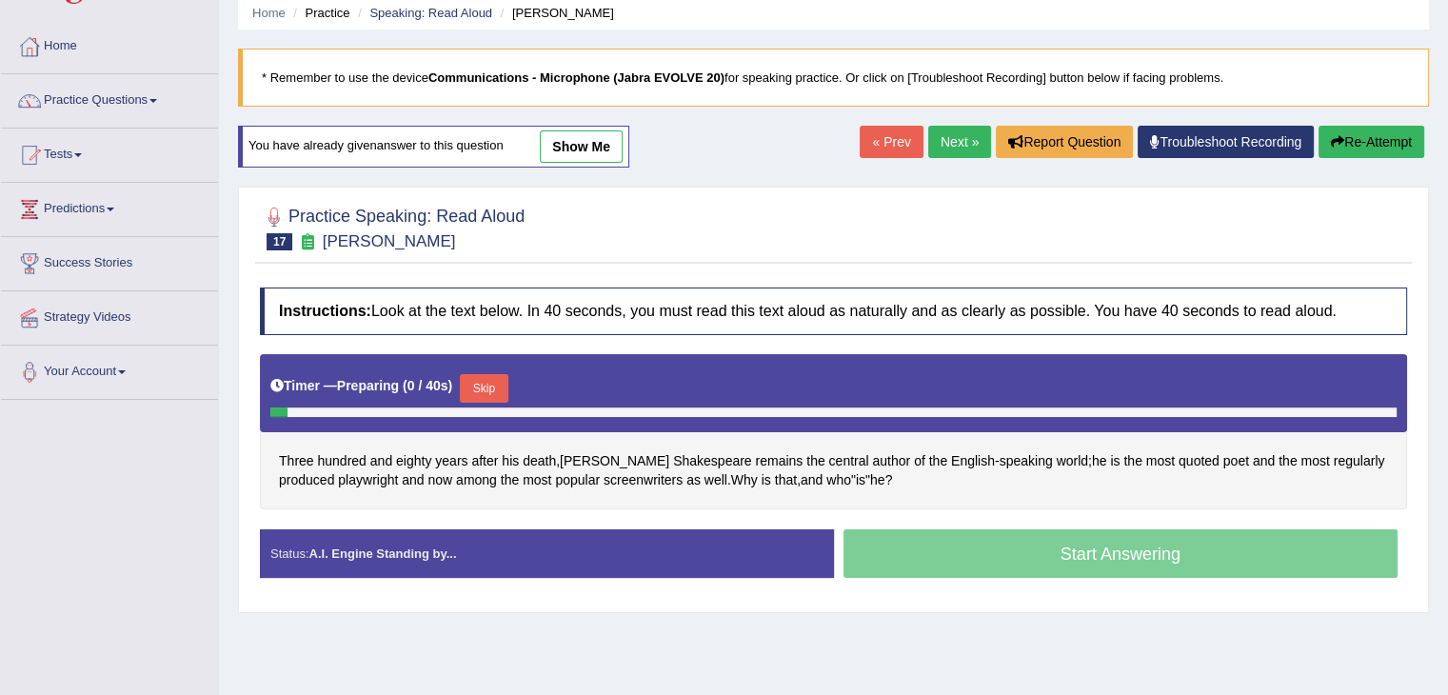
scroll to position [142, 0]
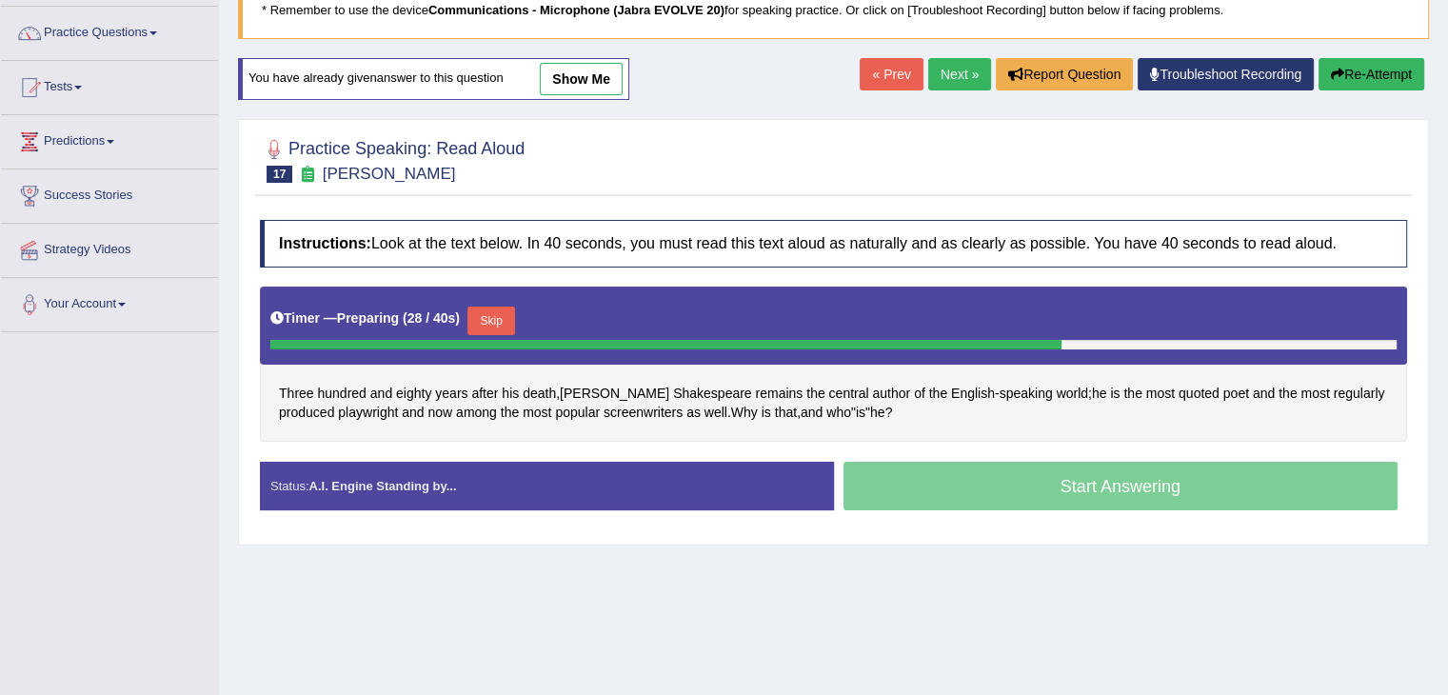
click at [499, 317] on button "Skip" at bounding box center [491, 320] width 48 height 29
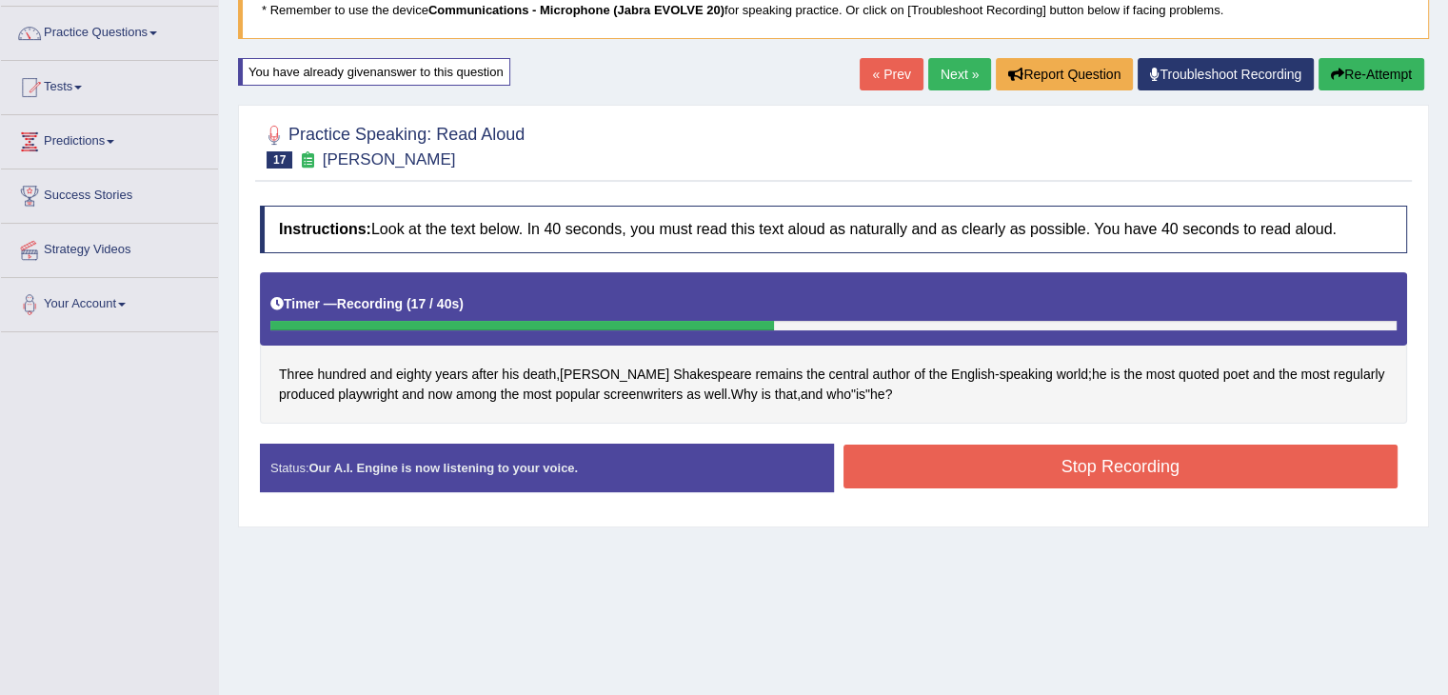
click at [1238, 468] on button "Stop Recording" at bounding box center [1120, 466] width 555 height 44
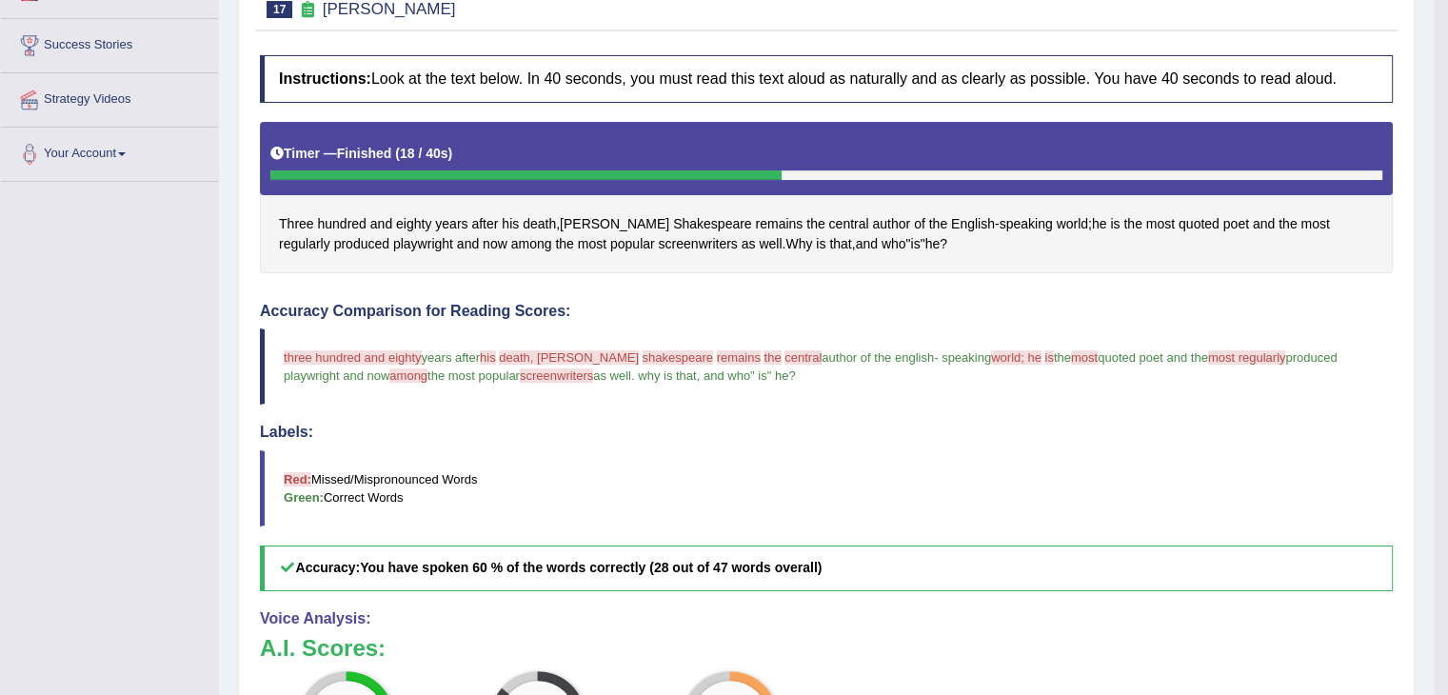
scroll to position [0, 0]
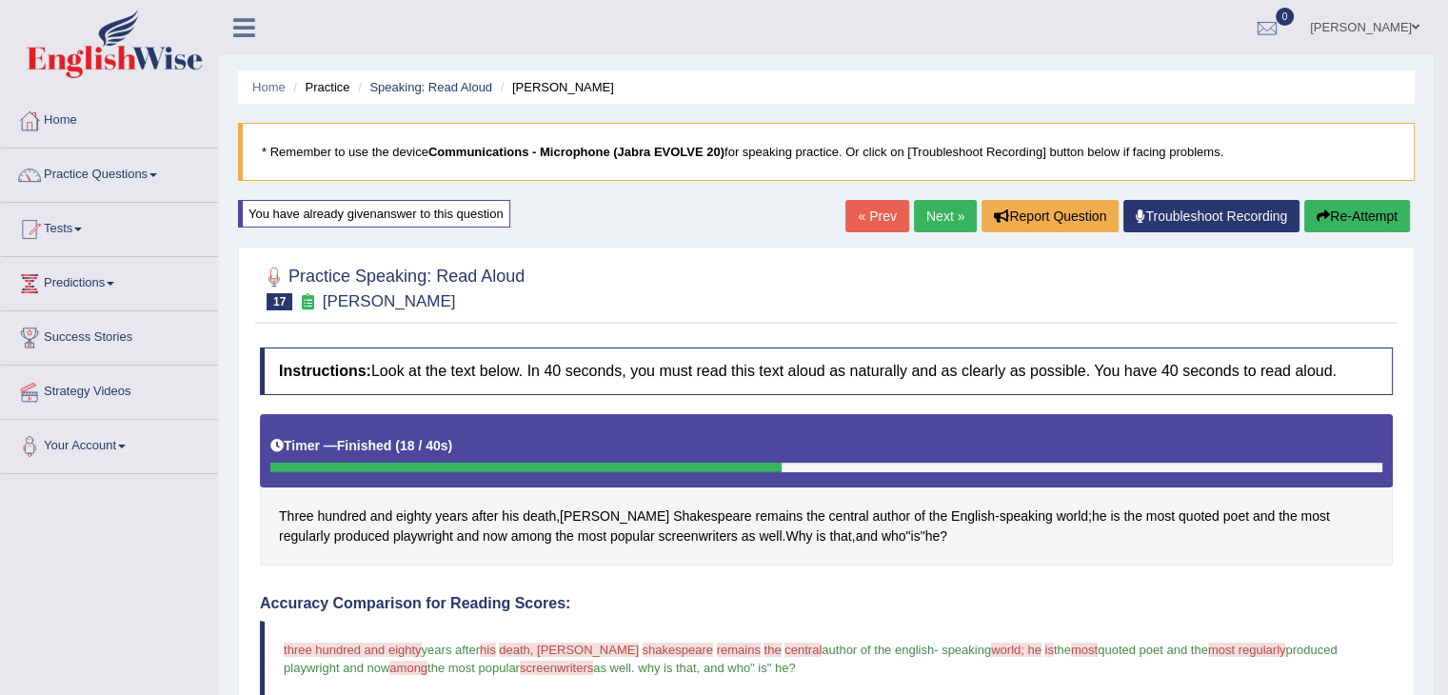
click at [929, 207] on link "Next »" at bounding box center [945, 216] width 63 height 32
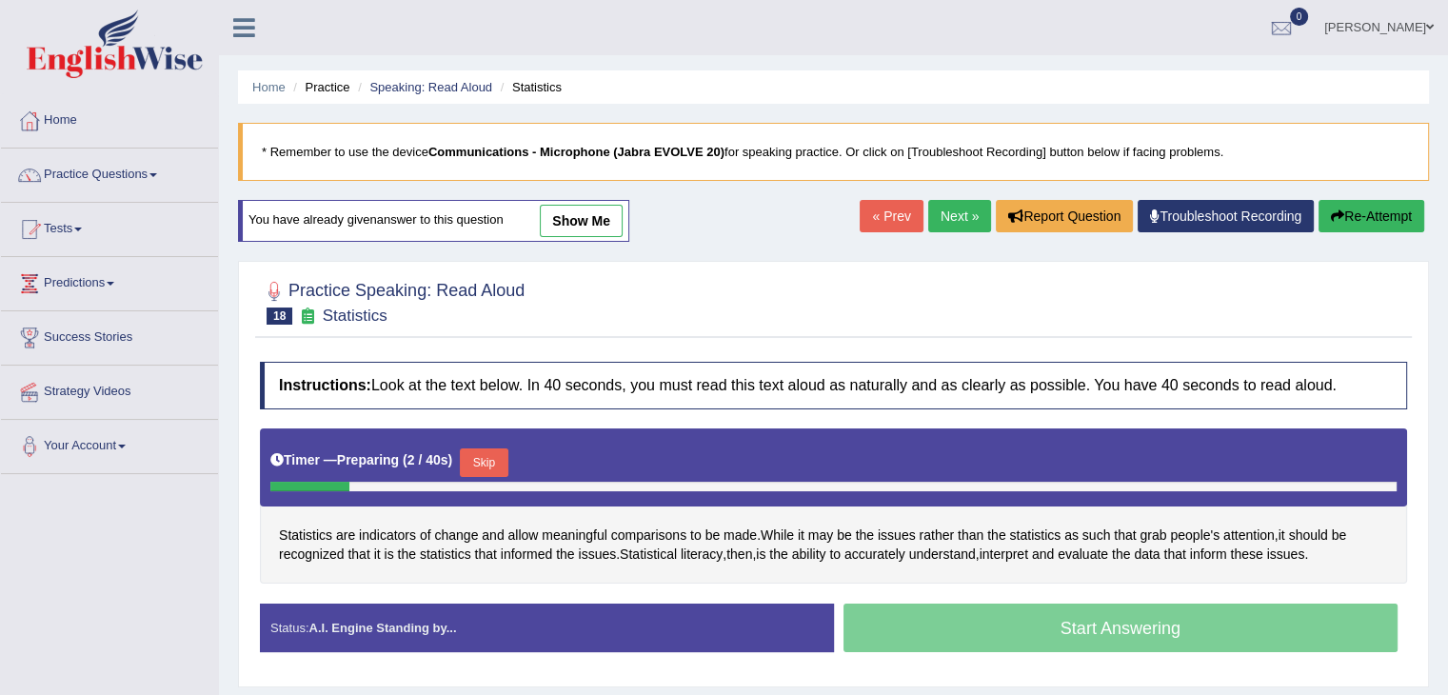
click at [579, 229] on link "show me" at bounding box center [581, 221] width 83 height 32
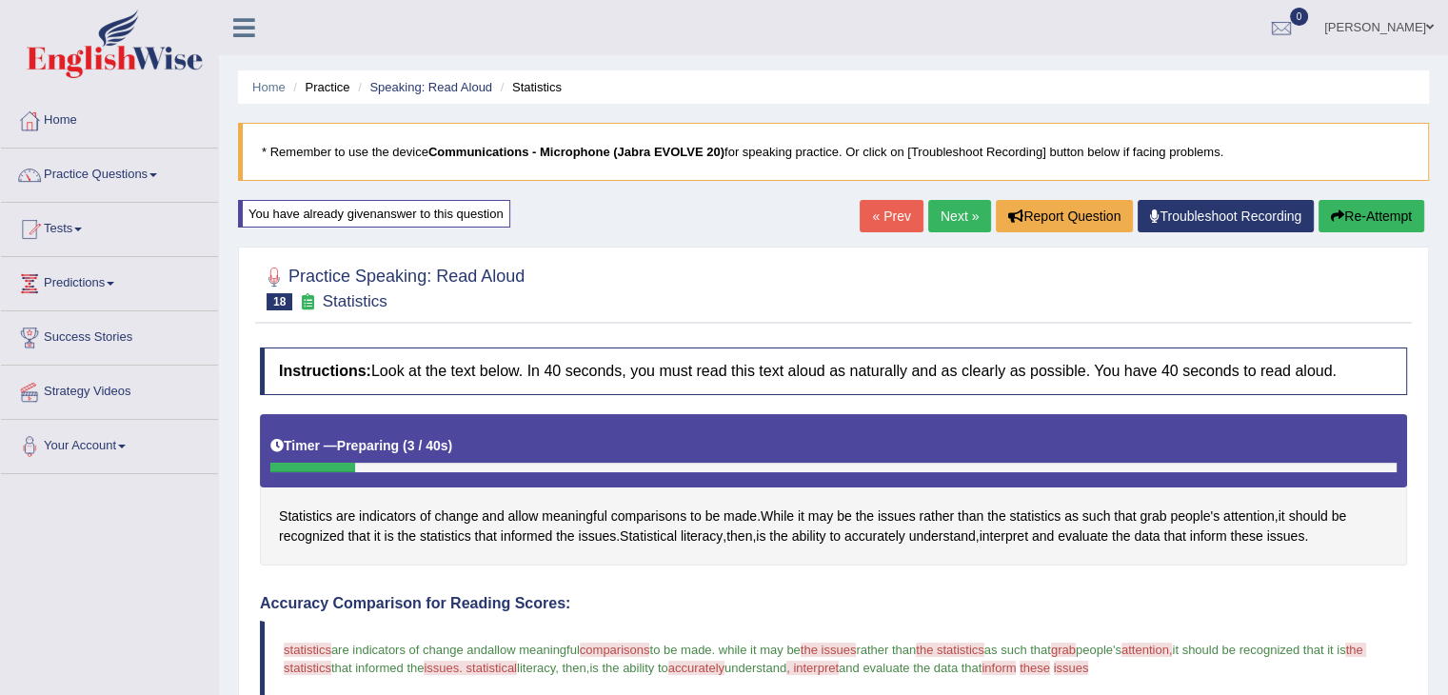
click at [1366, 222] on button "Re-Attempt" at bounding box center [1371, 216] width 106 height 32
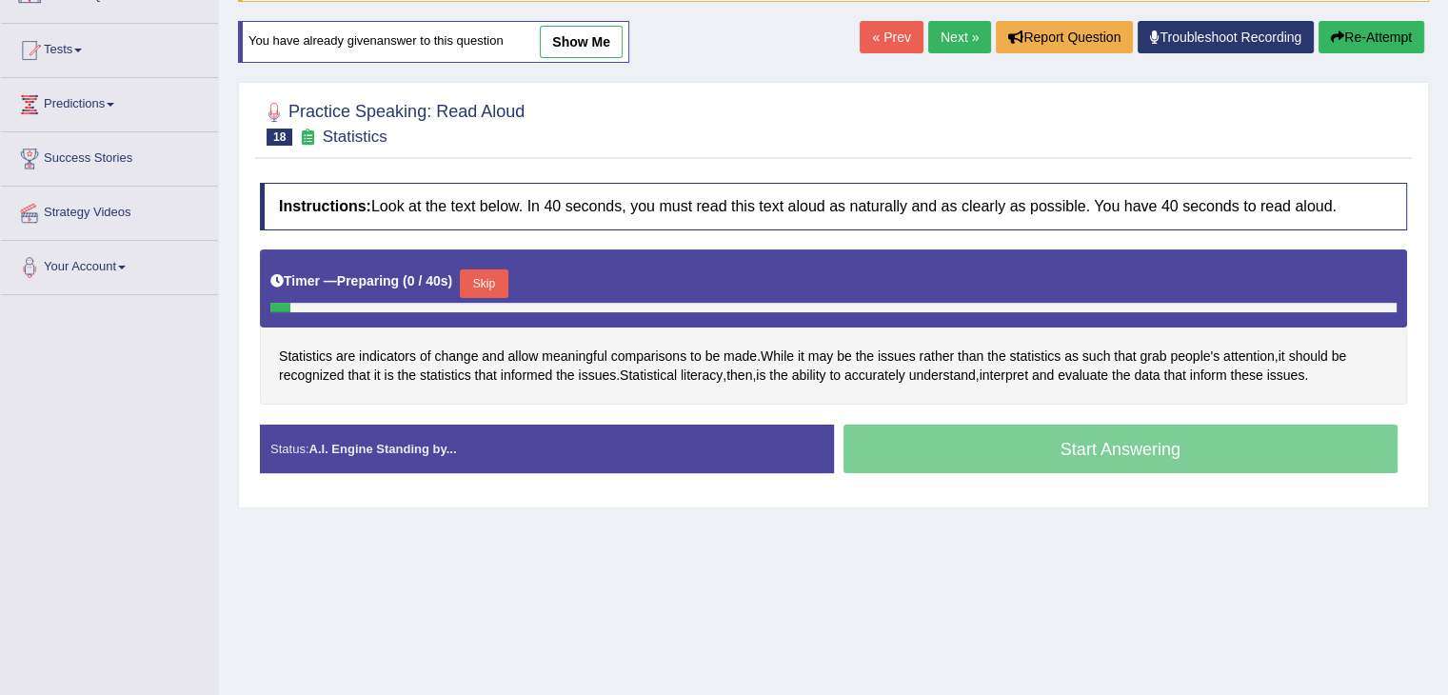
scroll to position [183, 0]
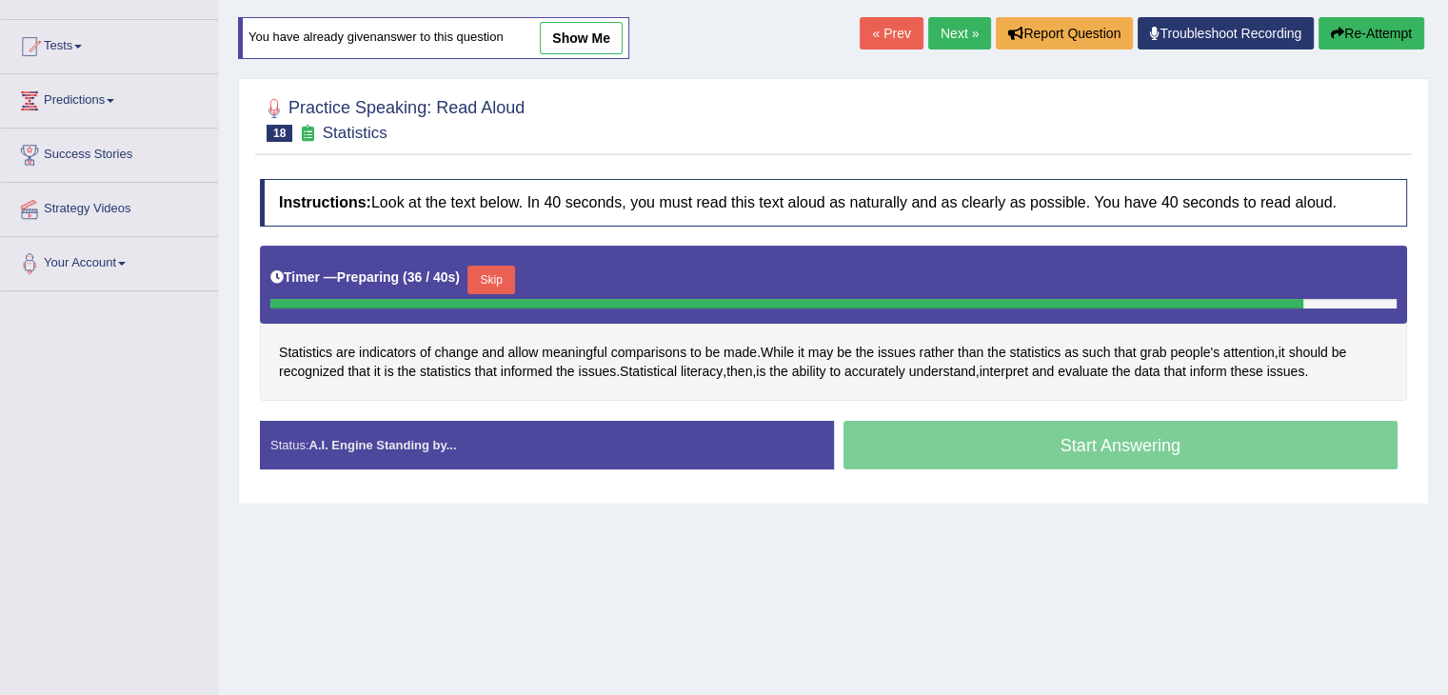
click at [506, 274] on button "Skip" at bounding box center [491, 280] width 48 height 29
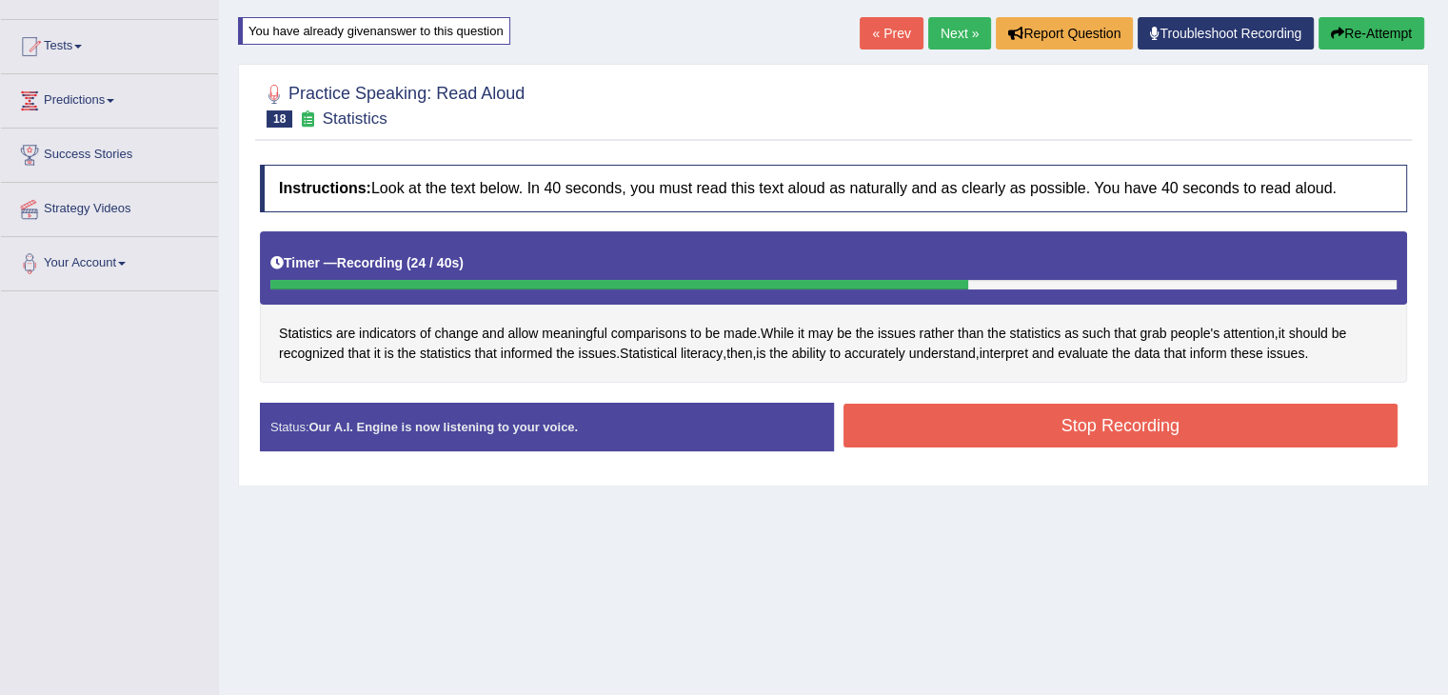
click at [1005, 415] on button "Stop Recording" at bounding box center [1120, 426] width 555 height 44
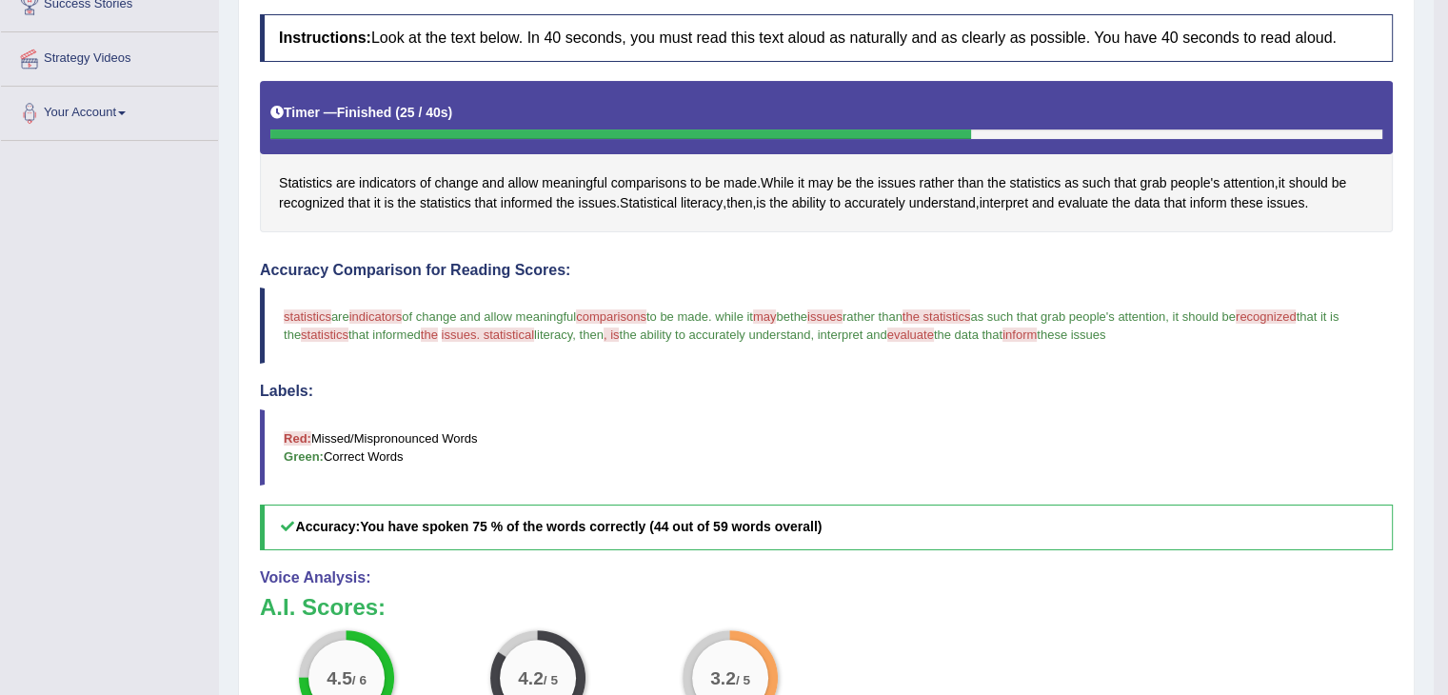
scroll to position [0, 0]
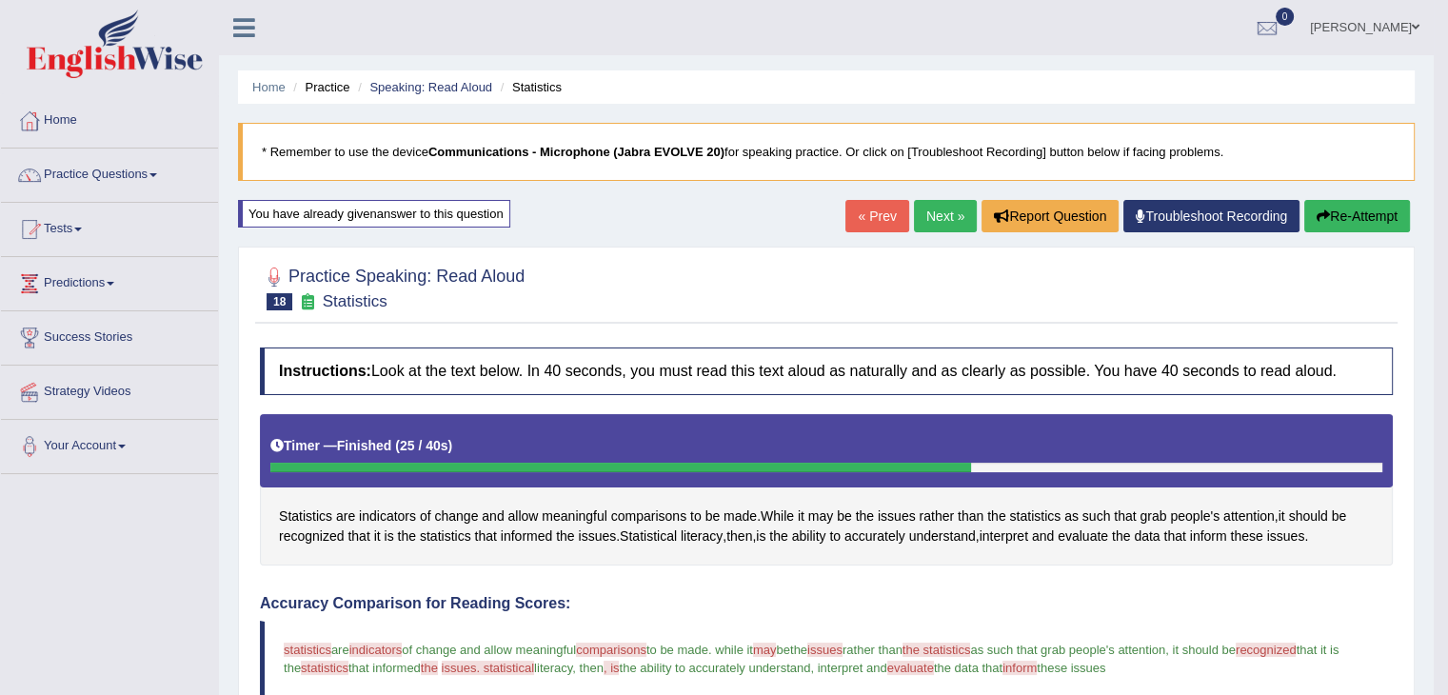
click at [936, 200] on link "Next »" at bounding box center [945, 216] width 63 height 32
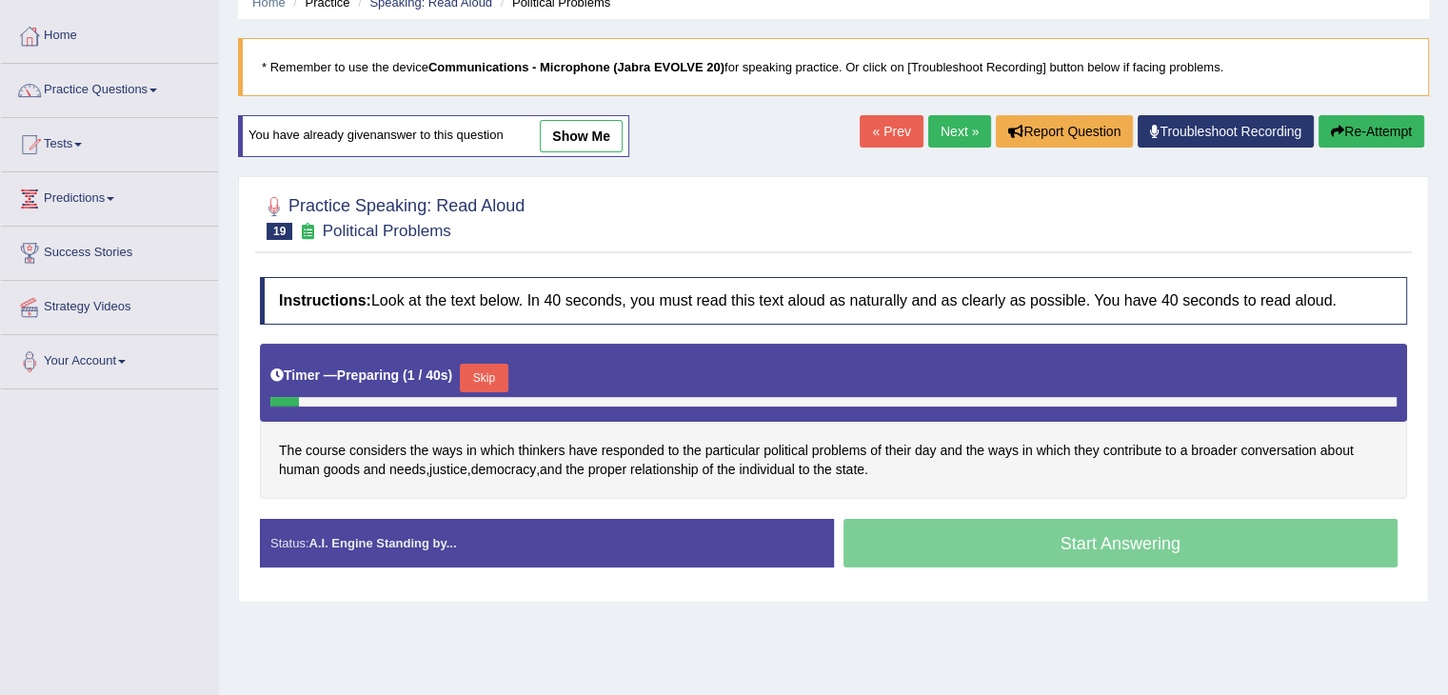
scroll to position [198, 0]
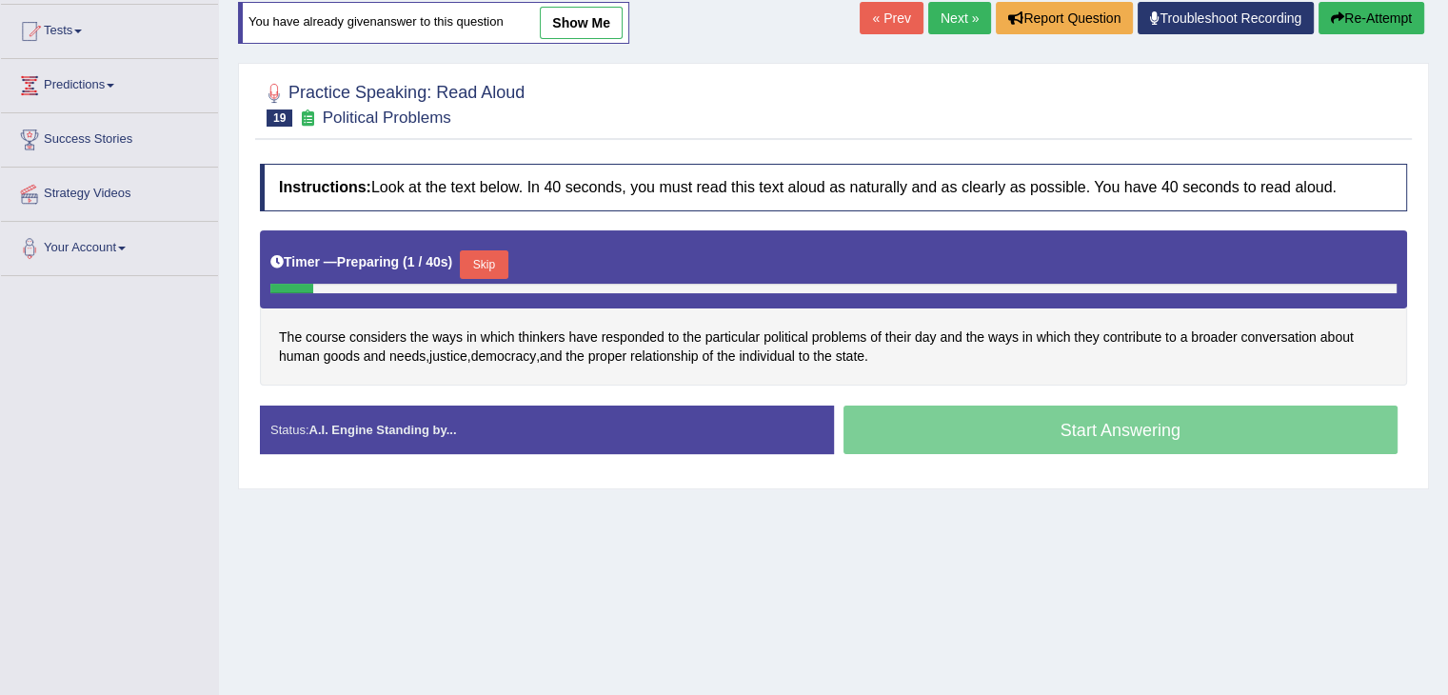
click at [621, 20] on link "show me" at bounding box center [581, 23] width 83 height 32
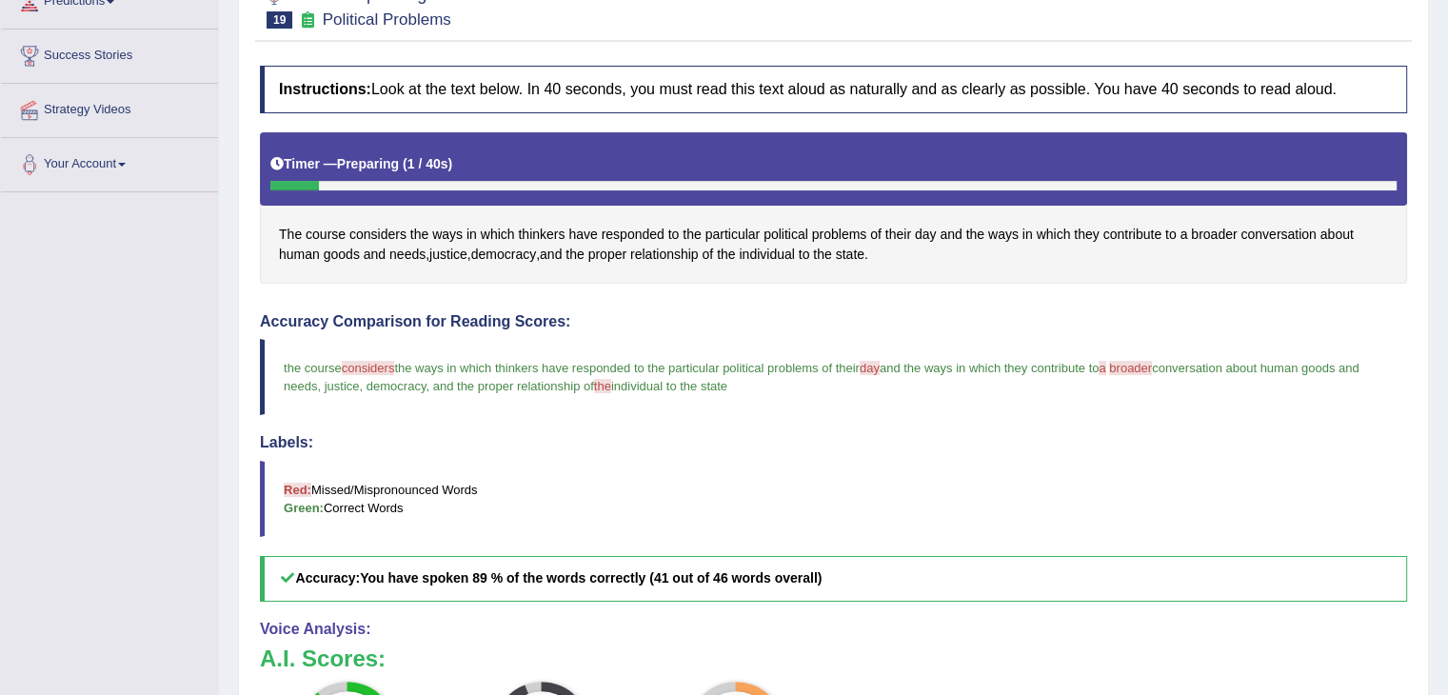
scroll to position [0, 0]
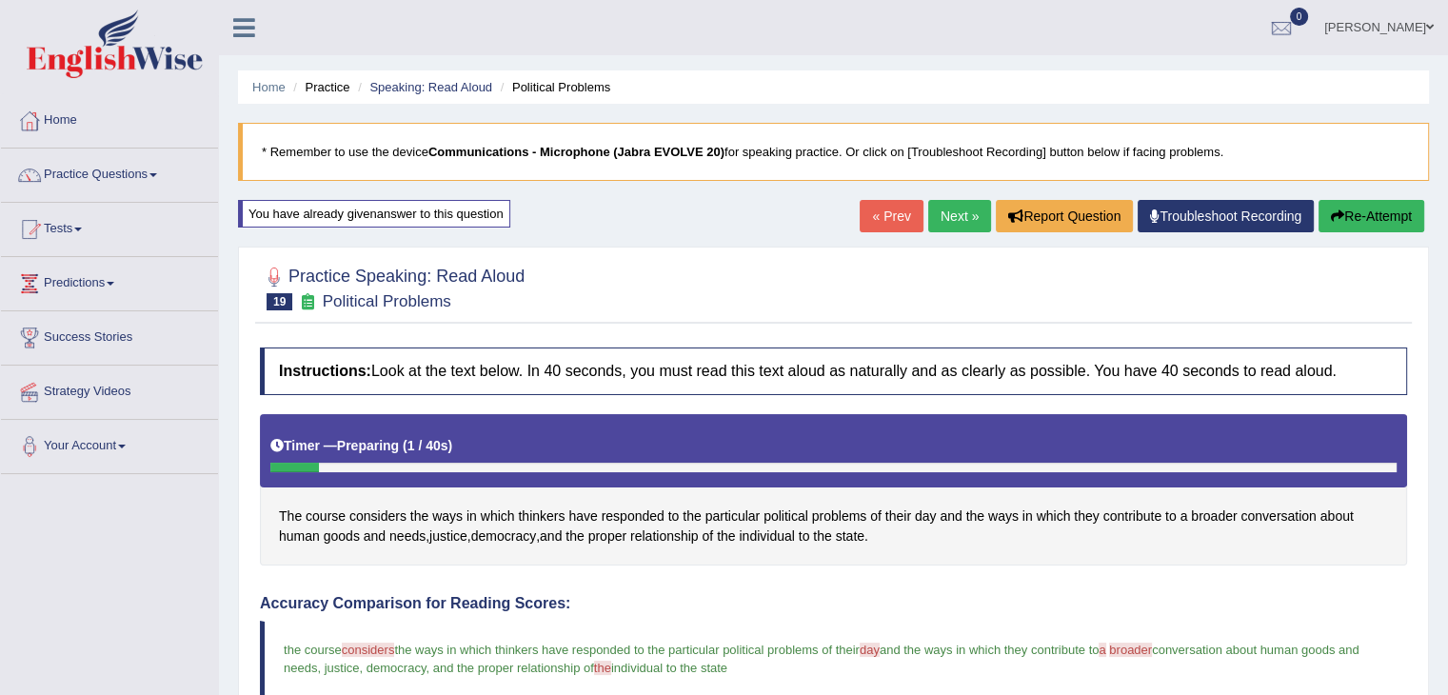
click at [1360, 225] on button "Re-Attempt" at bounding box center [1371, 216] width 106 height 32
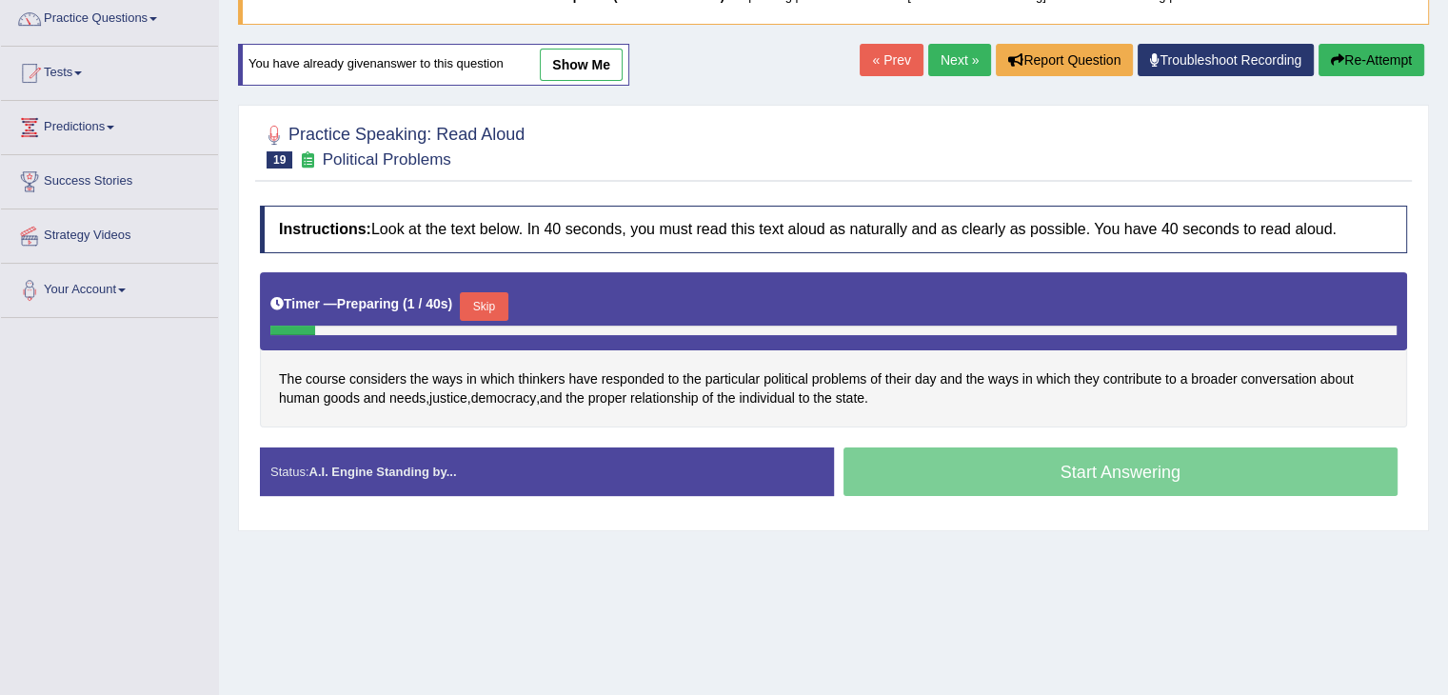
scroll to position [159, 0]
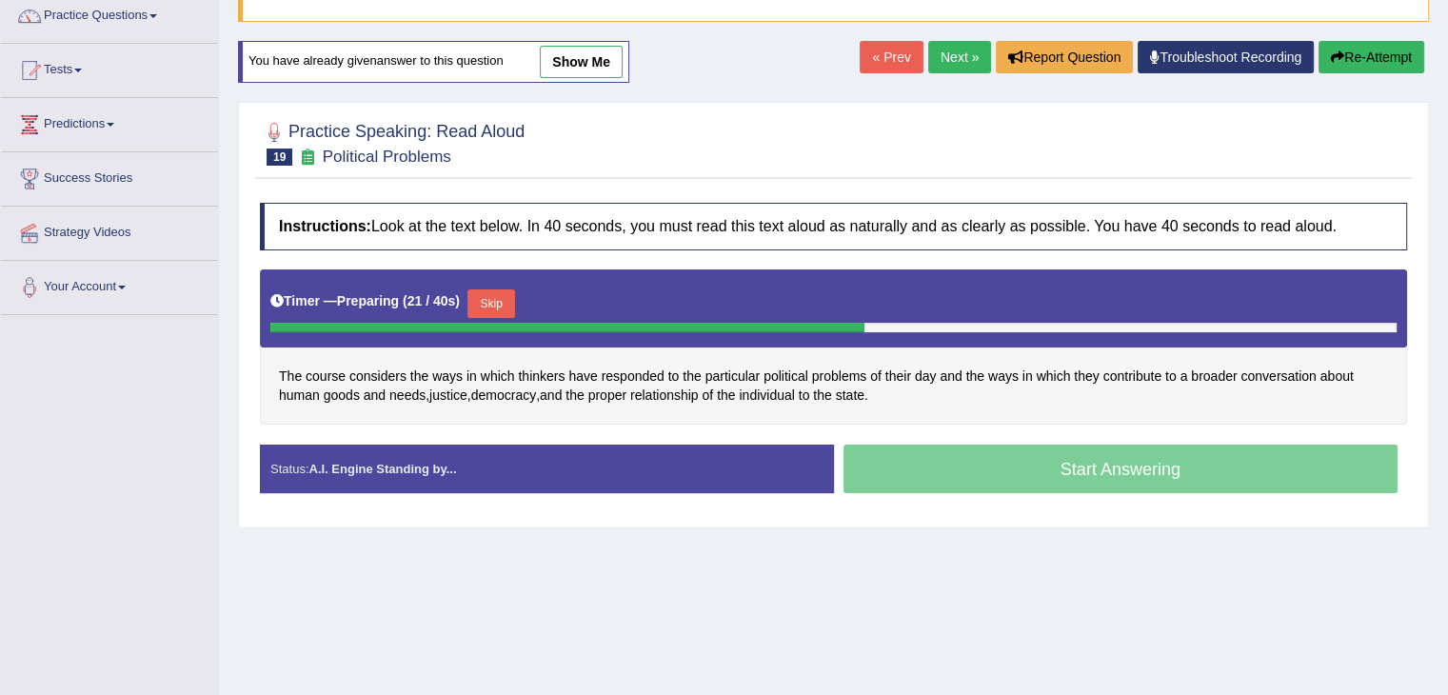
click at [513, 300] on button "Skip" at bounding box center [491, 303] width 48 height 29
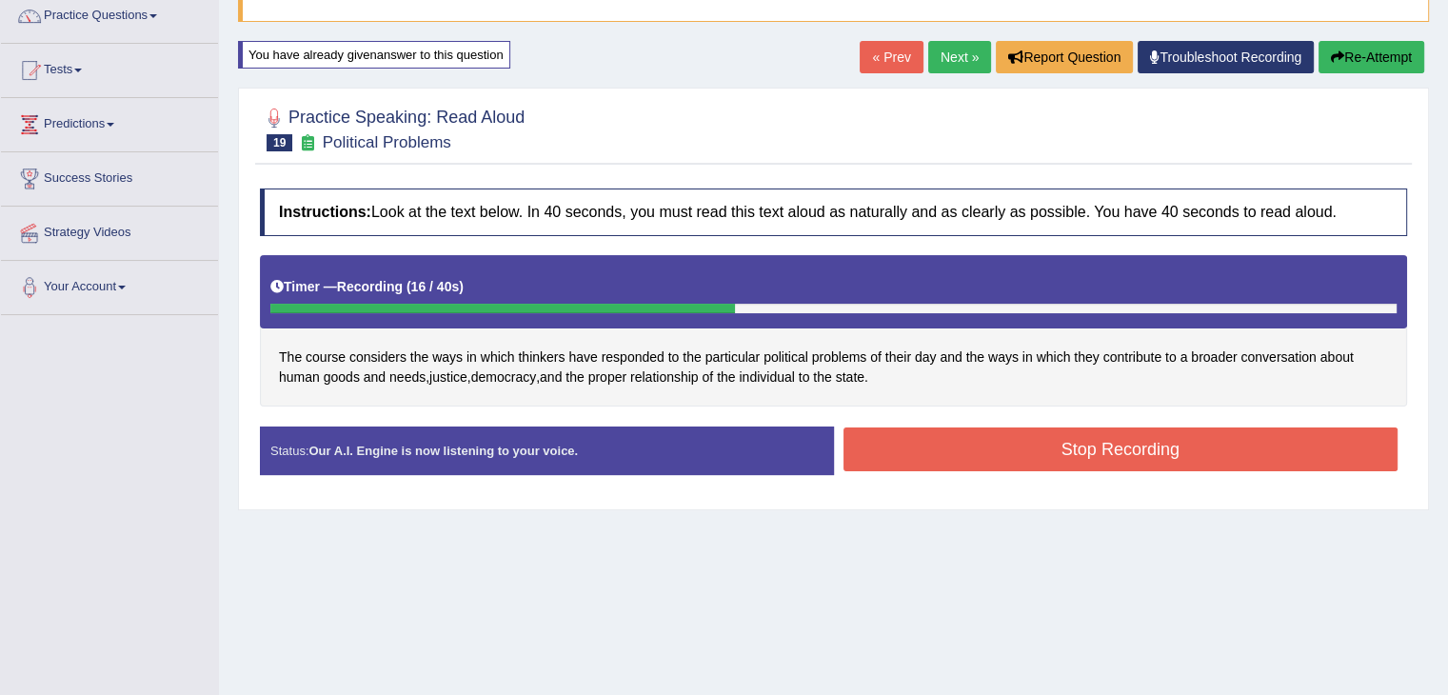
click at [1098, 470] on div "Stop Recording" at bounding box center [1121, 451] width 574 height 49
click at [1062, 449] on button "Stop Recording" at bounding box center [1120, 449] width 555 height 44
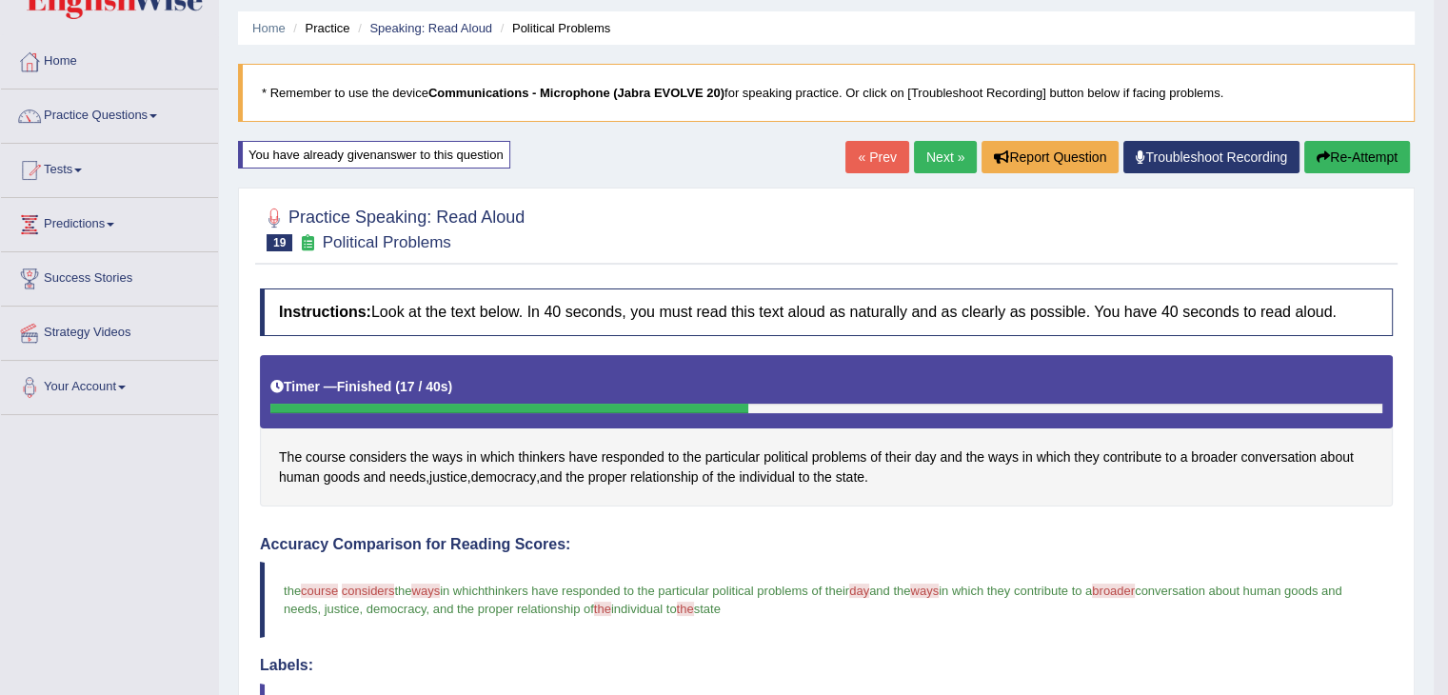
scroll to position [0, 0]
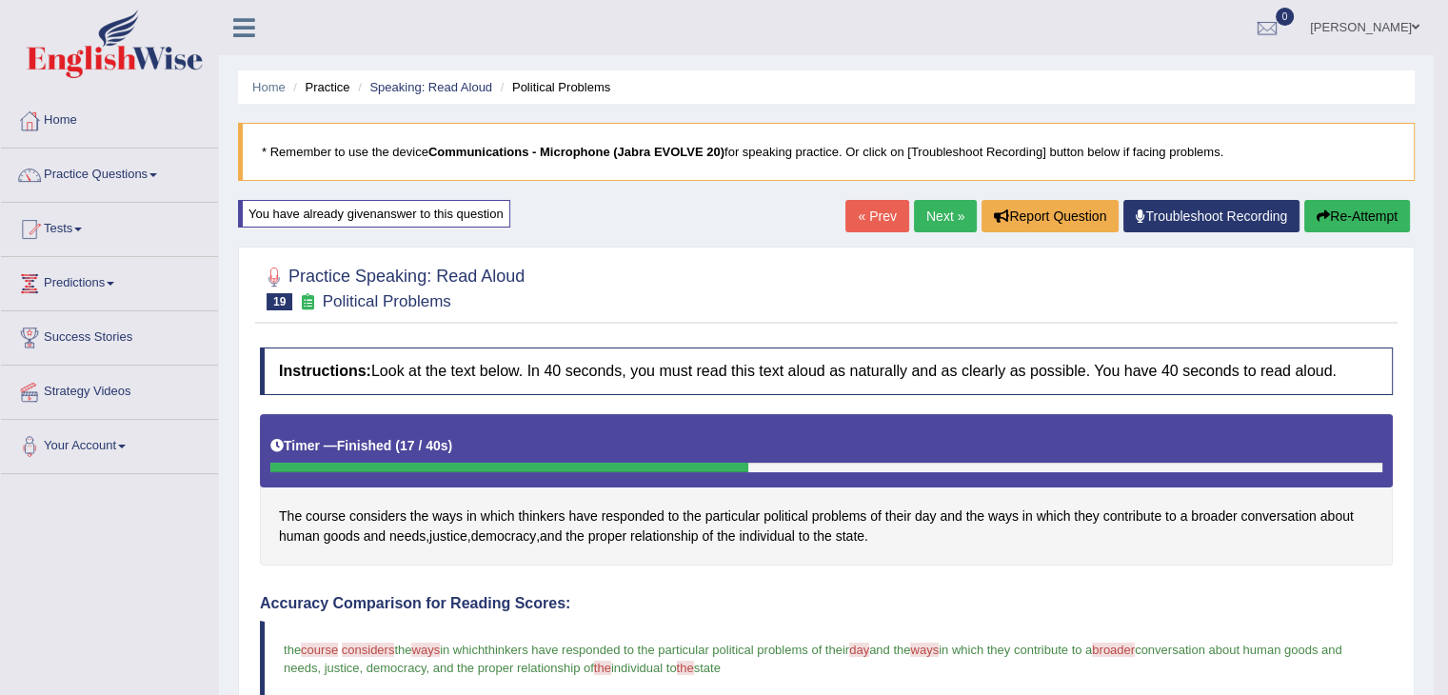
click at [950, 219] on link "Next »" at bounding box center [945, 216] width 63 height 32
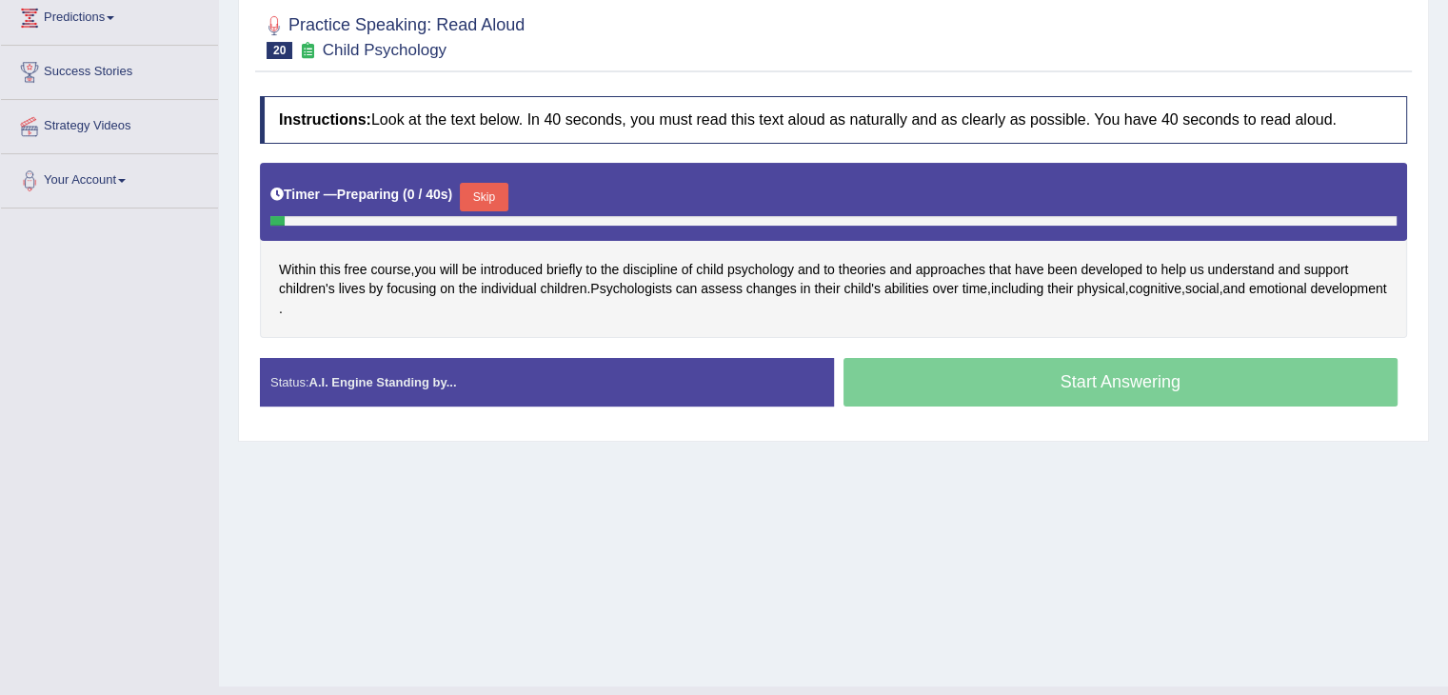
scroll to position [305, 0]
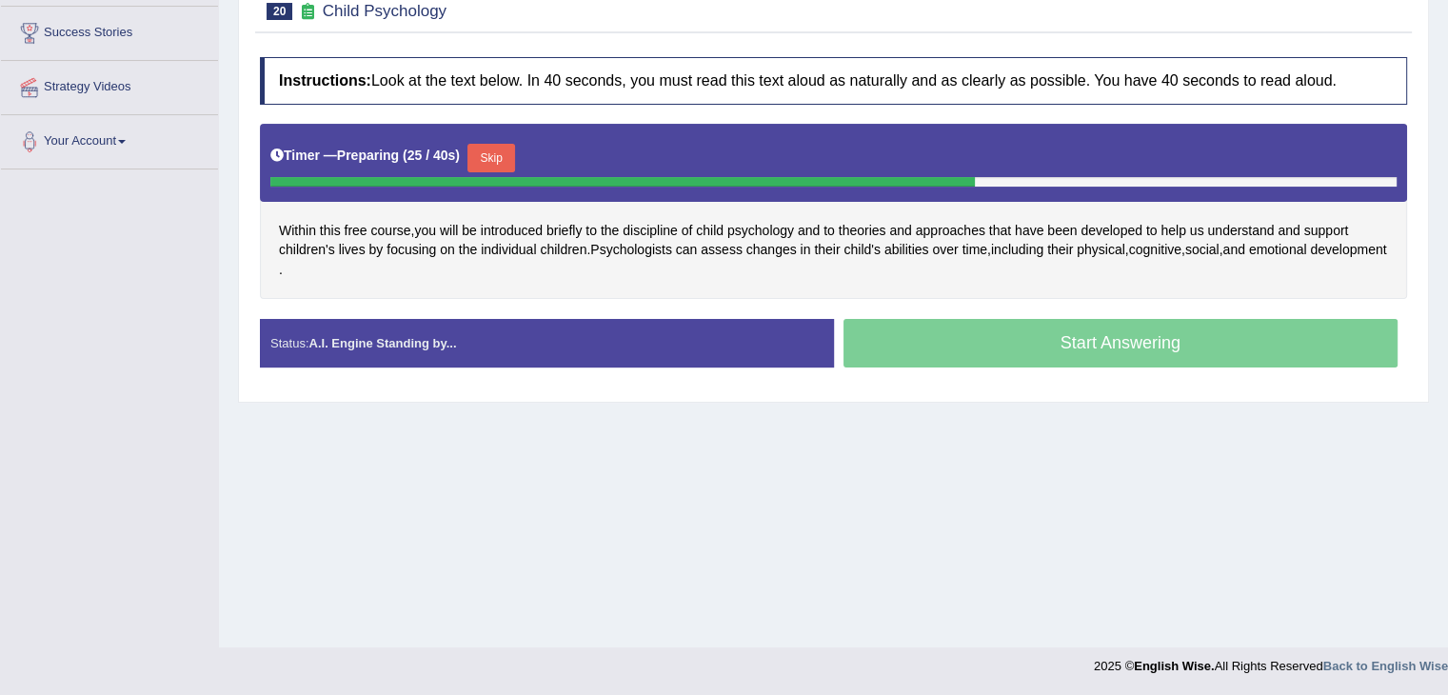
click at [485, 144] on button "Skip" at bounding box center [491, 158] width 48 height 29
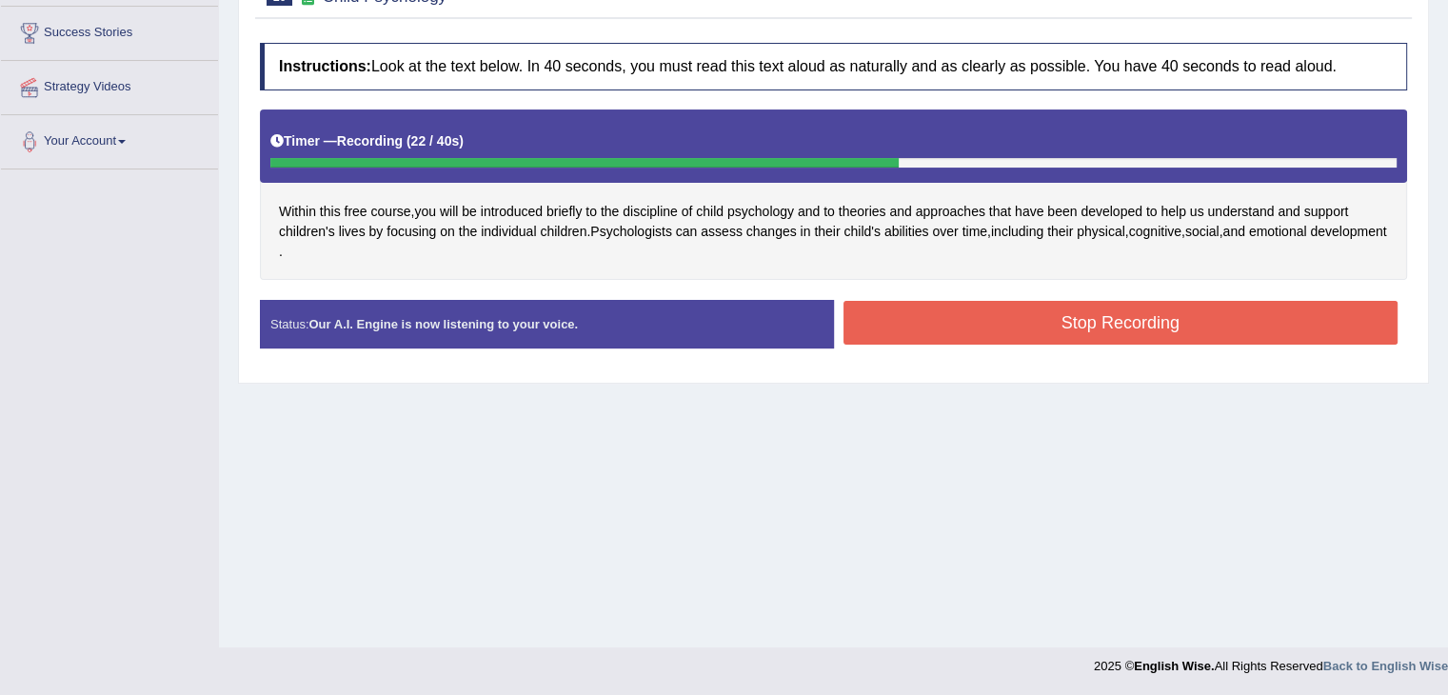
click at [1047, 334] on button "Stop Recording" at bounding box center [1120, 323] width 555 height 44
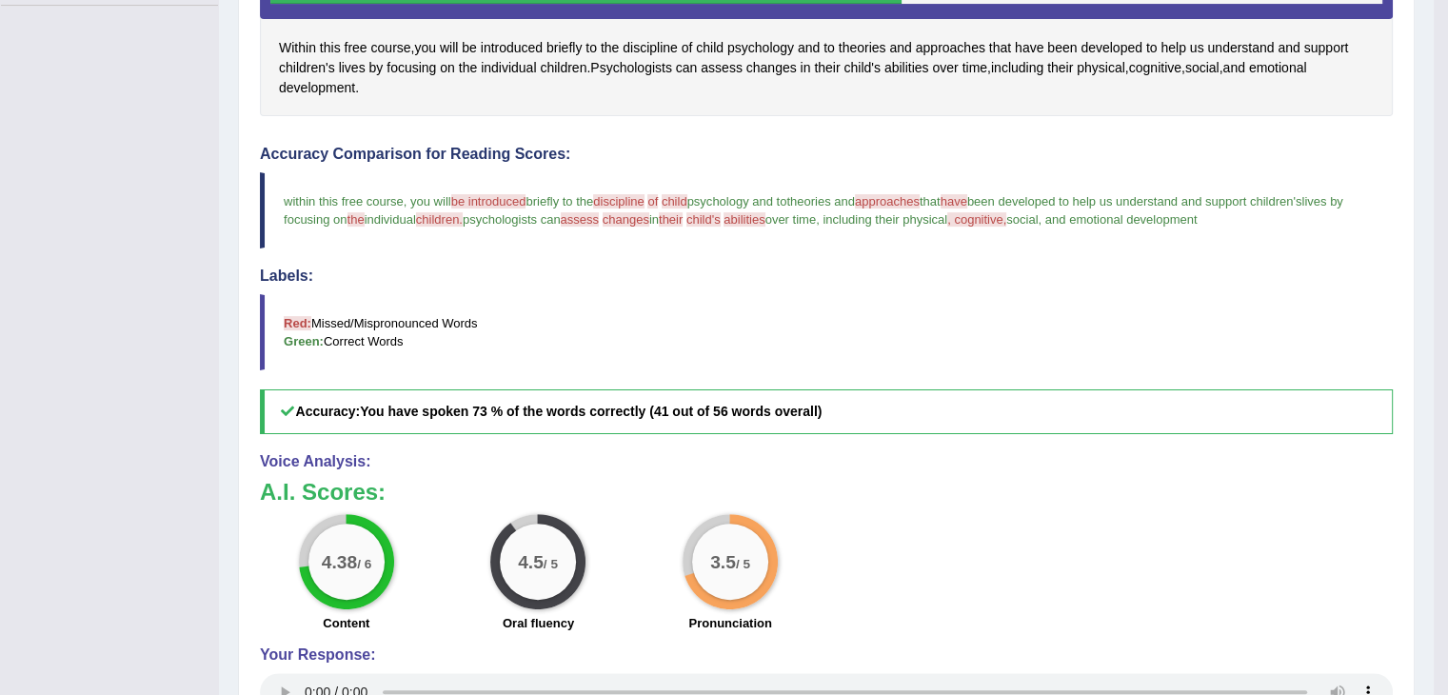
scroll to position [0, 0]
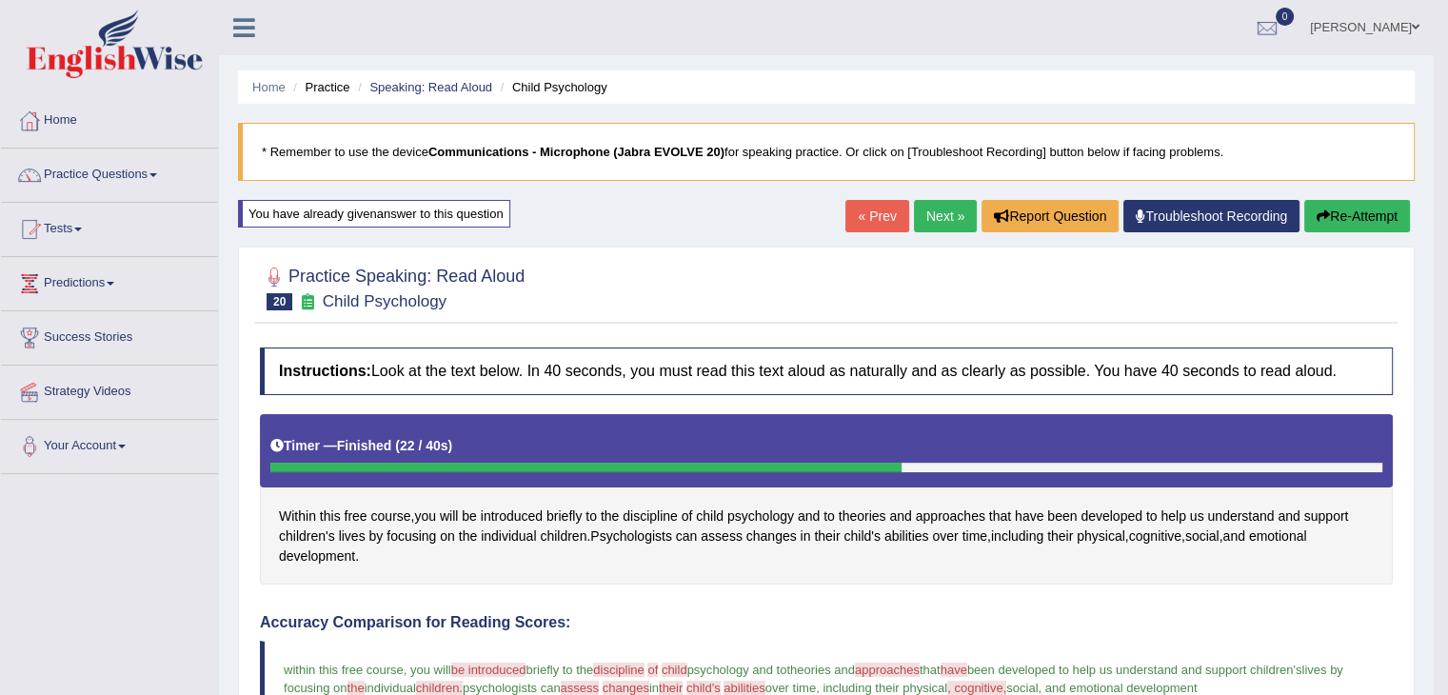
click at [936, 228] on link "Next »" at bounding box center [945, 216] width 63 height 32
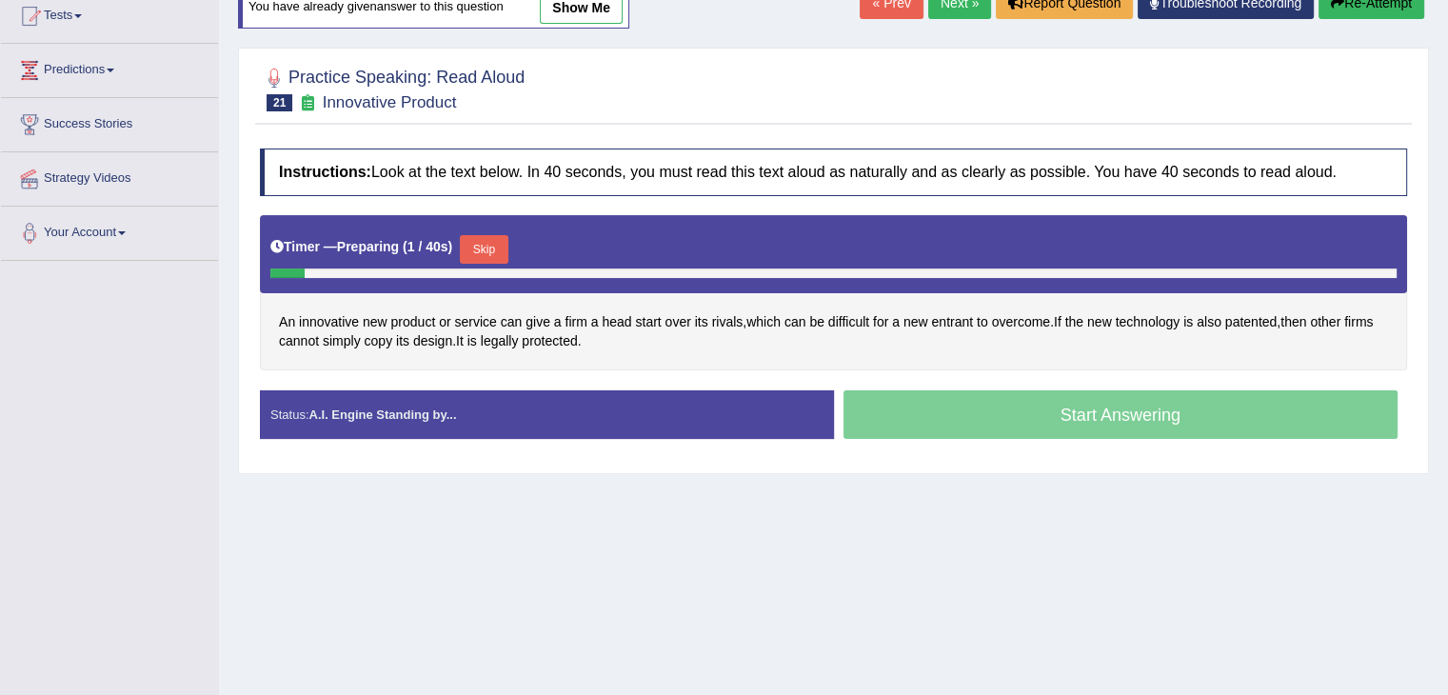
scroll to position [223, 0]
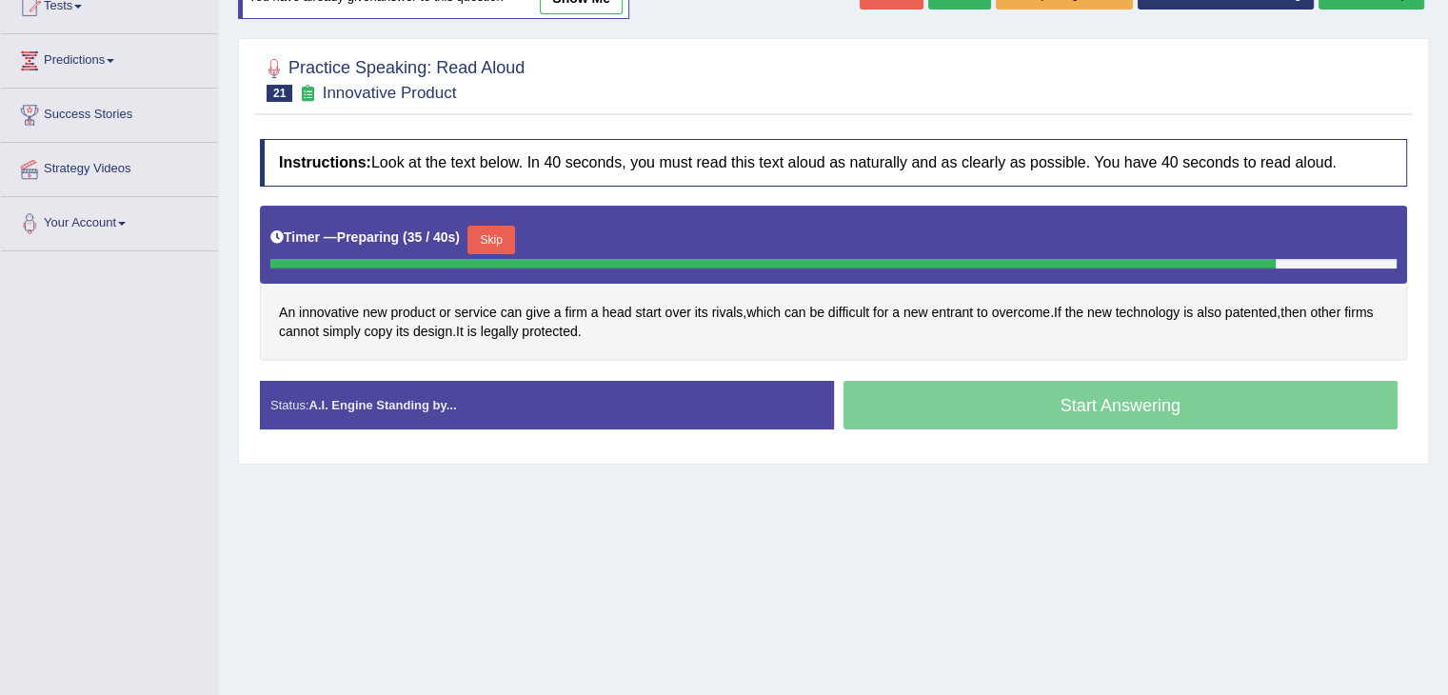
click at [499, 233] on button "Skip" at bounding box center [491, 240] width 48 height 29
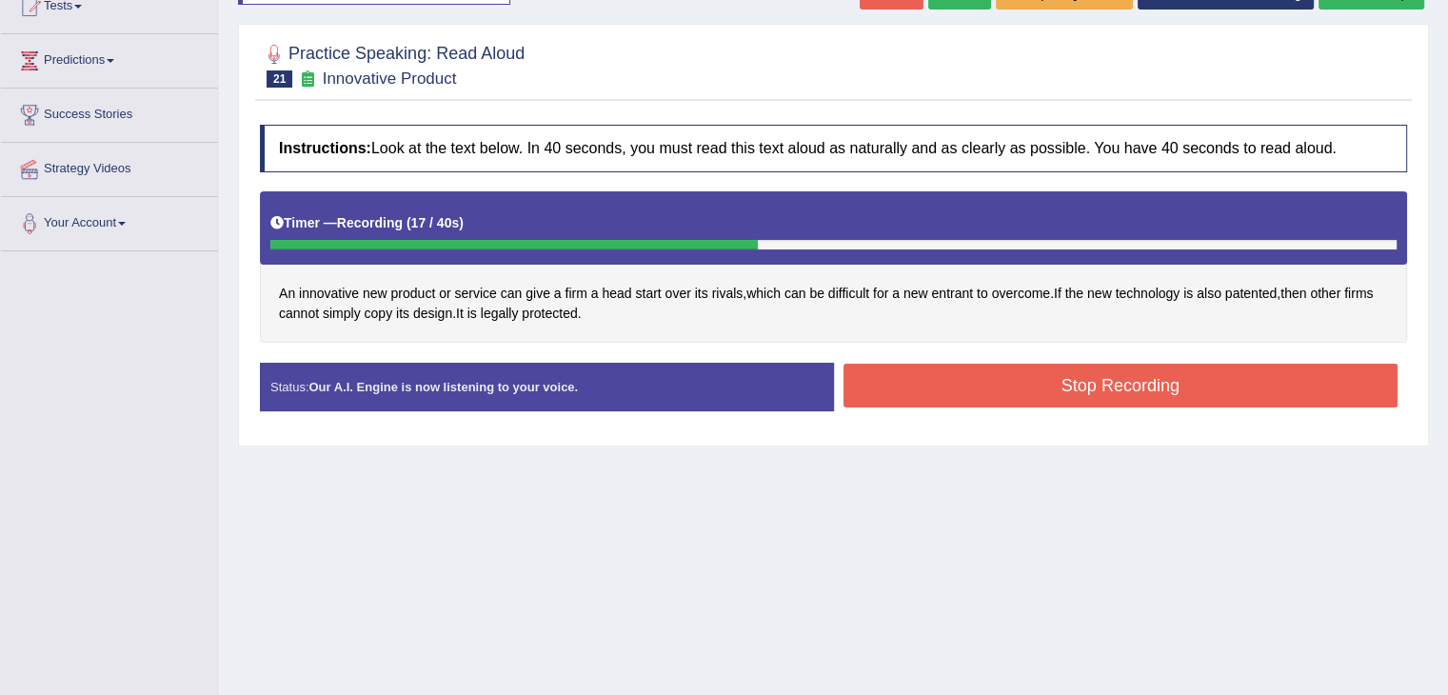
click at [986, 370] on button "Stop Recording" at bounding box center [1120, 386] width 555 height 44
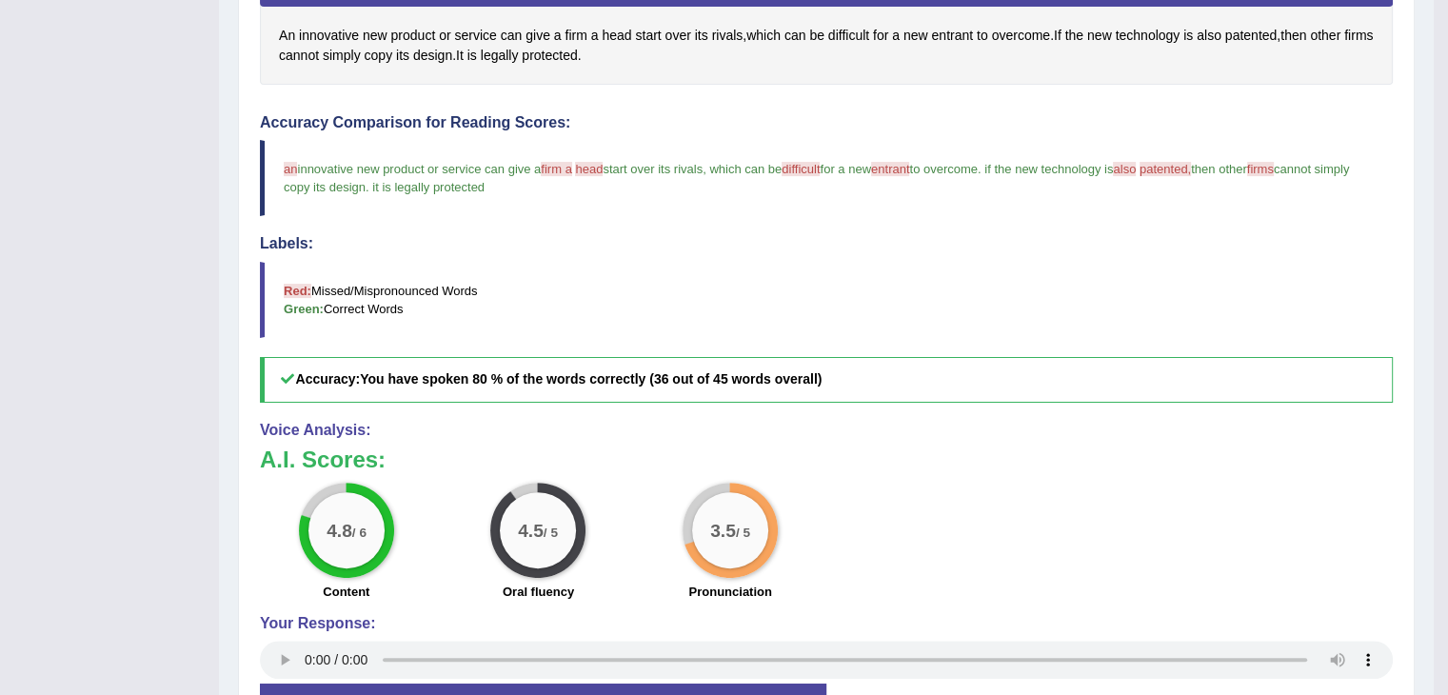
scroll to position [613, 0]
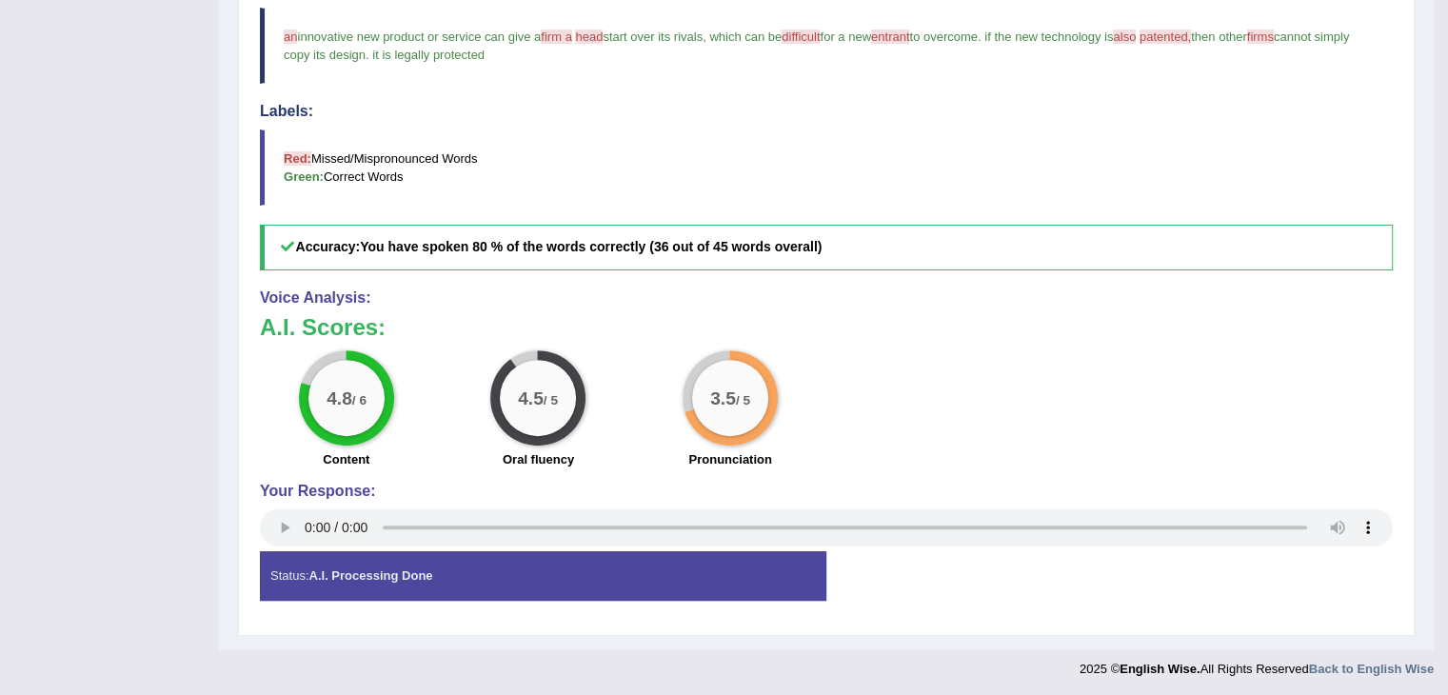
click at [556, 30] on span "firm a" at bounding box center [556, 37] width 31 height 14
click at [1028, 266] on h5 "Accuracy: You have spoken 80 % of the words correctly (36 out of 45 words overa…" at bounding box center [826, 247] width 1133 height 45
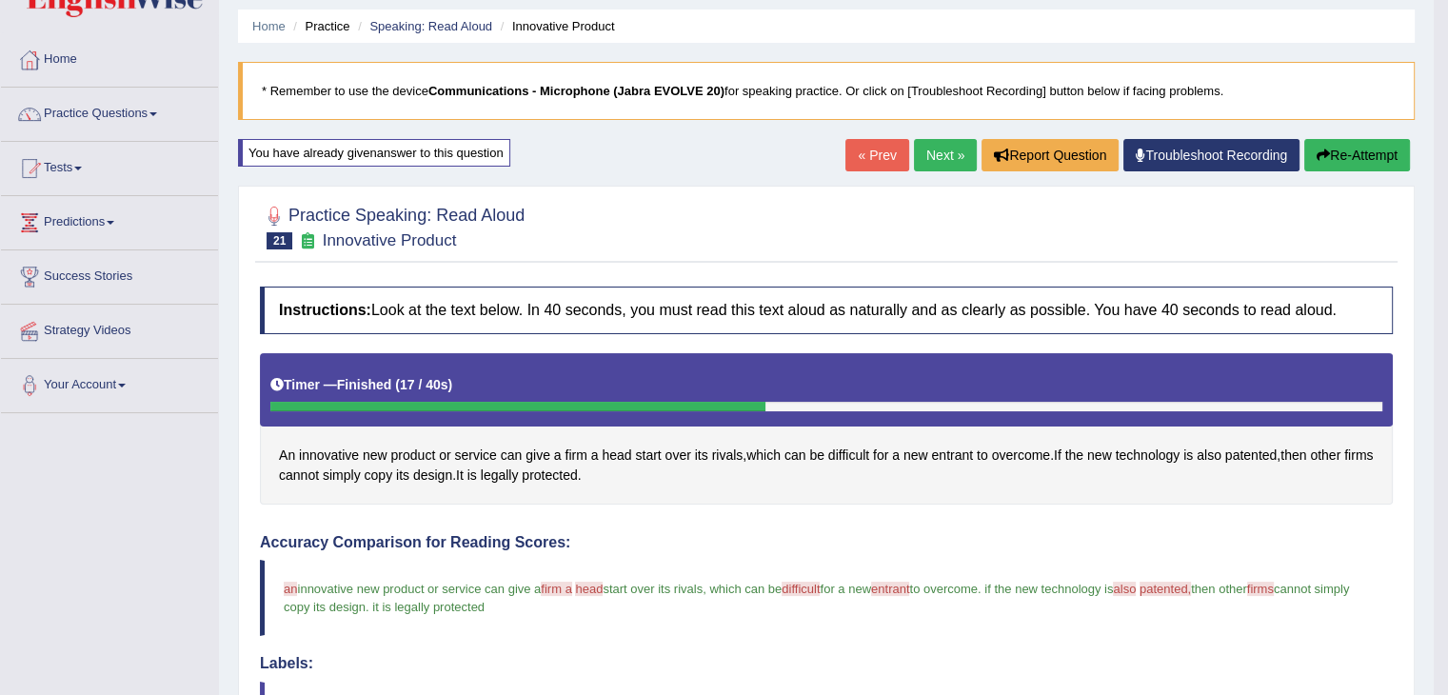
scroll to position [0, 0]
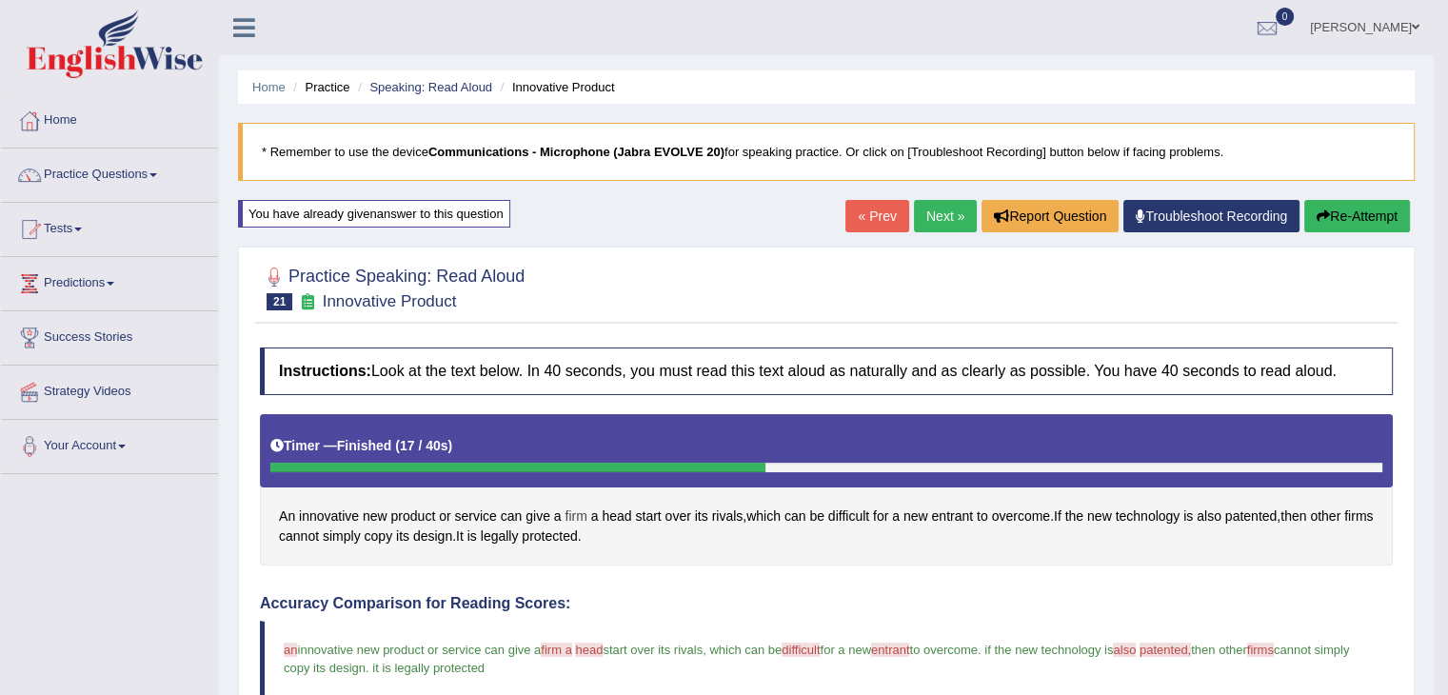
click at [583, 513] on span "firm" at bounding box center [575, 516] width 22 height 20
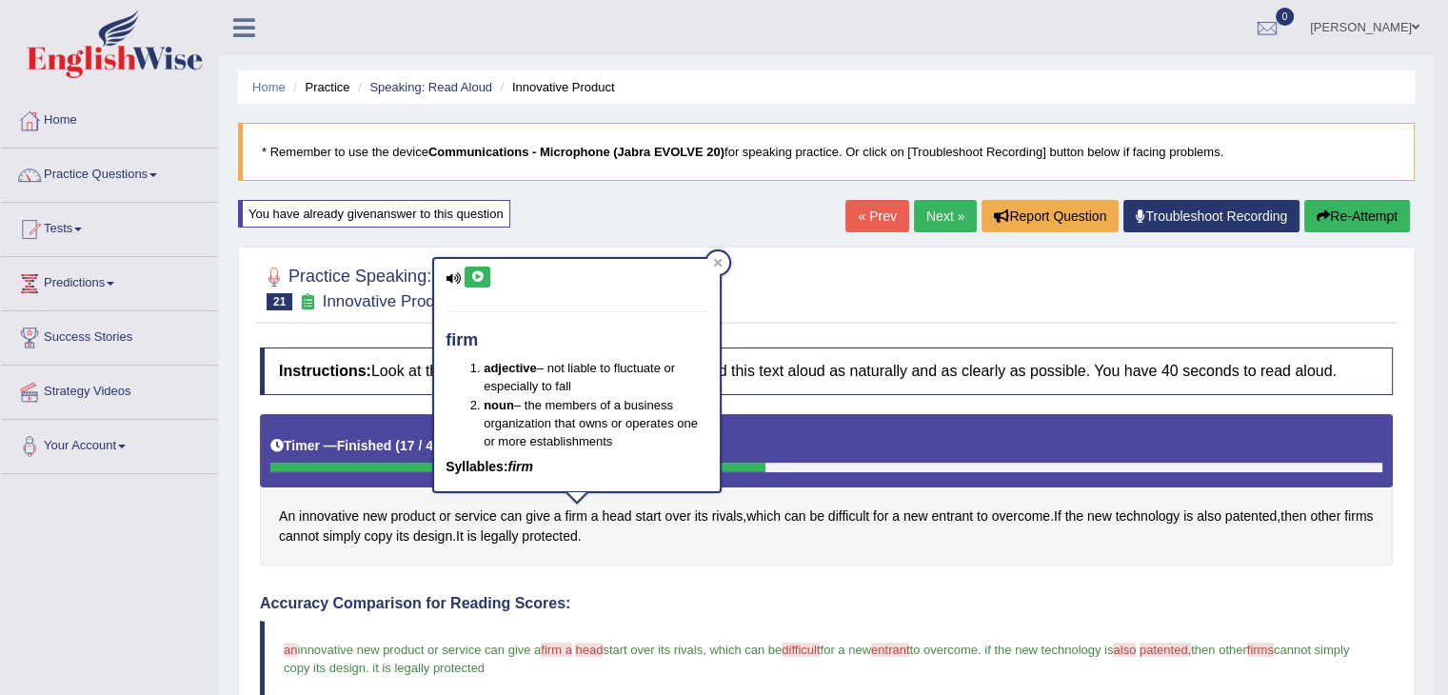
click at [471, 272] on icon at bounding box center [477, 276] width 14 height 11
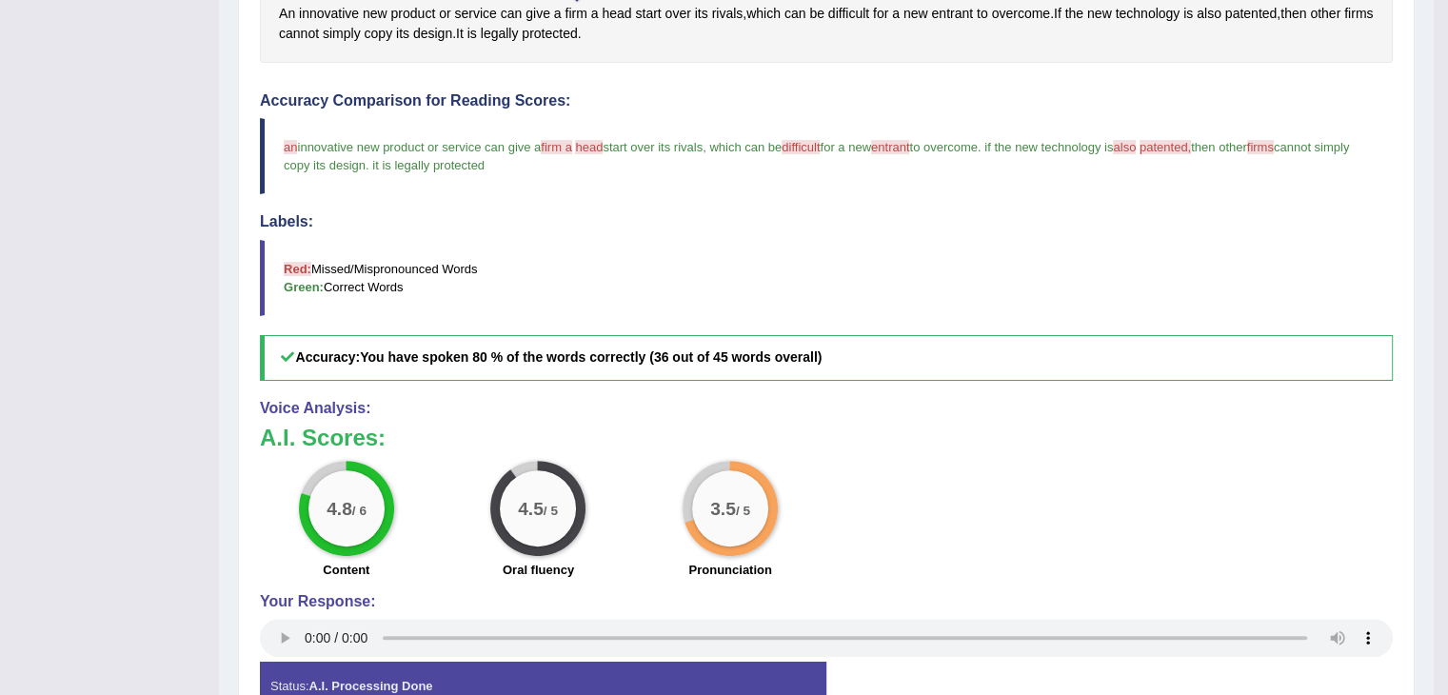
scroll to position [531, 0]
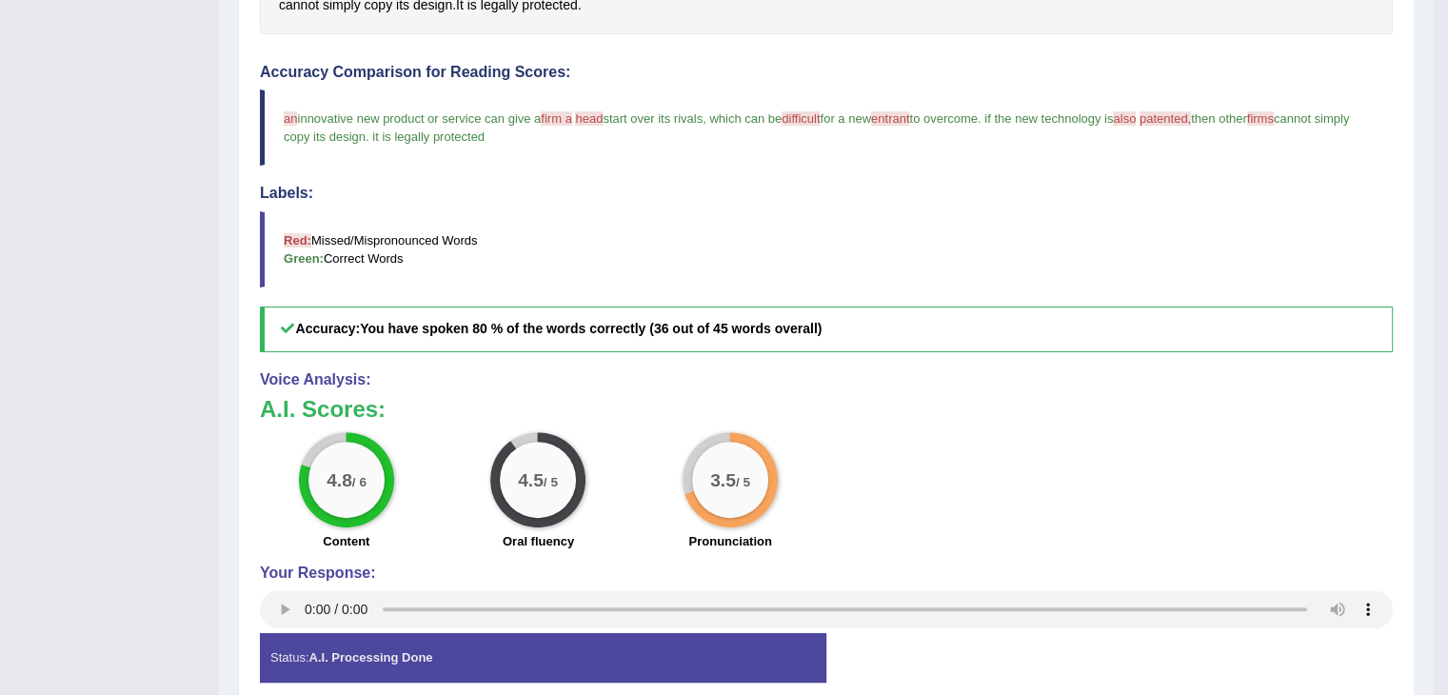
click at [1039, 371] on h4 "Voice Analysis:" at bounding box center [826, 379] width 1133 height 17
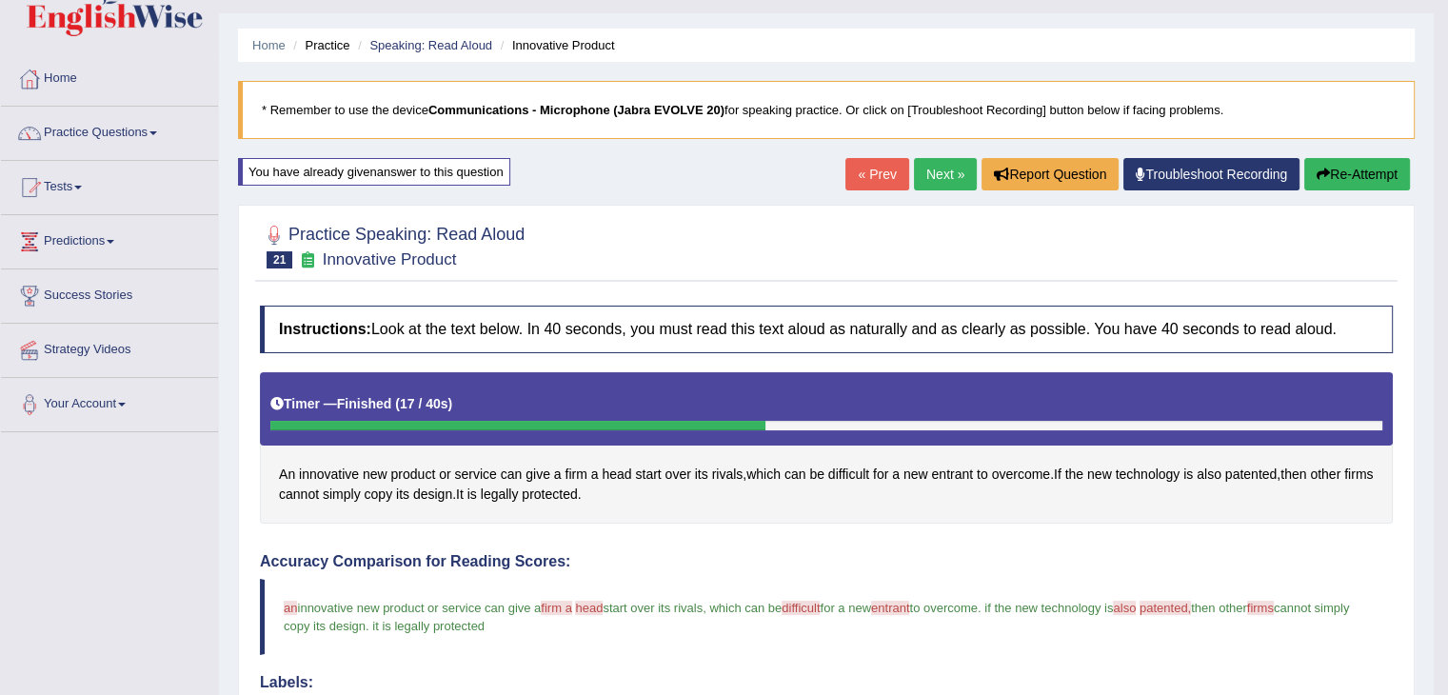
scroll to position [65, 0]
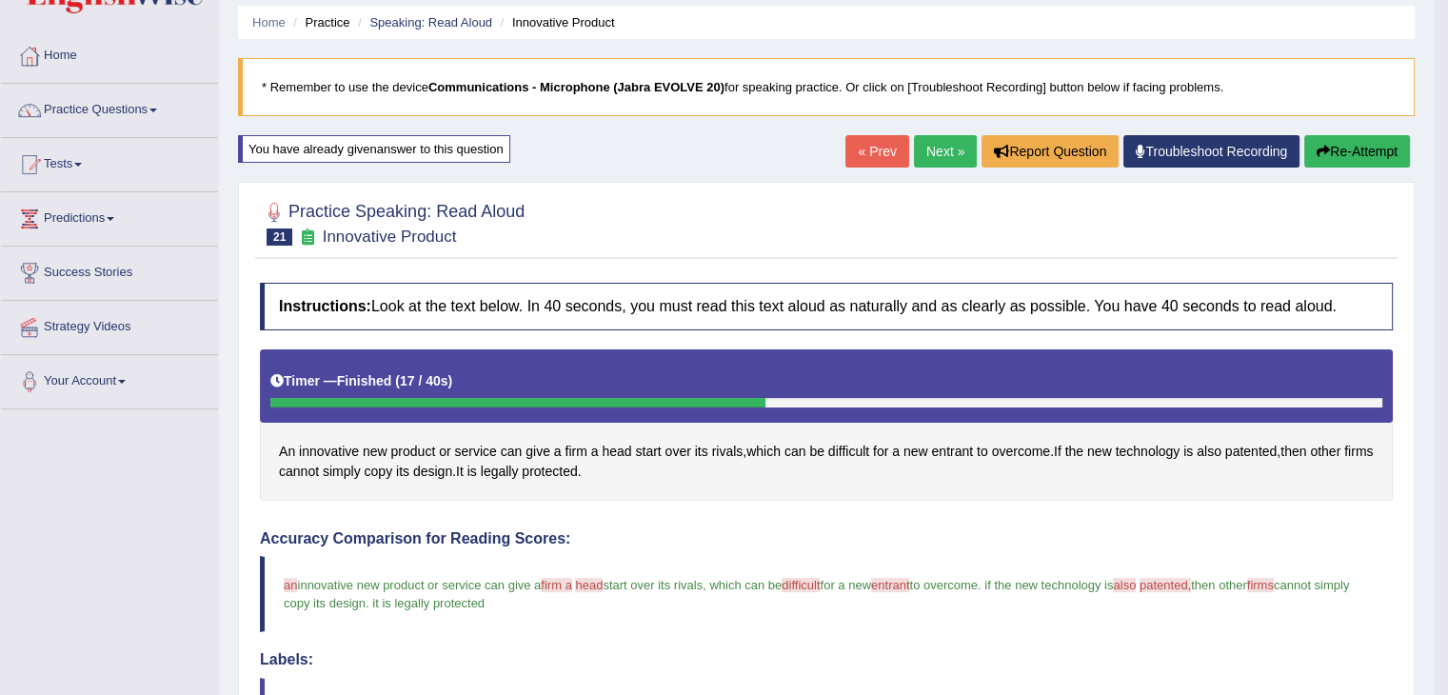
click at [1352, 149] on button "Re-Attempt" at bounding box center [1357, 151] width 106 height 32
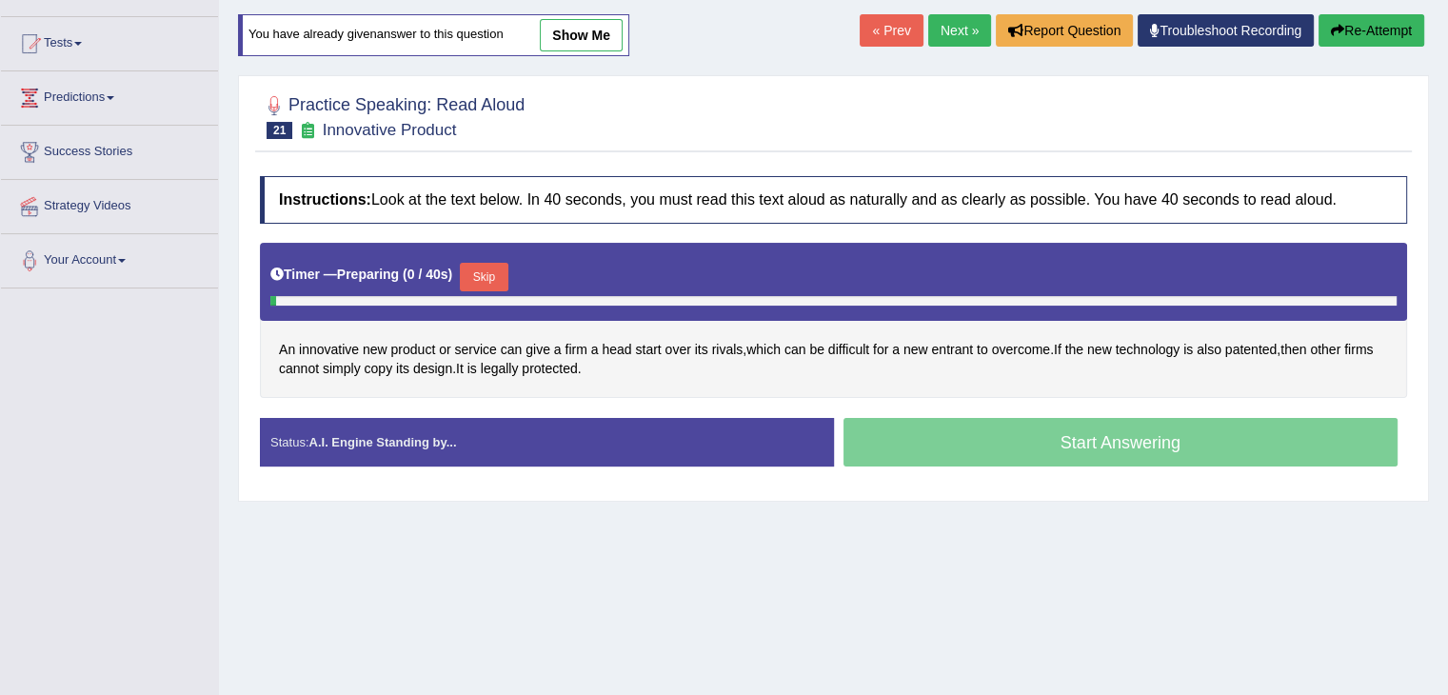
scroll to position [202, 0]
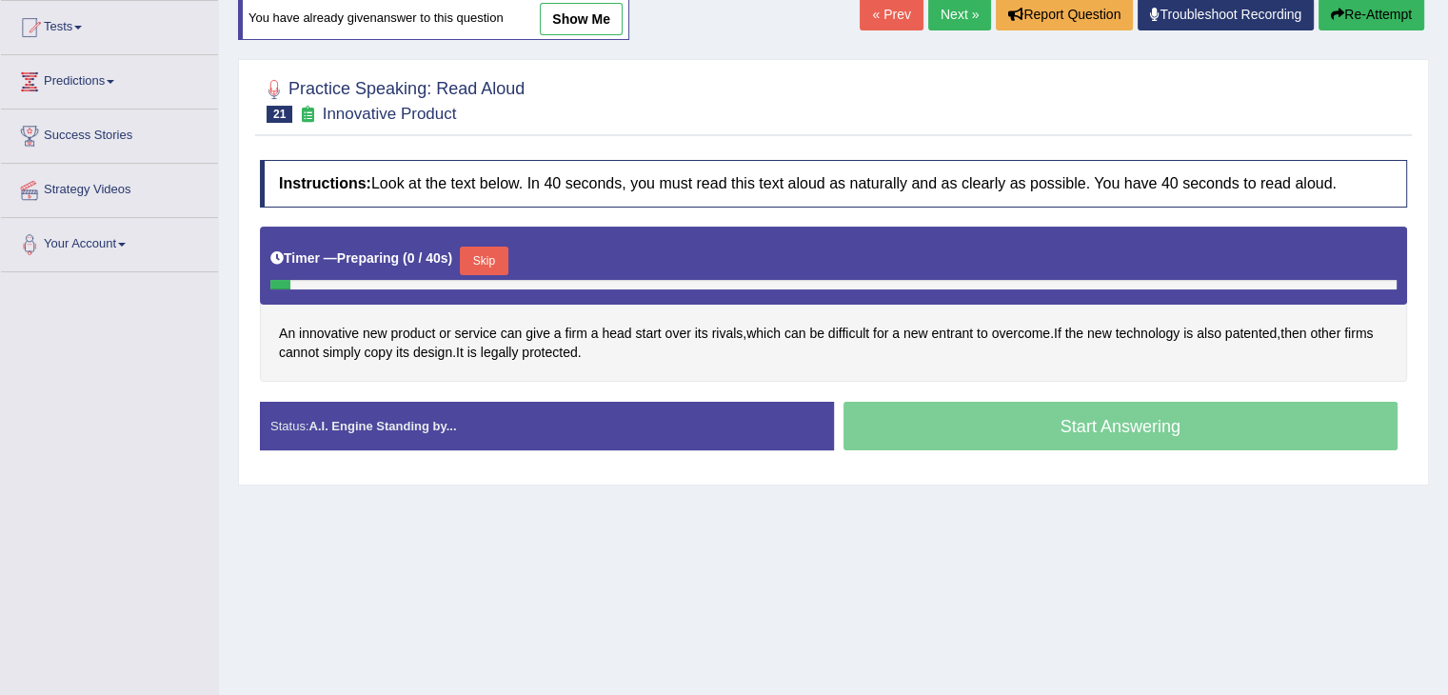
click at [495, 266] on button "Skip" at bounding box center [484, 260] width 48 height 29
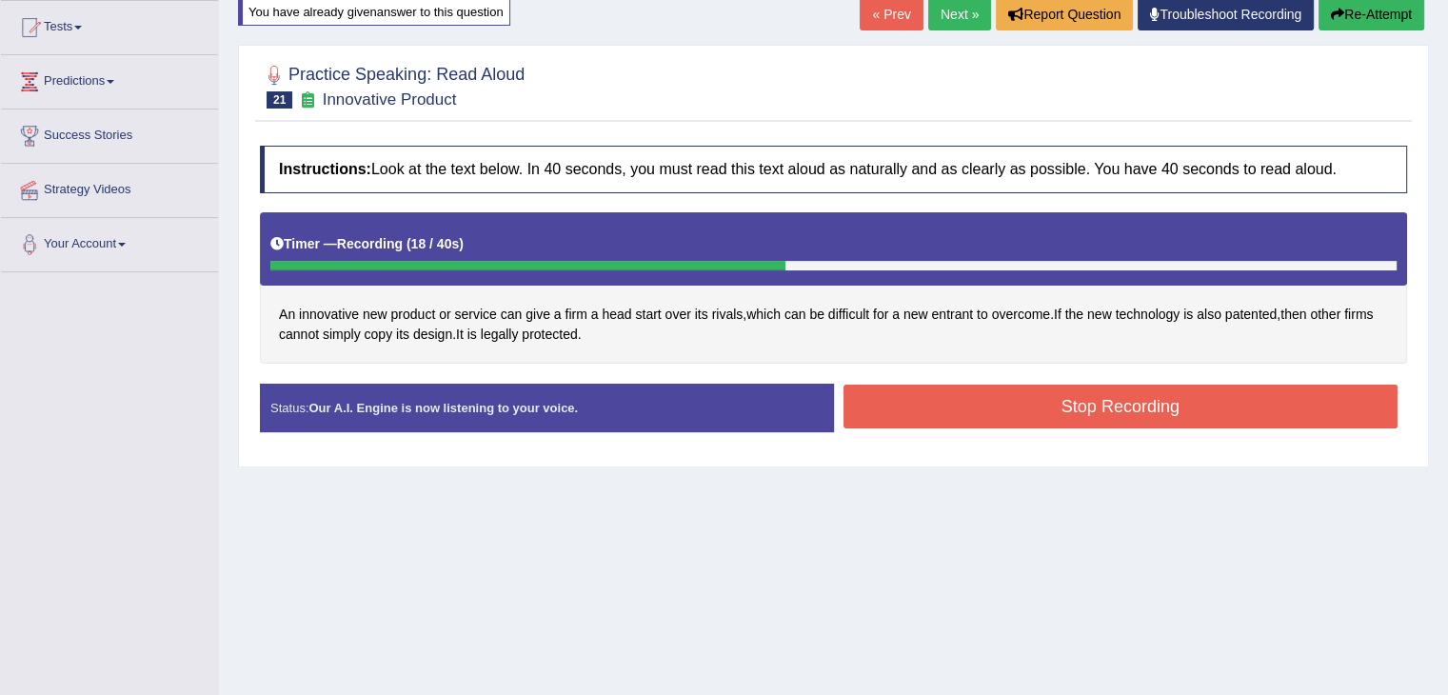
click at [1094, 407] on button "Stop Recording" at bounding box center [1120, 406] width 555 height 44
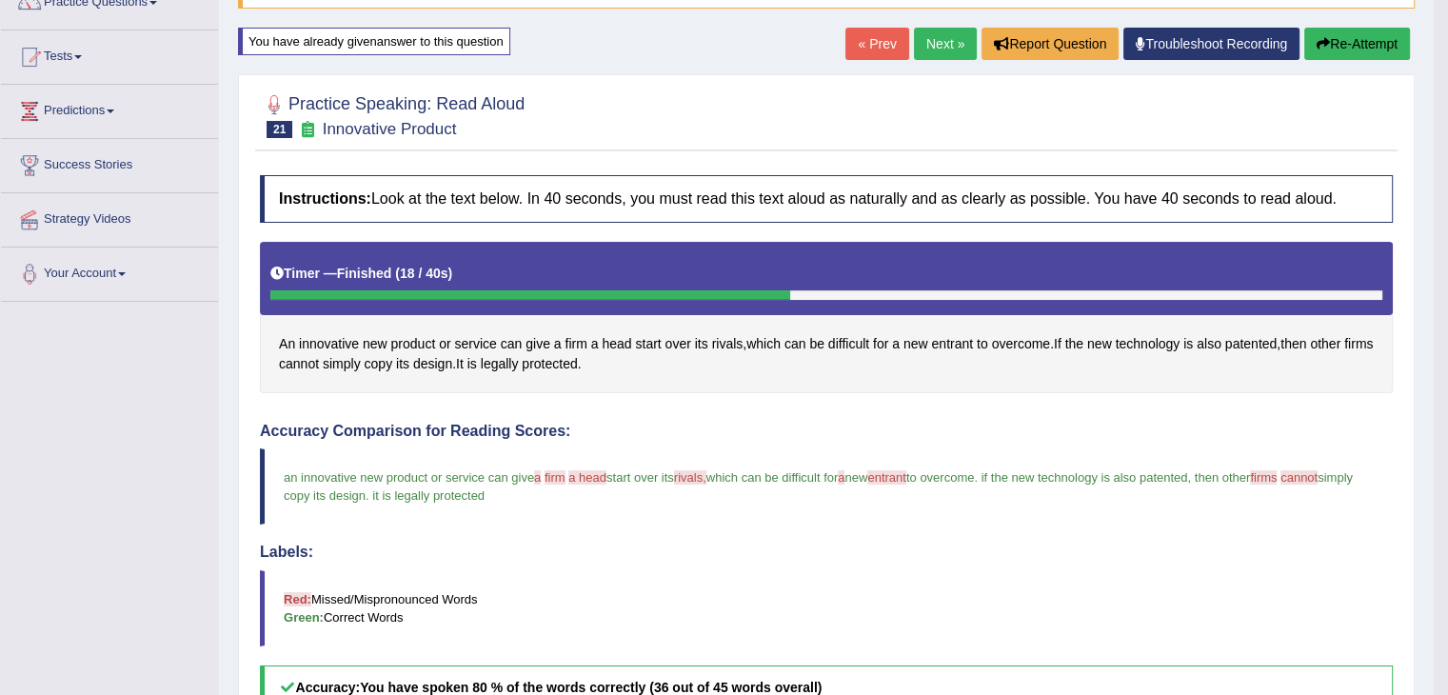
scroll to position [0, 0]
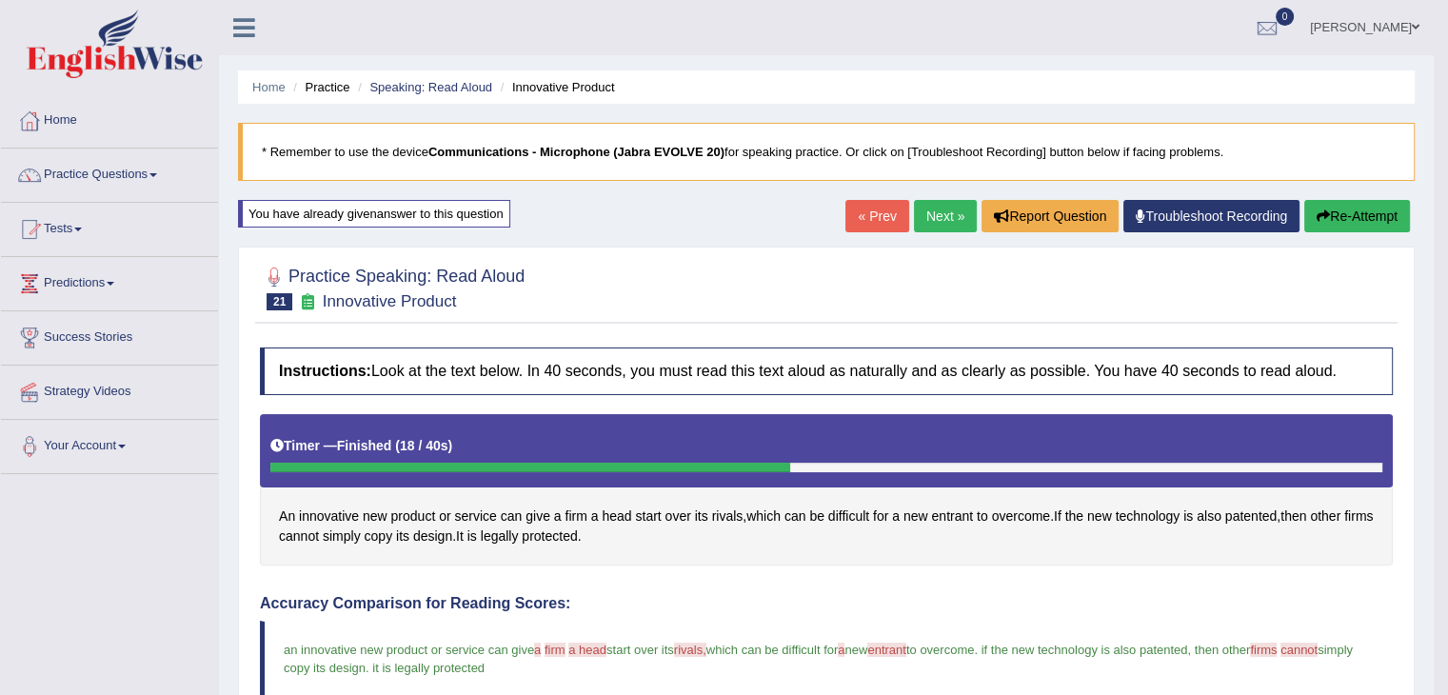
click at [1361, 225] on button "Re-Attempt" at bounding box center [1357, 216] width 106 height 32
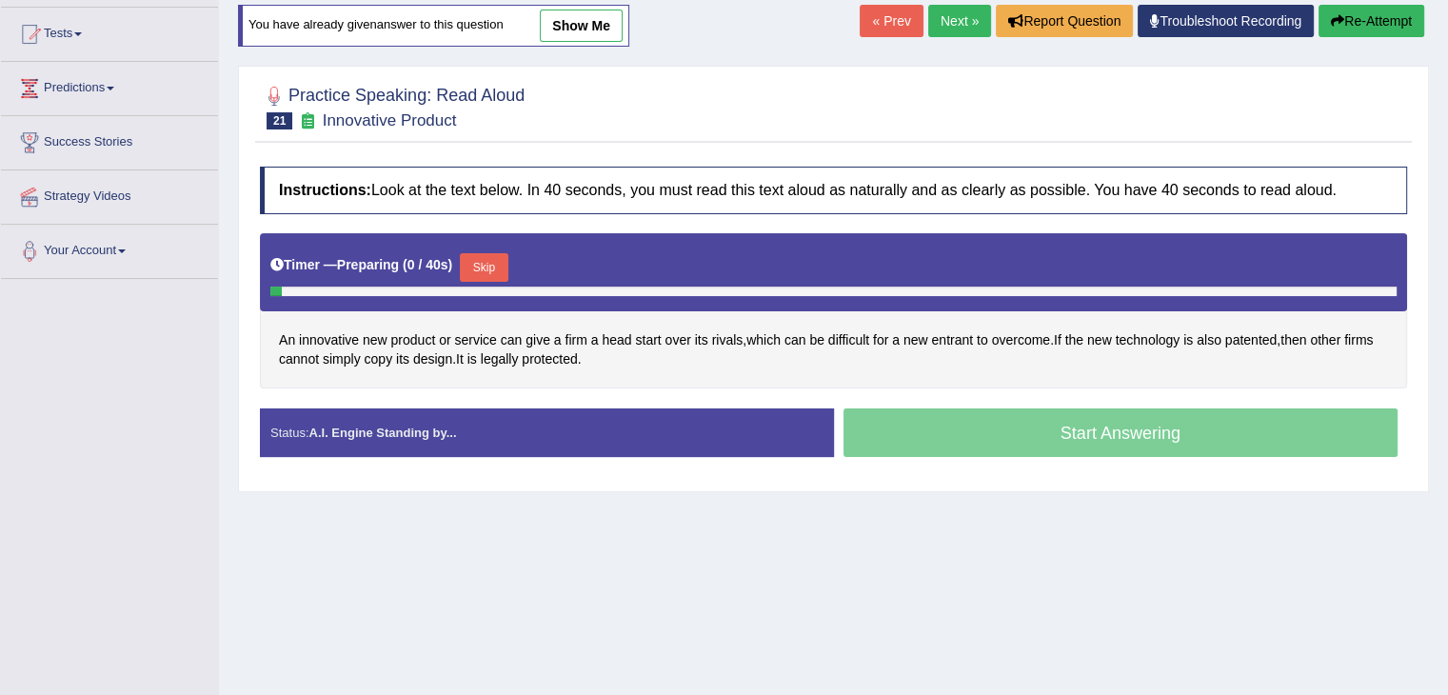
scroll to position [211, 0]
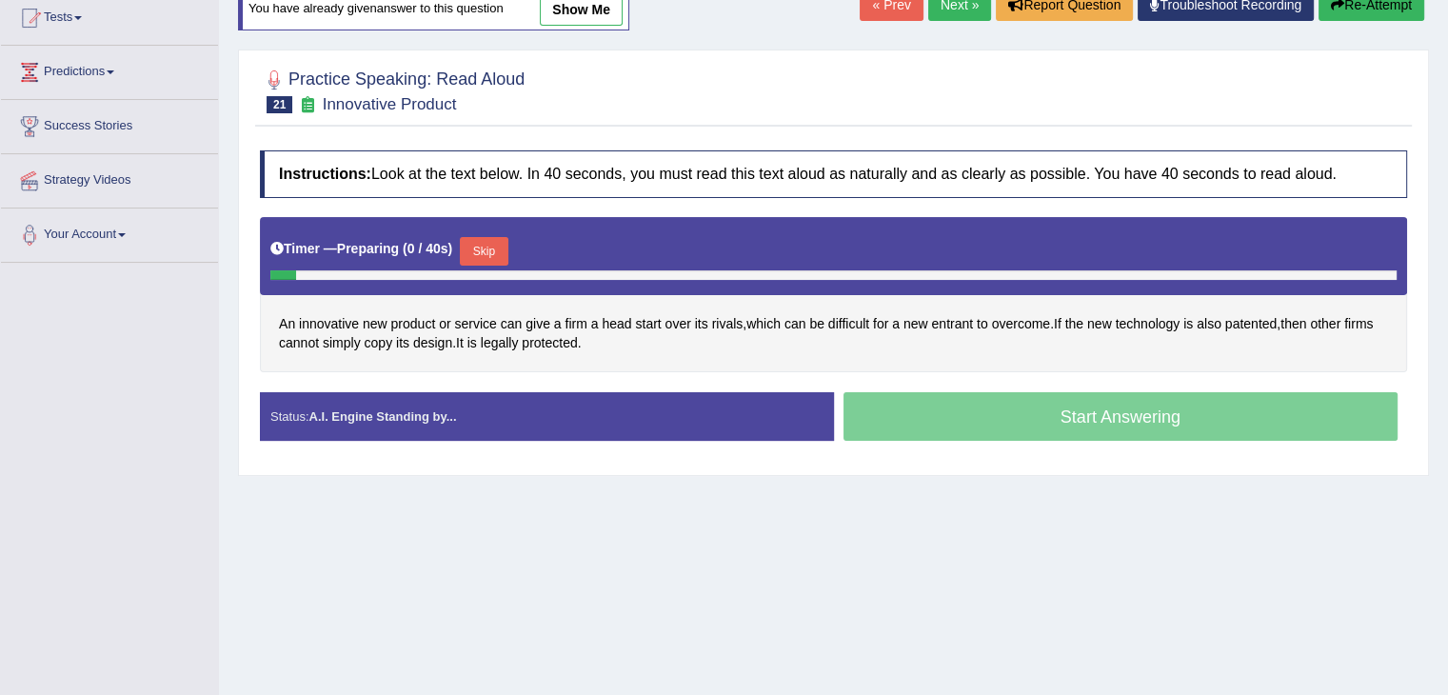
click at [478, 257] on button "Skip" at bounding box center [484, 251] width 48 height 29
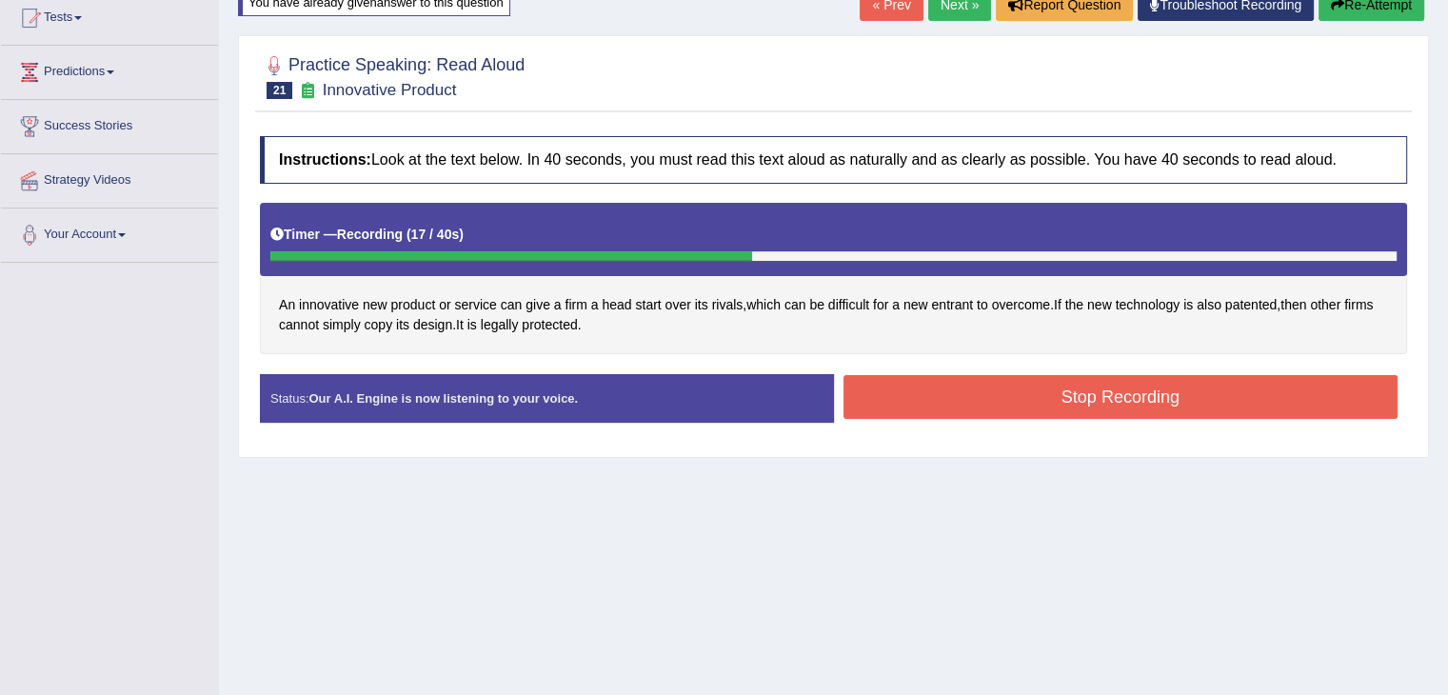
click at [993, 381] on button "Stop Recording" at bounding box center [1120, 397] width 555 height 44
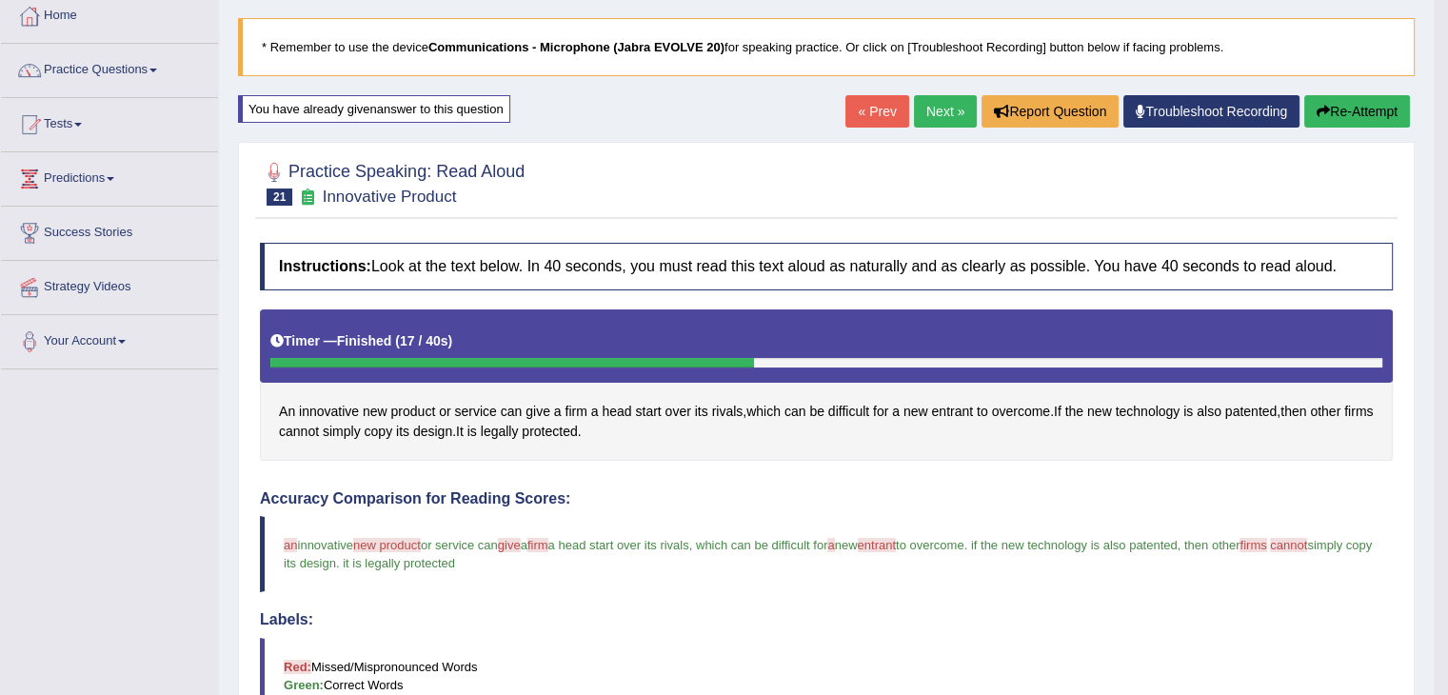
scroll to position [0, 0]
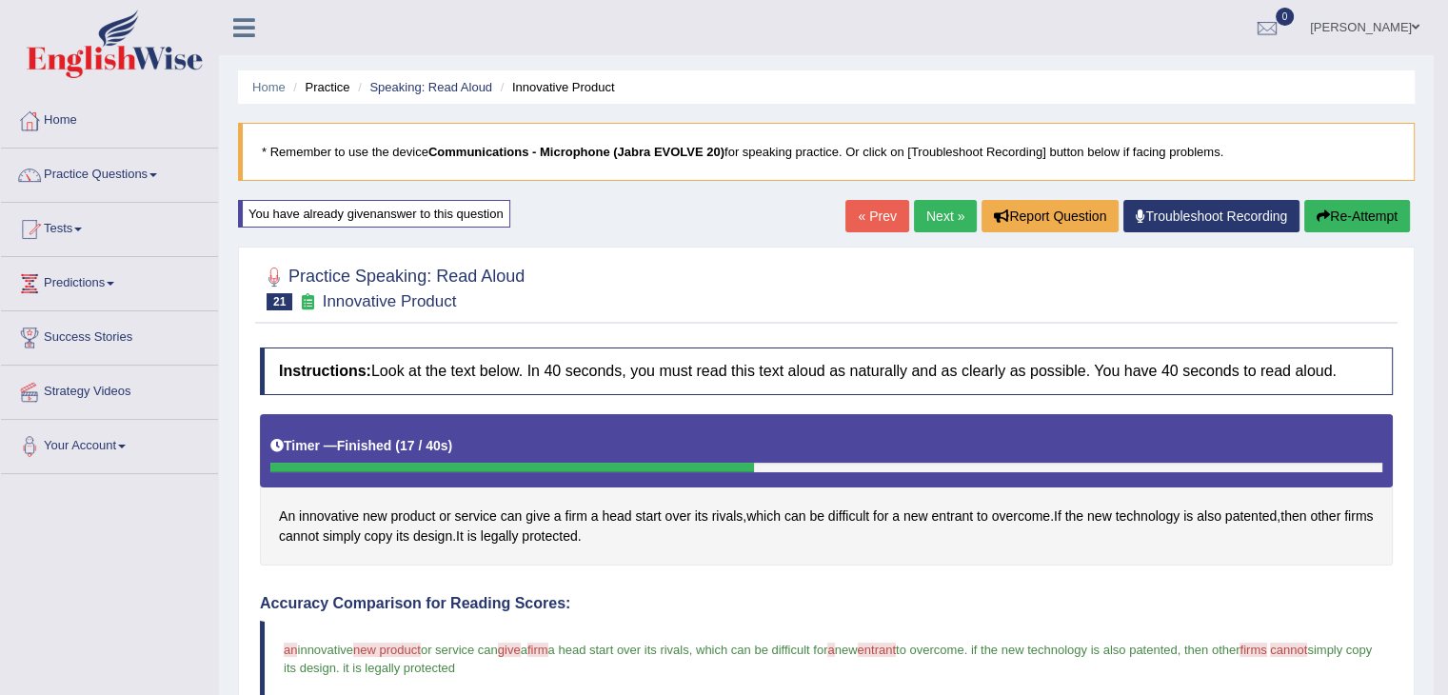
click at [940, 211] on link "Next »" at bounding box center [945, 216] width 63 height 32
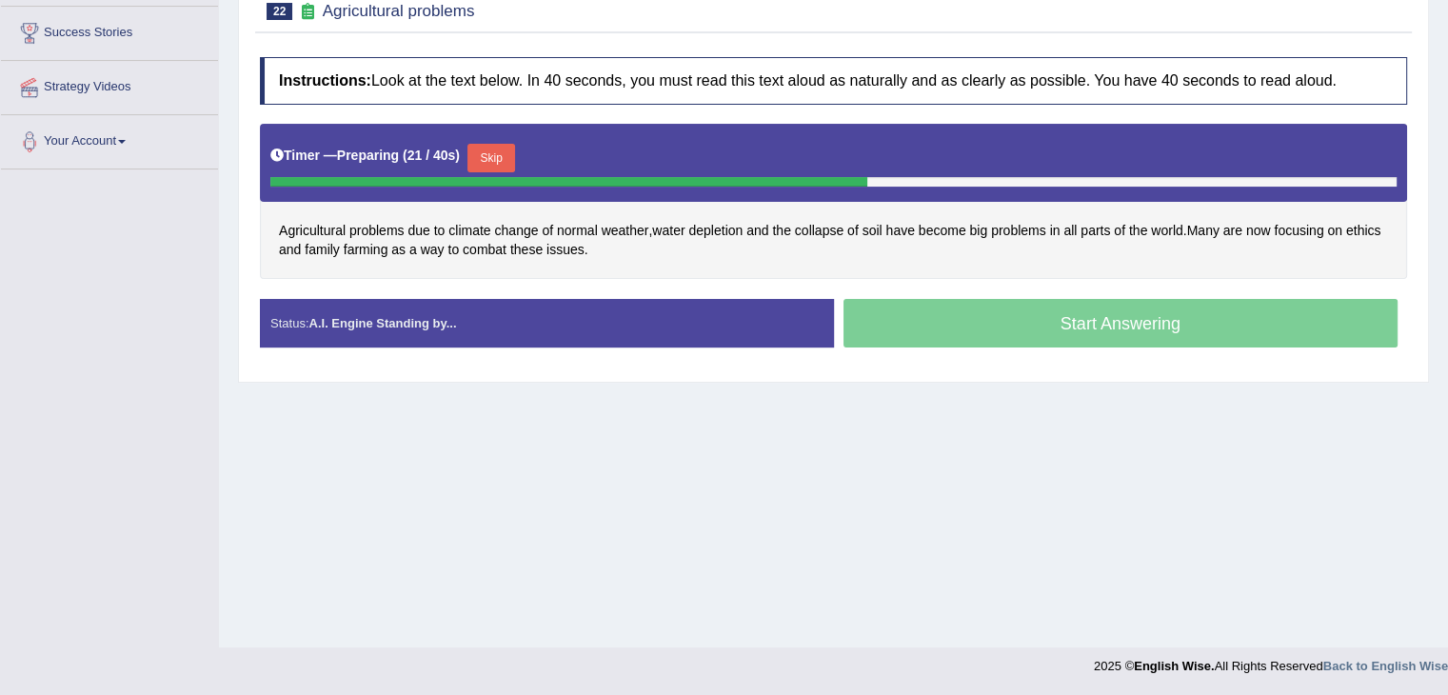
click at [512, 150] on button "Skip" at bounding box center [491, 158] width 48 height 29
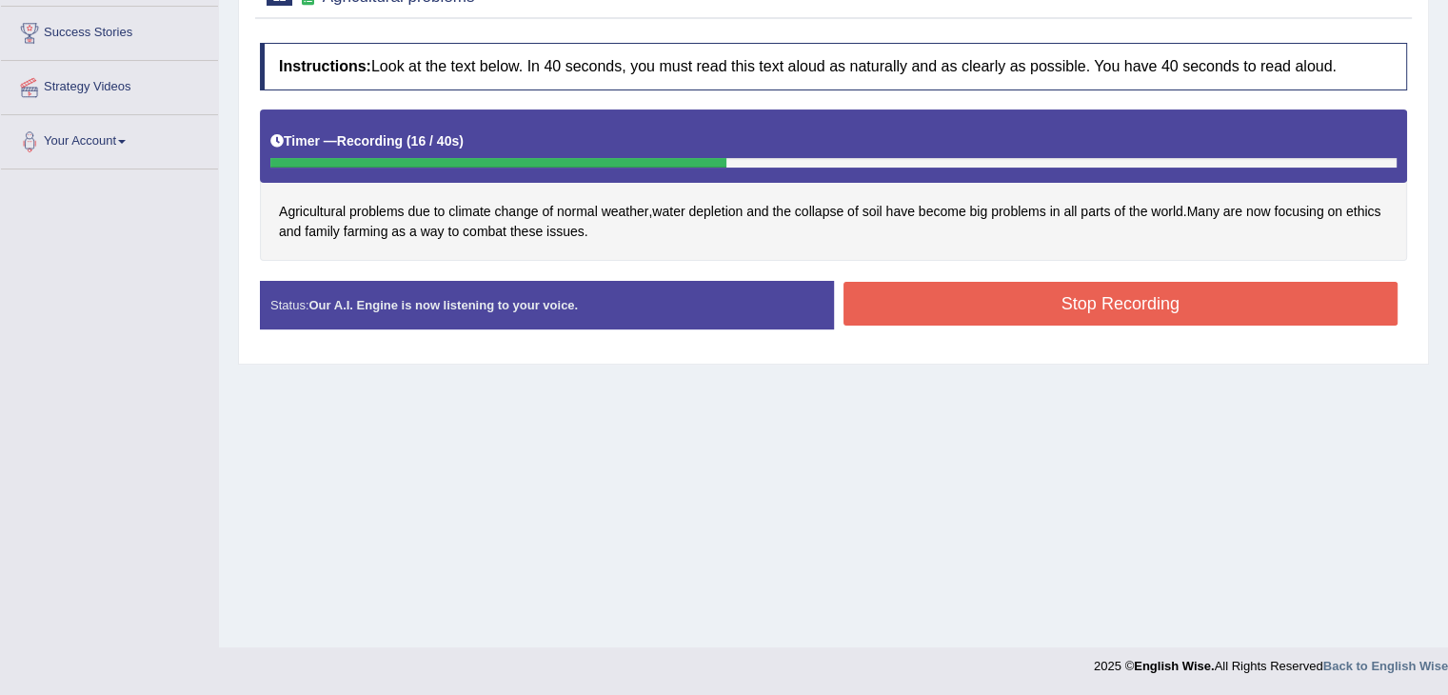
click at [1273, 304] on button "Stop Recording" at bounding box center [1120, 304] width 555 height 44
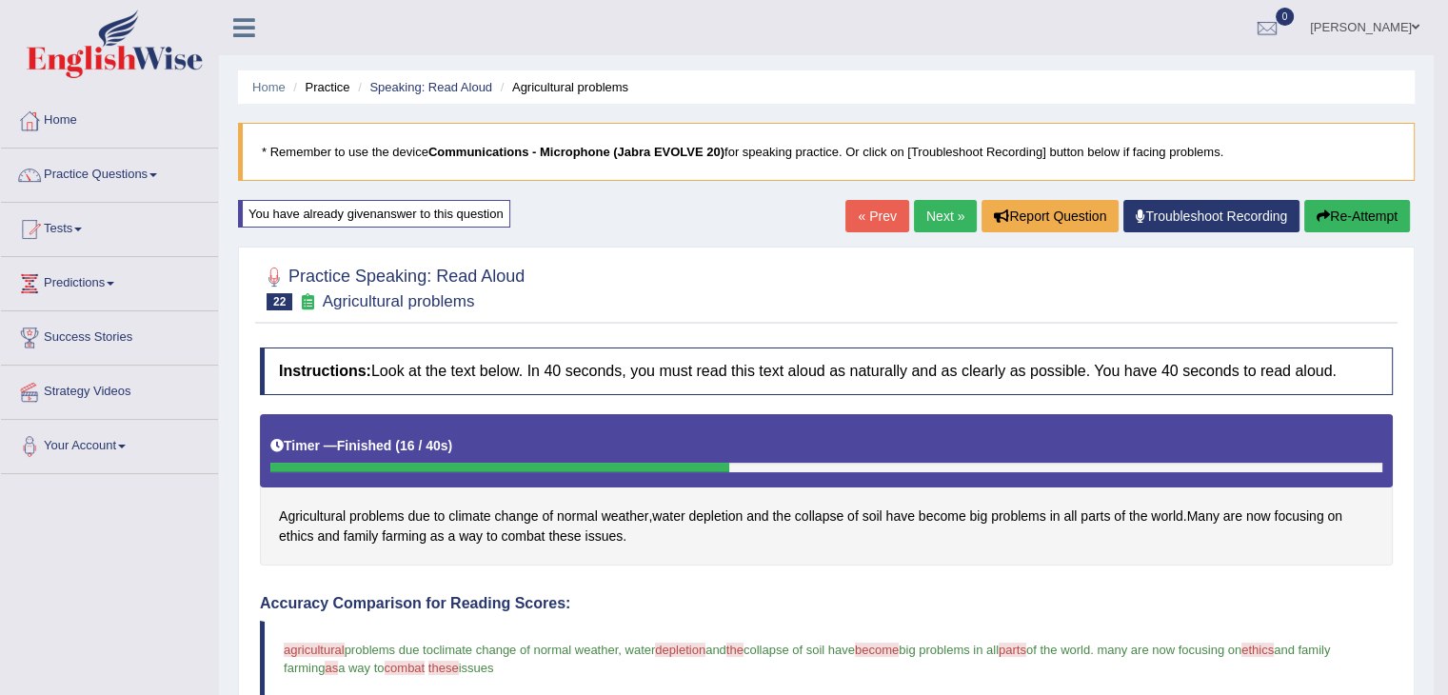
click at [950, 213] on link "Next »" at bounding box center [945, 216] width 63 height 32
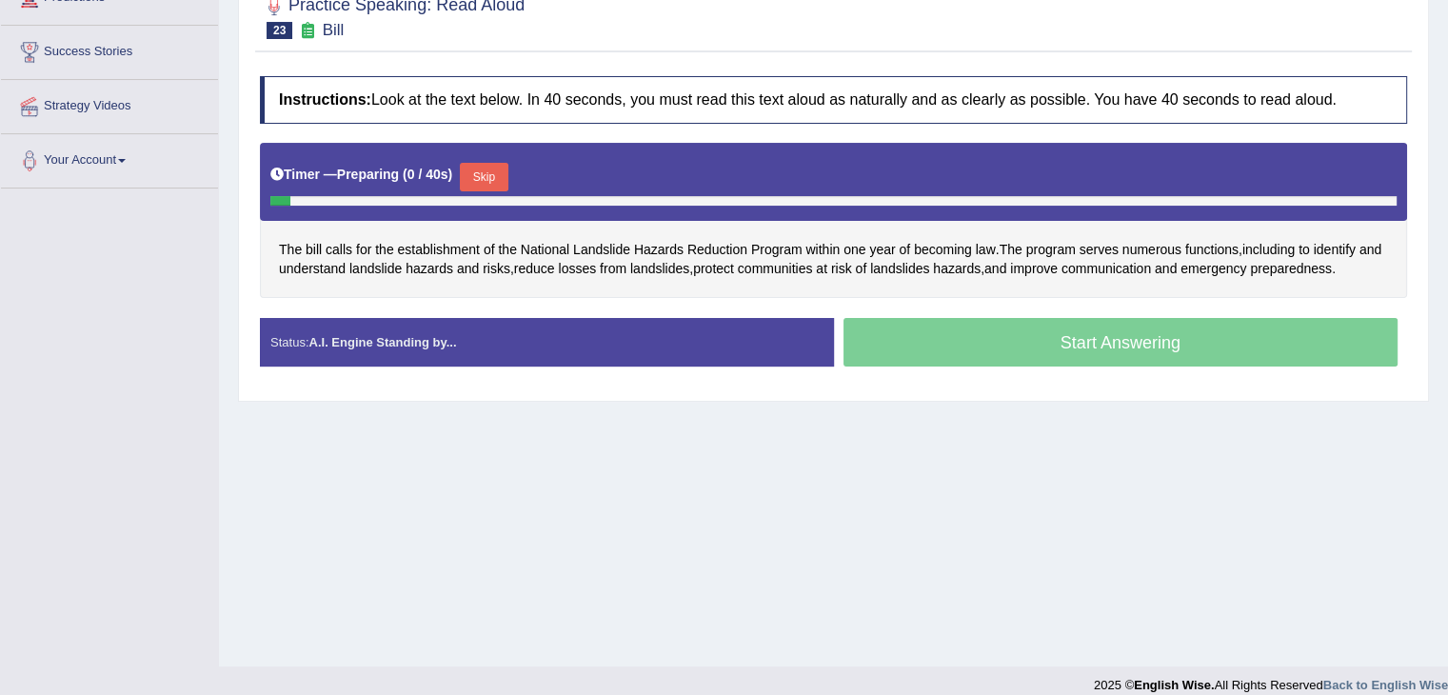
scroll to position [294, 0]
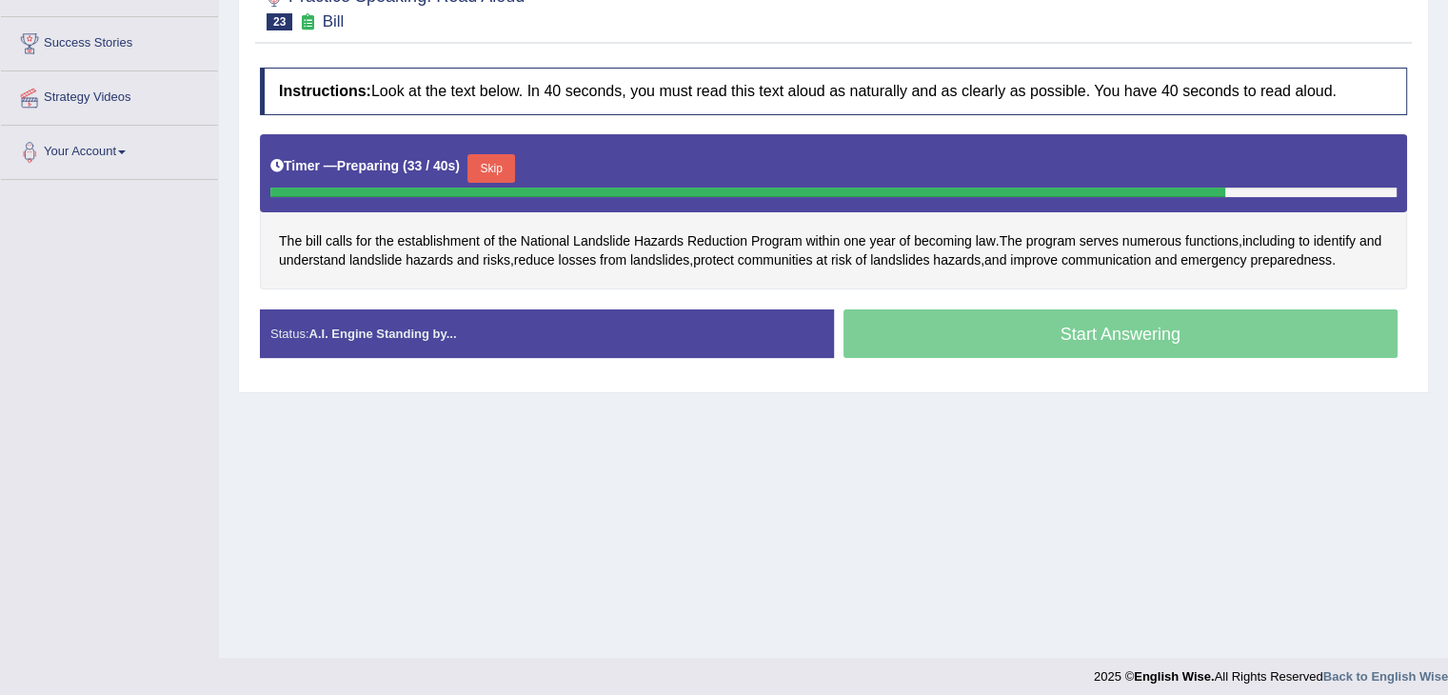
click at [494, 163] on button "Skip" at bounding box center [491, 168] width 48 height 29
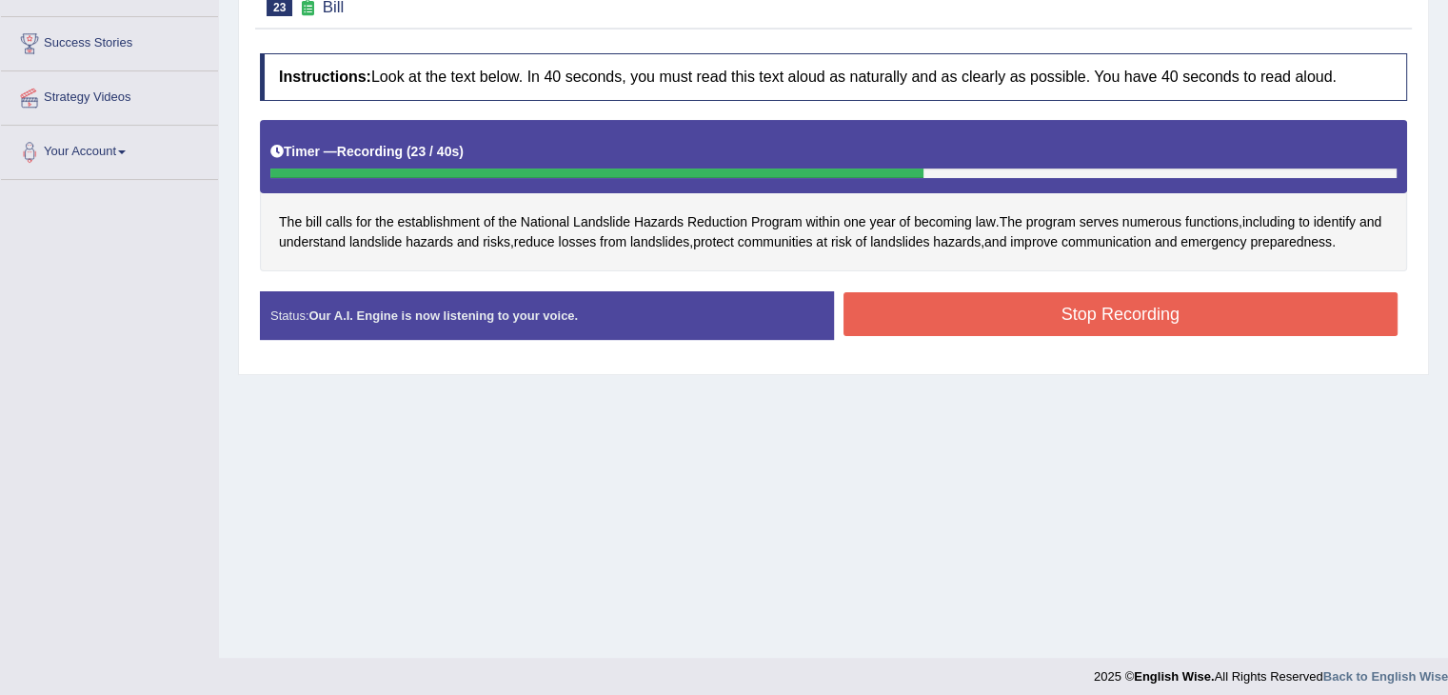
click at [1248, 302] on button "Stop Recording" at bounding box center [1120, 314] width 555 height 44
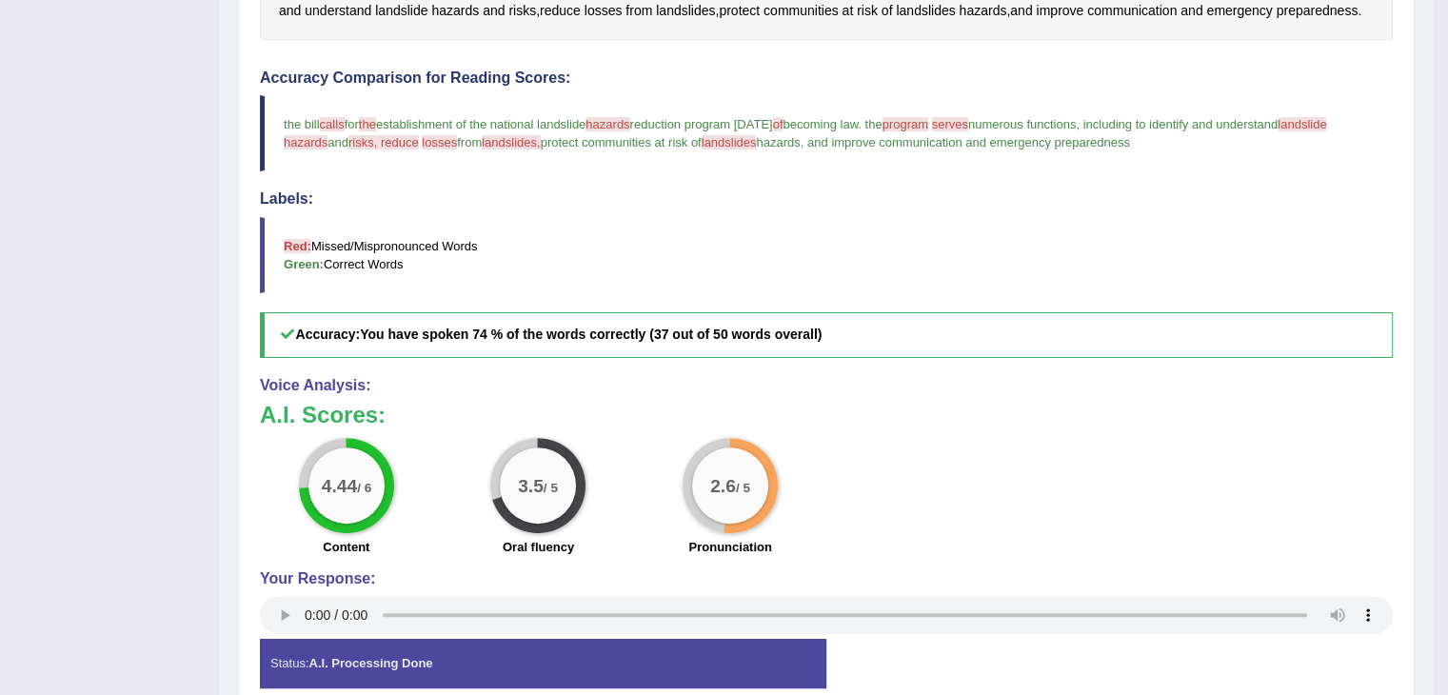
scroll to position [613, 0]
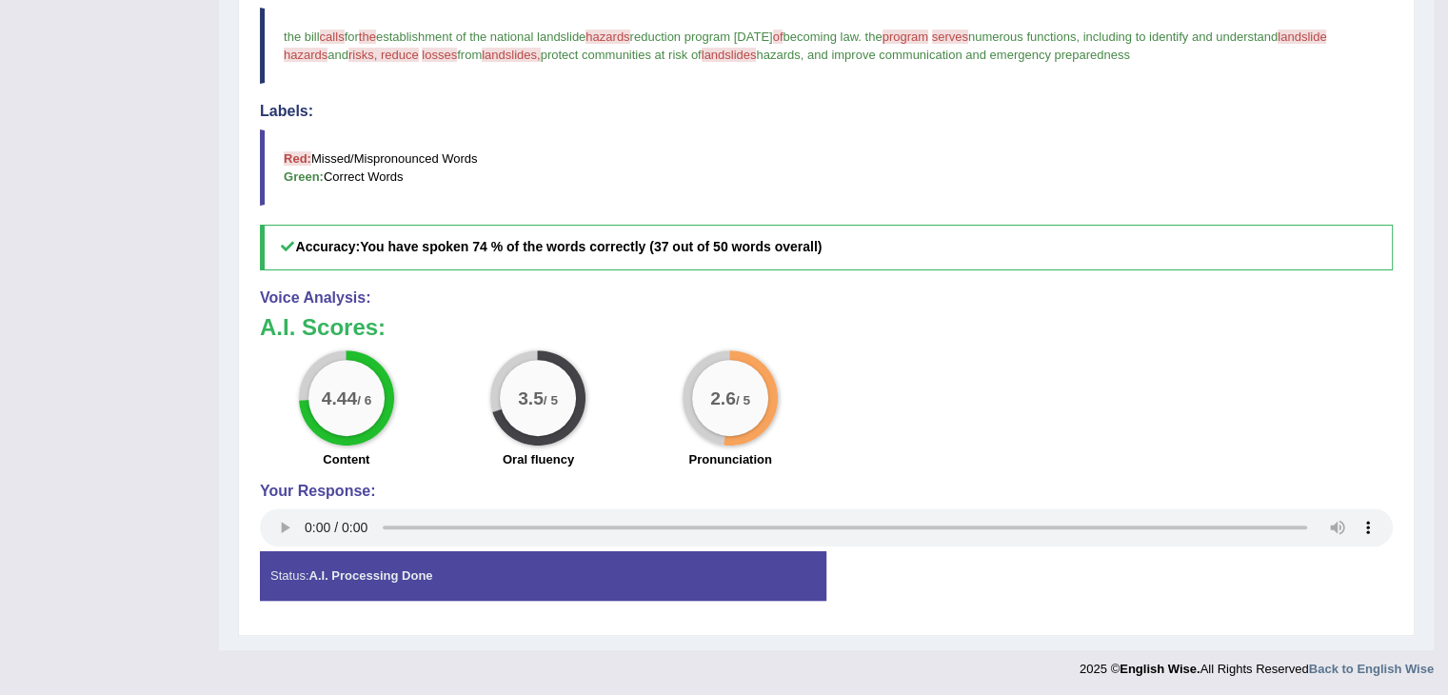
click at [872, 225] on h5 "Accuracy: You have spoken 74 % of the words correctly (37 out of 50 words overa…" at bounding box center [826, 247] width 1133 height 45
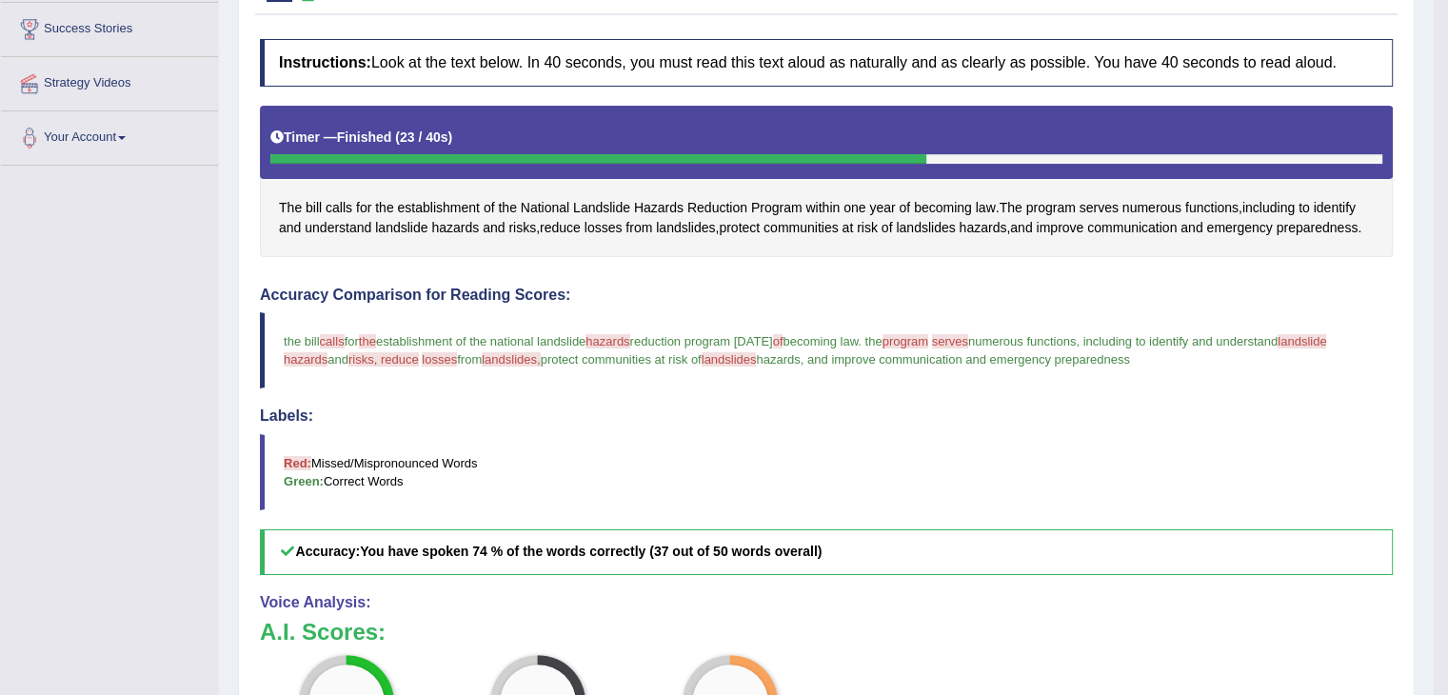
scroll to position [0, 0]
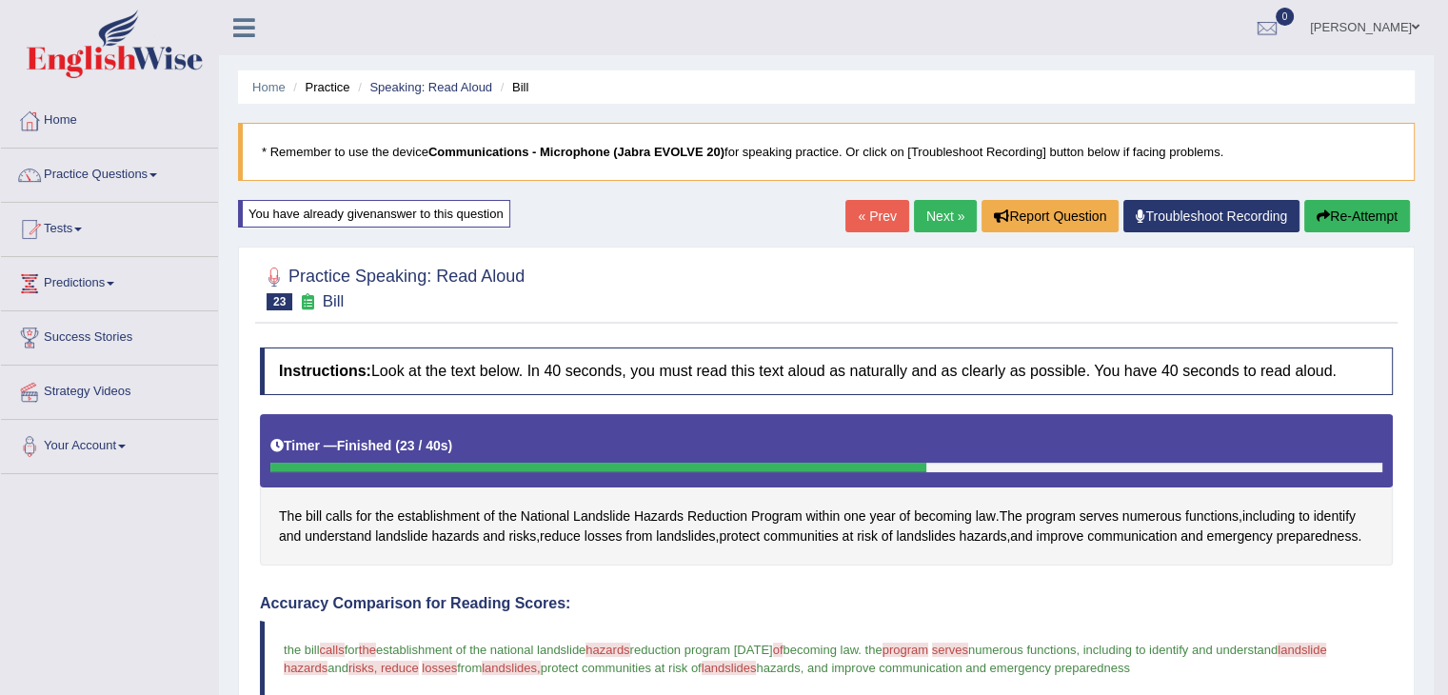
click at [393, 219] on div "You have already given answer to this question" at bounding box center [374, 214] width 272 height 28
click at [388, 223] on div "You have already given answer to this question" at bounding box center [374, 214] width 272 height 28
click at [936, 213] on link "Next »" at bounding box center [945, 216] width 63 height 32
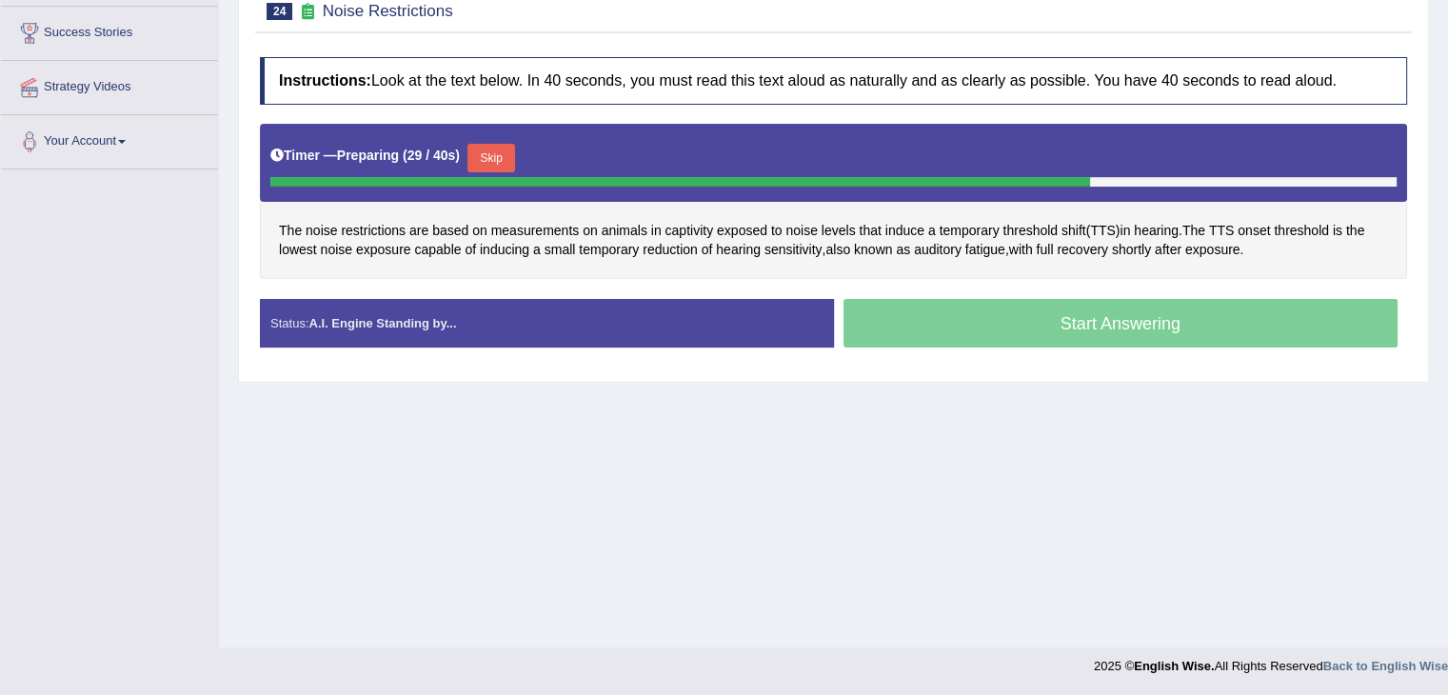
click at [493, 160] on button "Skip" at bounding box center [491, 158] width 48 height 29
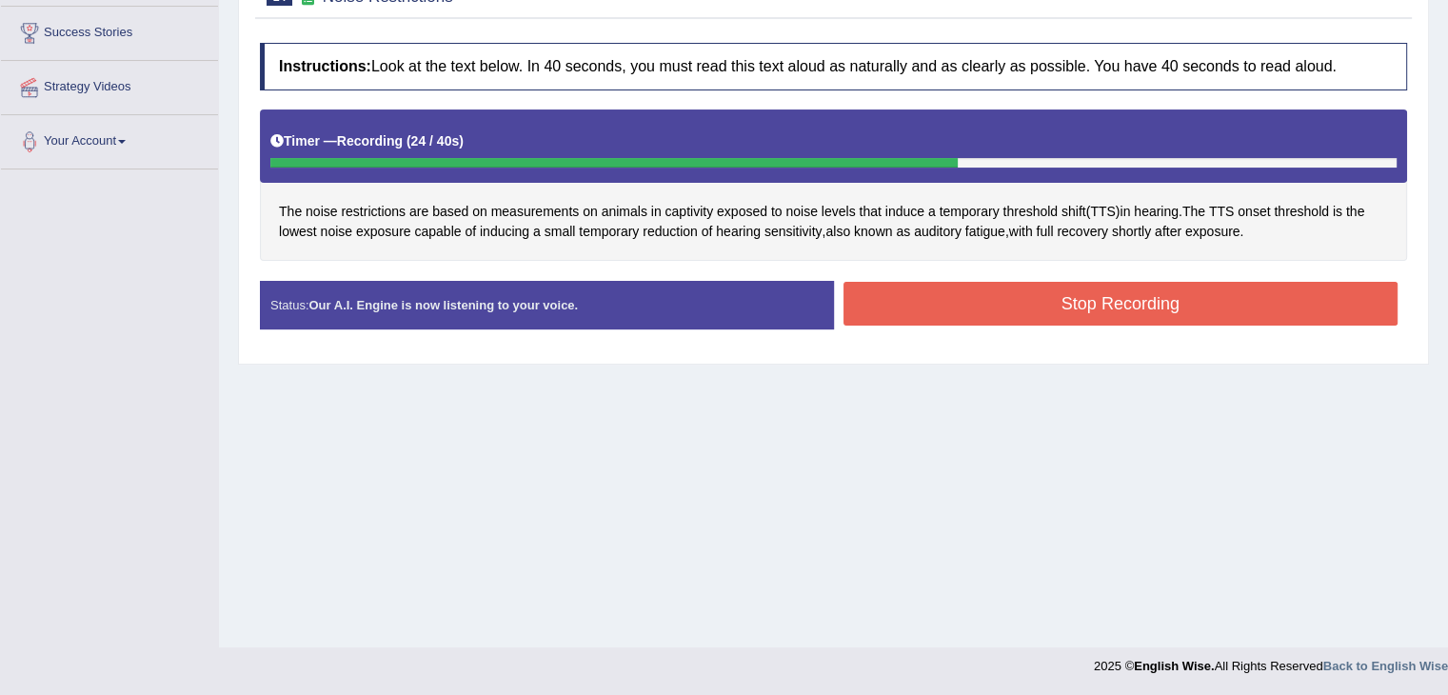
click at [964, 299] on button "Stop Recording" at bounding box center [1120, 304] width 555 height 44
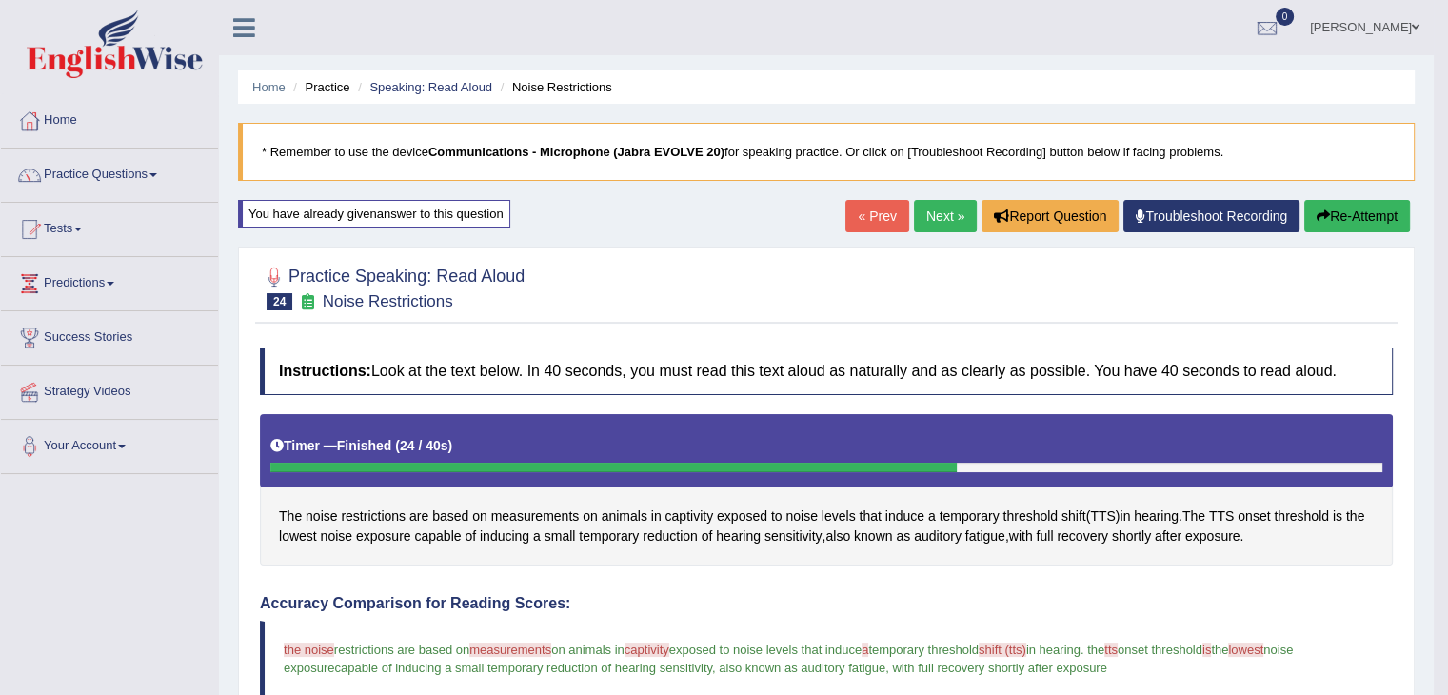
click at [1351, 222] on button "Re-Attempt" at bounding box center [1357, 216] width 106 height 32
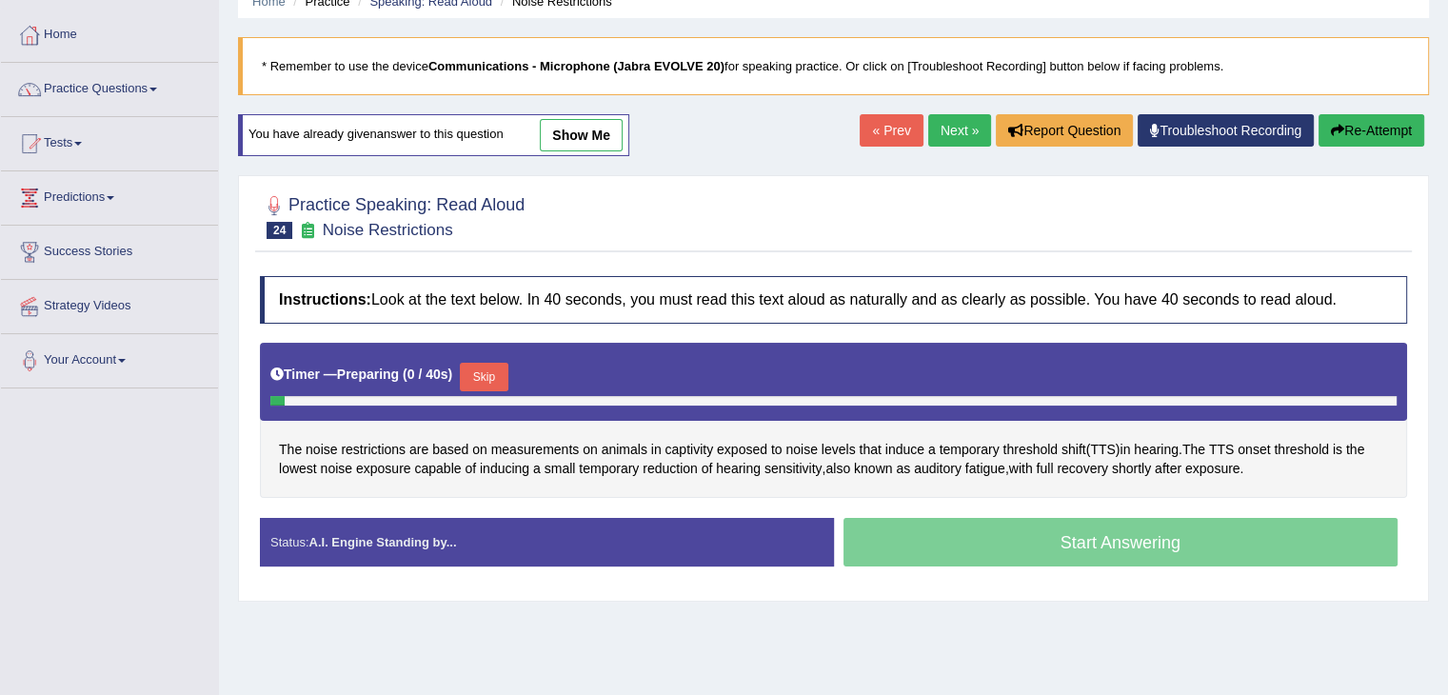
click at [477, 367] on button "Skip" at bounding box center [484, 377] width 48 height 29
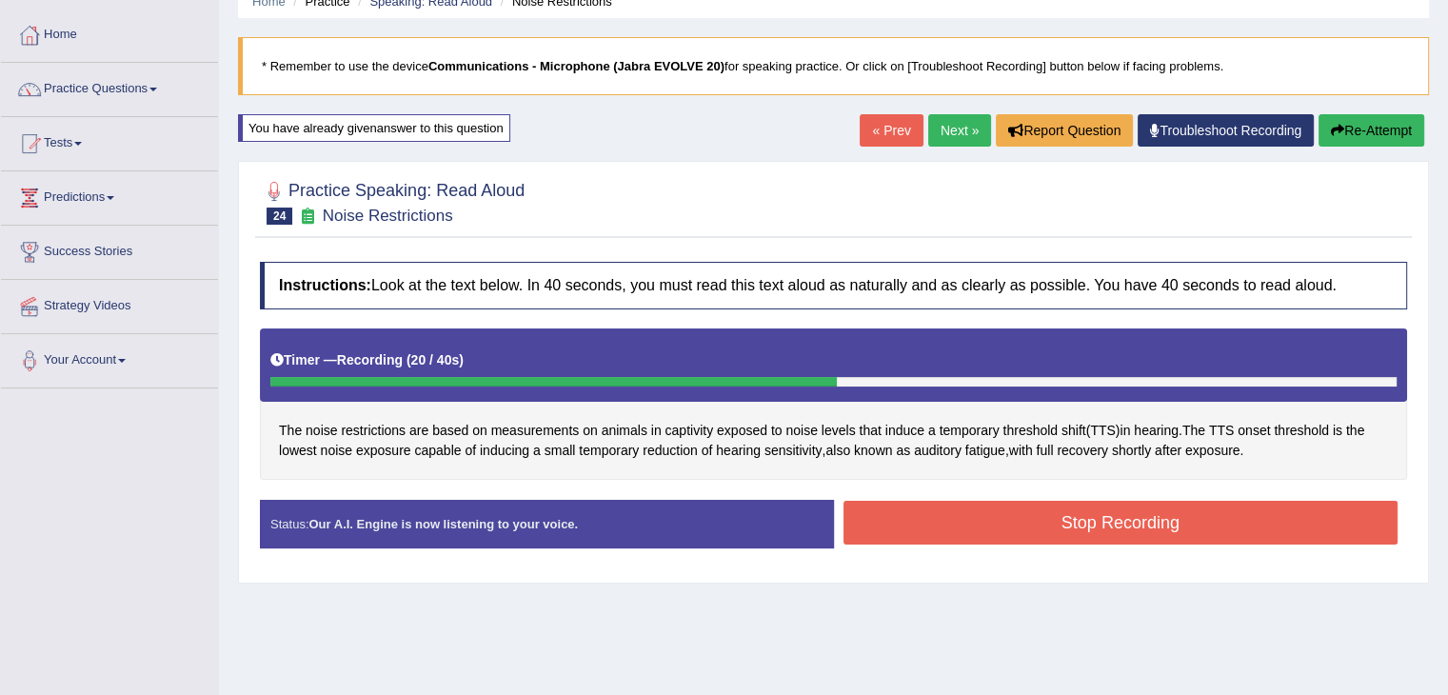
click at [1291, 523] on button "Stop Recording" at bounding box center [1120, 523] width 555 height 44
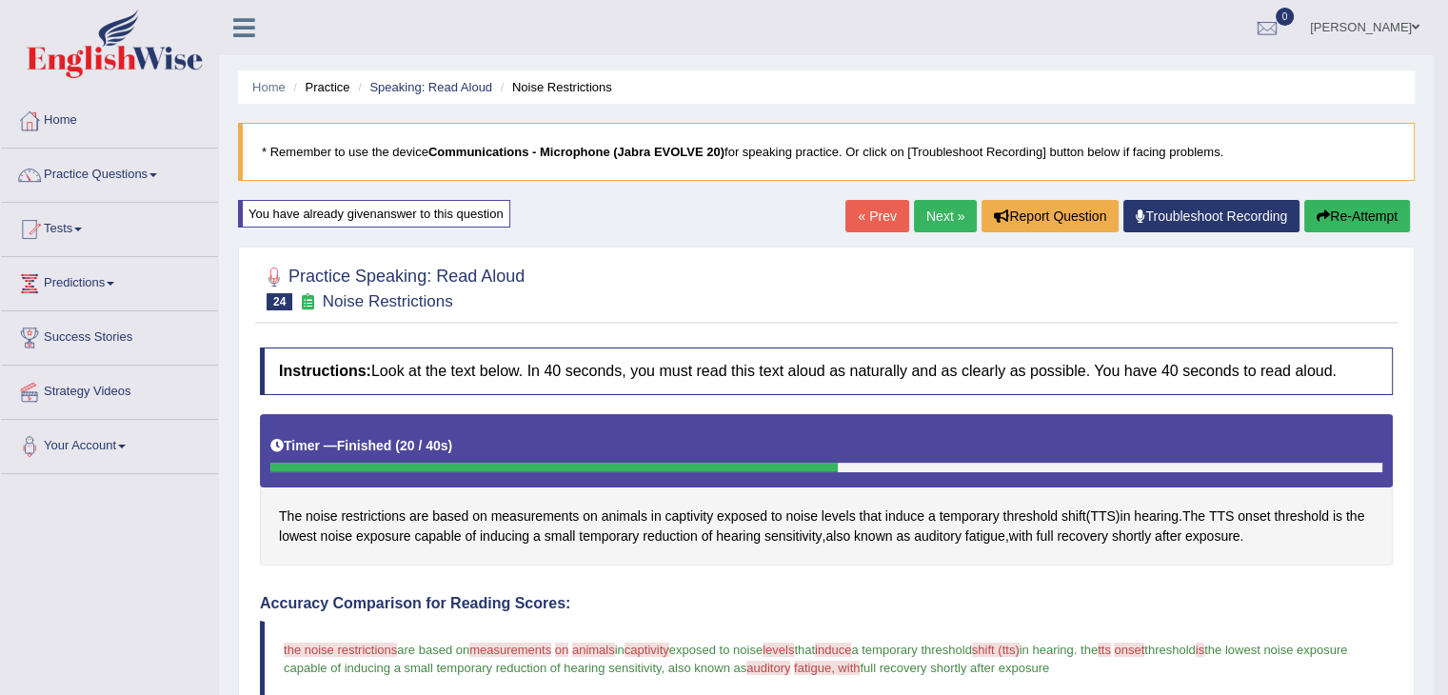
click at [940, 208] on link "Next »" at bounding box center [945, 216] width 63 height 32
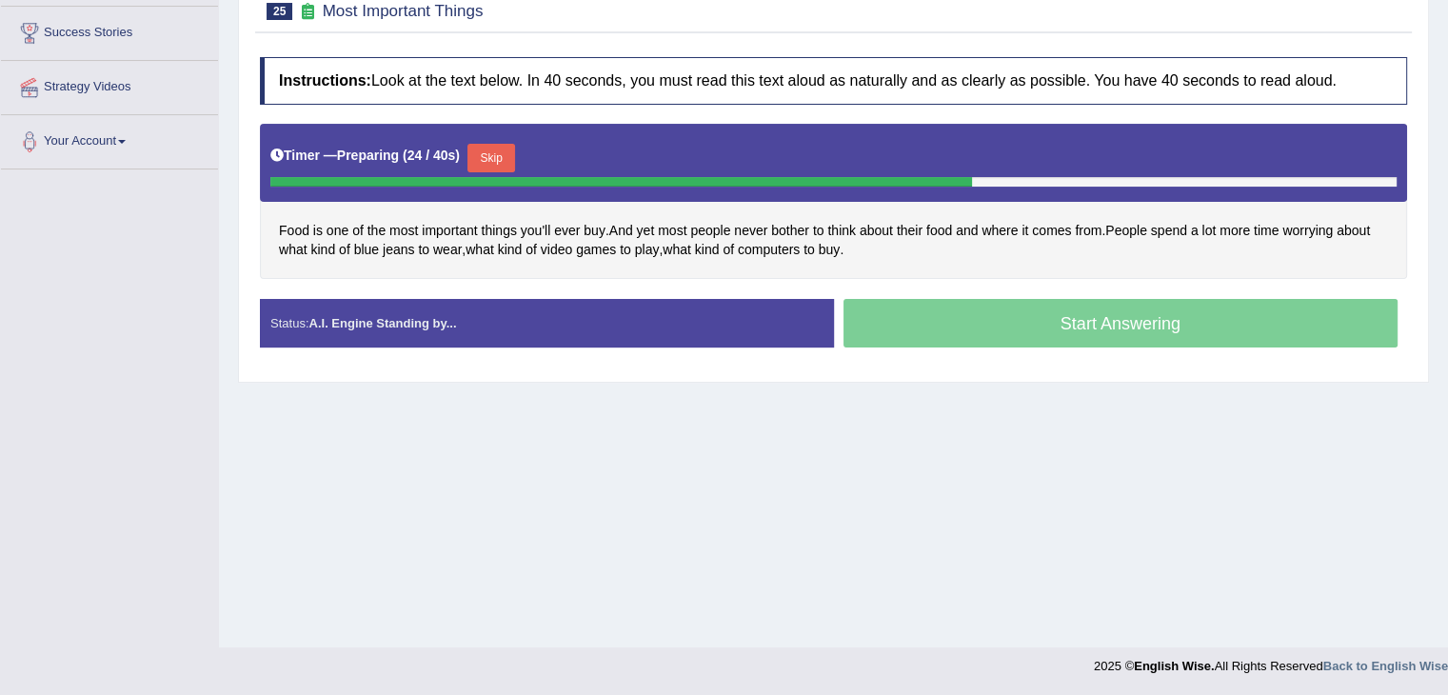
click at [501, 158] on button "Skip" at bounding box center [491, 158] width 48 height 29
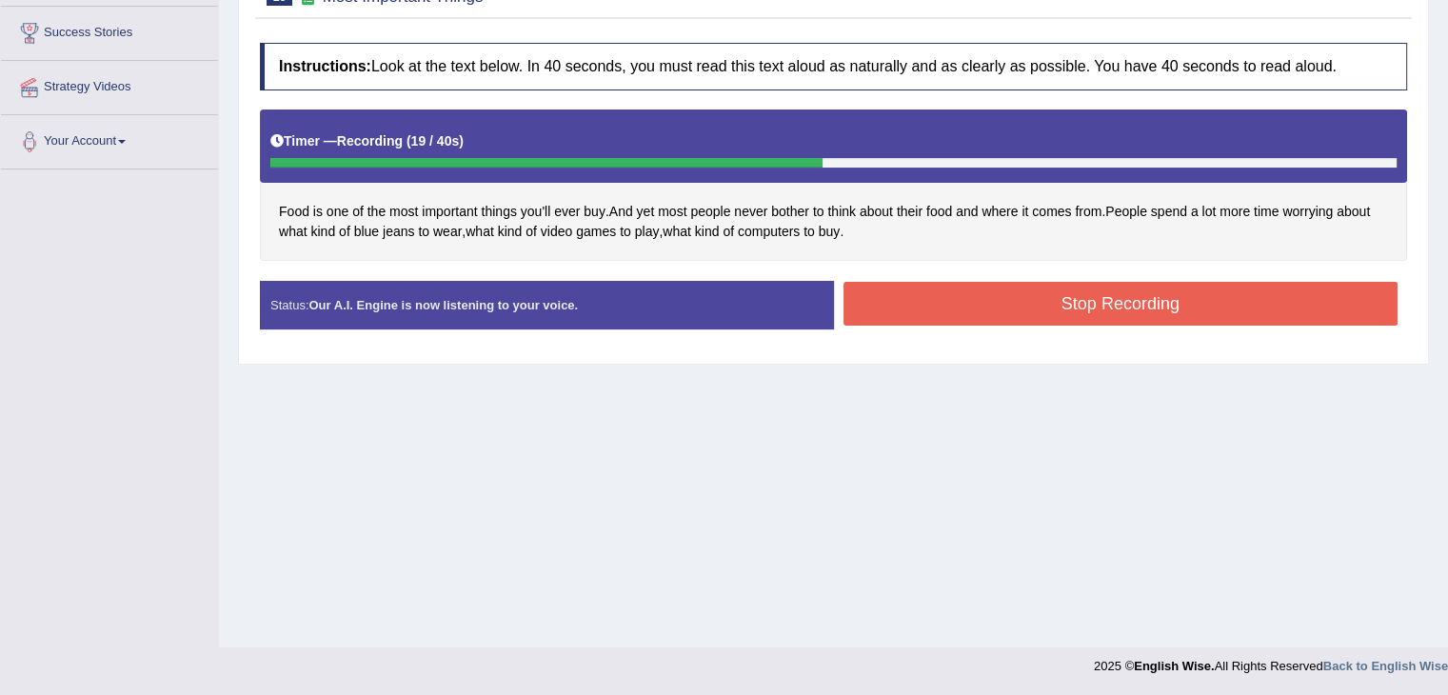
click at [1279, 298] on button "Stop Recording" at bounding box center [1120, 304] width 555 height 44
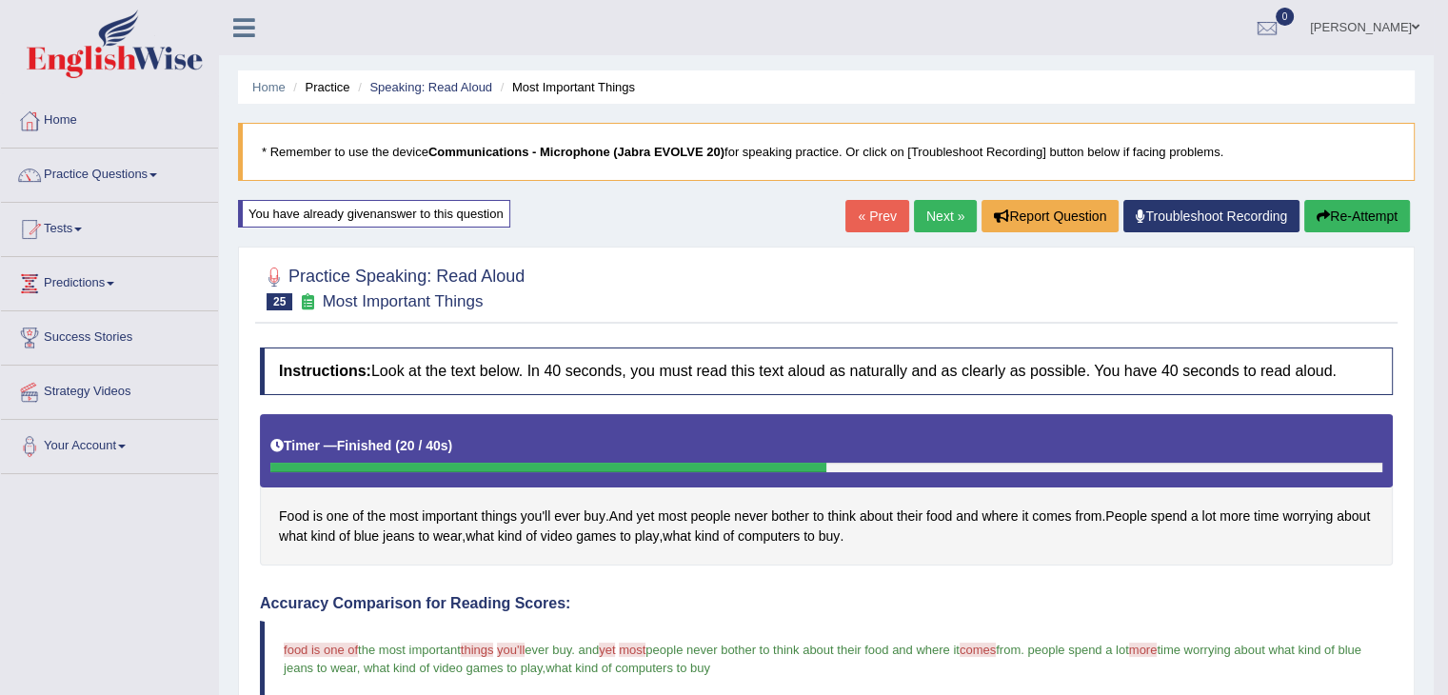
click at [934, 207] on link "Next »" at bounding box center [945, 216] width 63 height 32
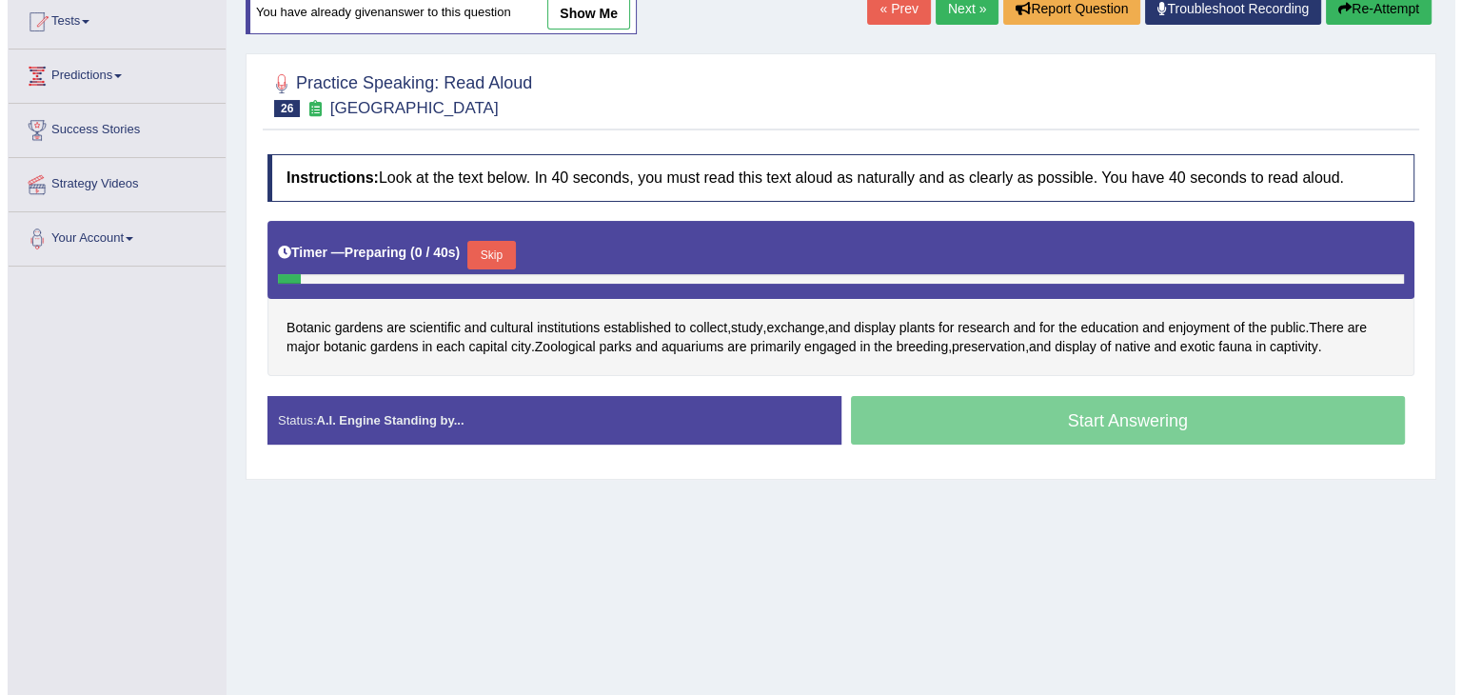
scroll to position [209, 0]
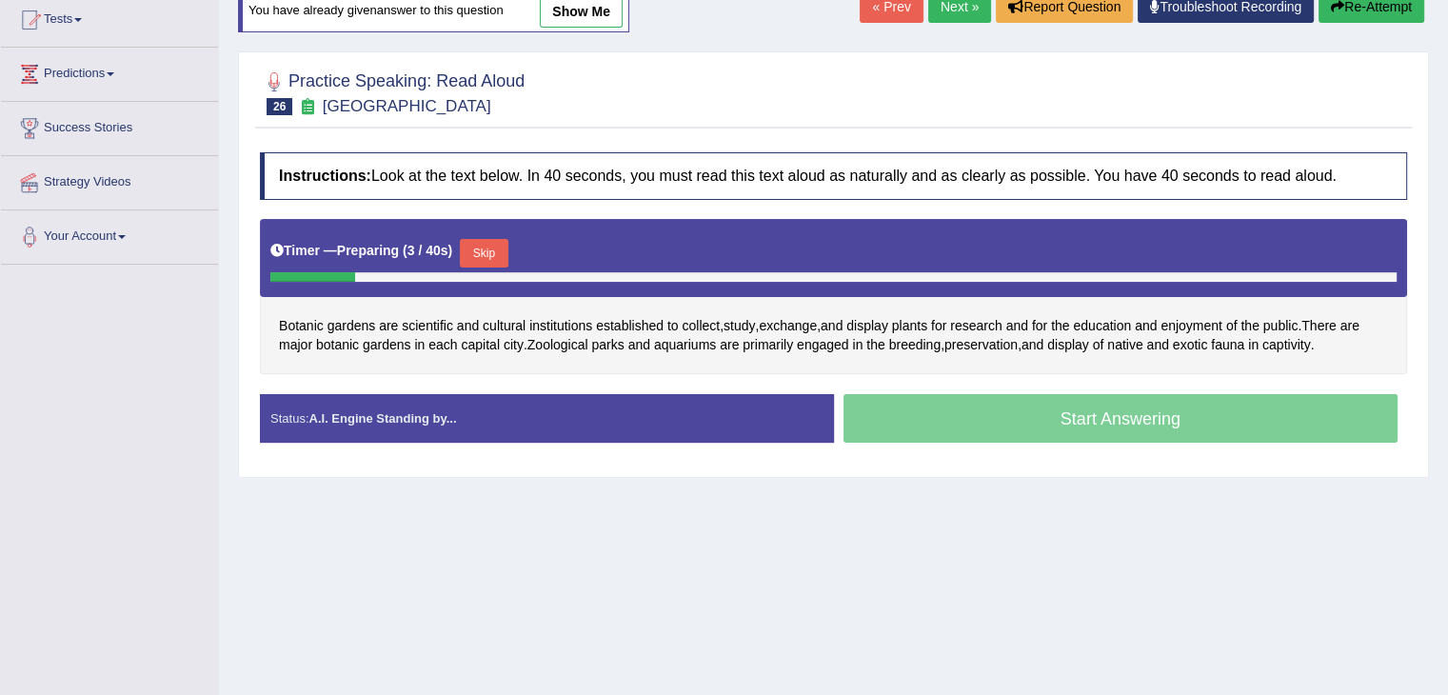
click at [483, 239] on button "Skip" at bounding box center [484, 253] width 48 height 29
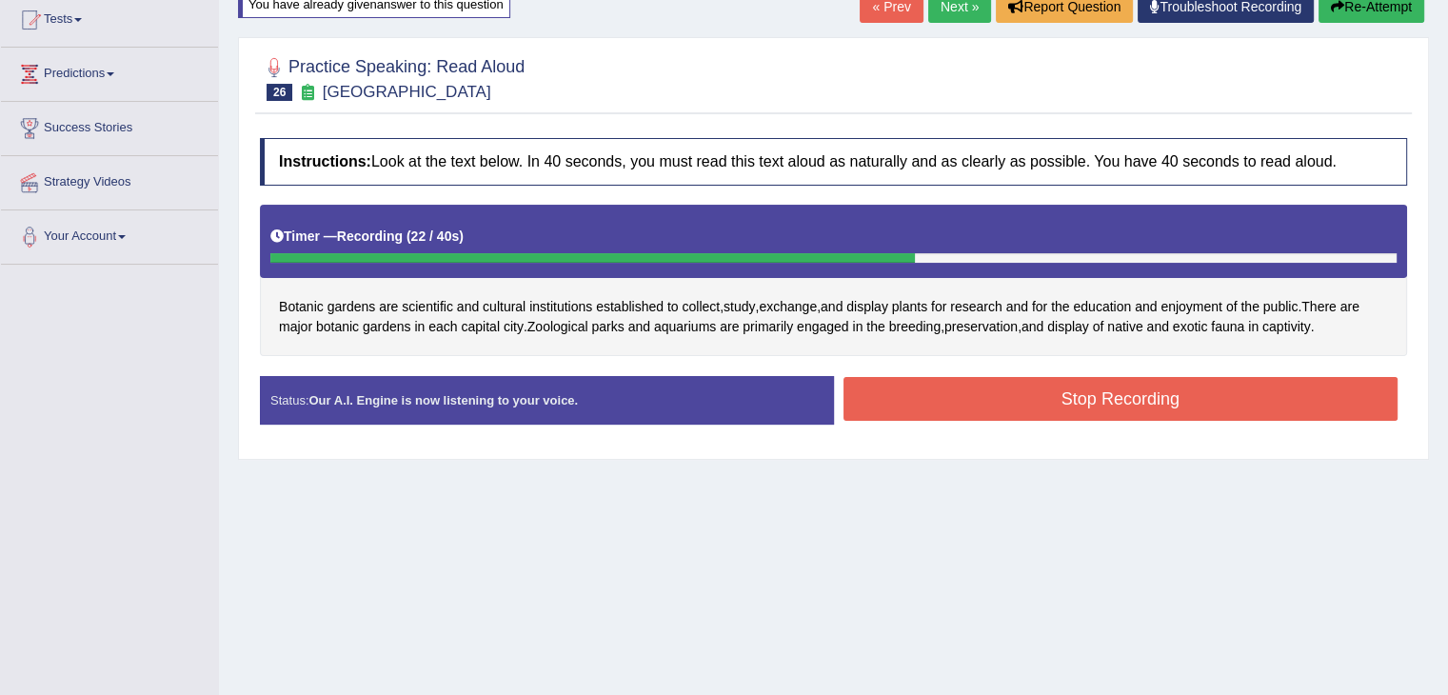
click at [1107, 386] on button "Stop Recording" at bounding box center [1120, 399] width 555 height 44
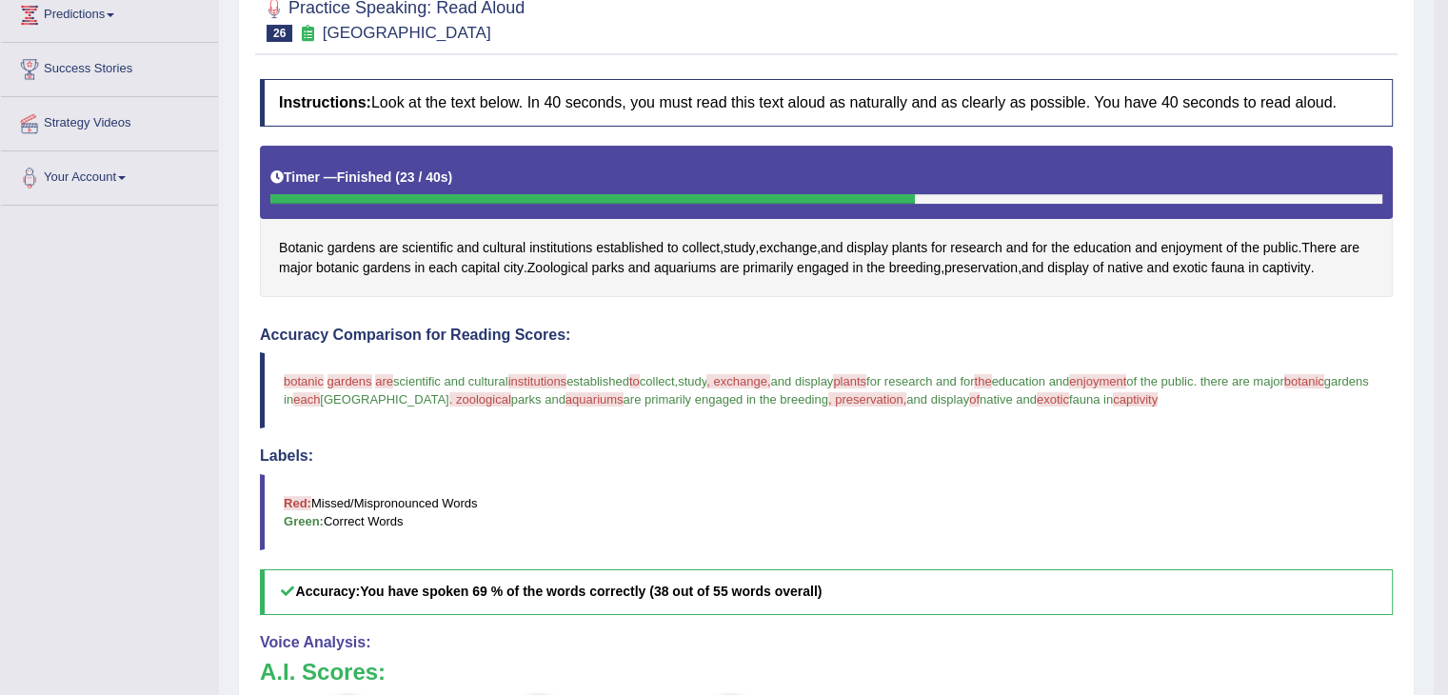
scroll to position [0, 0]
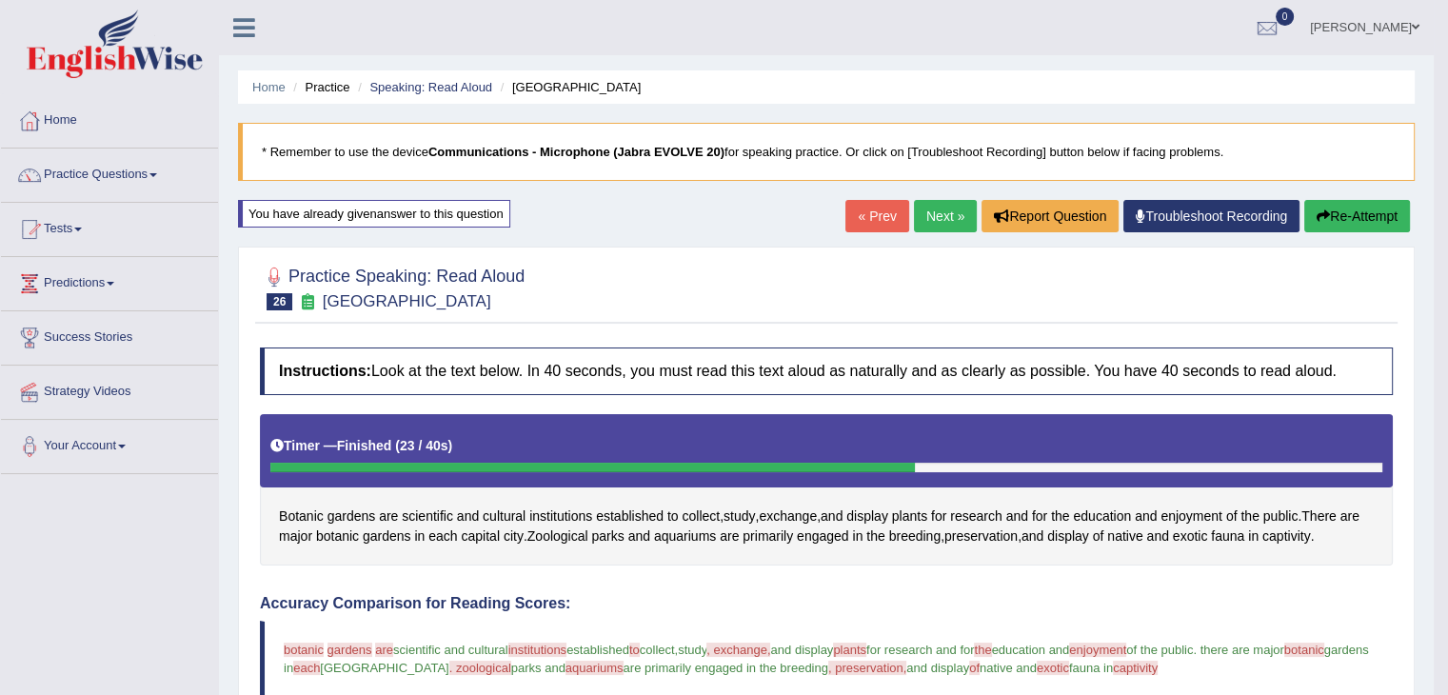
click at [921, 210] on link "Next »" at bounding box center [945, 216] width 63 height 32
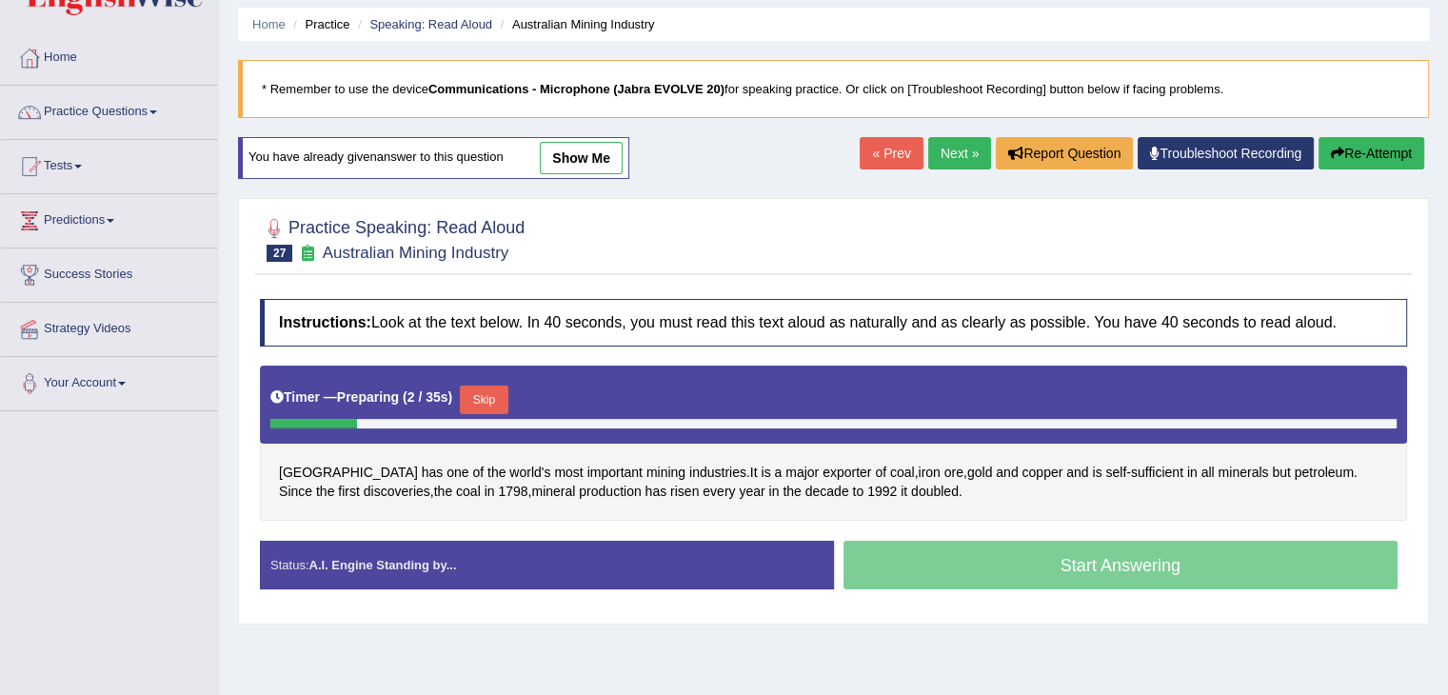
scroll to position [53, 0]
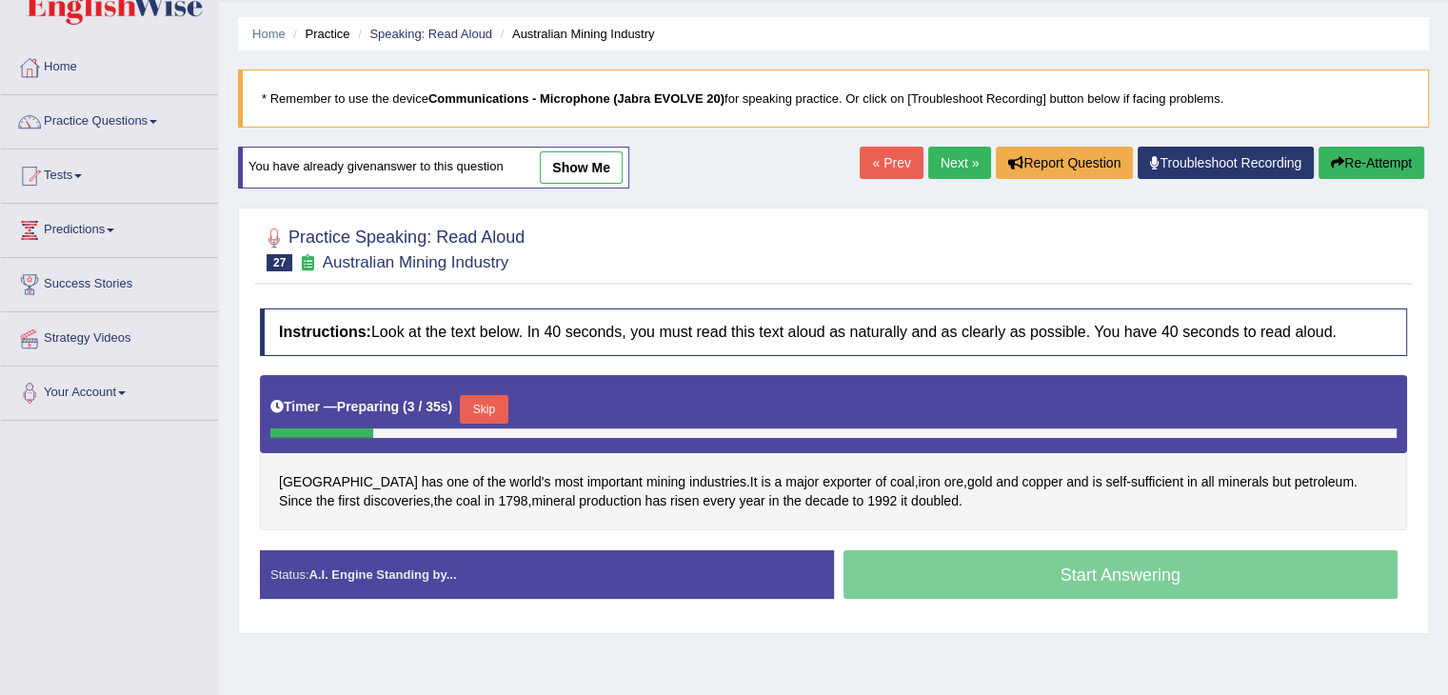
click at [603, 152] on link "show me" at bounding box center [581, 167] width 83 height 32
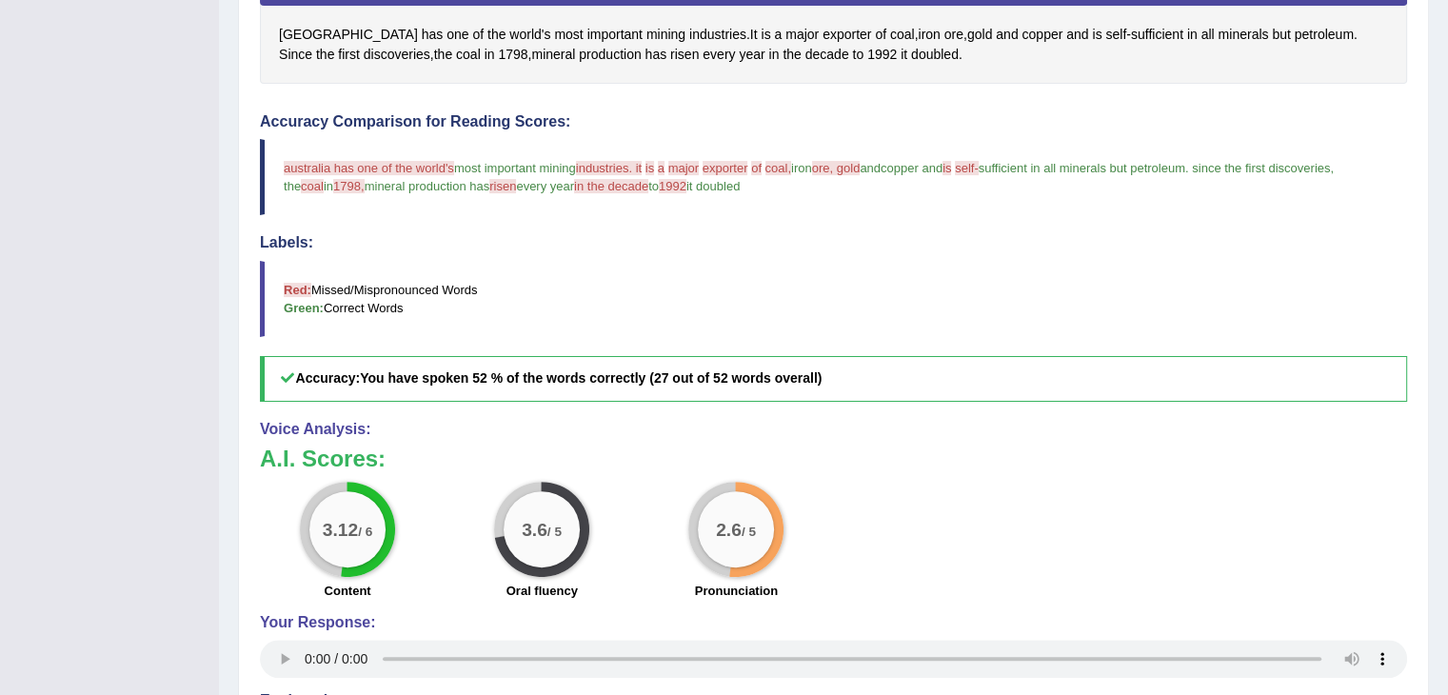
scroll to position [0, 0]
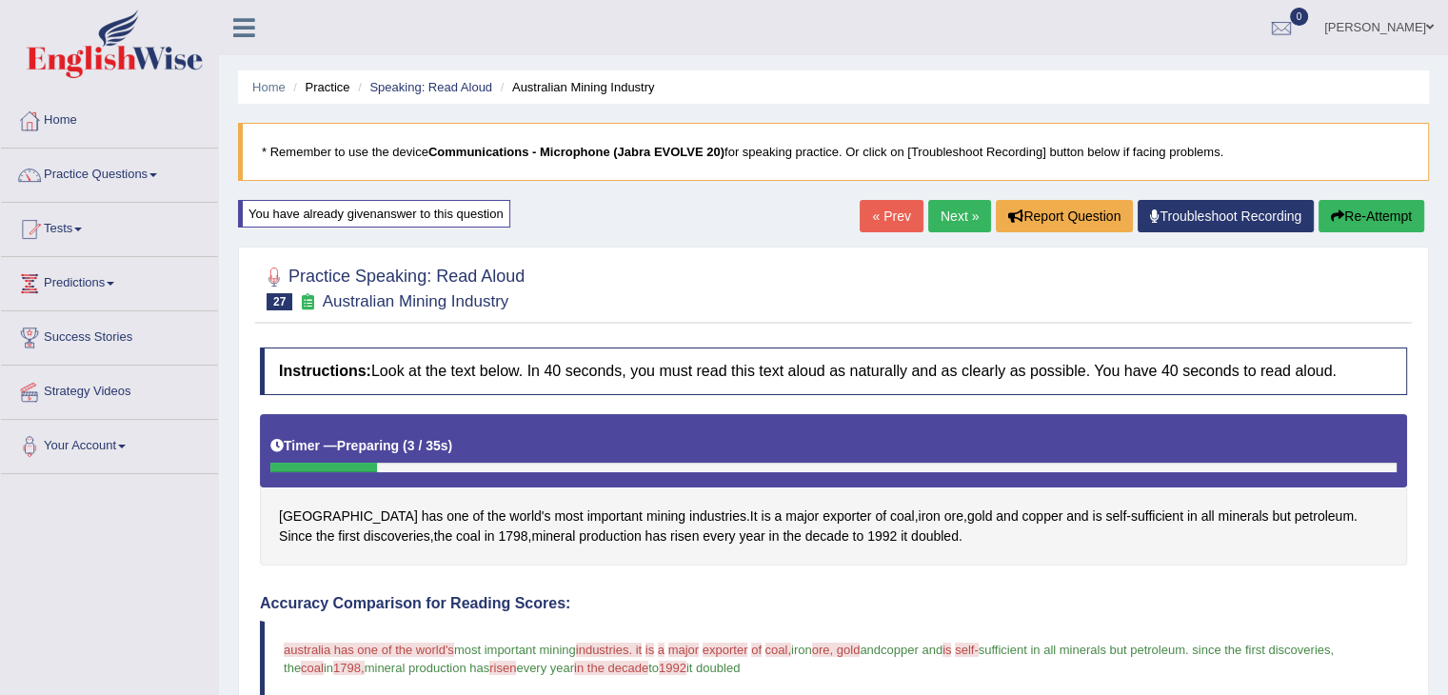
click at [1356, 217] on button "Re-Attempt" at bounding box center [1371, 216] width 106 height 32
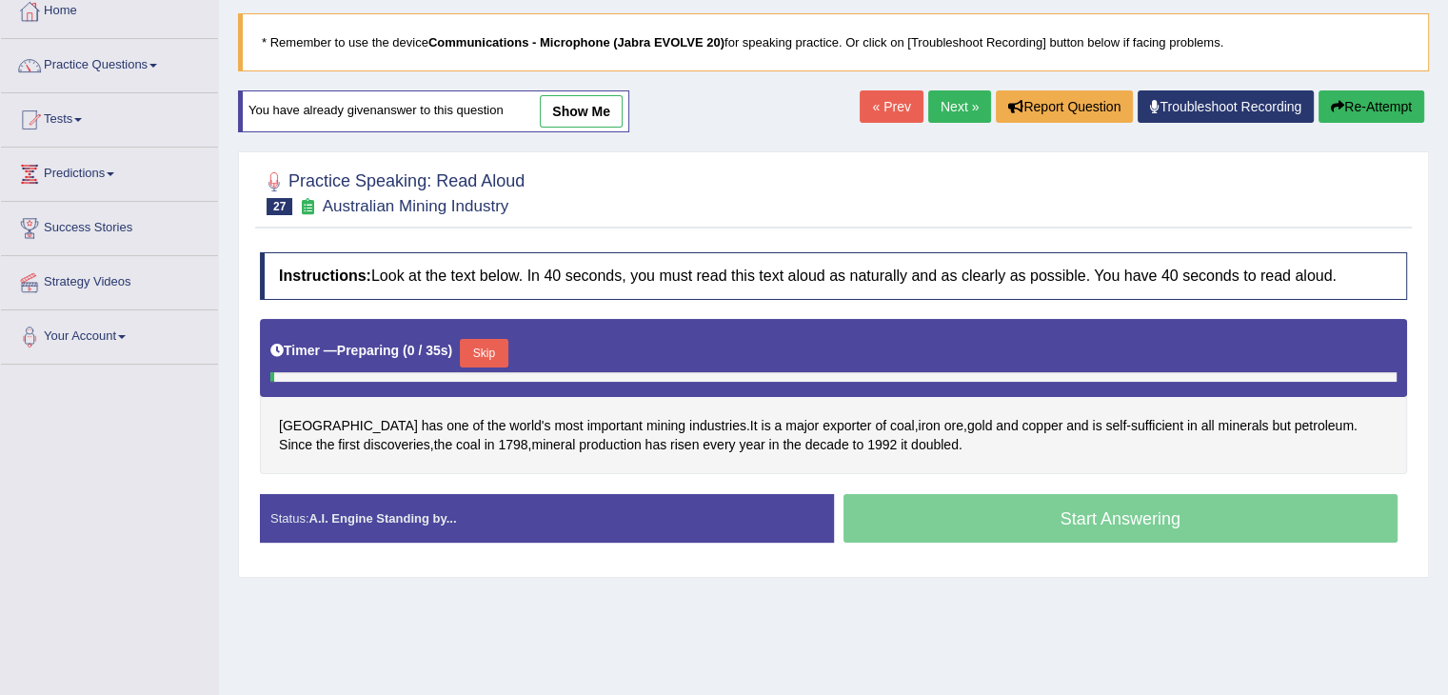
scroll to position [247, 0]
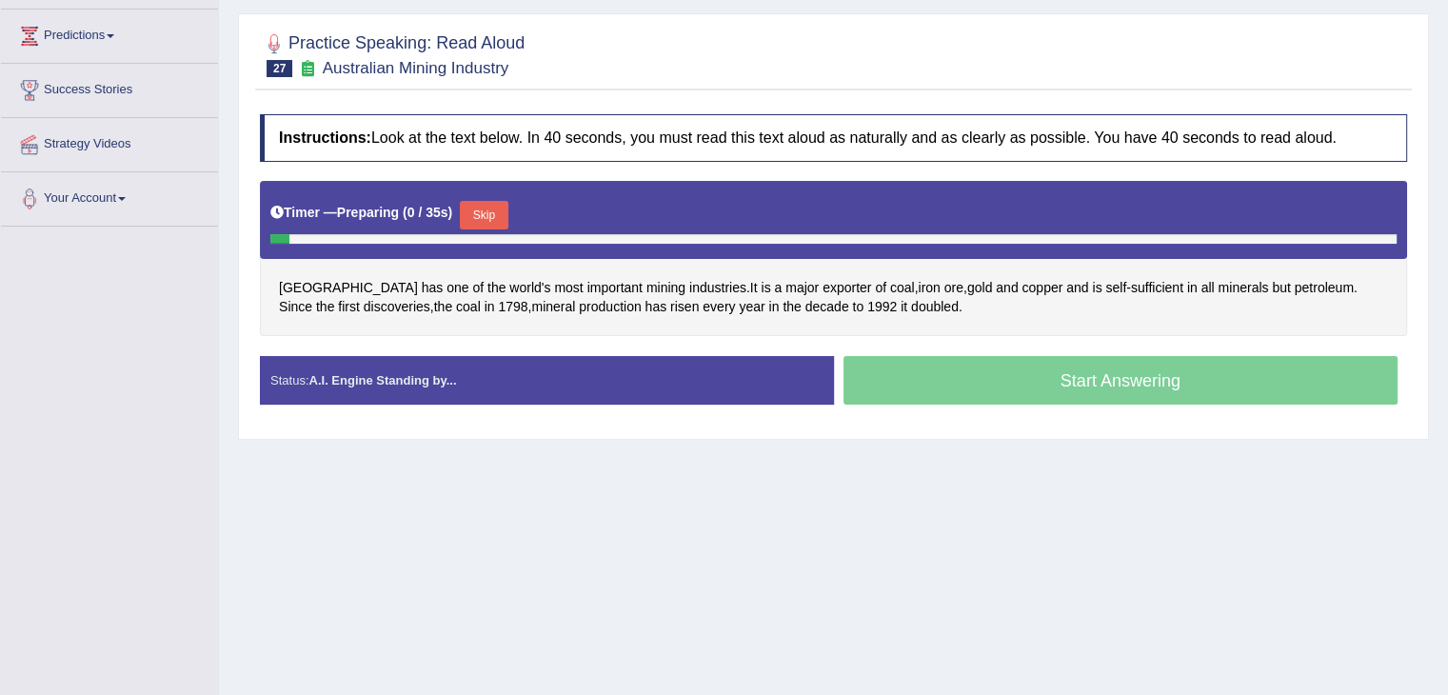
click at [489, 211] on button "Skip" at bounding box center [484, 215] width 48 height 29
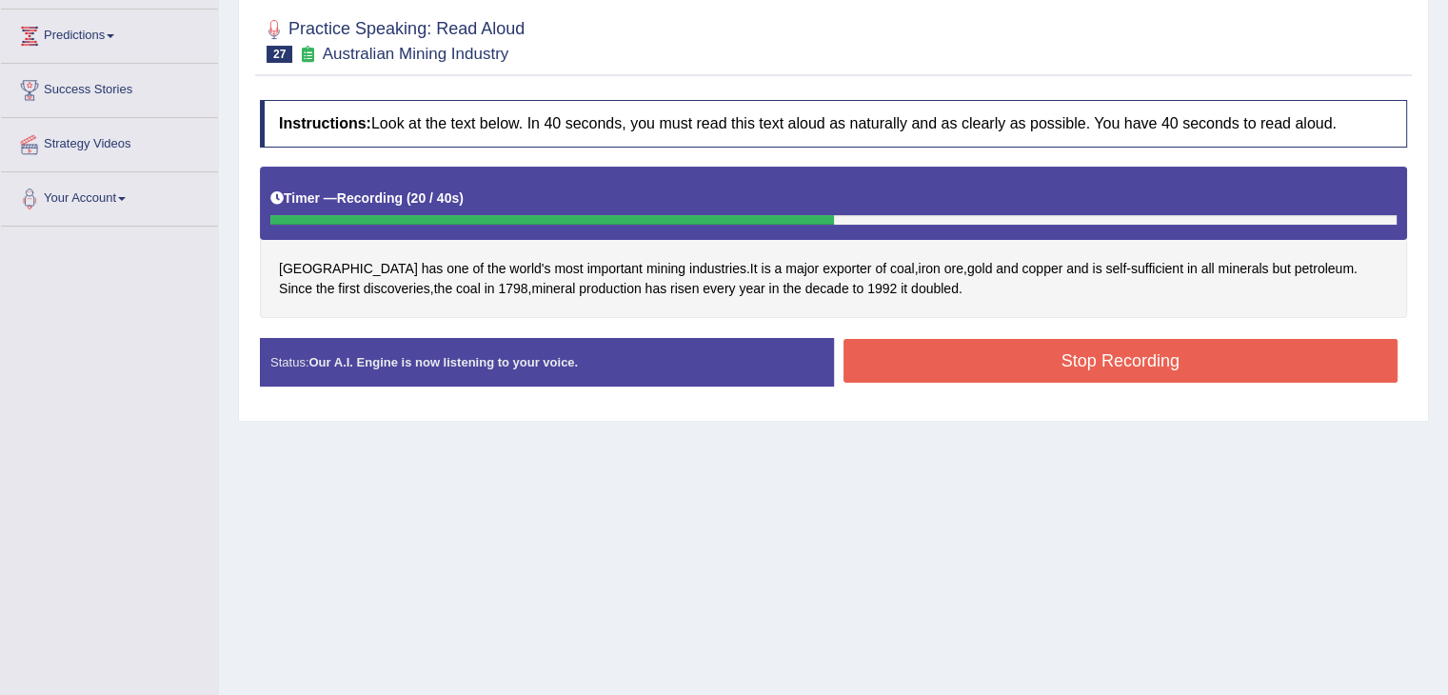
click at [1068, 365] on button "Stop Recording" at bounding box center [1120, 361] width 555 height 44
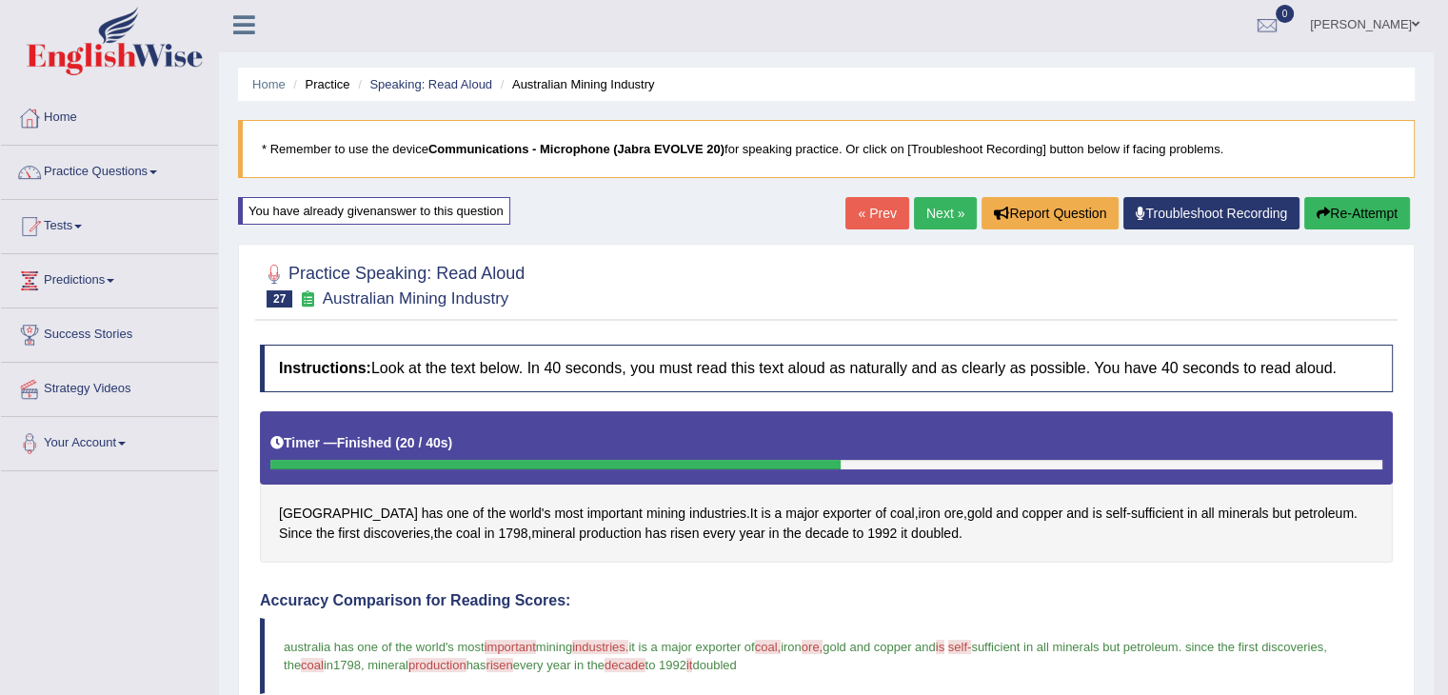
scroll to position [0, 0]
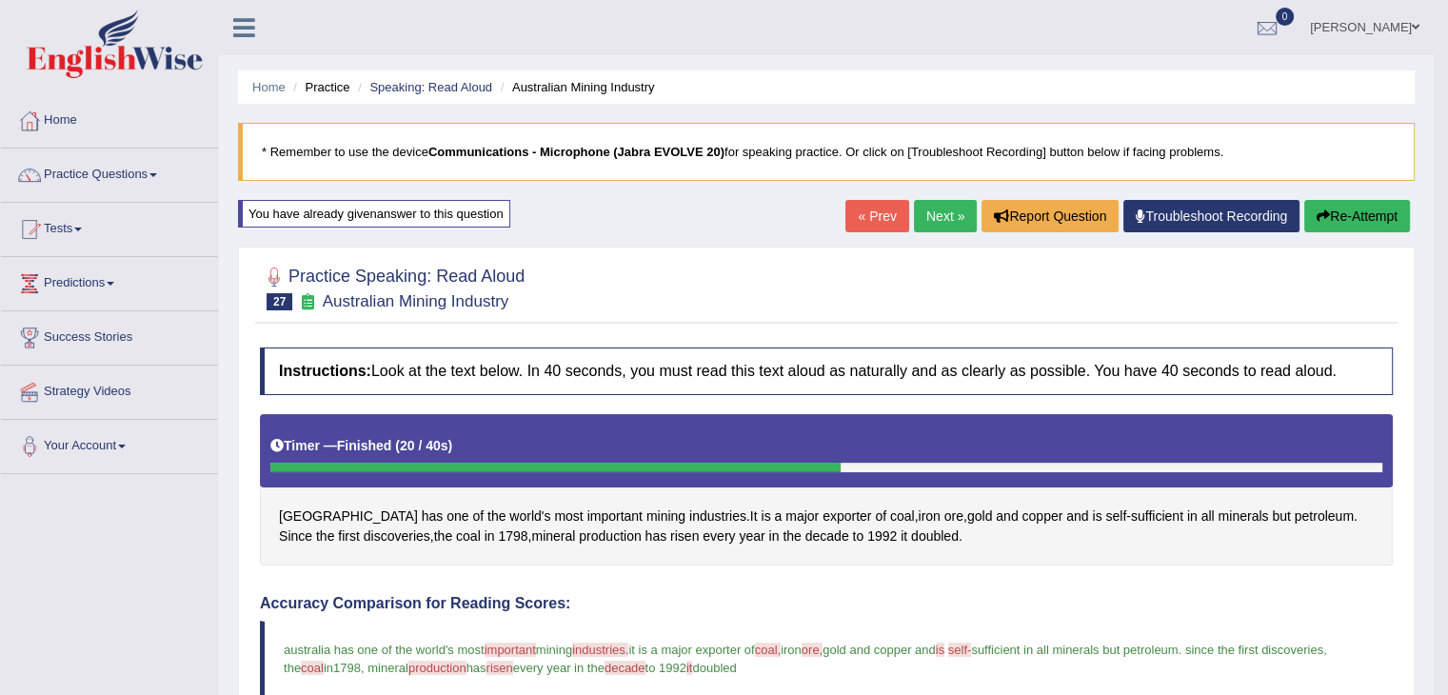
click at [944, 217] on link "Next »" at bounding box center [945, 216] width 63 height 32
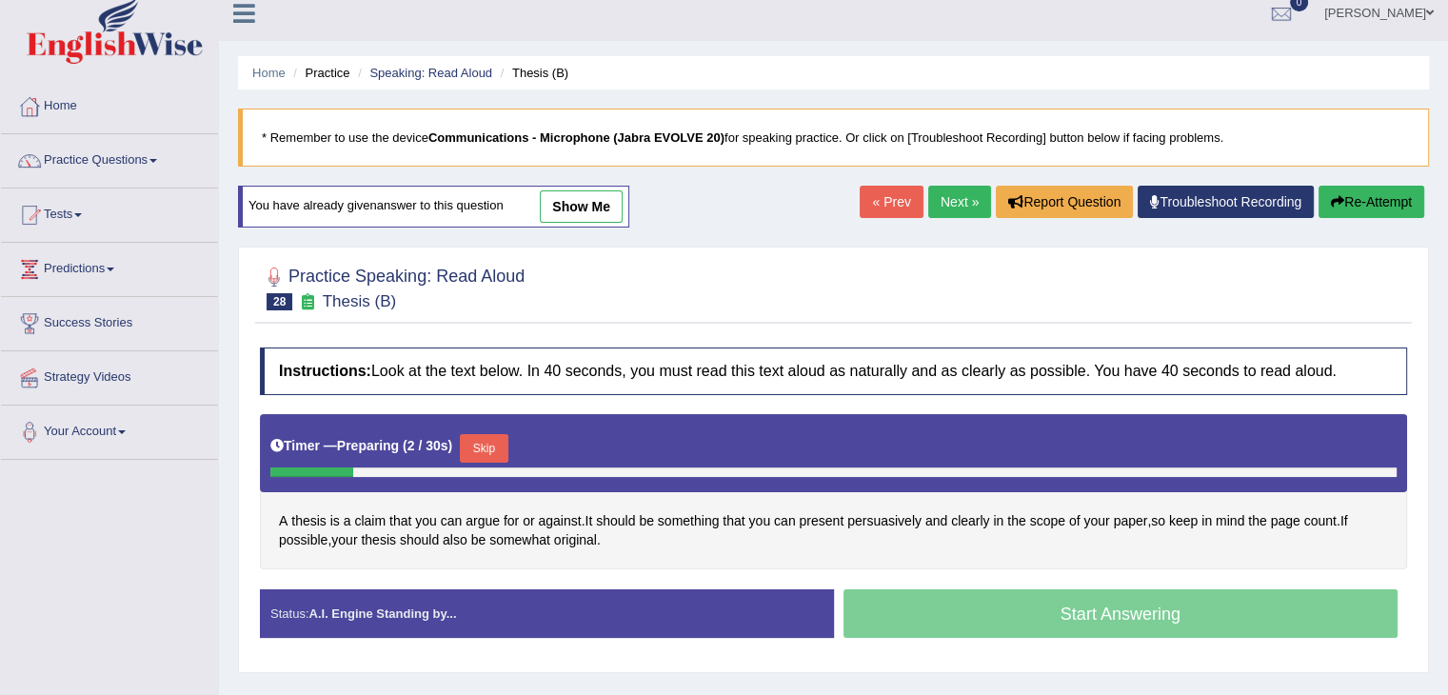
scroll to position [7, 0]
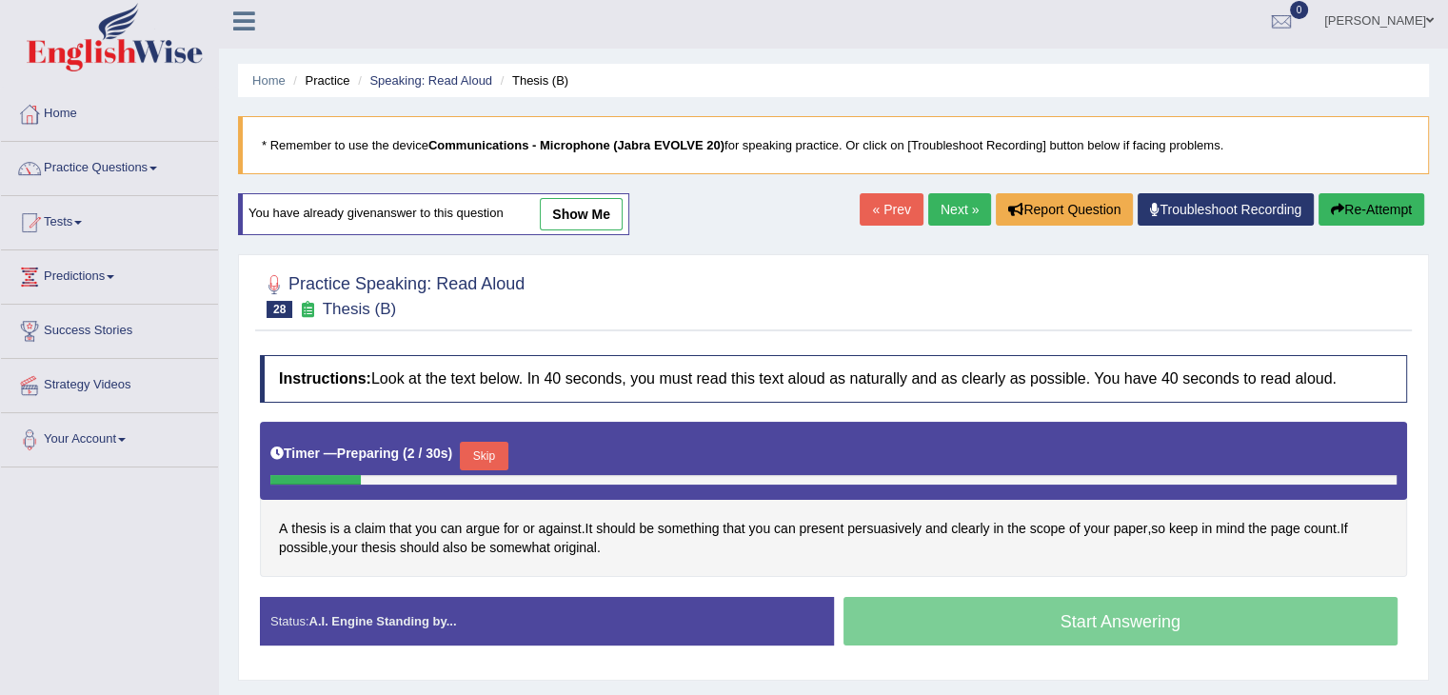
click at [590, 198] on link "show me" at bounding box center [581, 214] width 83 height 32
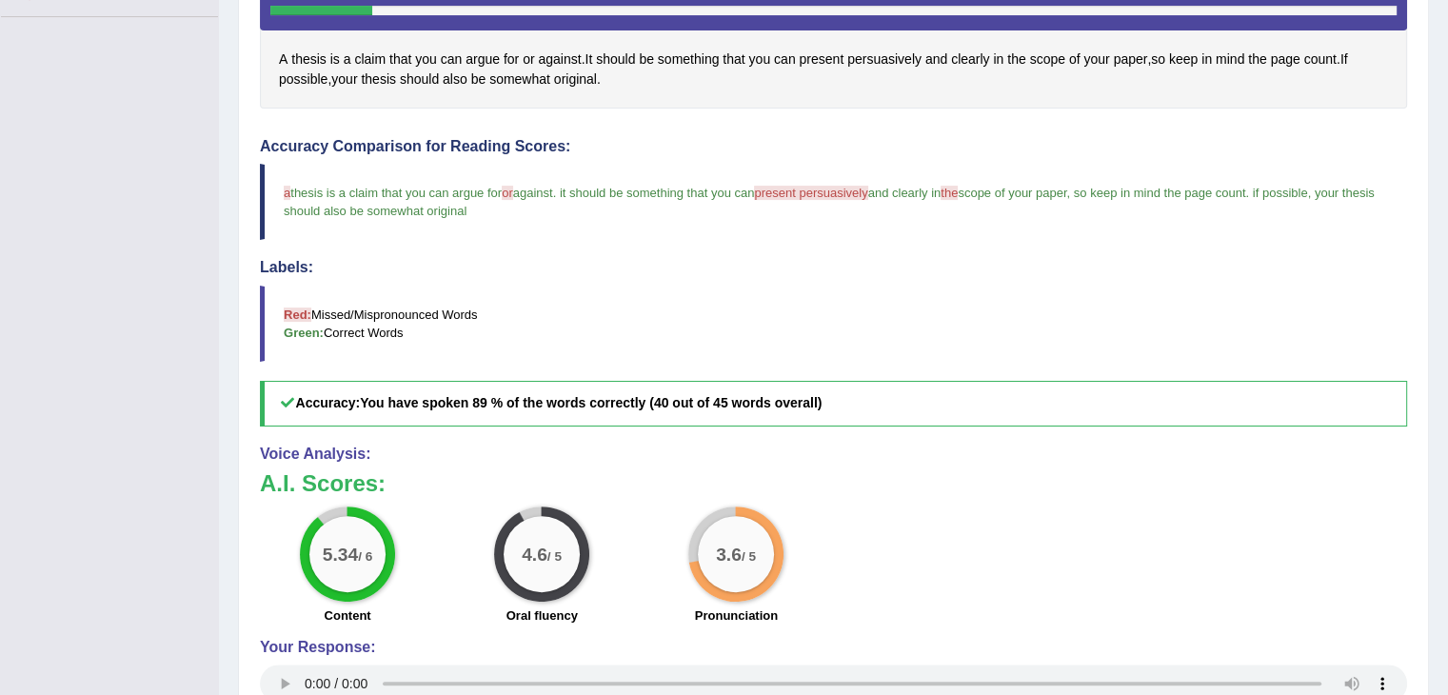
scroll to position [0, 0]
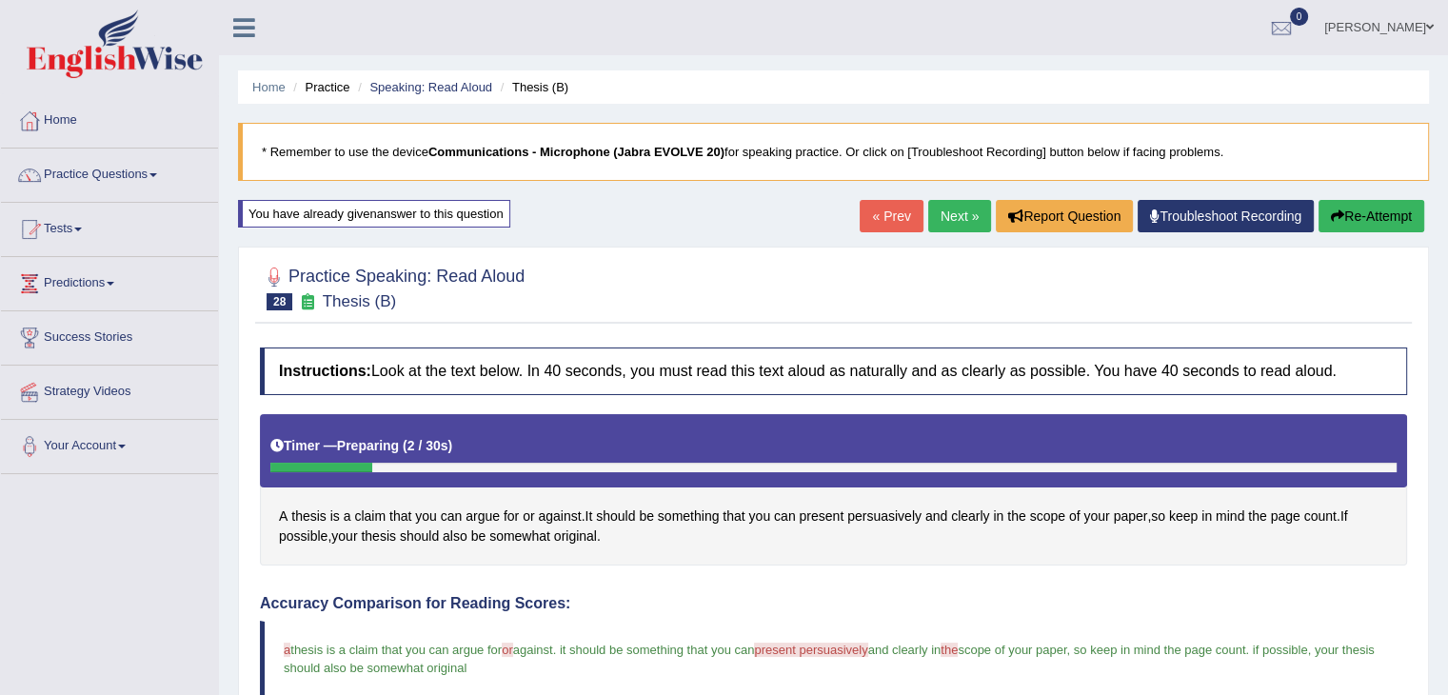
click at [1390, 200] on button "Re-Attempt" at bounding box center [1371, 216] width 106 height 32
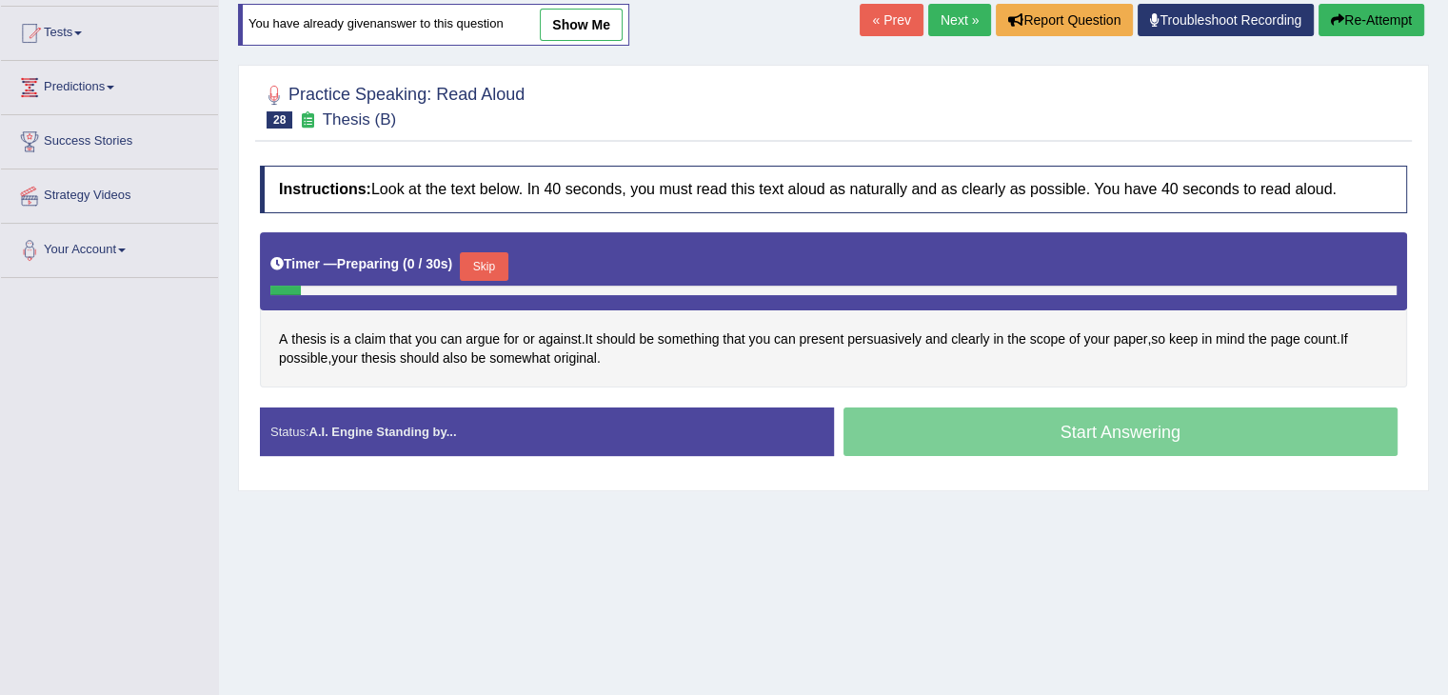
scroll to position [199, 0]
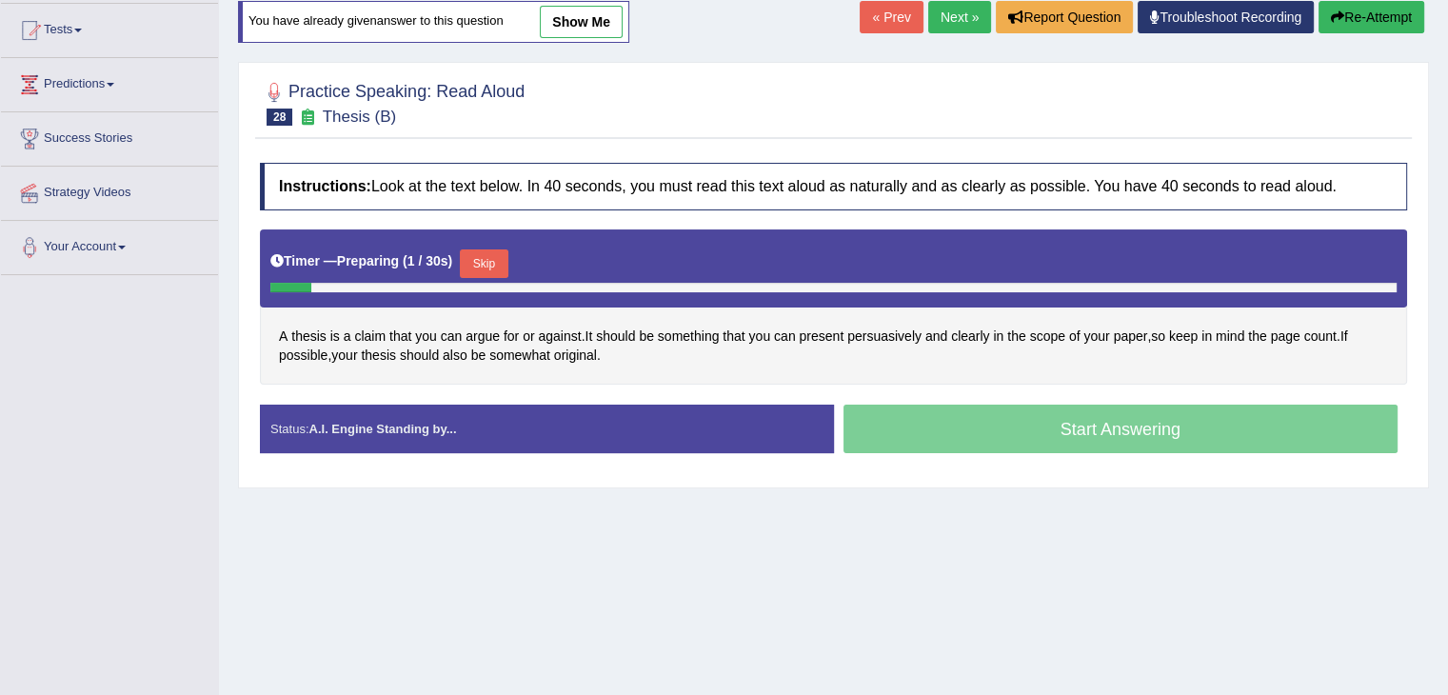
click at [495, 251] on button "Skip" at bounding box center [484, 263] width 48 height 29
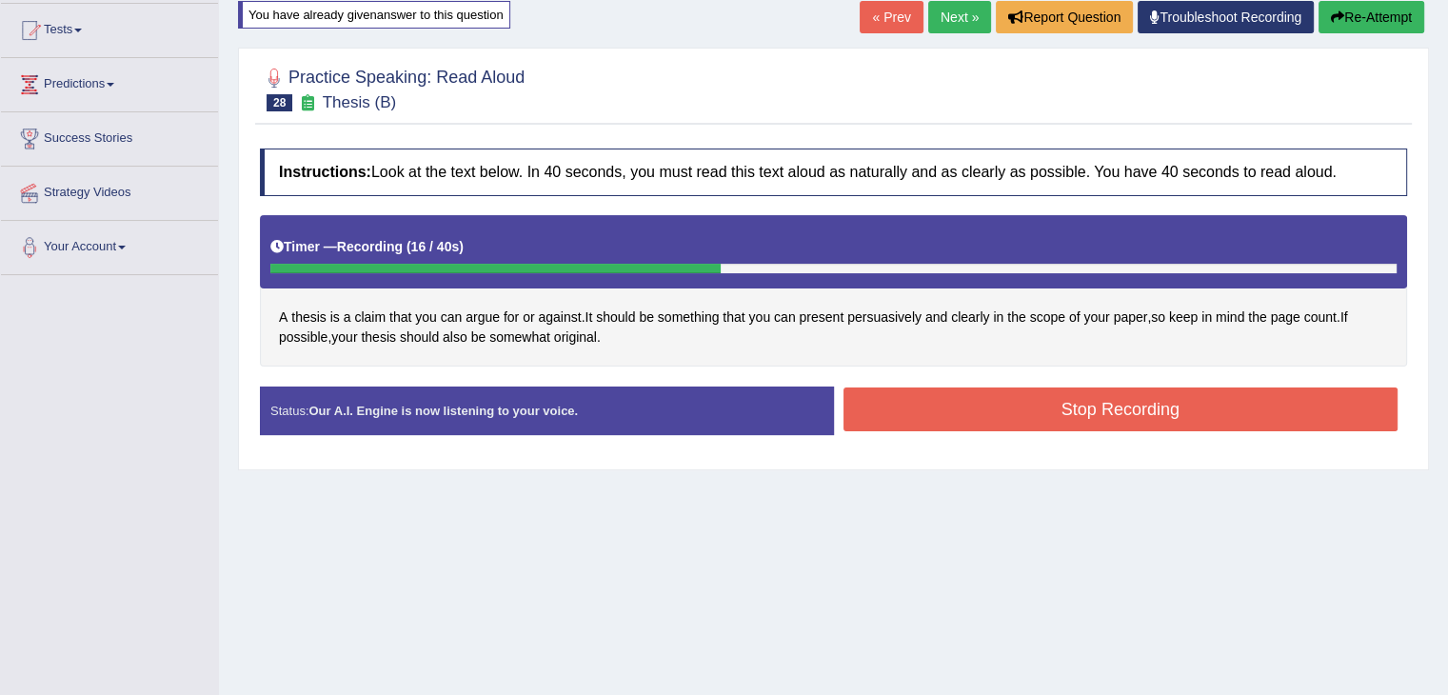
click at [995, 420] on button "Stop Recording" at bounding box center [1120, 409] width 555 height 44
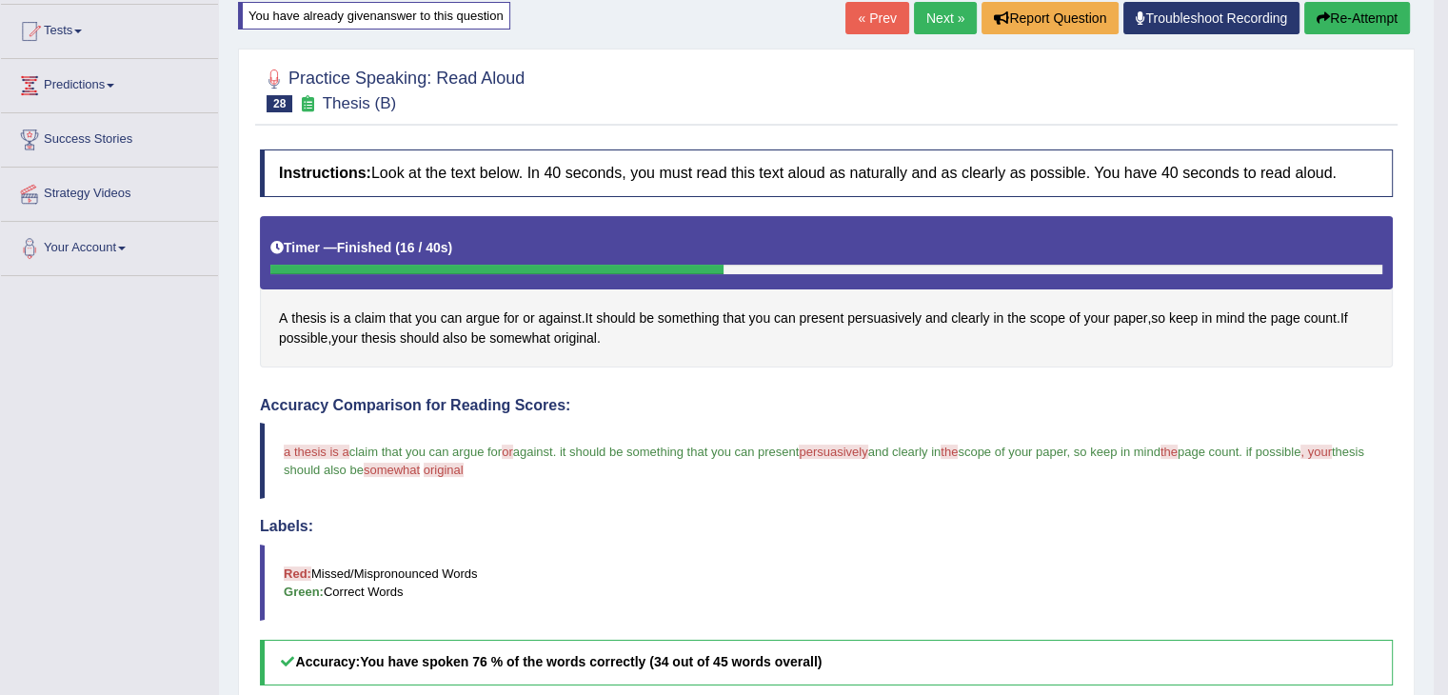
scroll to position [0, 0]
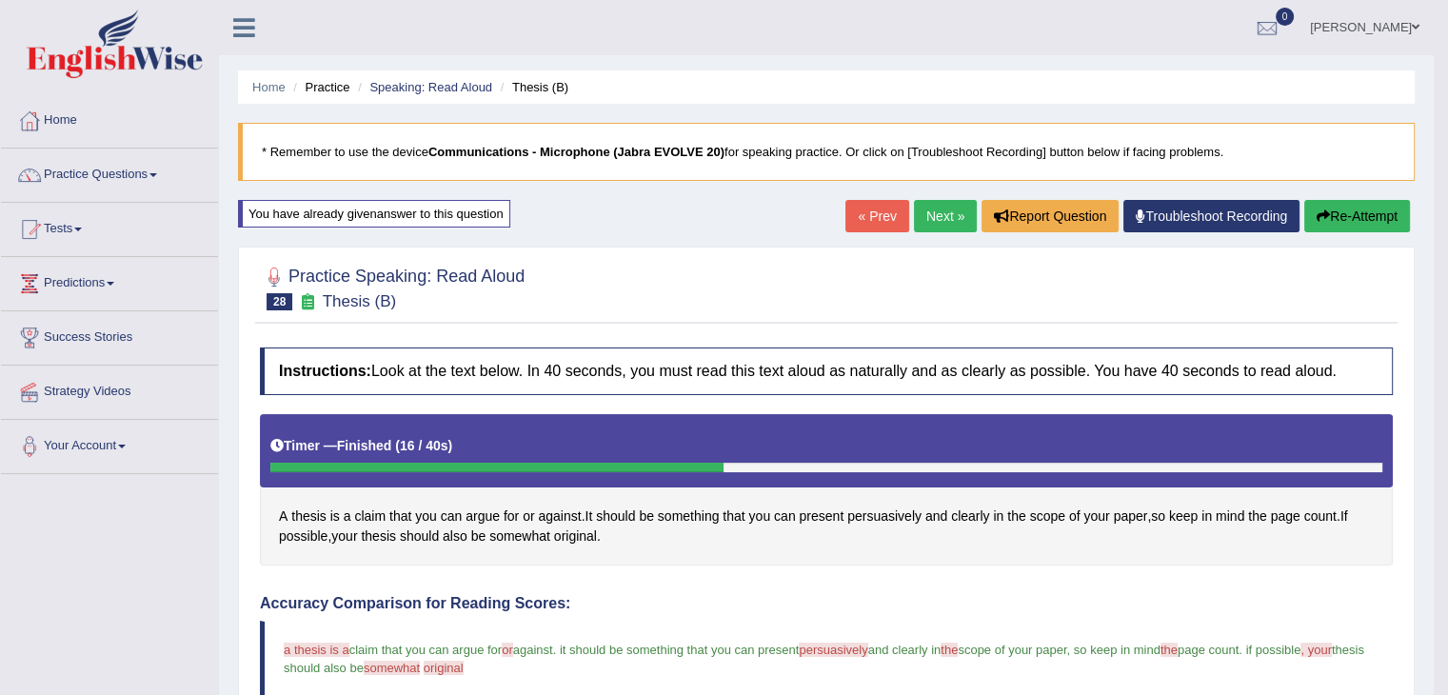
click at [925, 226] on link "Next »" at bounding box center [945, 216] width 63 height 32
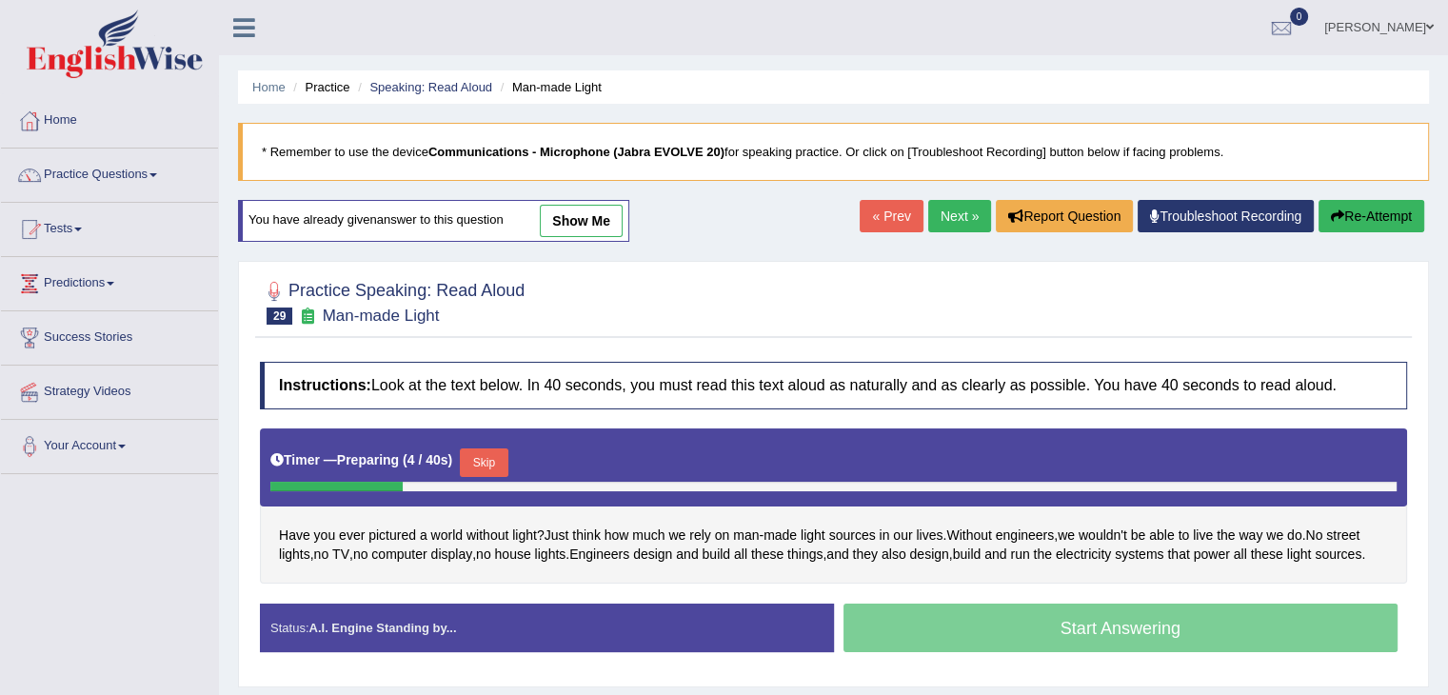
click at [586, 205] on link "show me" at bounding box center [581, 221] width 83 height 32
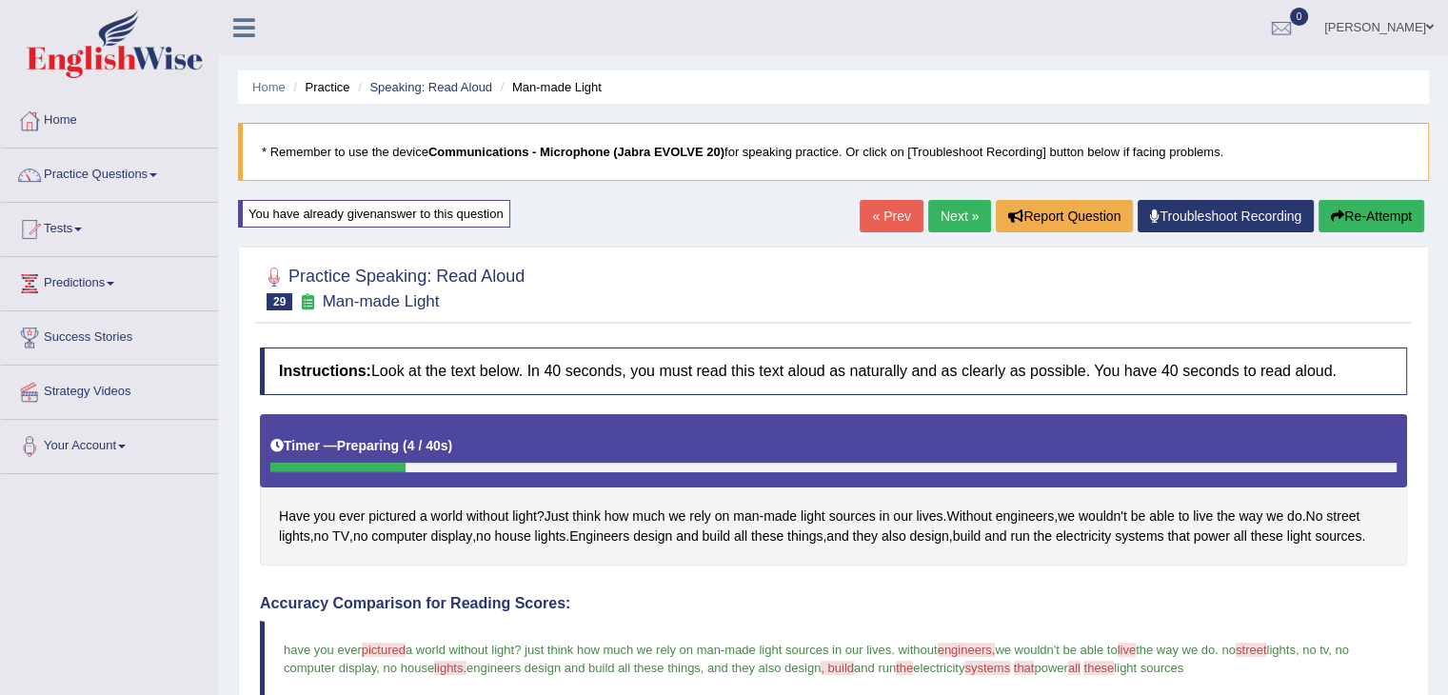
click at [1387, 219] on button "Re-Attempt" at bounding box center [1371, 216] width 106 height 32
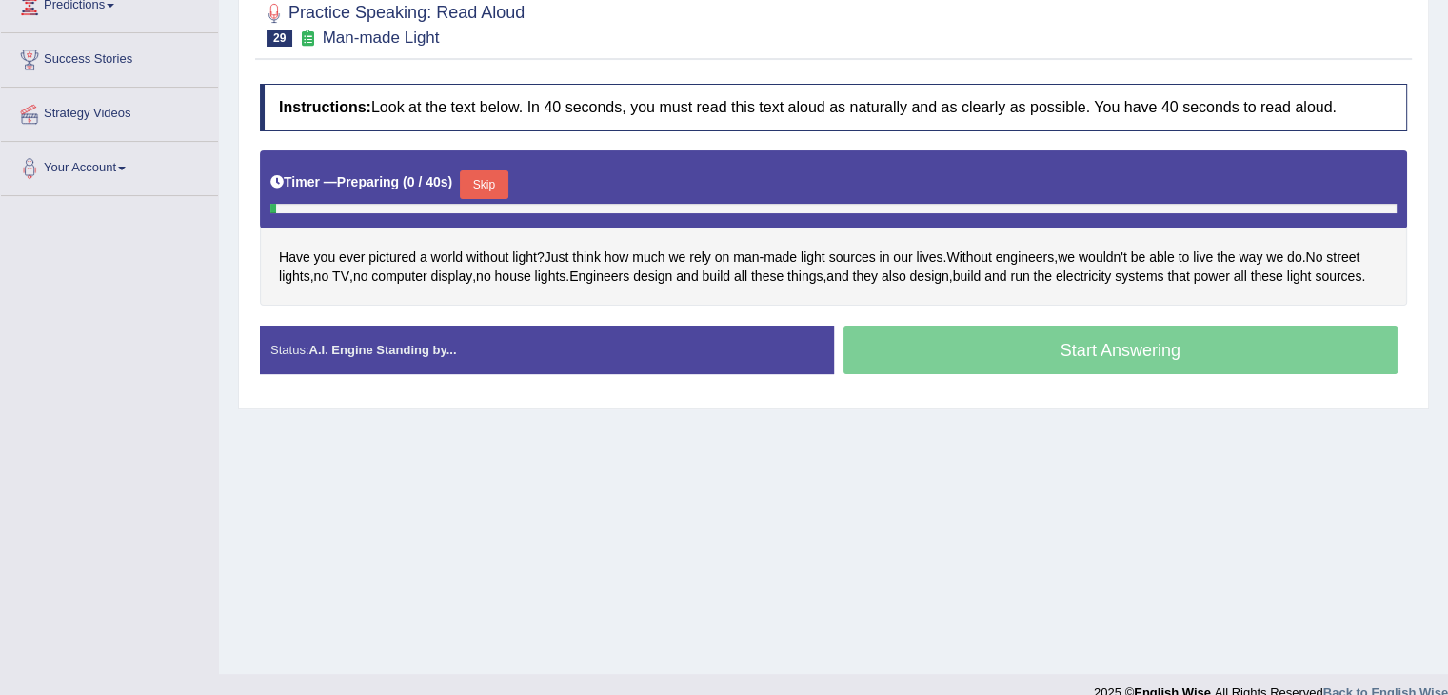
scroll to position [278, 0]
click at [475, 183] on button "Skip" at bounding box center [484, 184] width 48 height 29
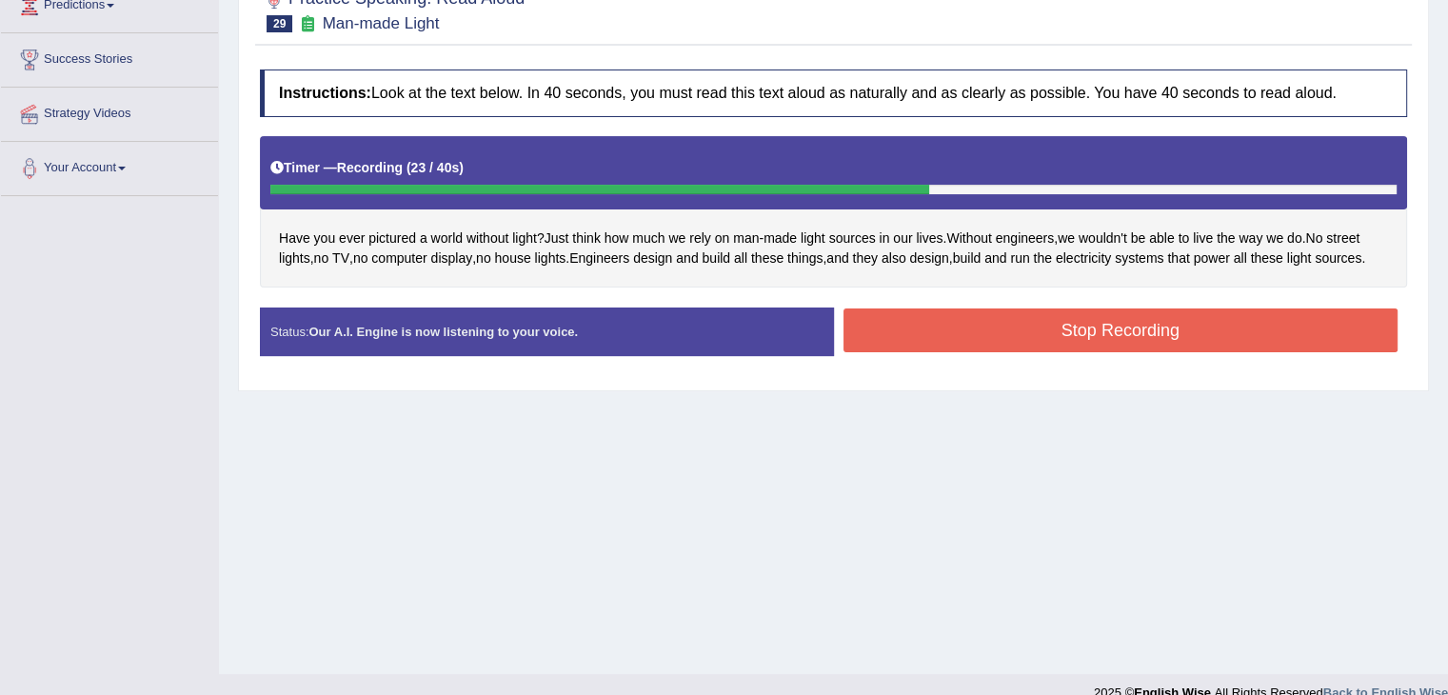
click at [1233, 340] on button "Stop Recording" at bounding box center [1120, 330] width 555 height 44
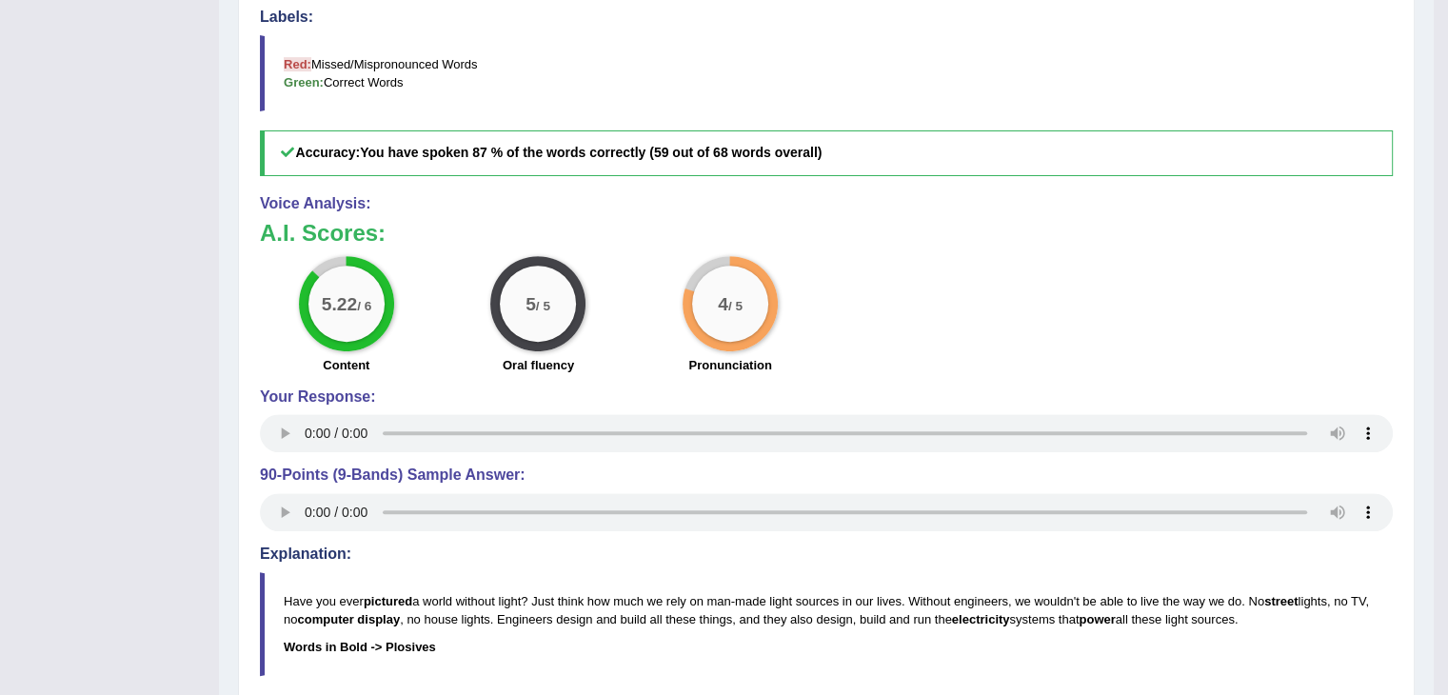
scroll to position [870, 0]
